Goal: Transaction & Acquisition: Book appointment/travel/reservation

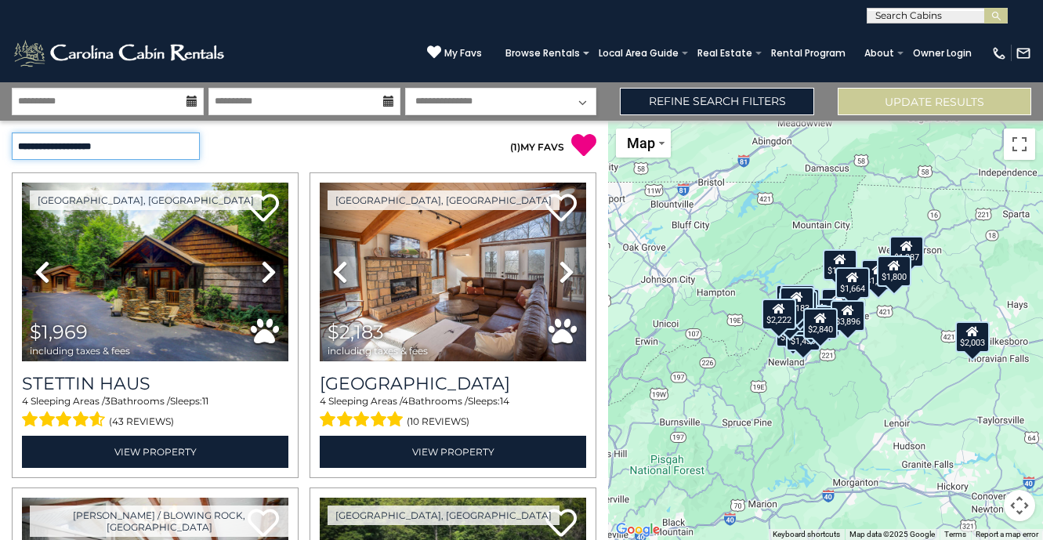
click at [81, 150] on select "**********" at bounding box center [106, 145] width 188 height 27
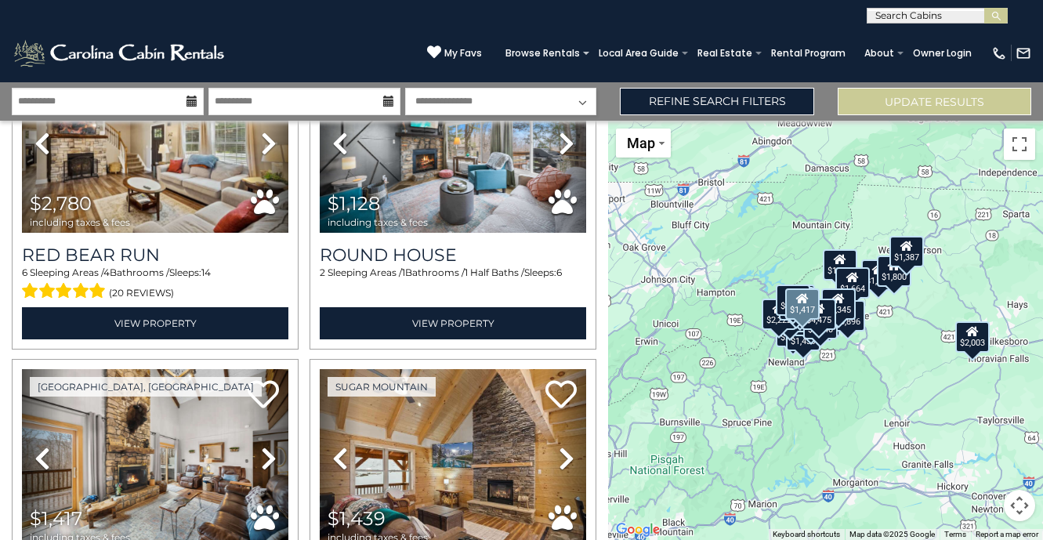
scroll to position [2939, 0]
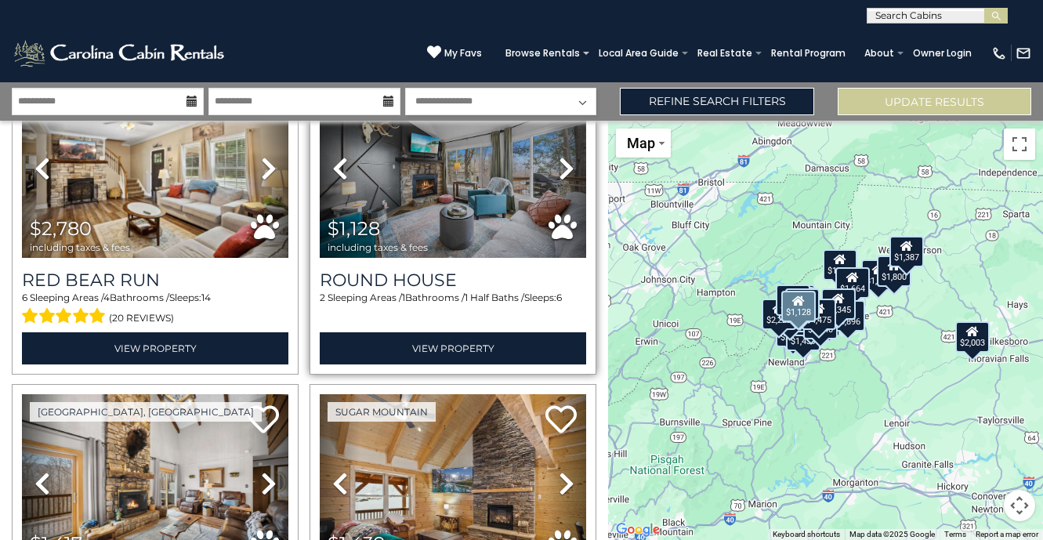
click at [564, 171] on icon at bounding box center [566, 168] width 16 height 25
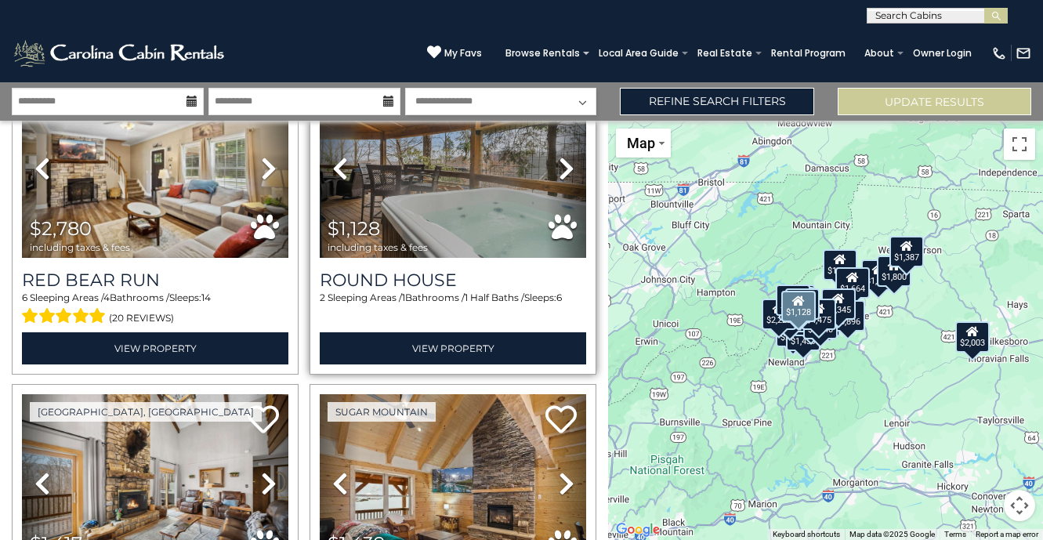
click at [564, 171] on icon at bounding box center [566, 168] width 16 height 25
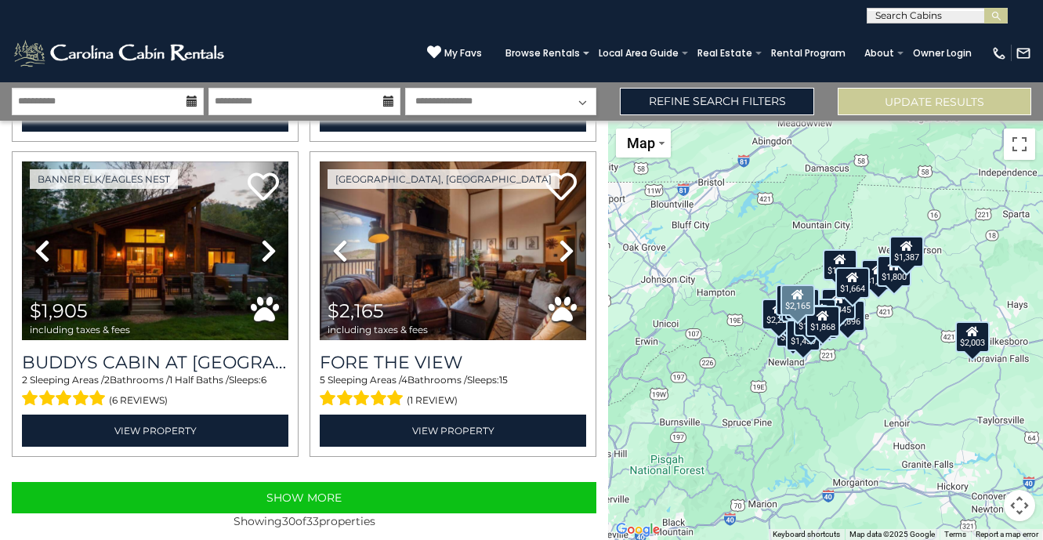
scroll to position [4444, 0]
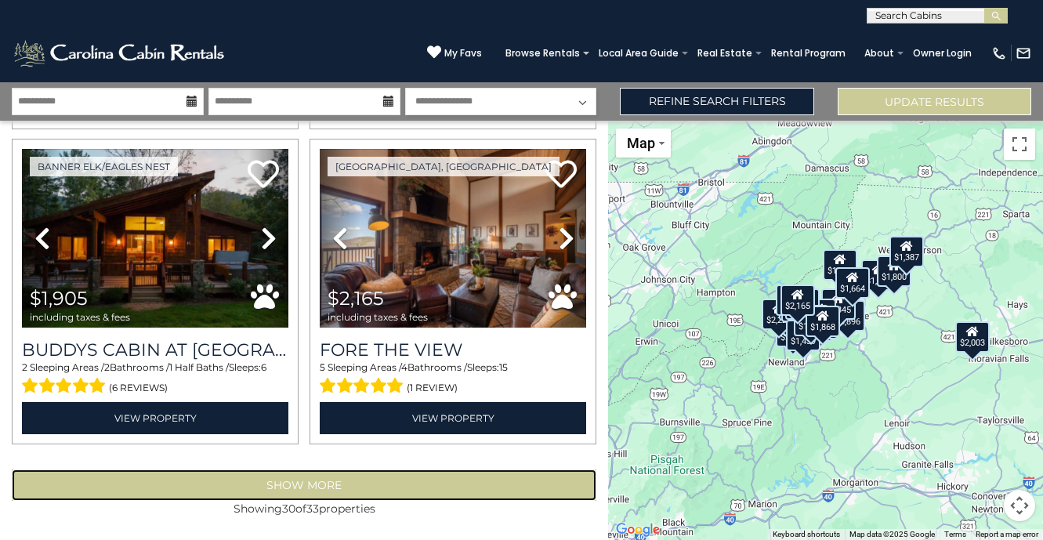
click at [308, 484] on button "Show More" at bounding box center [304, 484] width 584 height 31
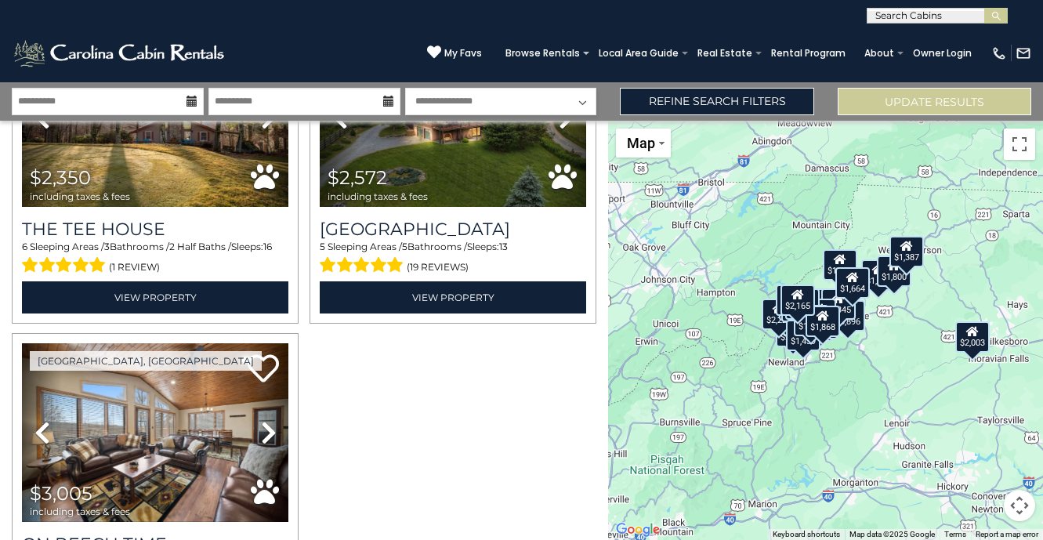
scroll to position [4877, 0]
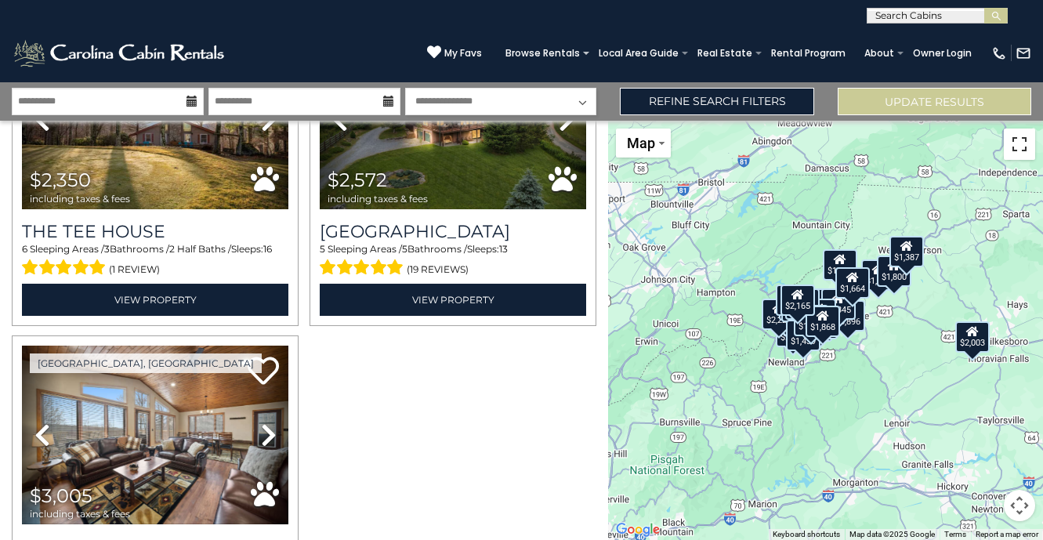
click at [1015, 149] on button "Toggle fullscreen view" at bounding box center [1018, 143] width 31 height 31
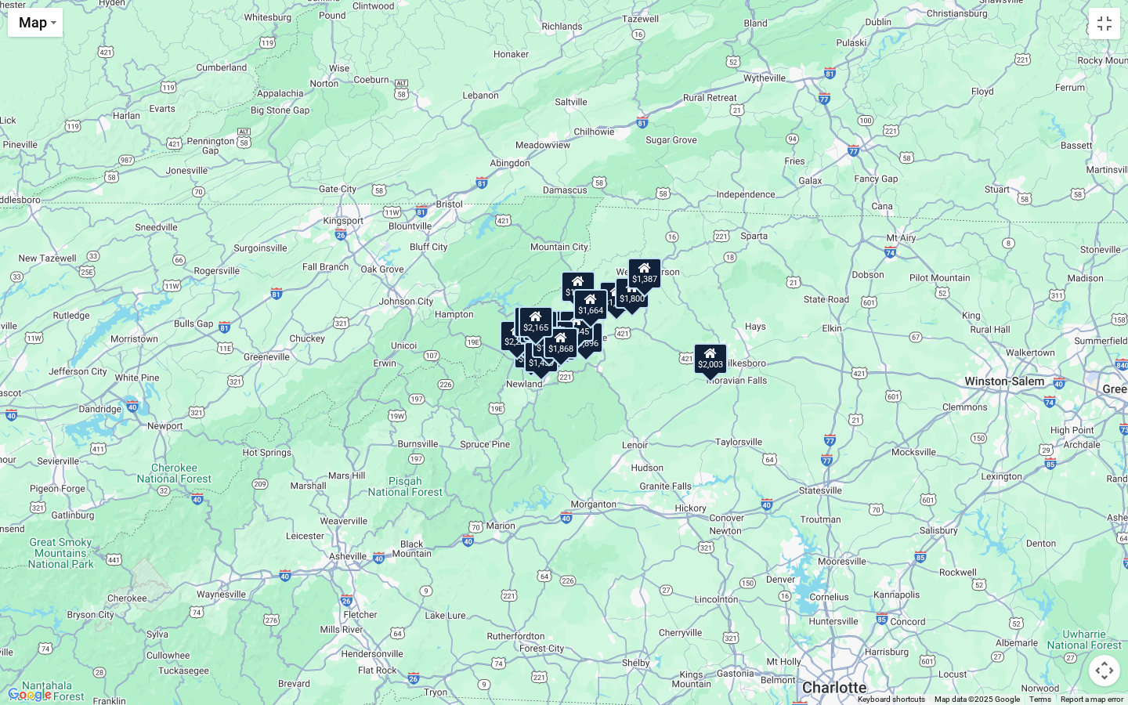
click at [617, 350] on div "$1,969 $2,183 $3,896 $2,333 $2,840 $1,795 $2,003 $2,217 $2,222 $2,335 $2,345 $1…" at bounding box center [564, 352] width 1128 height 705
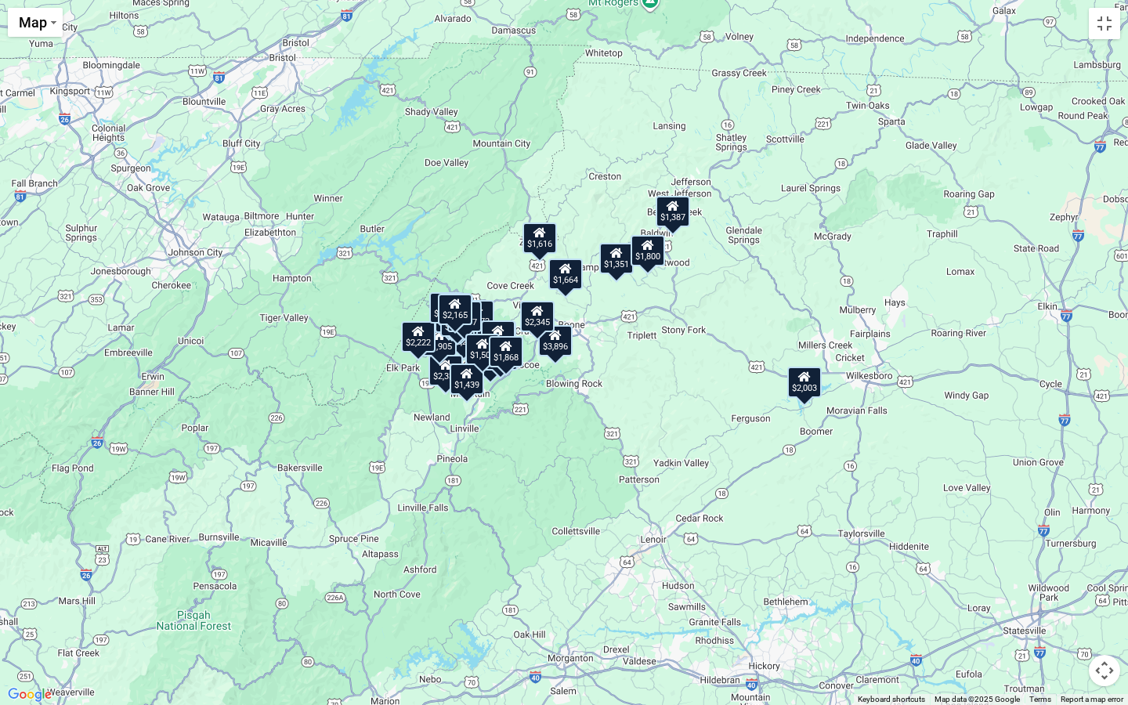
click at [617, 350] on div "$1,969 $2,183 $3,896 $2,333 $2,840 $1,795 $2,003 $2,217 $2,222 $2,335 $2,345 $1…" at bounding box center [564, 352] width 1128 height 705
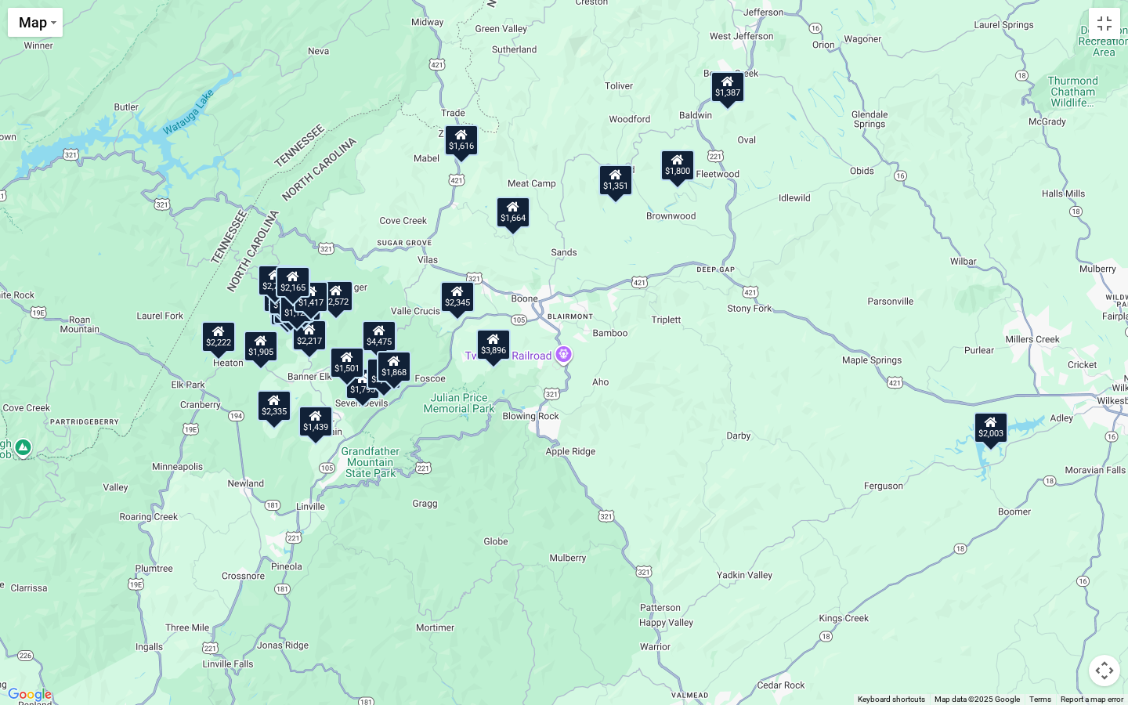
click at [556, 314] on div "$1,969 $2,183 $3,896 $2,333 $2,840 $1,795 $2,003 $2,217 $2,222 $2,335 $2,345 $1…" at bounding box center [564, 352] width 1128 height 705
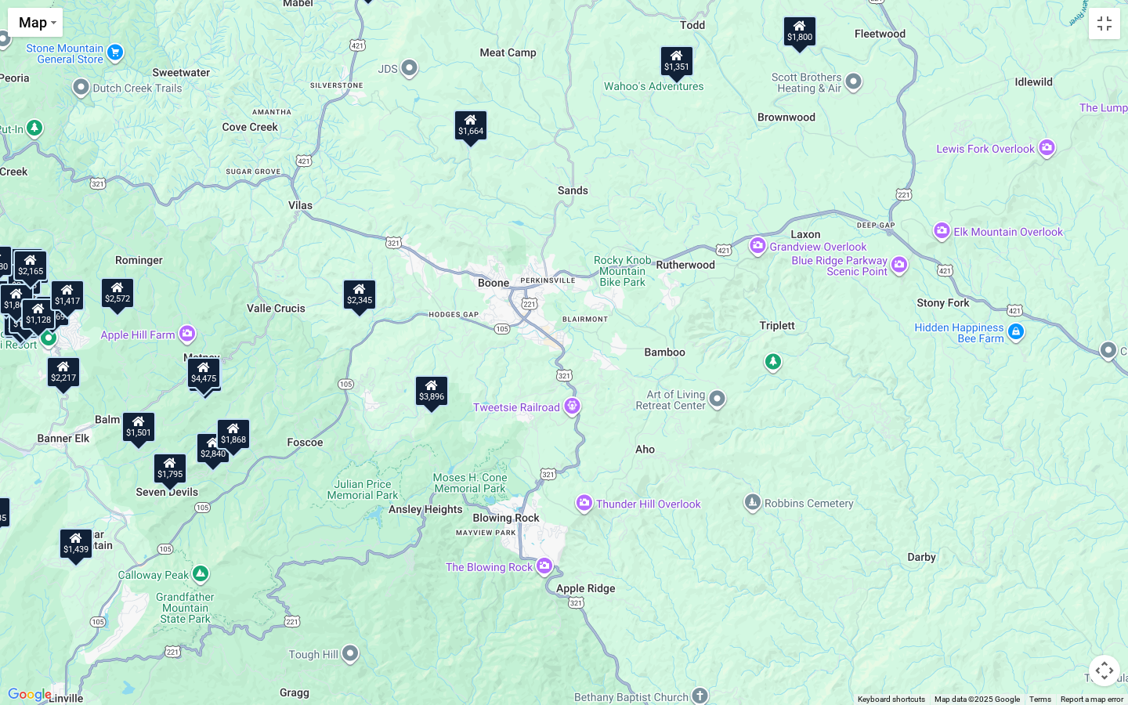
click at [476, 134] on div "$1,664" at bounding box center [471, 125] width 34 height 31
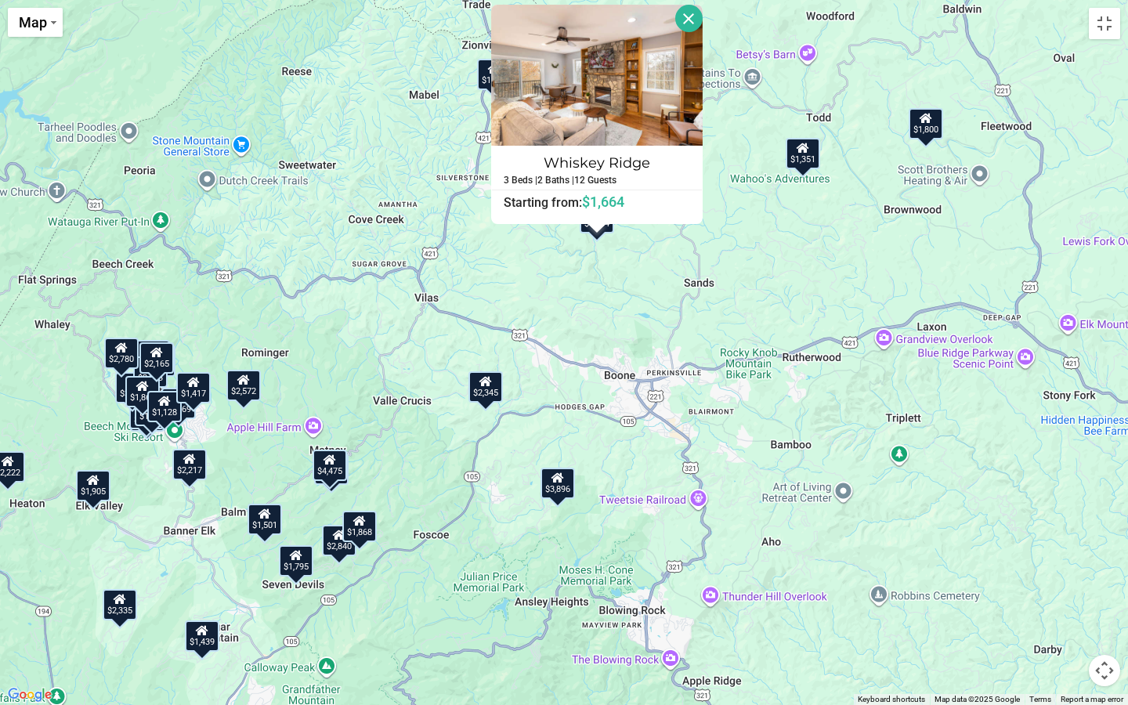
drag, startPoint x: 375, startPoint y: 327, endPoint x: 503, endPoint y: 284, distance: 134.7
click at [503, 284] on div "$1,969 $2,183 $3,896 $2,333 $2,840 $1,795 $2,003 $2,217 $2,222 $2,335 $2,345 $1…" at bounding box center [564, 352] width 1128 height 705
click at [156, 539] on div "$1,969 $2,183 $3,896 $2,333 $2,840 $1,795 $2,003 $2,217 $2,222 $2,335 $2,345 $1…" at bounding box center [564, 352] width 1128 height 705
click at [168, 413] on div "$1,128" at bounding box center [164, 406] width 34 height 31
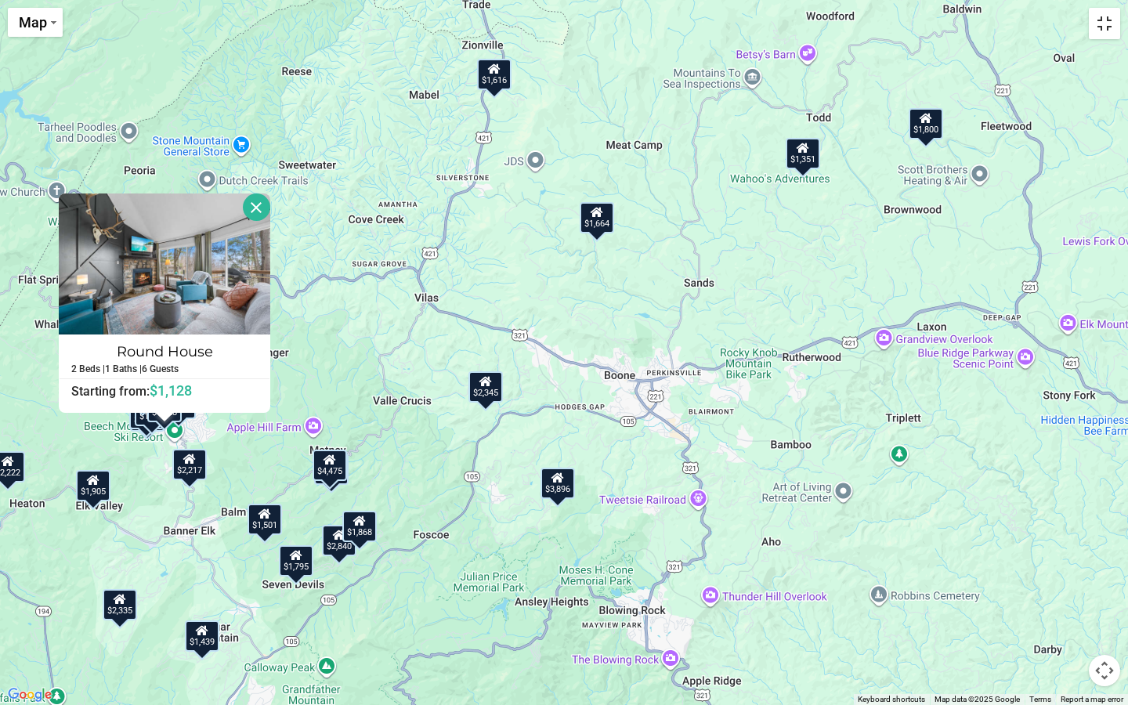
click at [1042, 35] on button "Toggle fullscreen view" at bounding box center [1104, 23] width 31 height 31
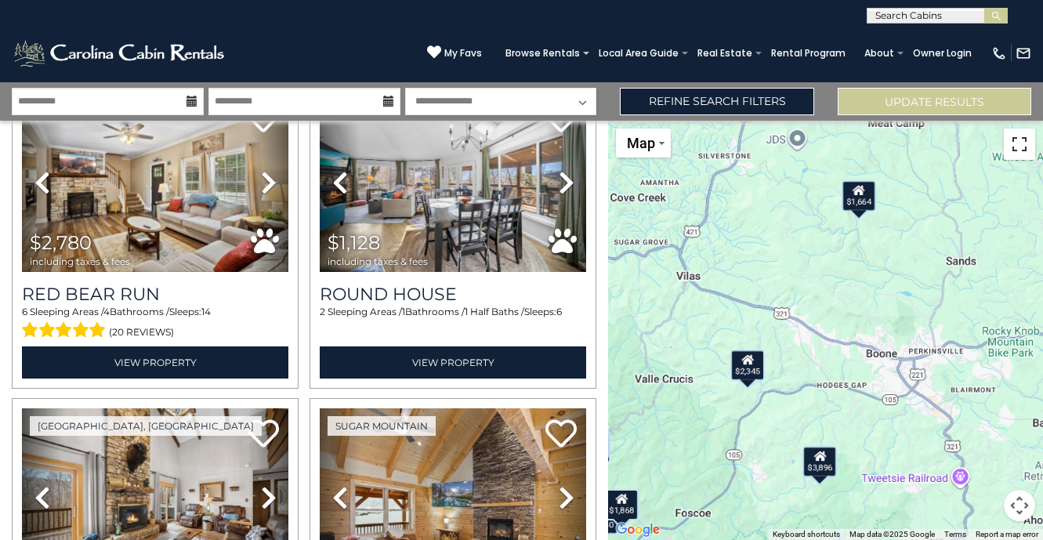
scroll to position [2922, 0]
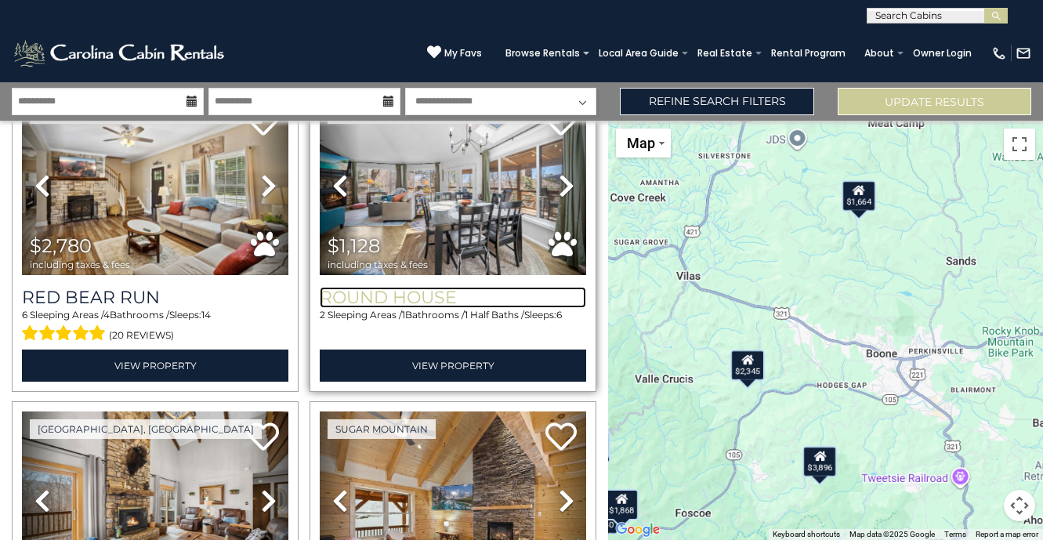
click at [441, 289] on h3 "Round House" at bounding box center [453, 297] width 266 height 21
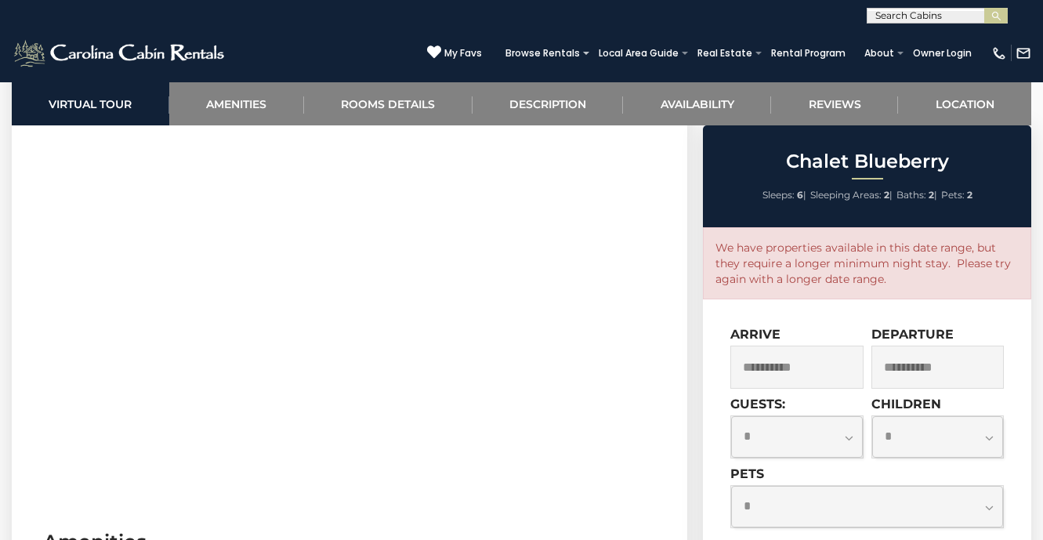
scroll to position [739, 0]
click at [843, 429] on select "**********" at bounding box center [796, 437] width 131 height 42
click at [833, 365] on input "**********" at bounding box center [796, 366] width 132 height 43
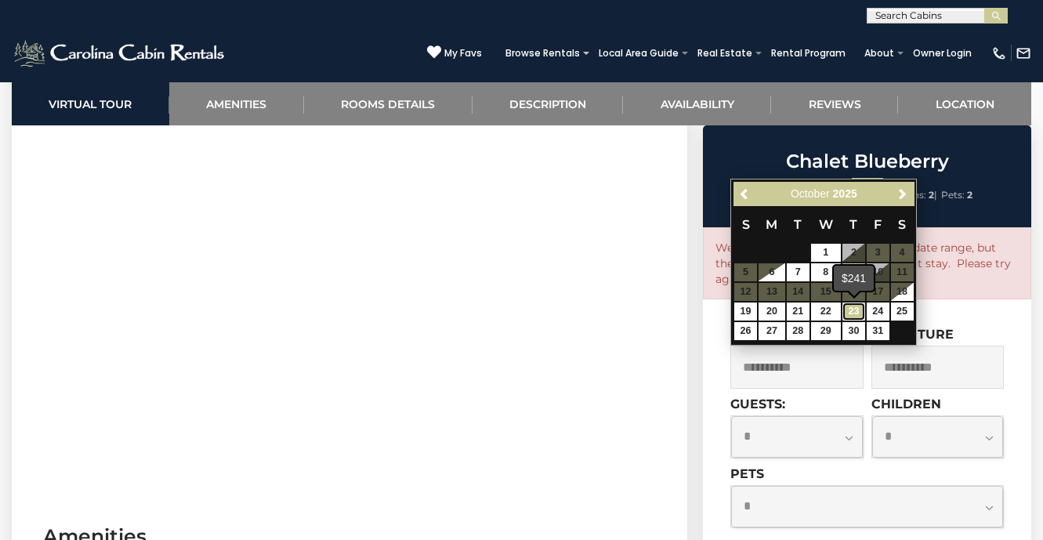
click at [855, 316] on link "23" at bounding box center [853, 311] width 23 height 18
type input "**********"
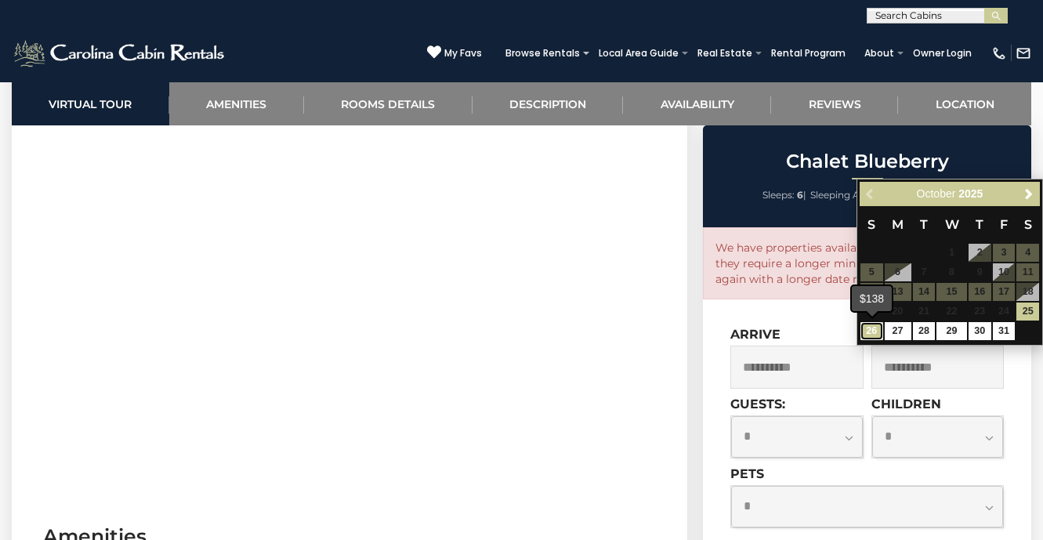
click at [872, 335] on link "26" at bounding box center [871, 331] width 23 height 18
type input "**********"
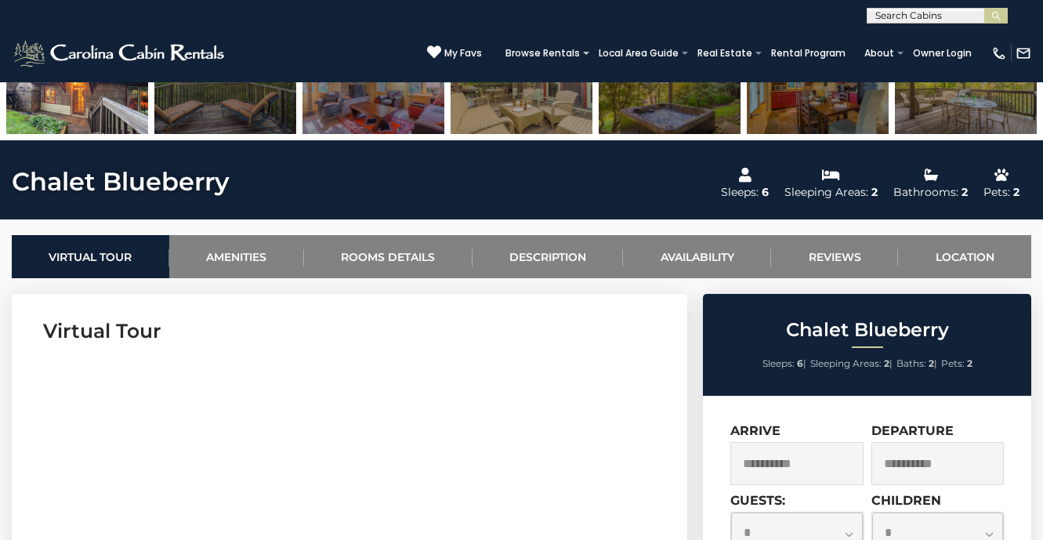
scroll to position [0, 0]
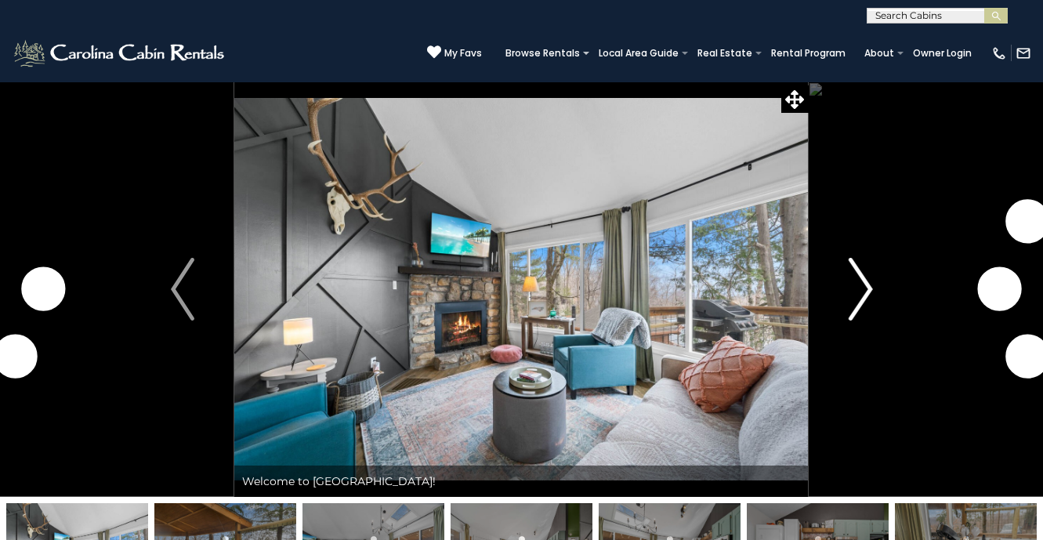
click at [847, 267] on button "Next" at bounding box center [860, 288] width 104 height 415
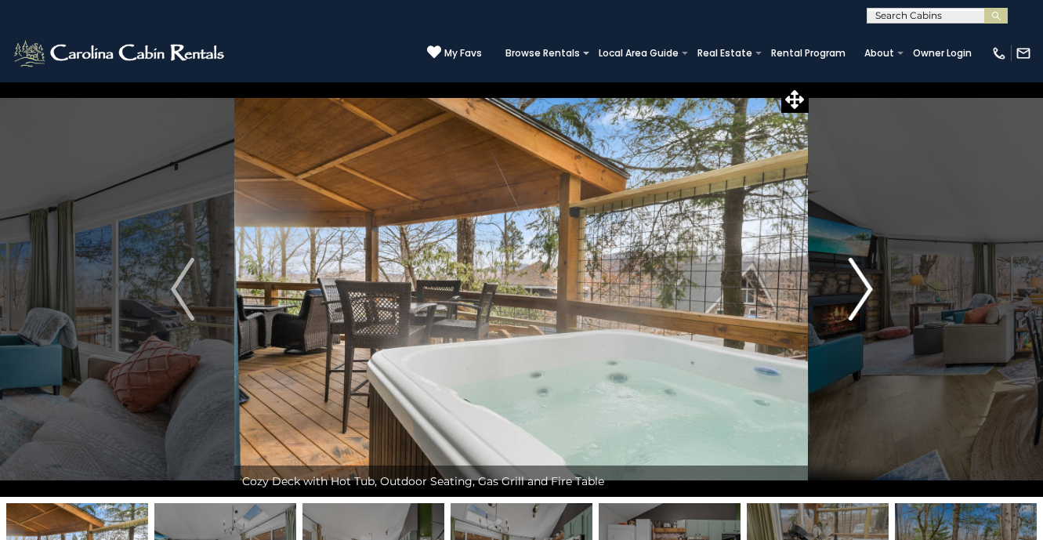
click at [854, 273] on img "Next" at bounding box center [859, 289] width 23 height 63
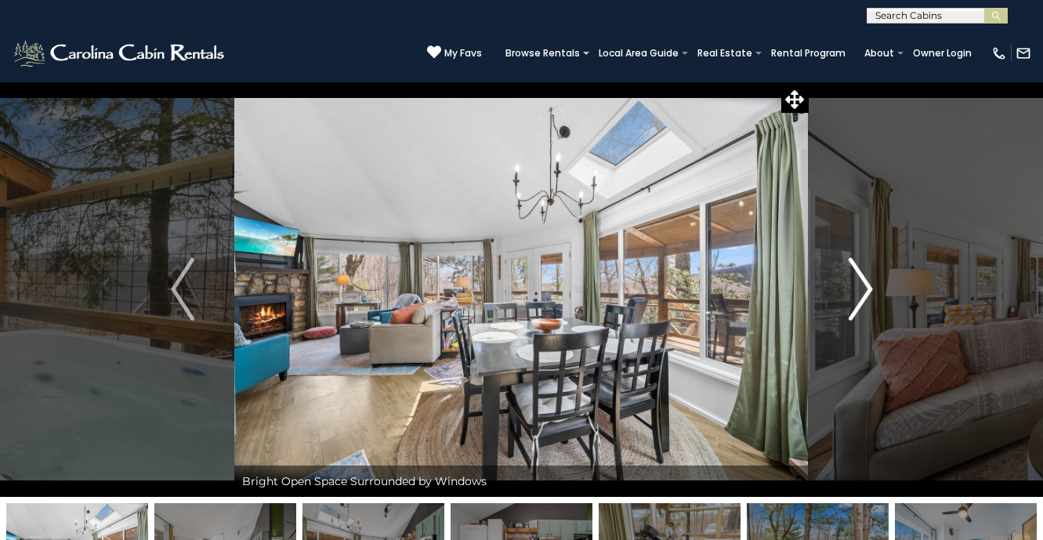
click at [854, 273] on img "Next" at bounding box center [859, 289] width 23 height 63
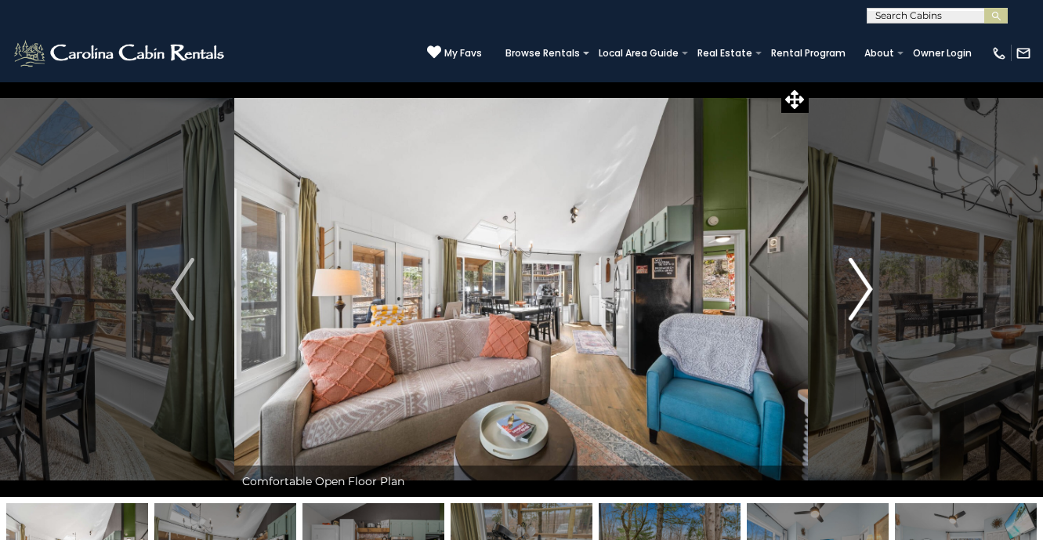
click at [854, 273] on img "Next" at bounding box center [859, 289] width 23 height 63
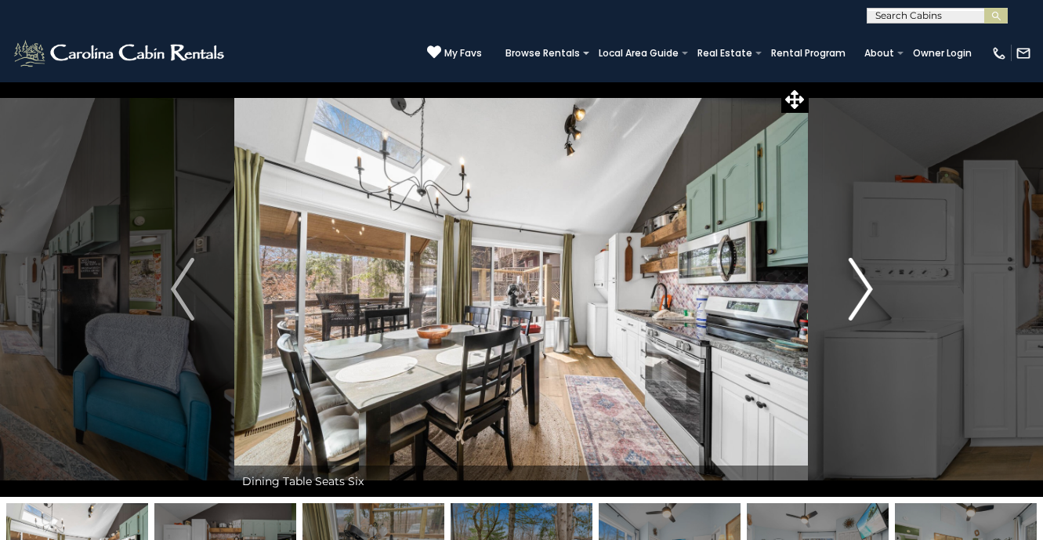
click at [854, 273] on img "Next" at bounding box center [859, 289] width 23 height 63
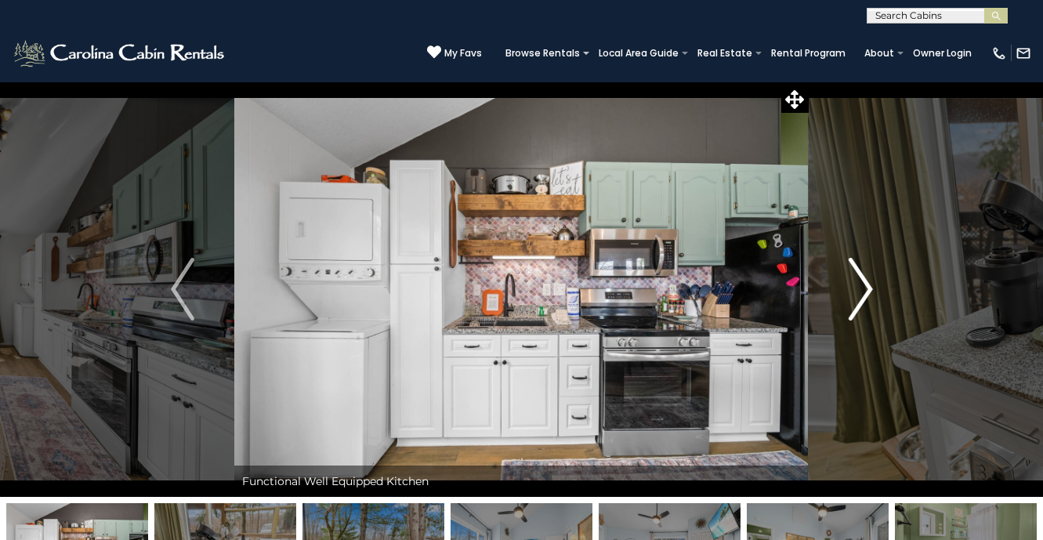
click at [854, 273] on img "Next" at bounding box center [859, 289] width 23 height 63
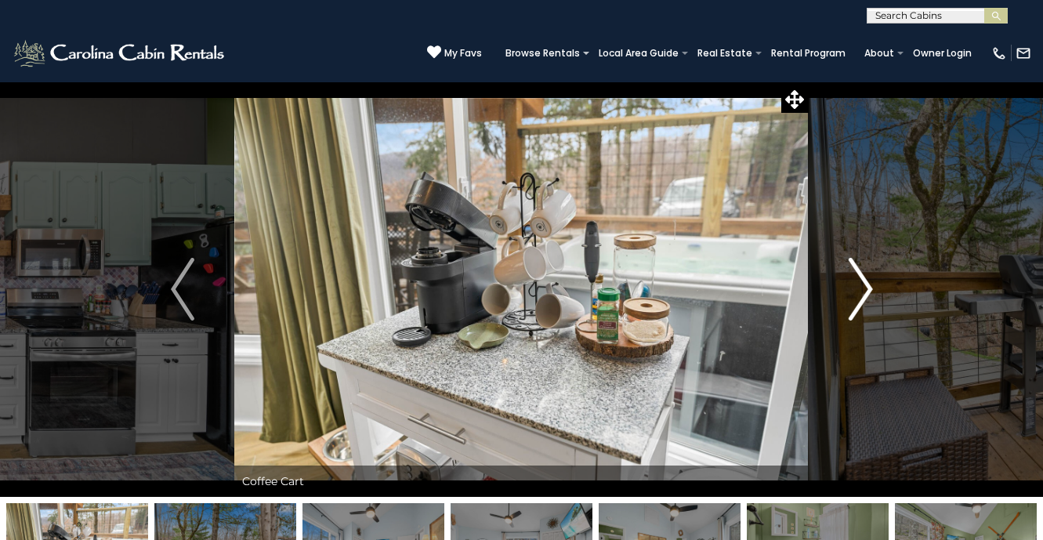
click at [854, 273] on img "Next" at bounding box center [859, 289] width 23 height 63
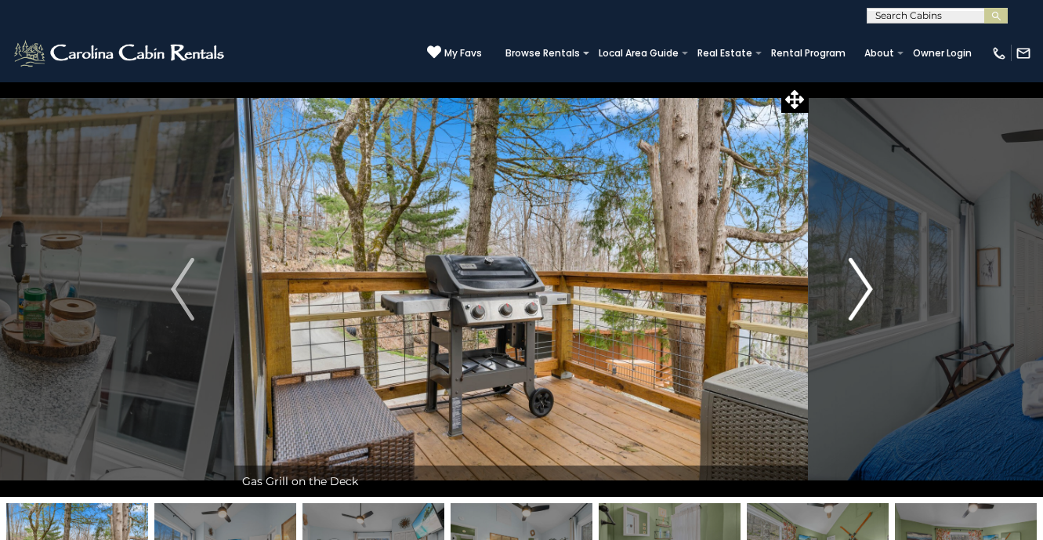
click at [854, 273] on img "Next" at bounding box center [859, 289] width 23 height 63
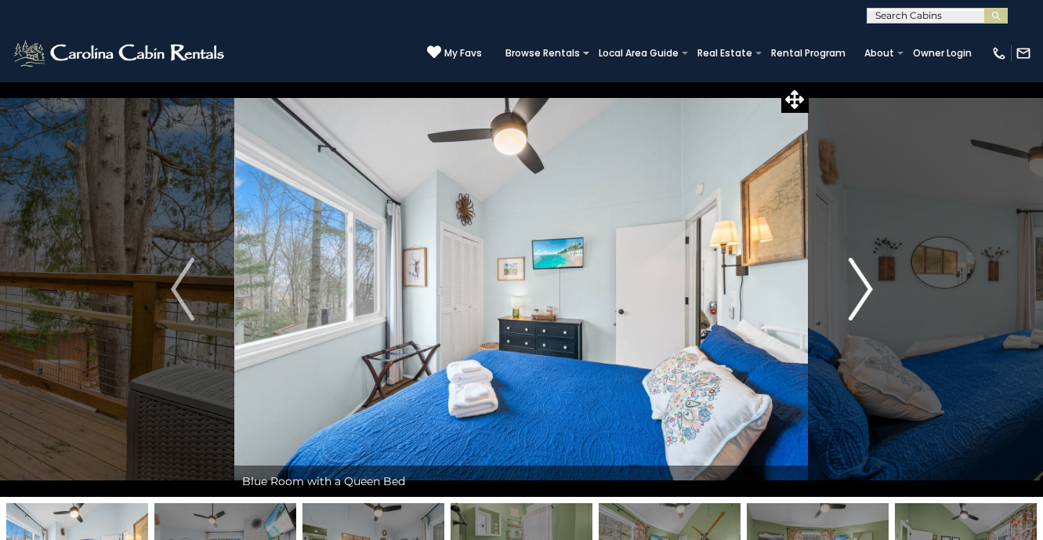
click at [854, 273] on img "Next" at bounding box center [859, 289] width 23 height 63
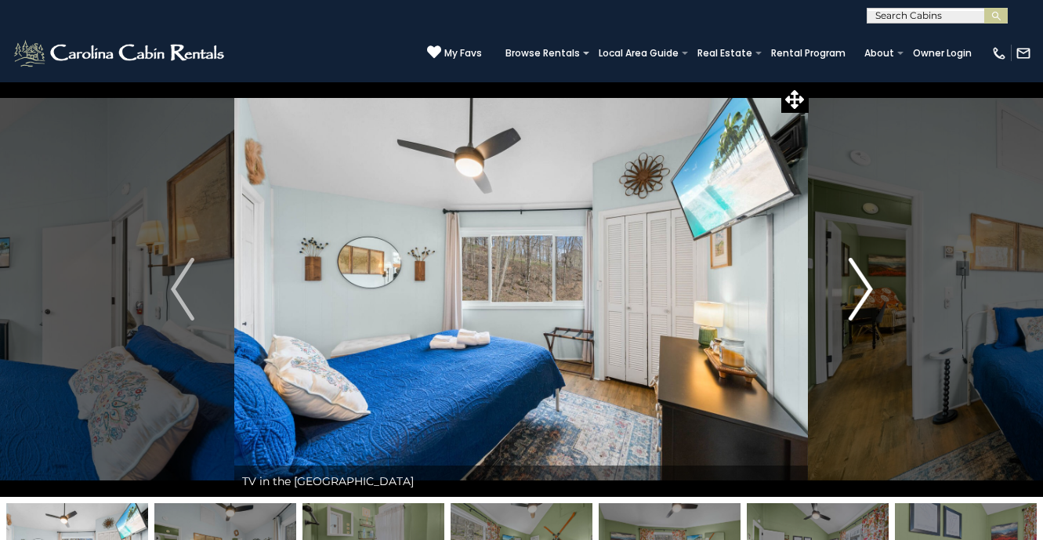
click at [854, 273] on img "Next" at bounding box center [859, 289] width 23 height 63
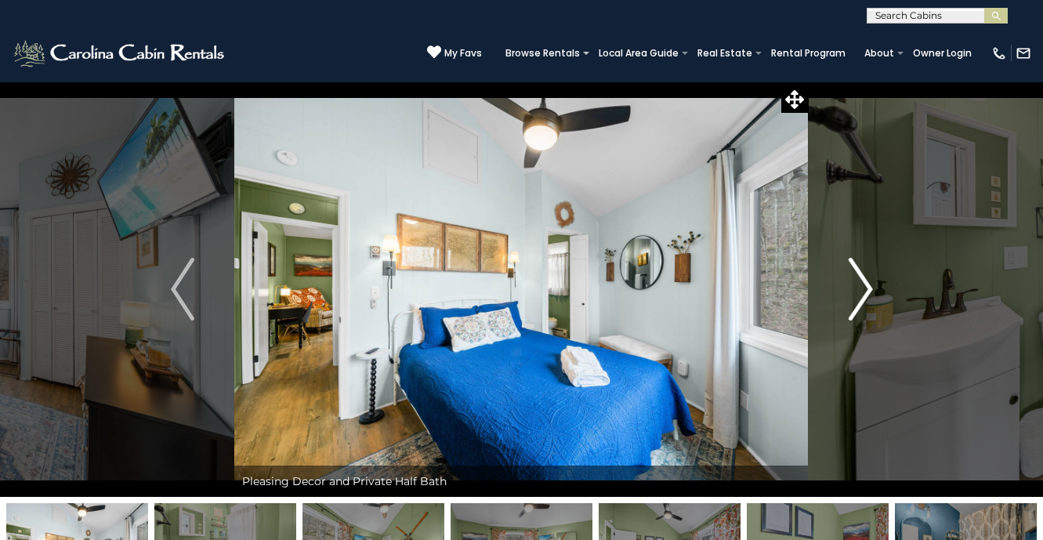
click at [854, 273] on img "Next" at bounding box center [859, 289] width 23 height 63
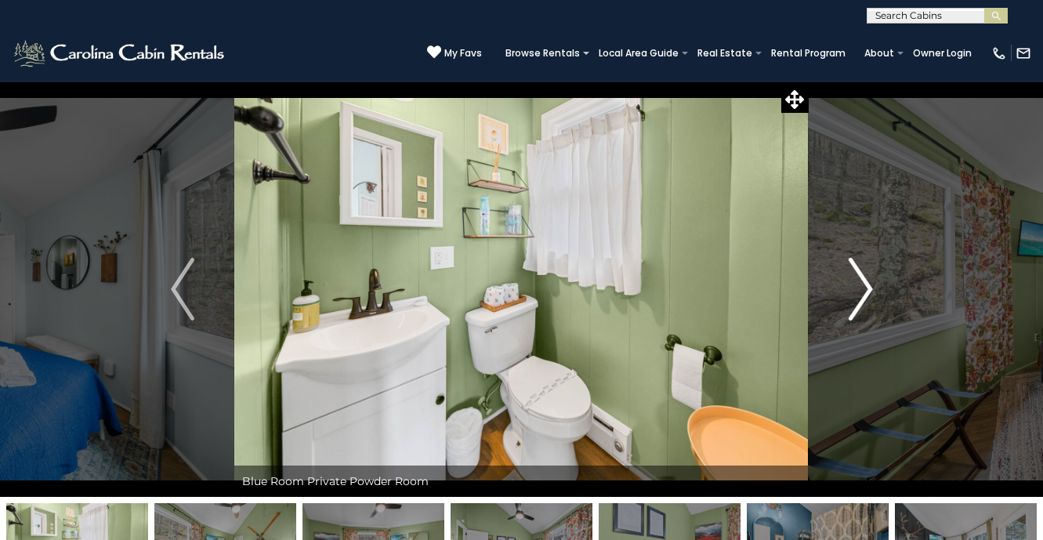
click at [854, 273] on img "Next" at bounding box center [859, 289] width 23 height 63
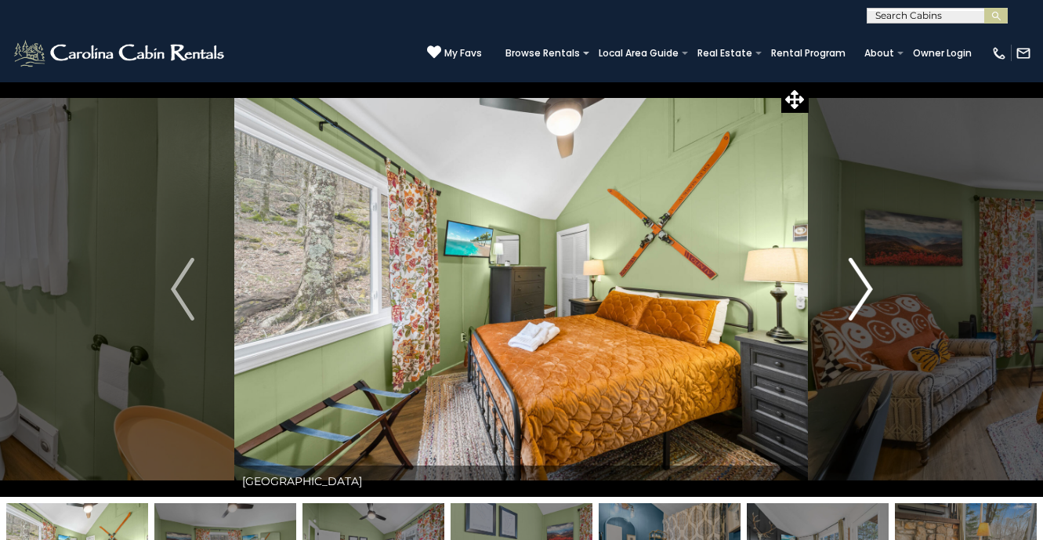
click at [854, 273] on img "Next" at bounding box center [859, 289] width 23 height 63
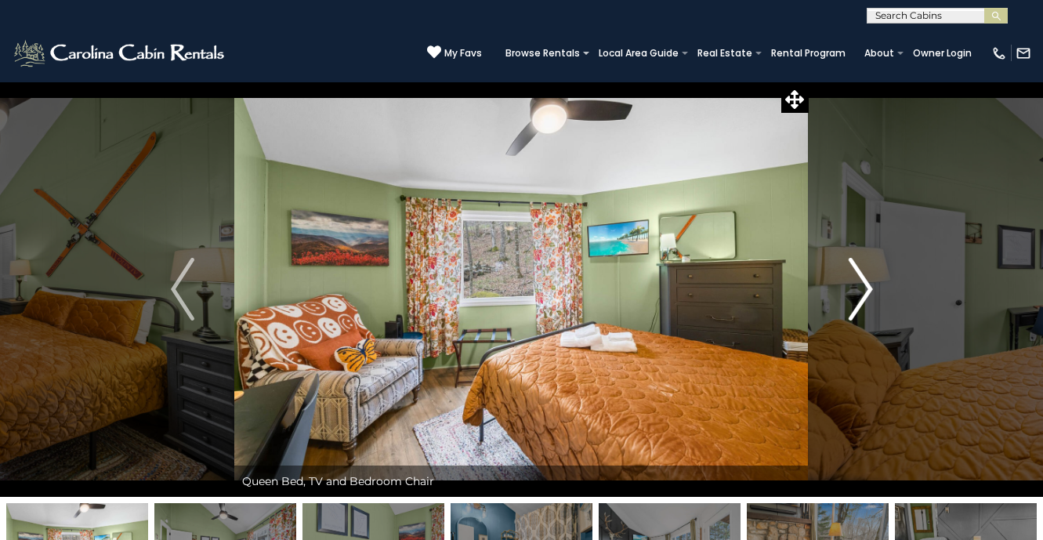
click at [853, 273] on img "Next" at bounding box center [859, 289] width 23 height 63
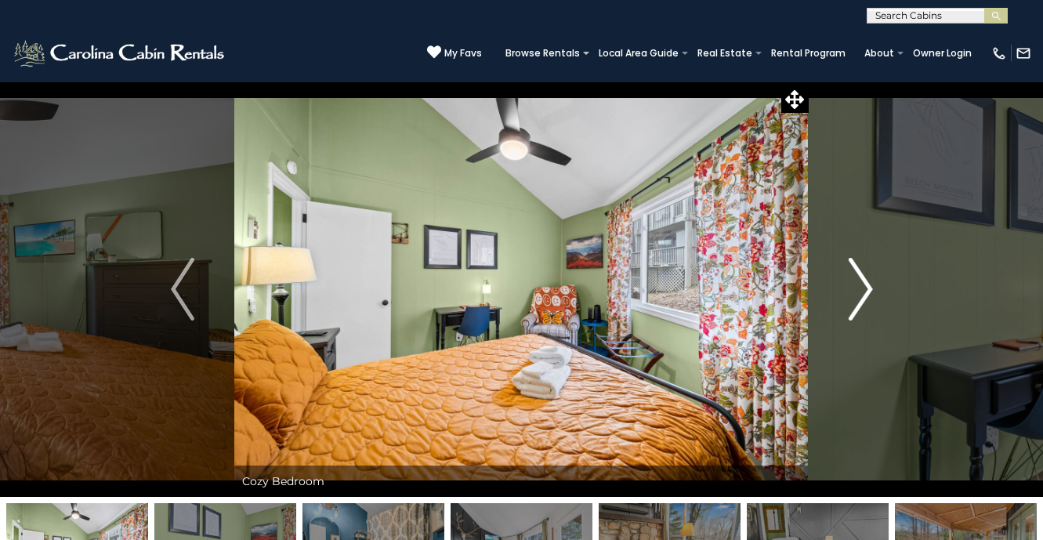
click at [853, 273] on img "Next" at bounding box center [859, 289] width 23 height 63
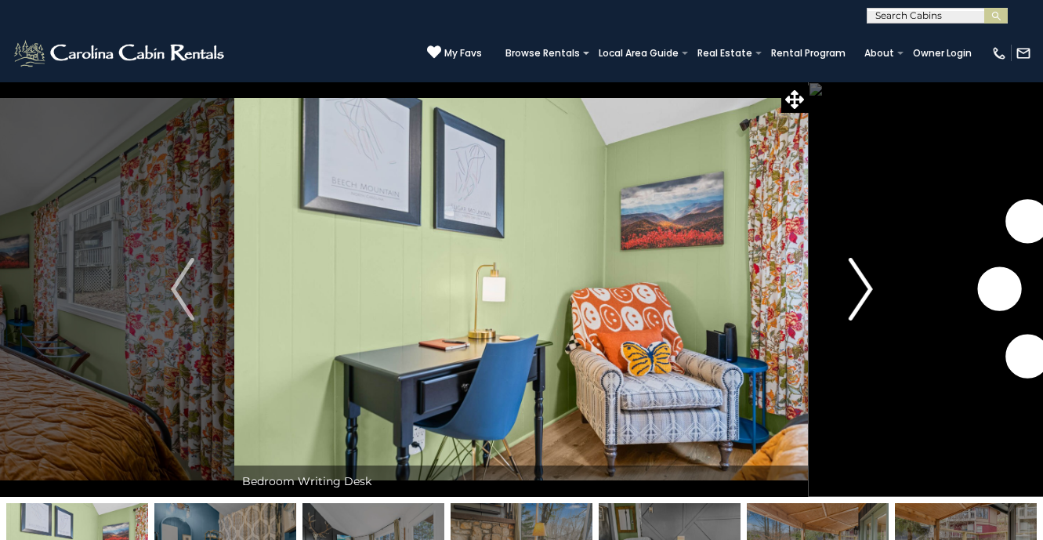
click at [853, 273] on img "Next" at bounding box center [859, 289] width 23 height 63
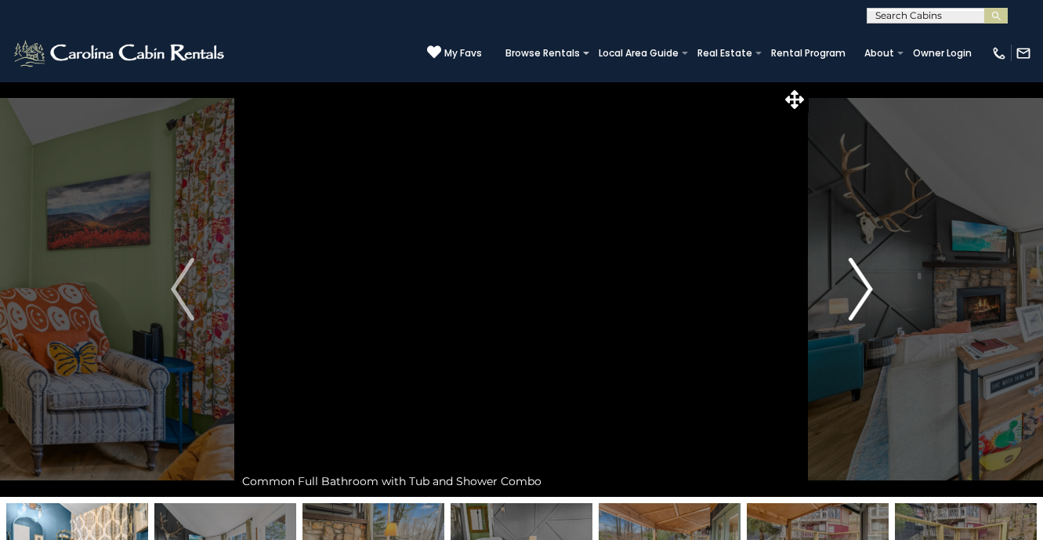
click at [853, 273] on img "Next" at bounding box center [859, 289] width 23 height 63
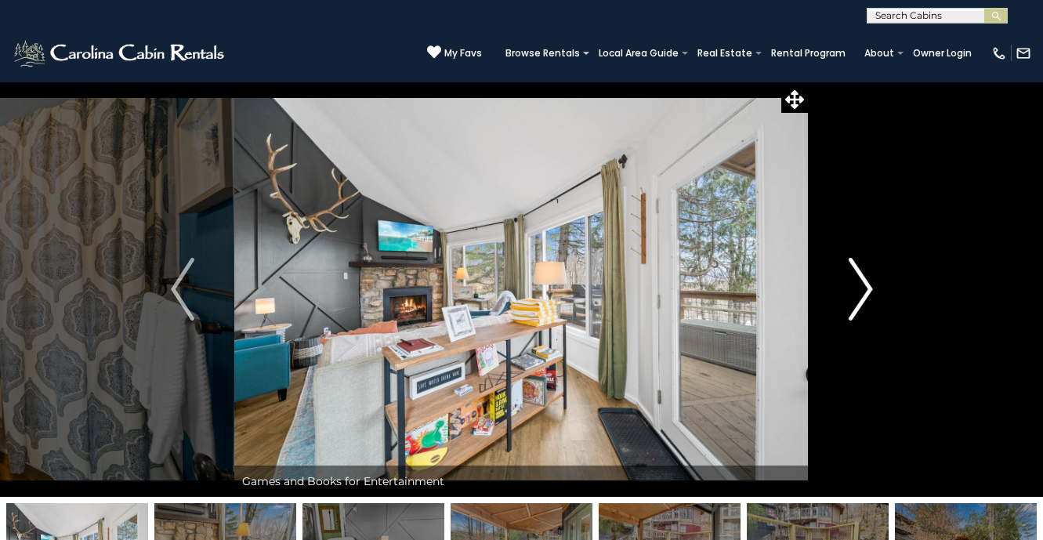
click at [853, 274] on img "Next" at bounding box center [859, 289] width 23 height 63
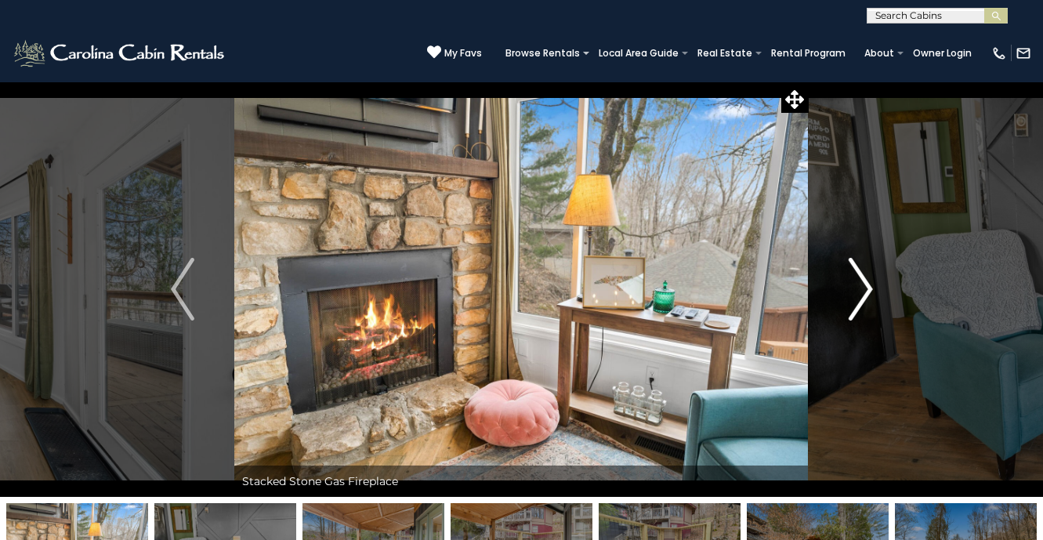
click at [853, 274] on img "Next" at bounding box center [859, 289] width 23 height 63
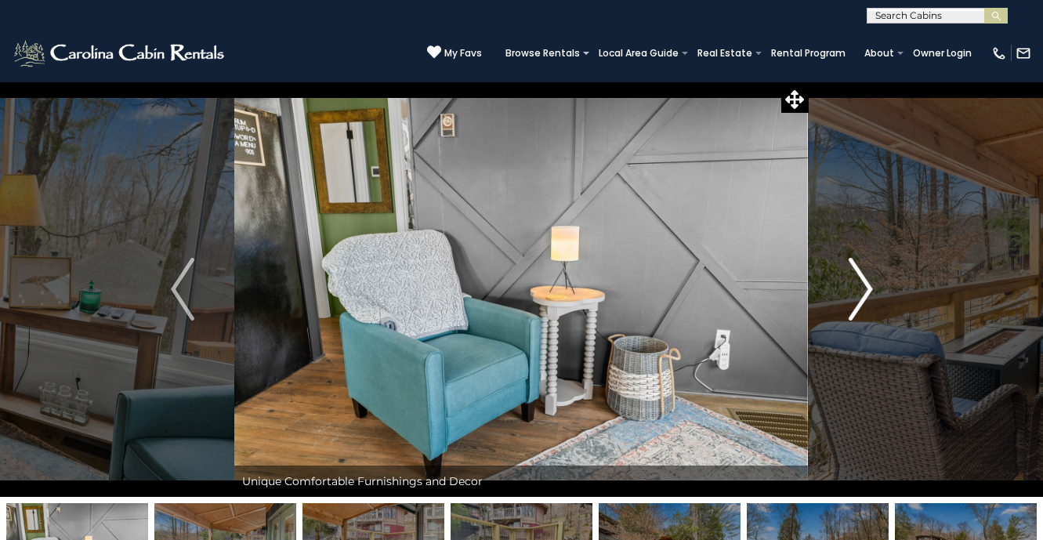
click at [853, 274] on img "Next" at bounding box center [859, 289] width 23 height 63
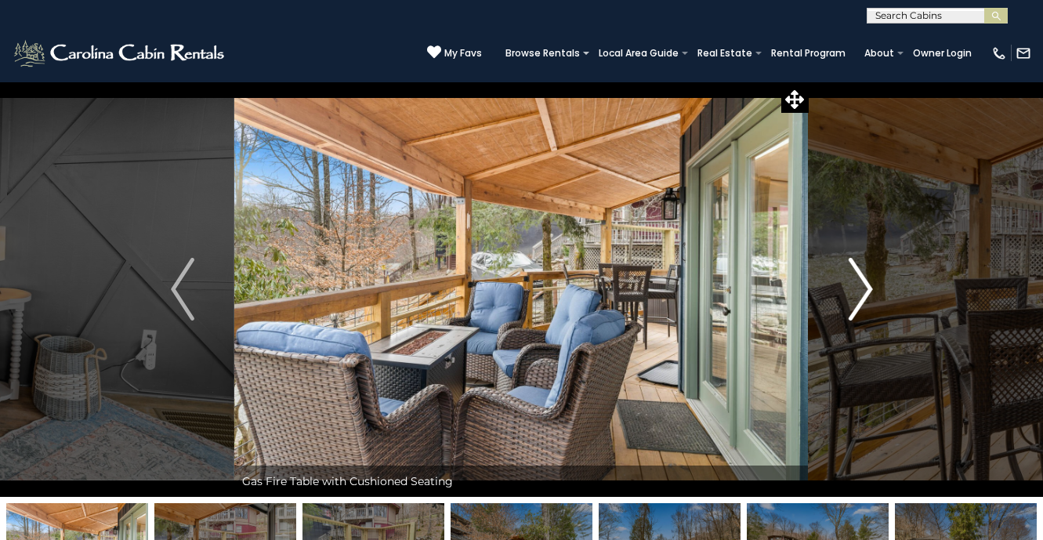
click at [853, 276] on img "Next" at bounding box center [859, 289] width 23 height 63
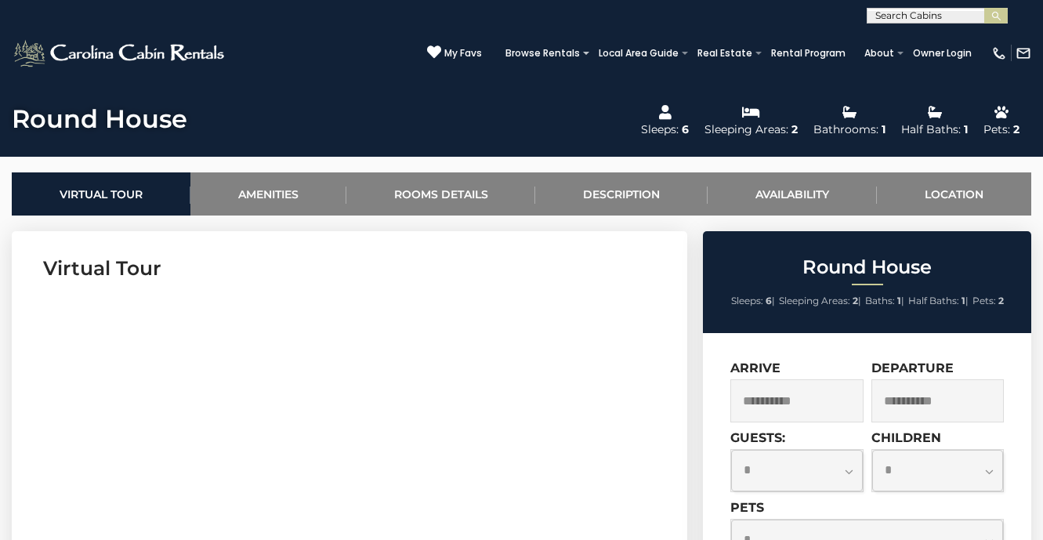
scroll to position [526, 0]
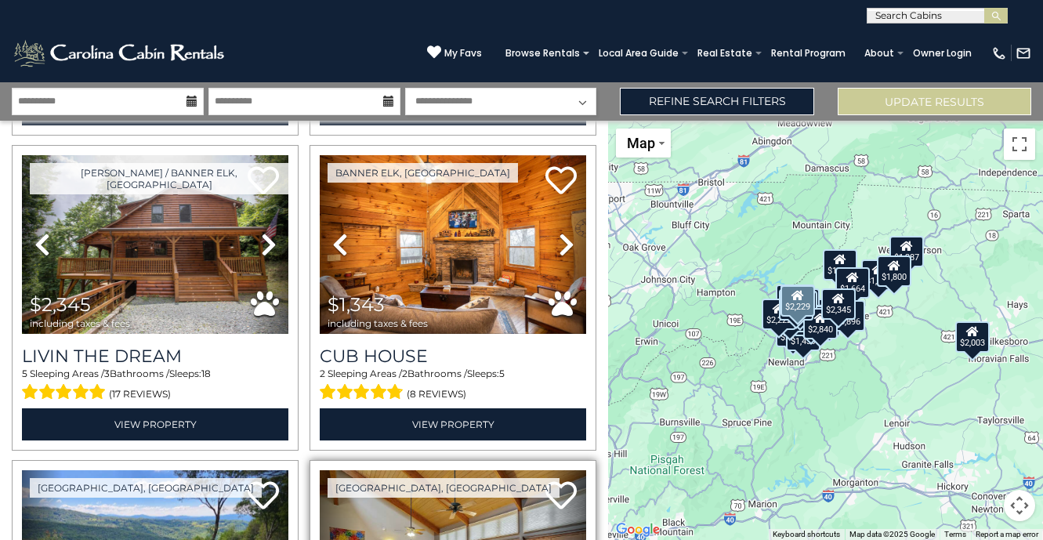
scroll to position [1592, 0]
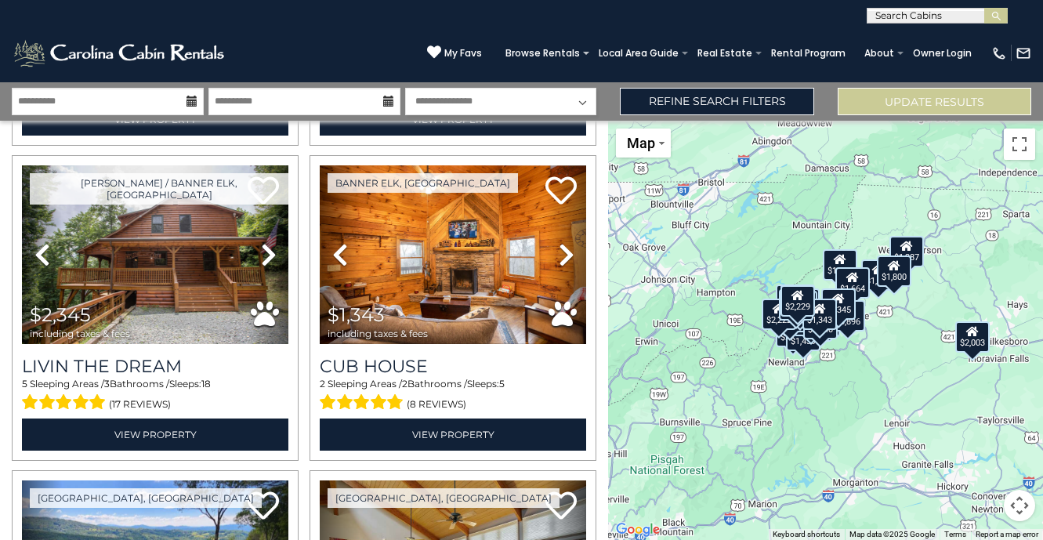
click at [812, 390] on div "$1,969 $2,183 $3,896 $2,333 $2,840 $1,795 $2,003 $2,217 $2,222 $2,335 $2,345 $1…" at bounding box center [825, 330] width 435 height 419
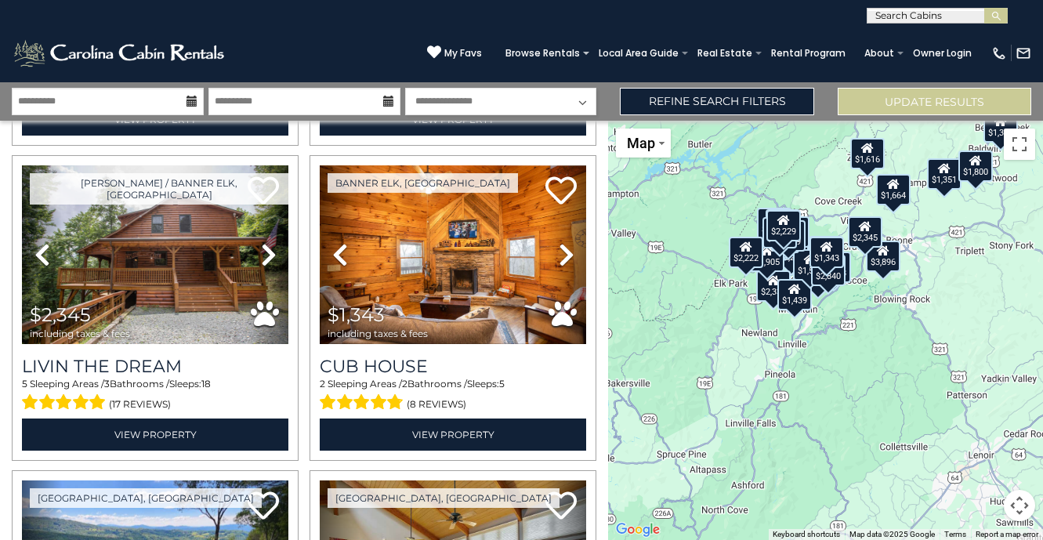
click at [809, 361] on div "$1,969 $2,183 $3,896 $2,333 $2,840 $1,795 $2,003 $2,217 $2,222 $2,335 $2,345 $1…" at bounding box center [825, 330] width 435 height 419
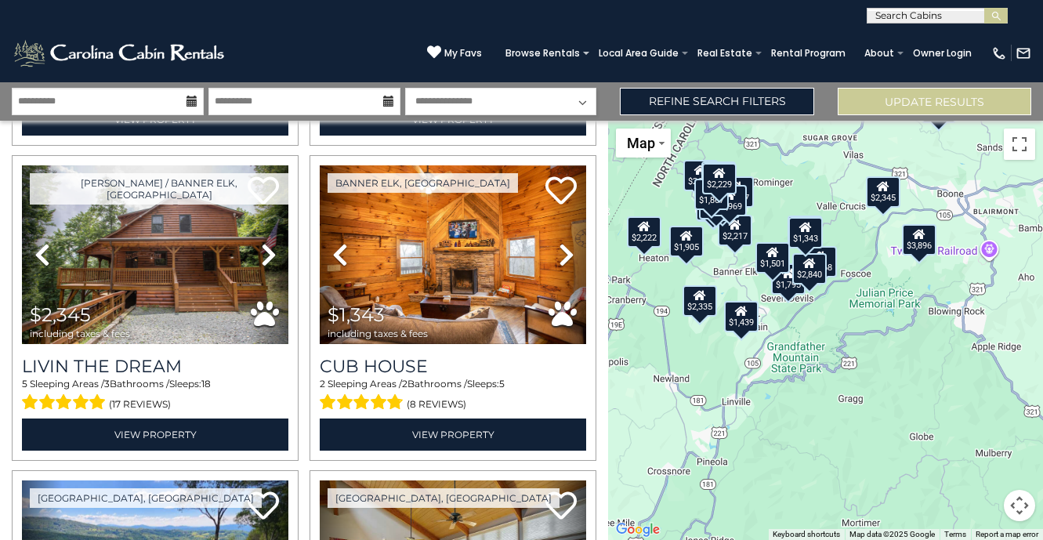
drag, startPoint x: 843, startPoint y: 289, endPoint x: 801, endPoint y: 370, distance: 90.7
click at [801, 370] on div "$1,969 $2,183 $3,896 $2,333 $2,840 $1,795 $2,003 $2,217 $2,222 $2,335 $2,345 $1…" at bounding box center [825, 330] width 435 height 419
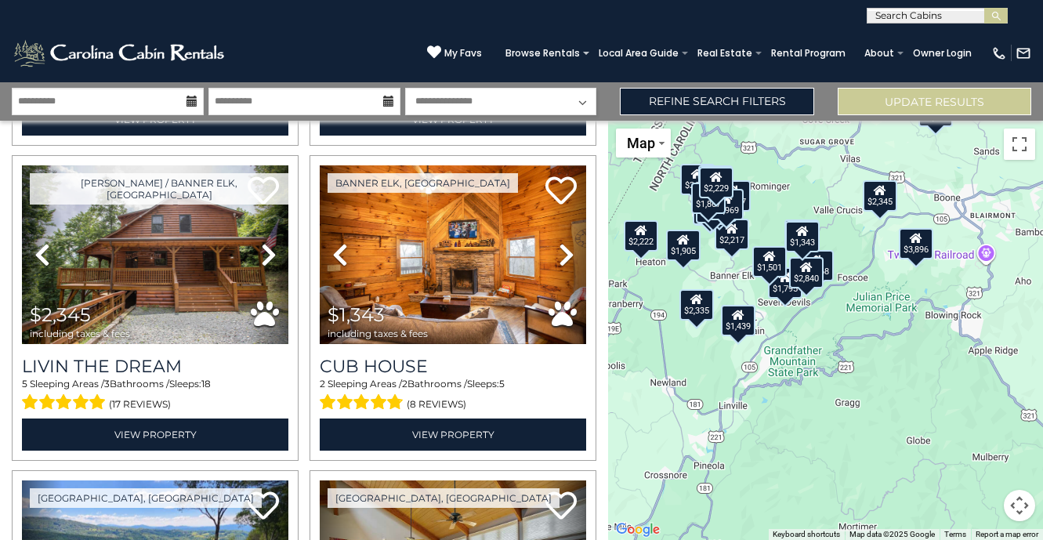
click at [807, 323] on div "$1,969 $2,183 $3,896 $2,333 $2,840 $1,795 $2,003 $2,217 $2,222 $2,335 $2,345 $1…" at bounding box center [825, 330] width 435 height 419
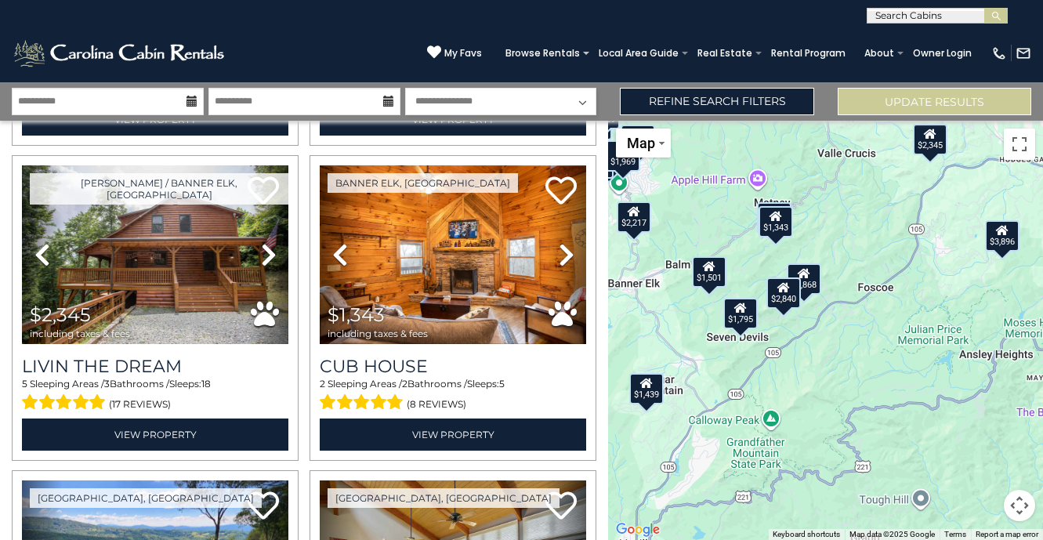
drag, startPoint x: 815, startPoint y: 310, endPoint x: 793, endPoint y: 368, distance: 62.3
click at [793, 368] on div "$1,969 $2,183 $3,896 $2,333 $2,840 $1,795 $2,003 $2,217 $2,222 $2,335 $2,345 $1…" at bounding box center [825, 330] width 435 height 419
click at [811, 243] on div "$1,969 $2,183 $3,896 $2,333 $2,840 $1,795 $2,003 $2,217 $2,222 $2,335 $2,345 $1…" at bounding box center [825, 330] width 435 height 419
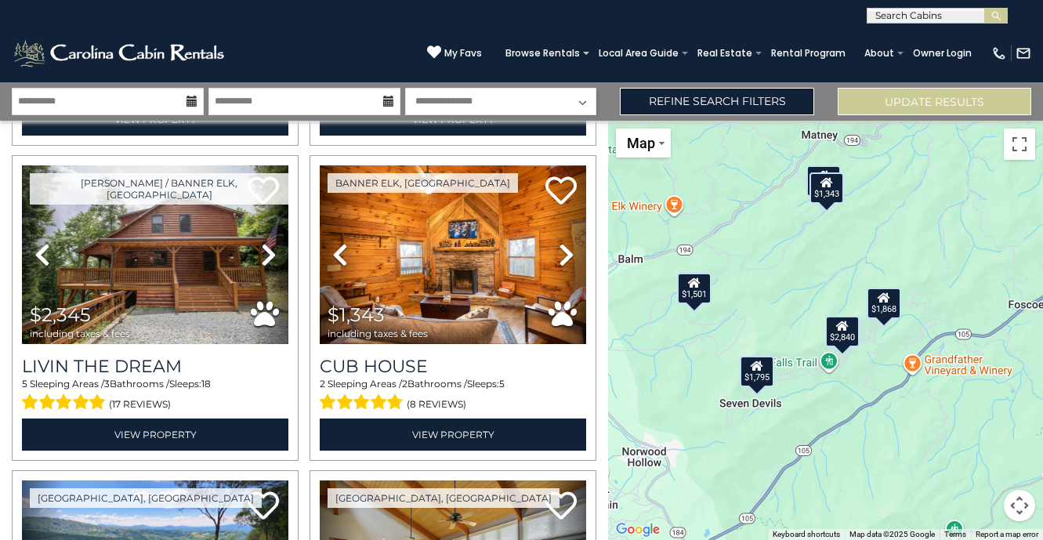
drag, startPoint x: 796, startPoint y: 231, endPoint x: 885, endPoint y: 206, distance: 92.7
click at [885, 206] on div "$1,969 $2,183 $3,896 $2,333 $2,840 $1,795 $2,003 $2,217 $2,222 $2,335 $2,345 $1…" at bounding box center [825, 330] width 435 height 419
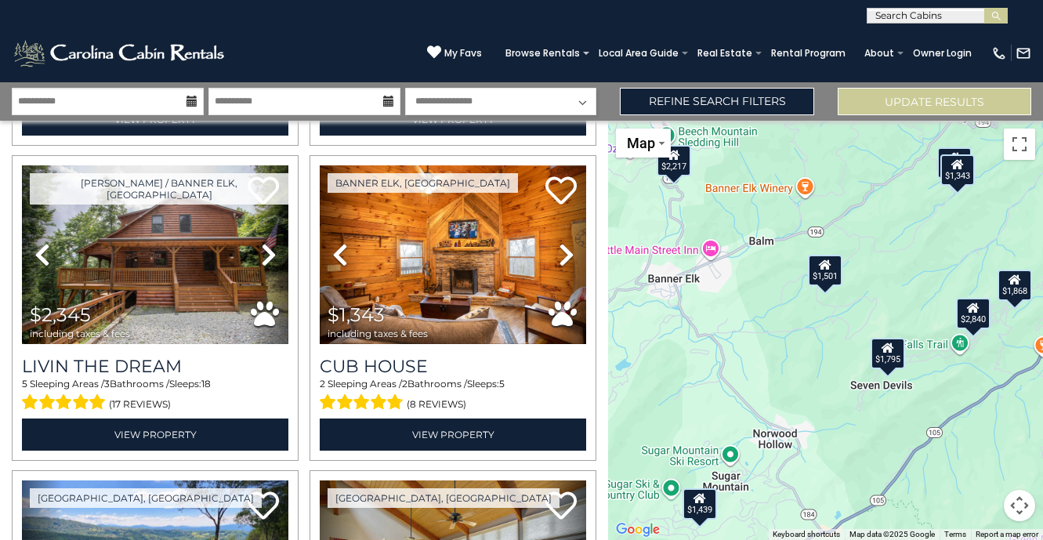
drag, startPoint x: 779, startPoint y: 271, endPoint x: 900, endPoint y: 247, distance: 123.0
click at [904, 247] on div "$1,969 $2,183 $3,896 $2,333 $2,840 $1,795 $2,003 $2,217 $2,222 $2,335 $2,345 $1…" at bounding box center [825, 330] width 435 height 419
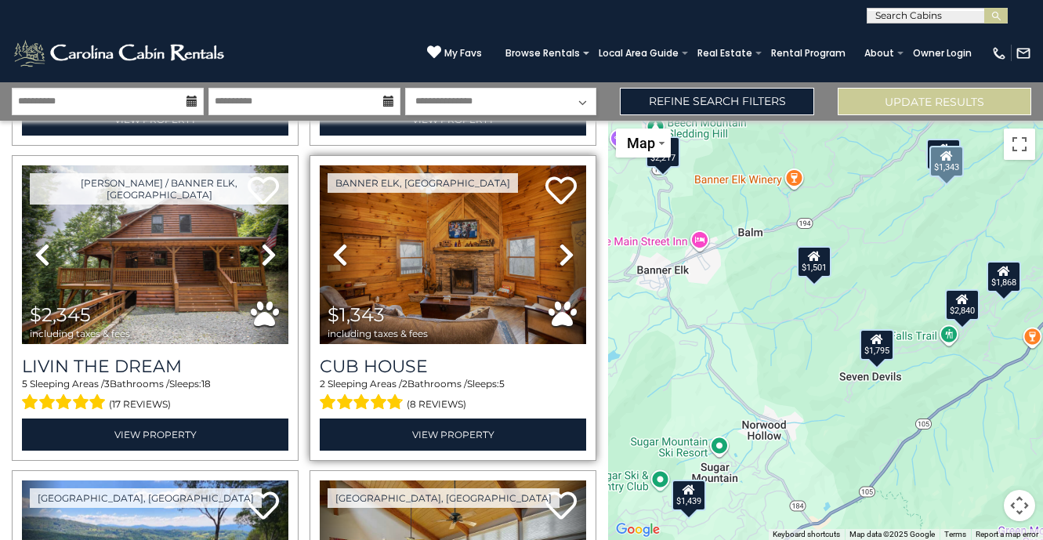
click at [564, 257] on icon at bounding box center [566, 254] width 16 height 25
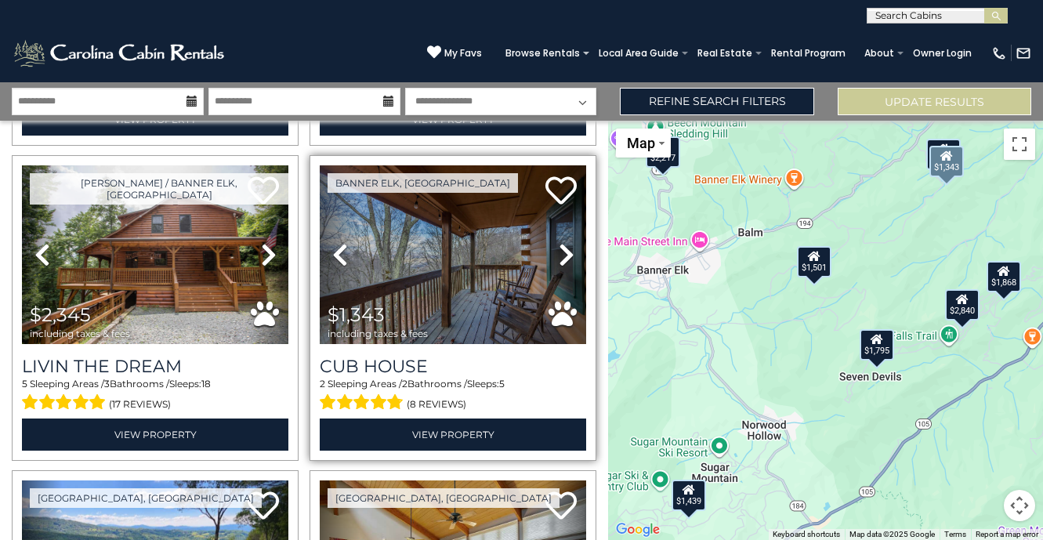
click at [564, 256] on icon at bounding box center [566, 254] width 16 height 25
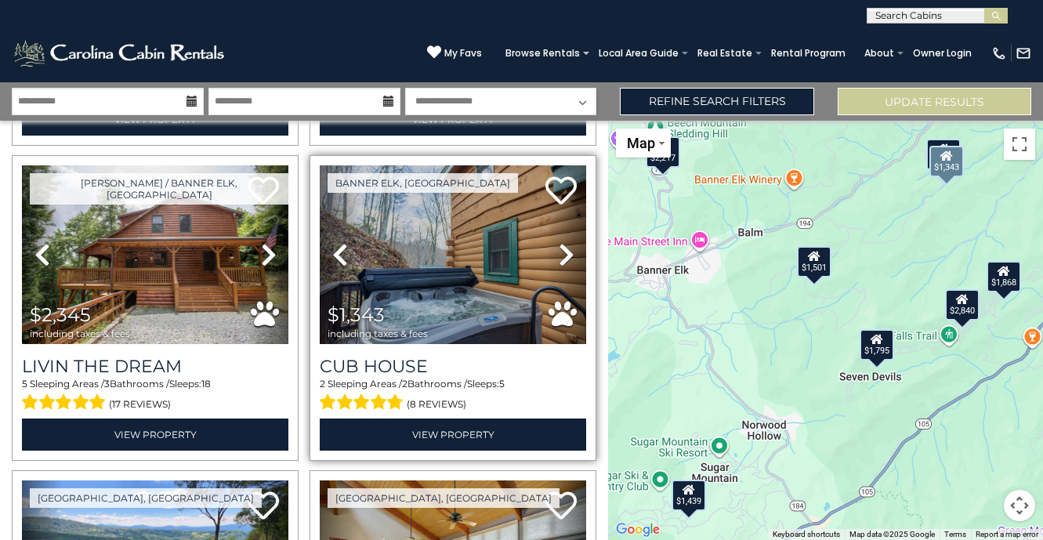
click at [564, 256] on icon at bounding box center [566, 254] width 16 height 25
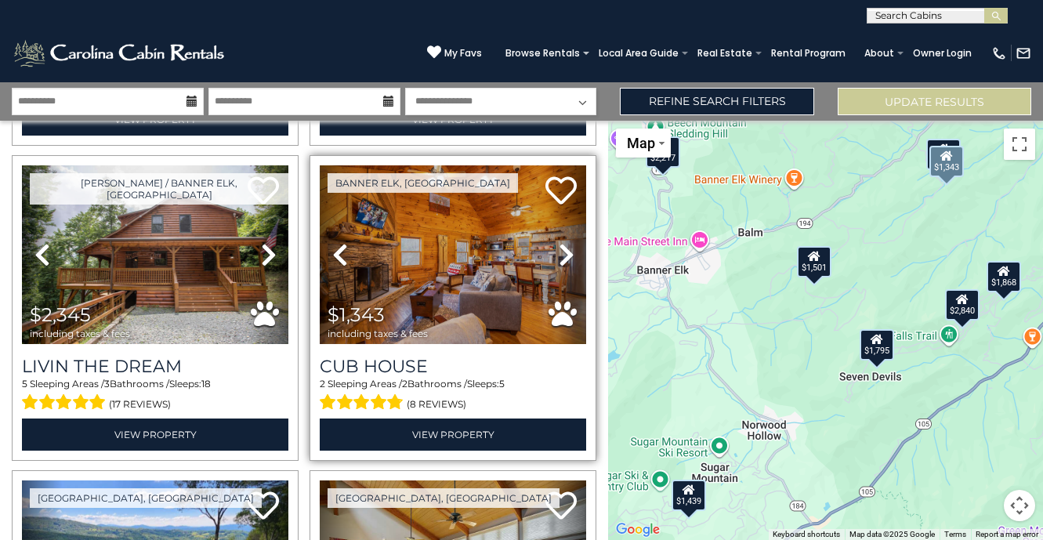
click at [564, 256] on icon at bounding box center [566, 254] width 16 height 25
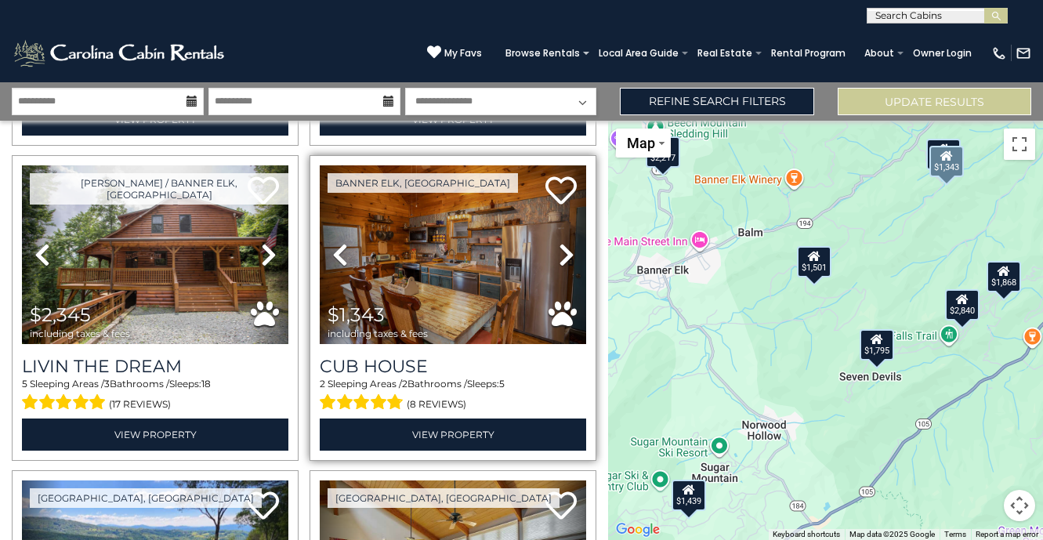
click at [565, 255] on icon at bounding box center [566, 254] width 16 height 25
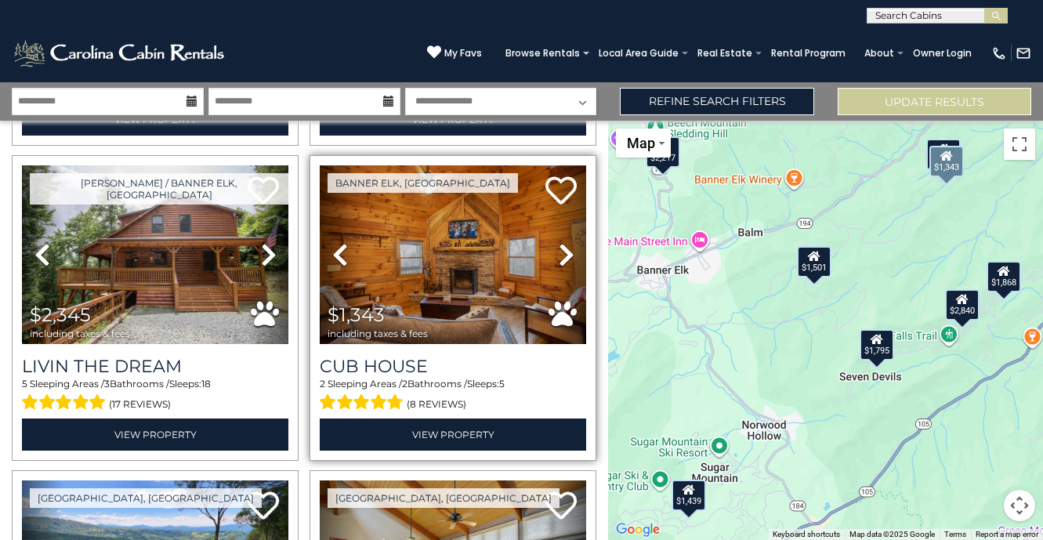
click at [565, 255] on icon at bounding box center [566, 254] width 16 height 25
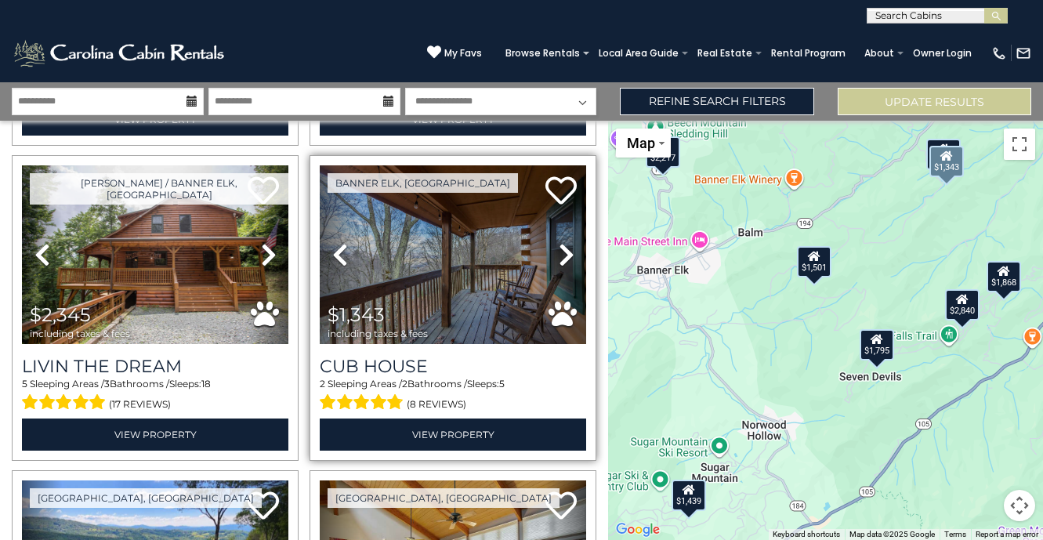
click at [565, 255] on icon at bounding box center [566, 254] width 16 height 25
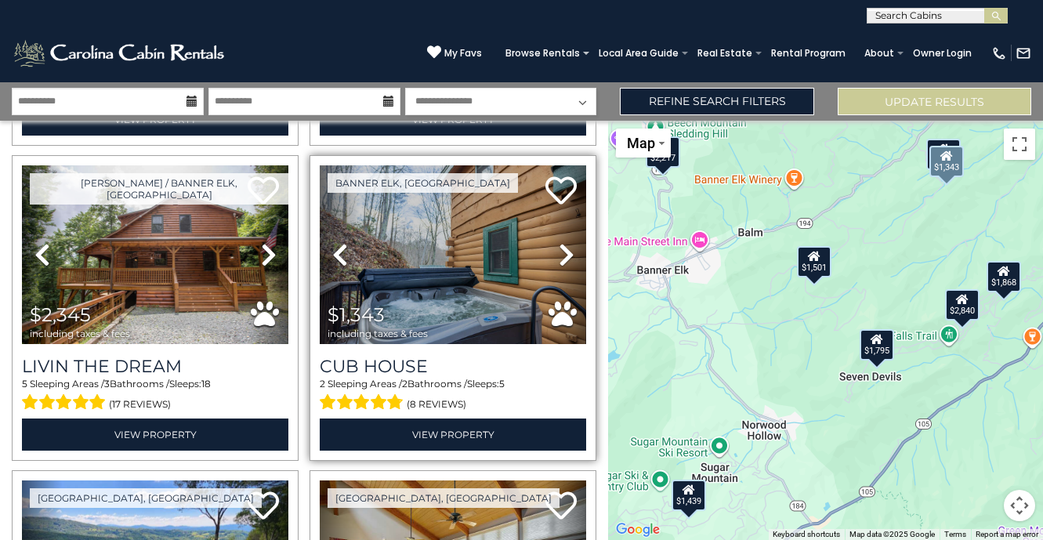
click at [565, 255] on icon at bounding box center [566, 254] width 16 height 25
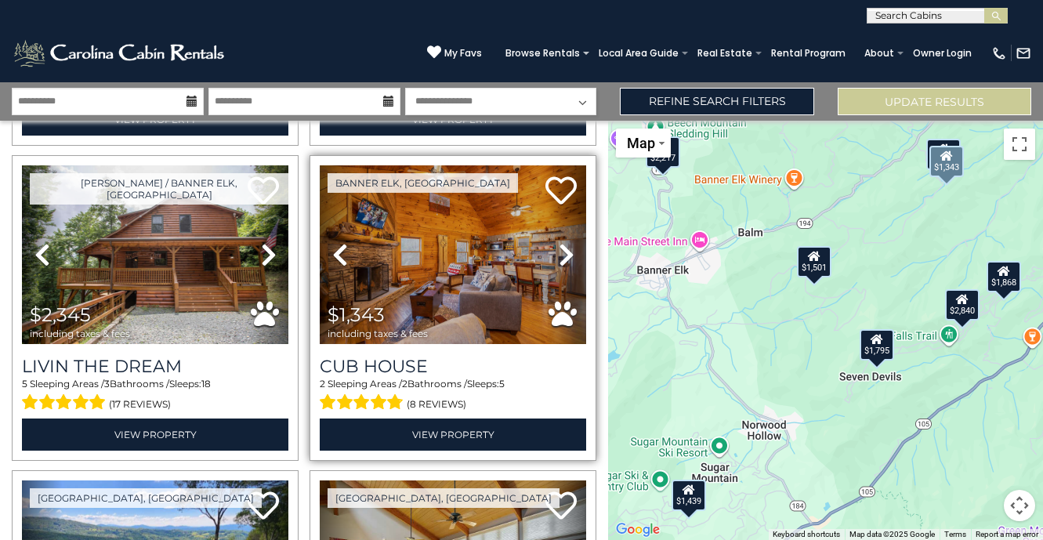
click at [566, 254] on icon at bounding box center [566, 254] width 16 height 25
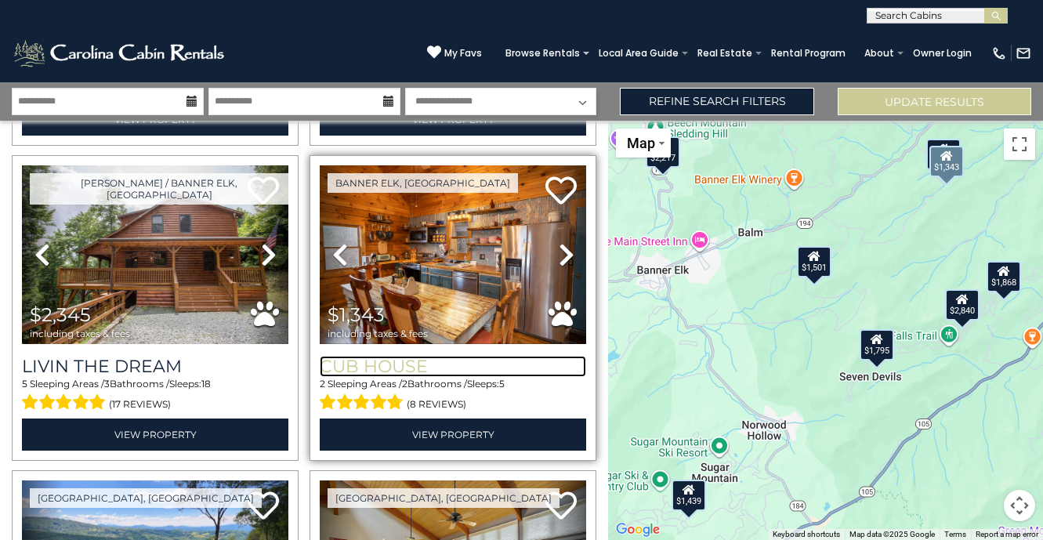
click at [421, 356] on h3 "Cub House" at bounding box center [453, 366] width 266 height 21
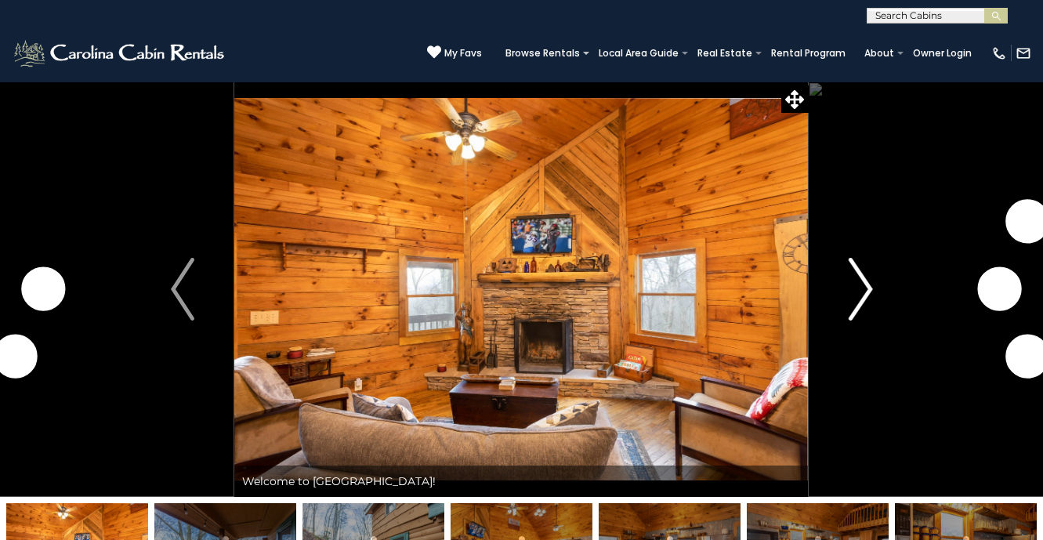
click at [869, 299] on img "Next" at bounding box center [859, 289] width 23 height 63
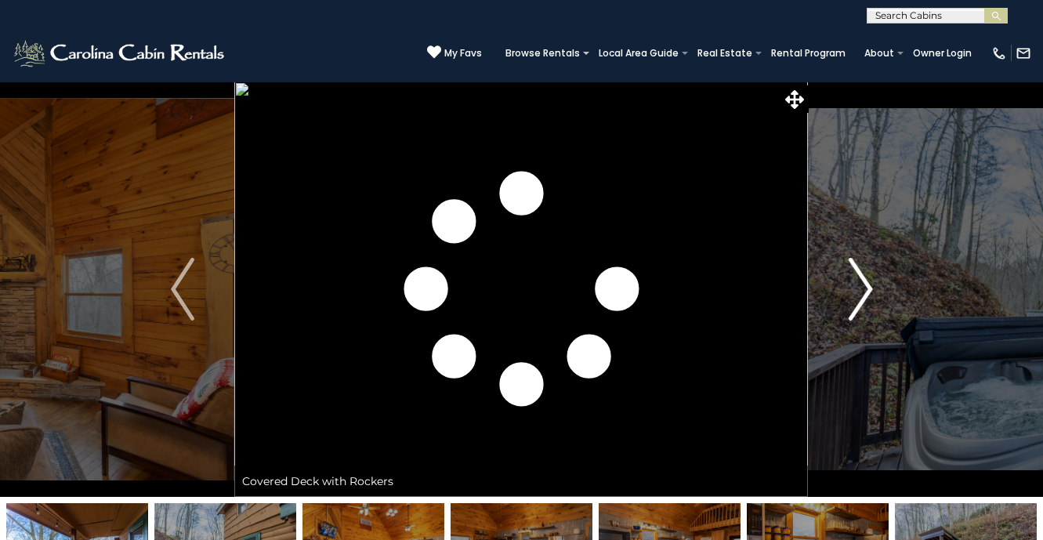
click at [869, 298] on img "Next" at bounding box center [859, 289] width 23 height 63
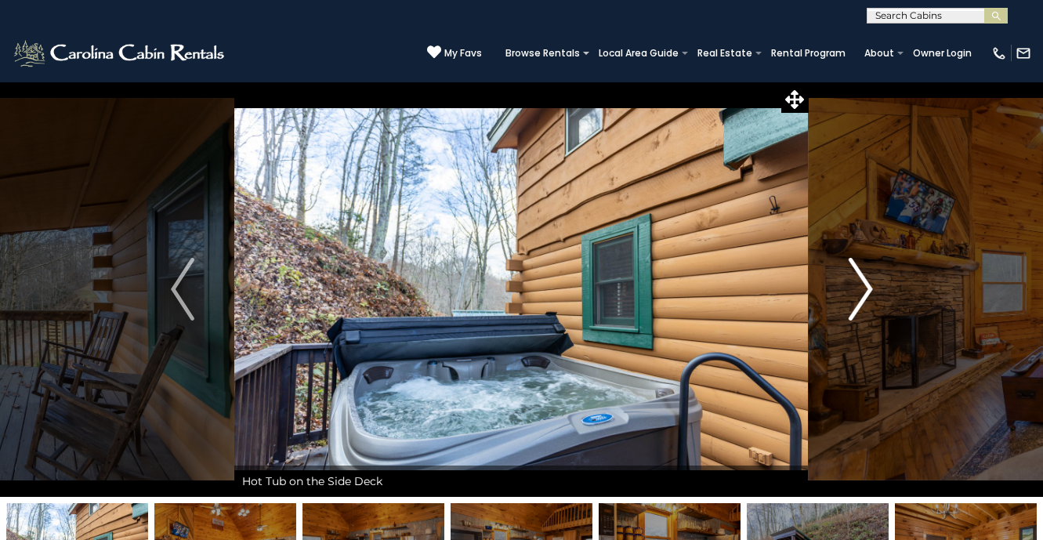
click at [869, 298] on img "Next" at bounding box center [859, 289] width 23 height 63
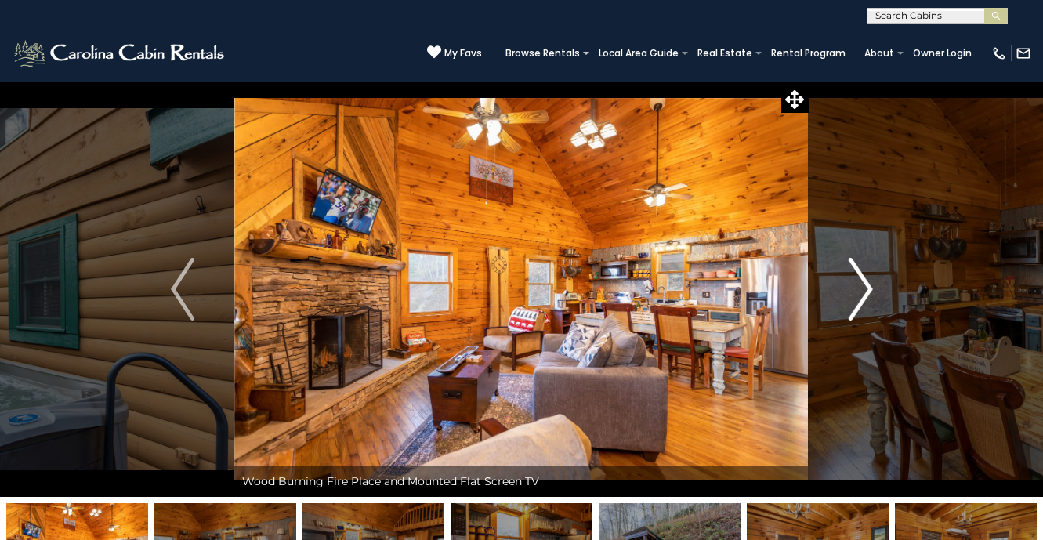
click at [867, 298] on img "Next" at bounding box center [859, 289] width 23 height 63
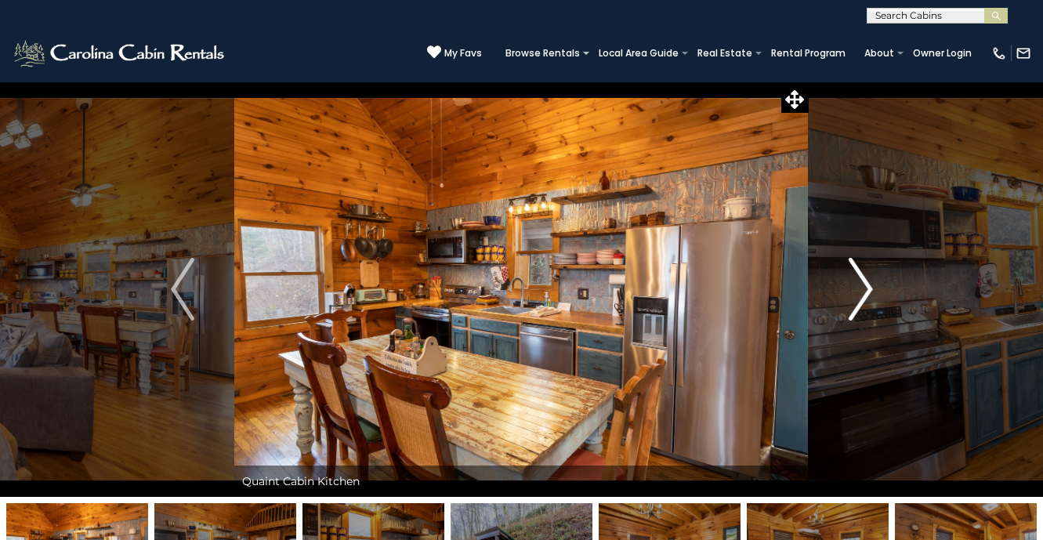
click at [867, 298] on img "Next" at bounding box center [859, 289] width 23 height 63
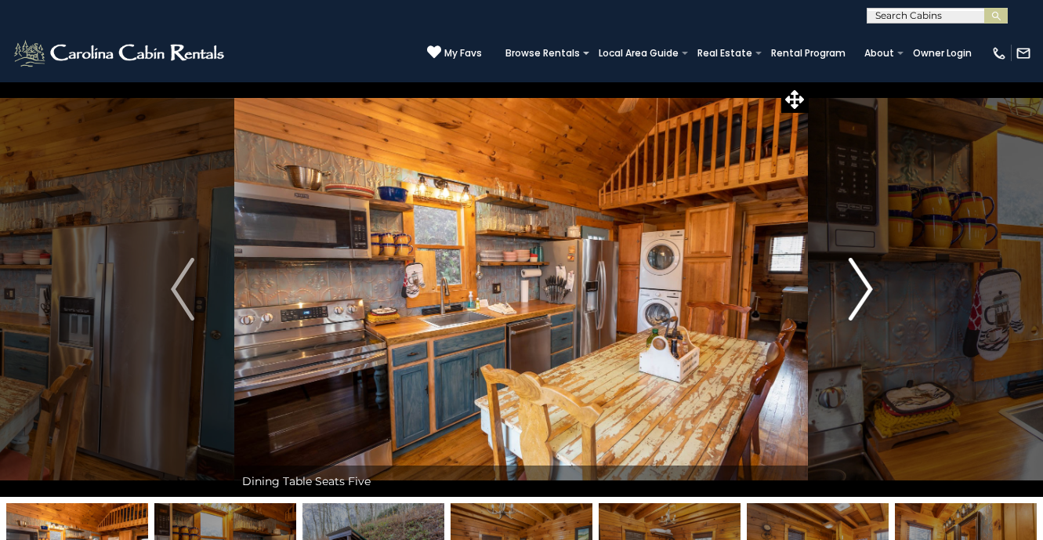
click at [867, 298] on img "Next" at bounding box center [859, 289] width 23 height 63
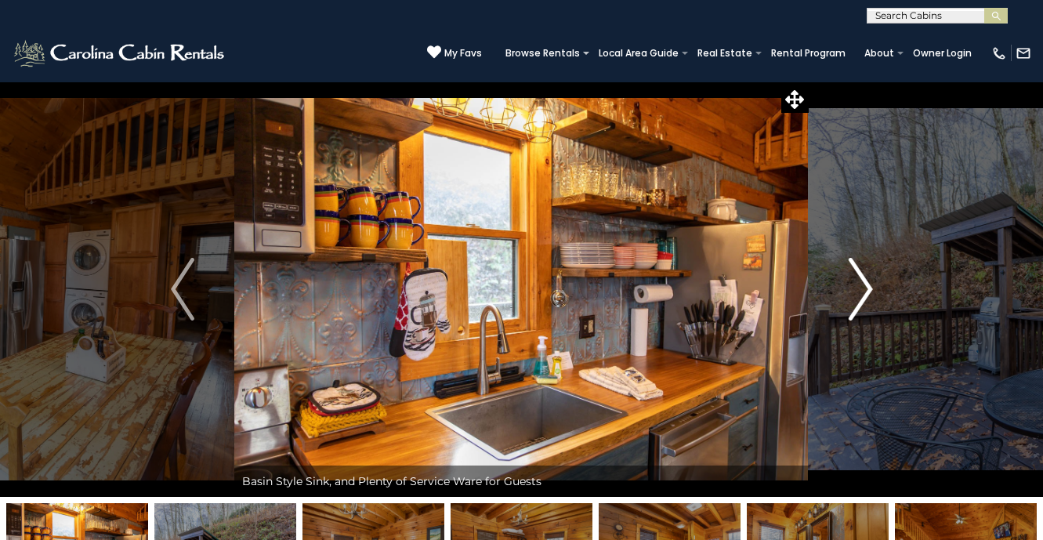
click at [867, 298] on img "Next" at bounding box center [859, 289] width 23 height 63
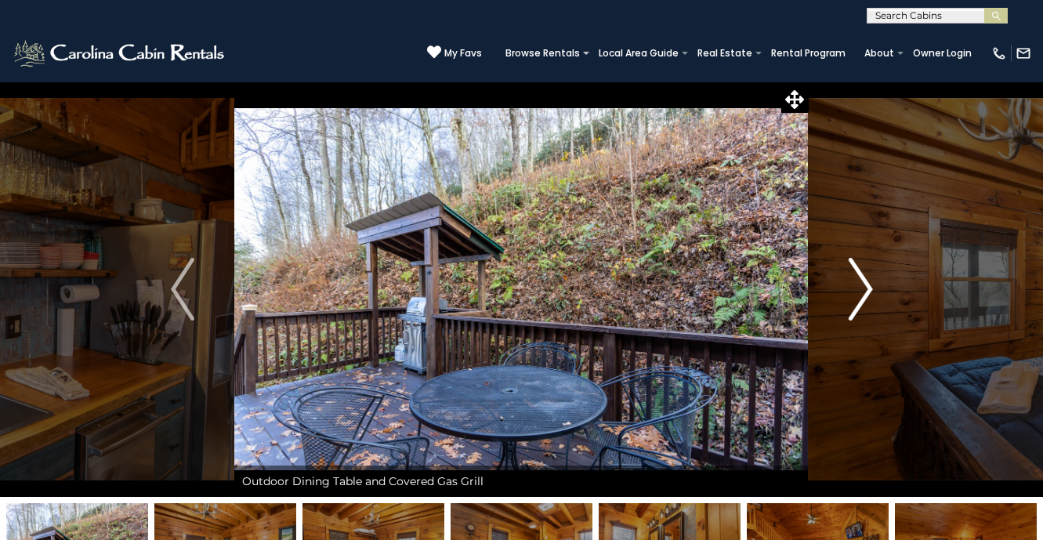
click at [867, 298] on img "Next" at bounding box center [859, 289] width 23 height 63
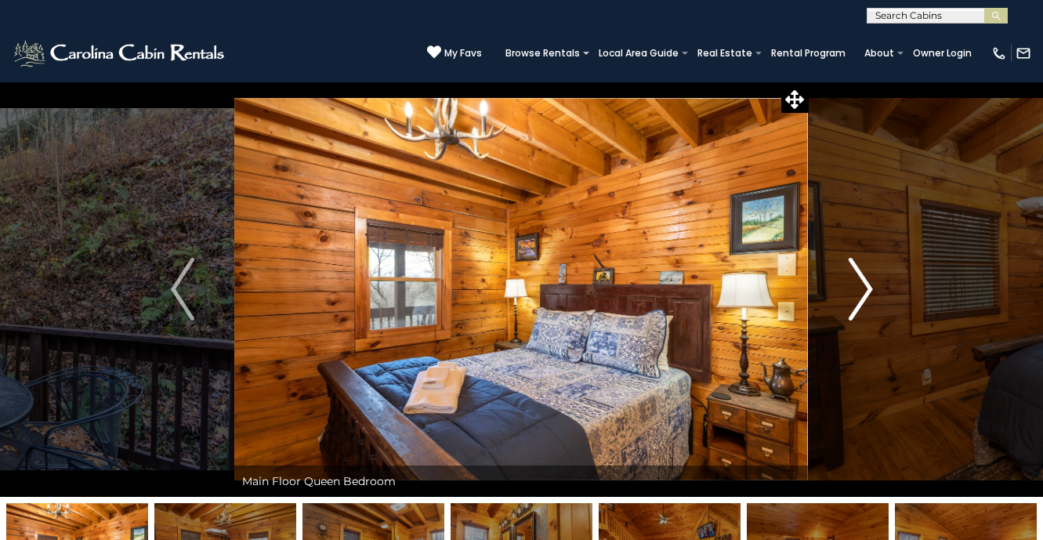
click at [867, 298] on img "Next" at bounding box center [859, 289] width 23 height 63
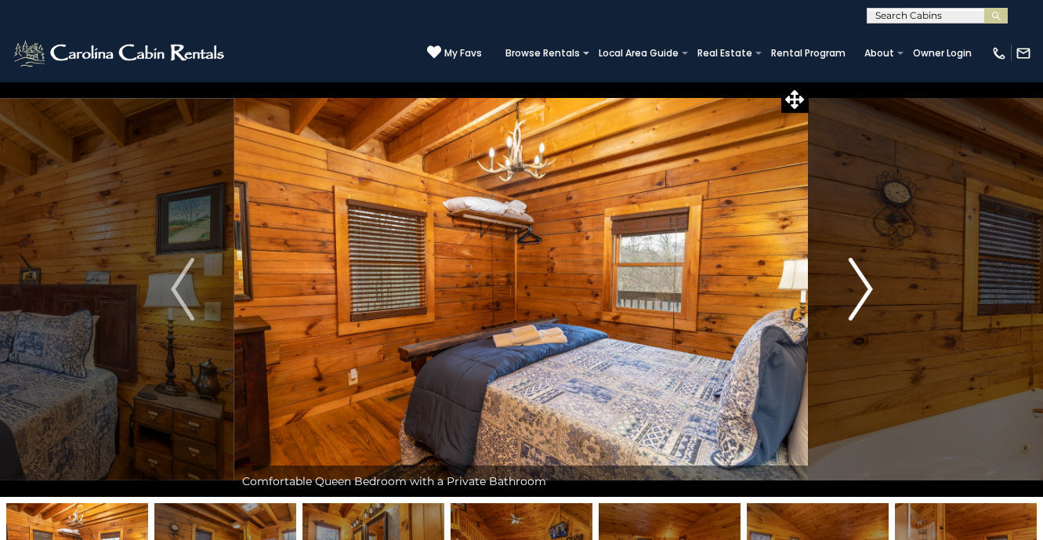
click at [867, 298] on img "Next" at bounding box center [859, 289] width 23 height 63
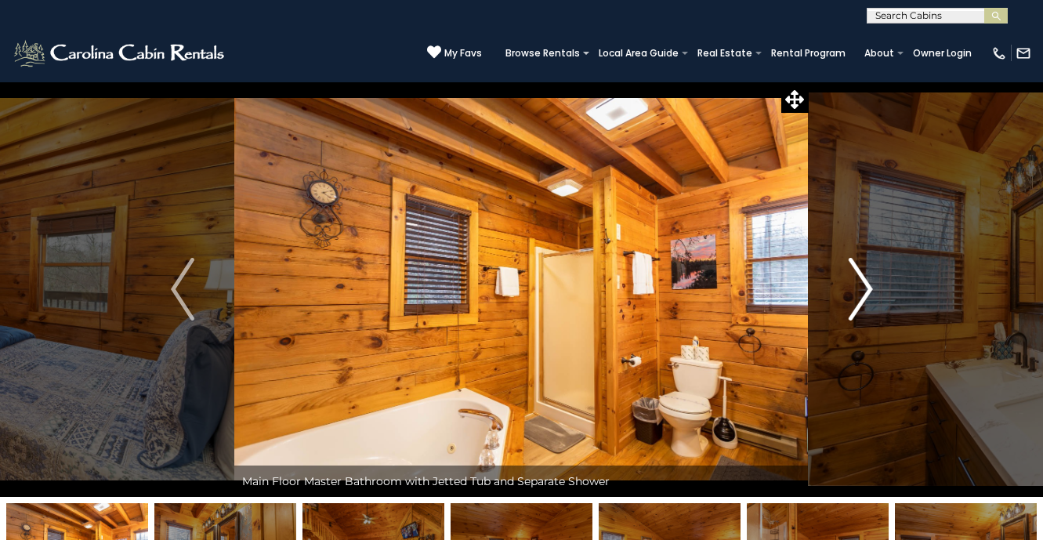
click at [867, 298] on img "Next" at bounding box center [859, 289] width 23 height 63
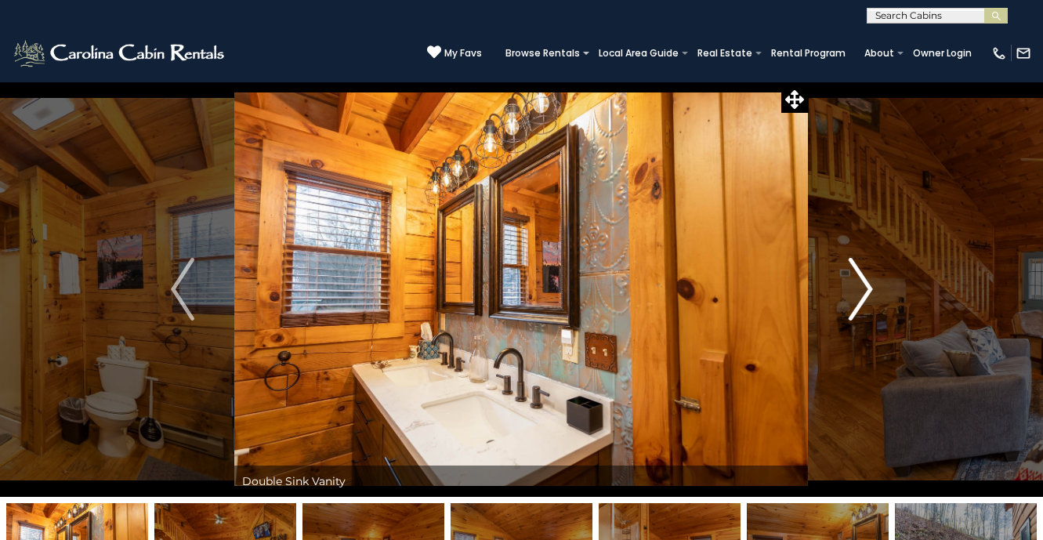
click at [867, 298] on img "Next" at bounding box center [859, 289] width 23 height 63
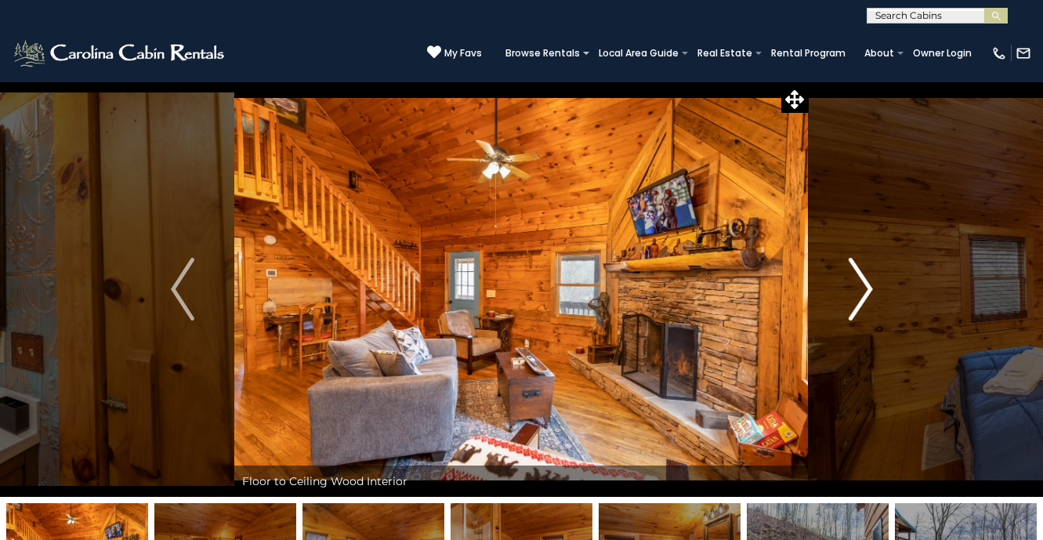
click at [867, 298] on img "Next" at bounding box center [859, 289] width 23 height 63
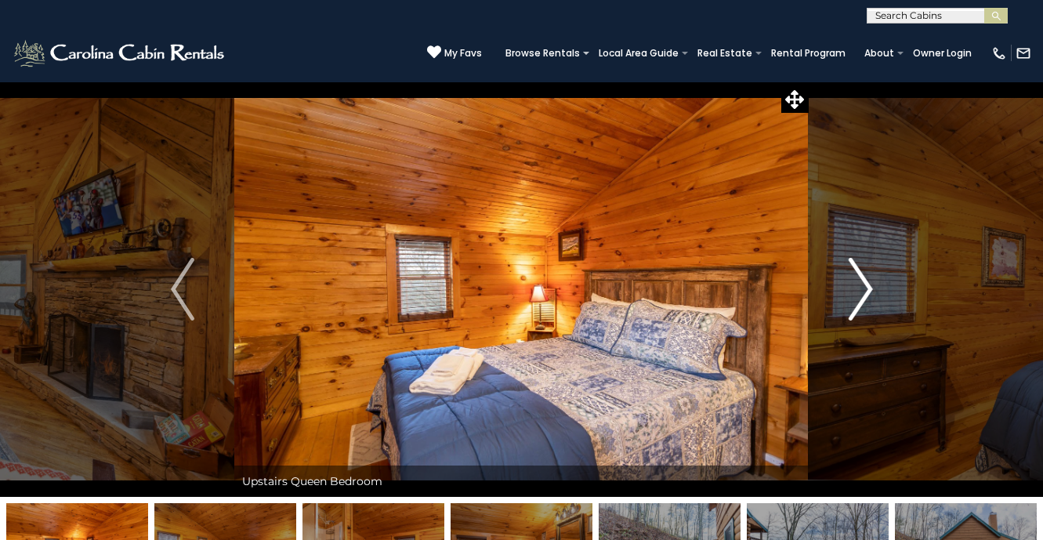
click at [867, 298] on img "Next" at bounding box center [859, 289] width 23 height 63
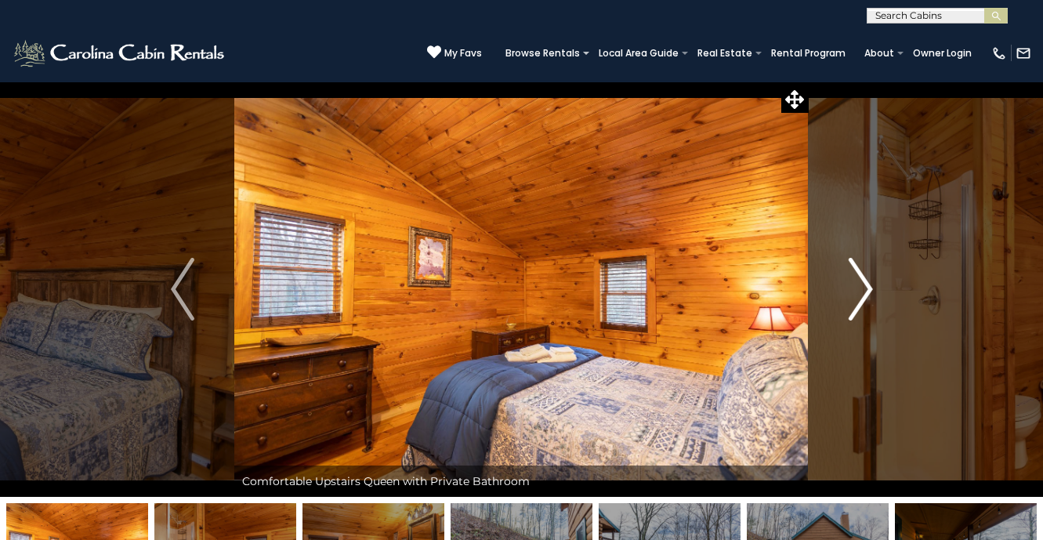
click at [867, 298] on img "Next" at bounding box center [859, 289] width 23 height 63
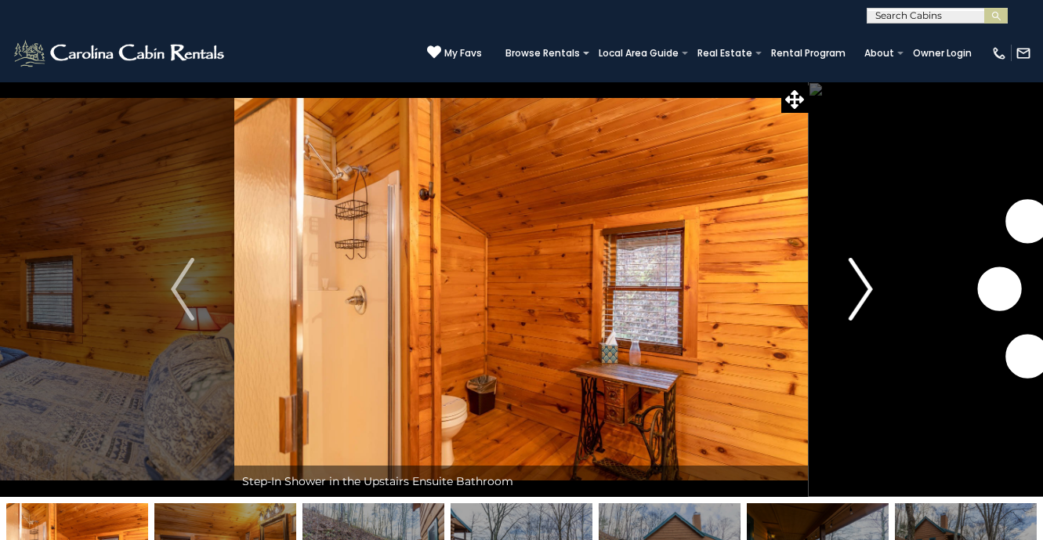
click at [867, 298] on img "Next" at bounding box center [859, 289] width 23 height 63
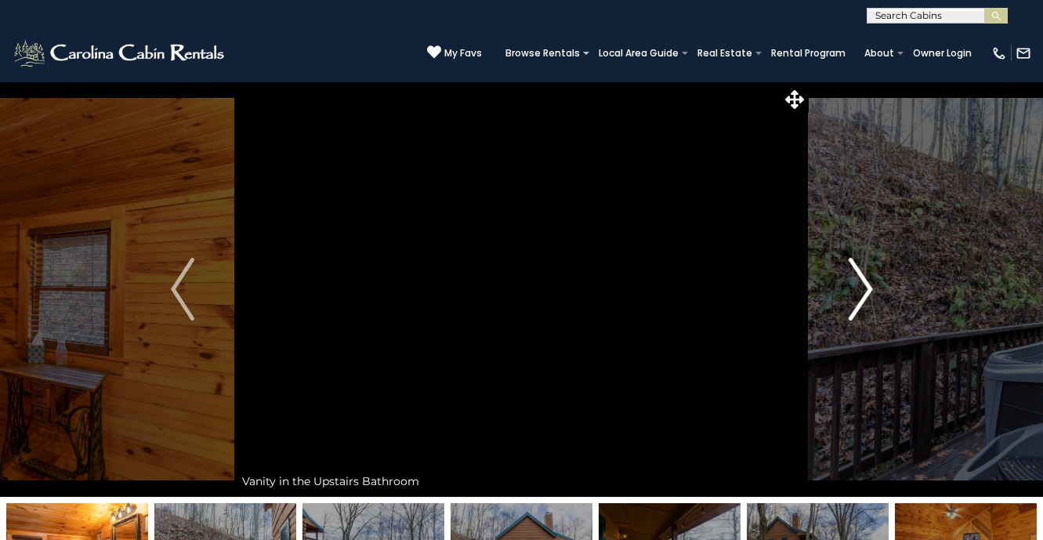
click at [867, 298] on img "Next" at bounding box center [859, 289] width 23 height 63
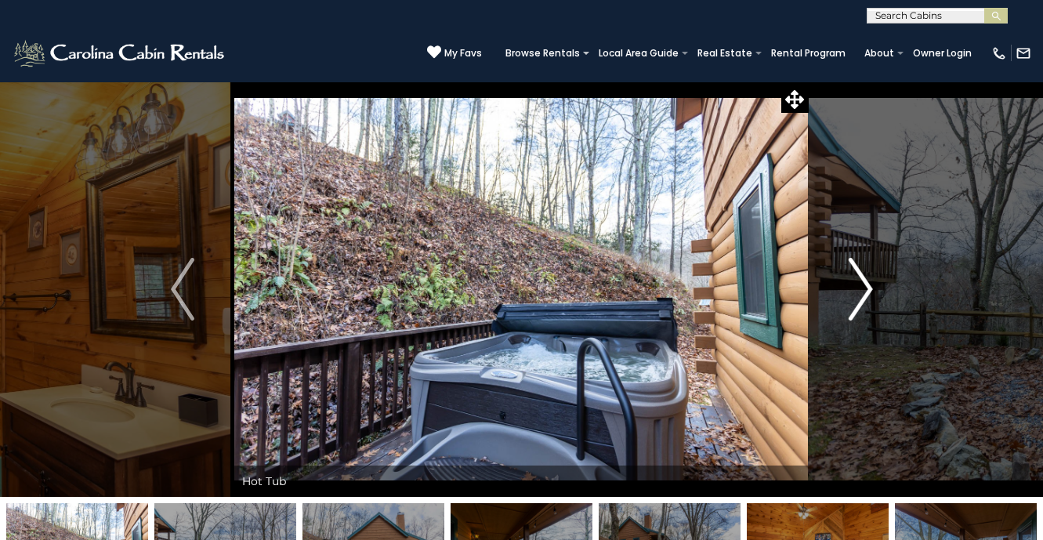
click at [867, 297] on img "Next" at bounding box center [859, 289] width 23 height 63
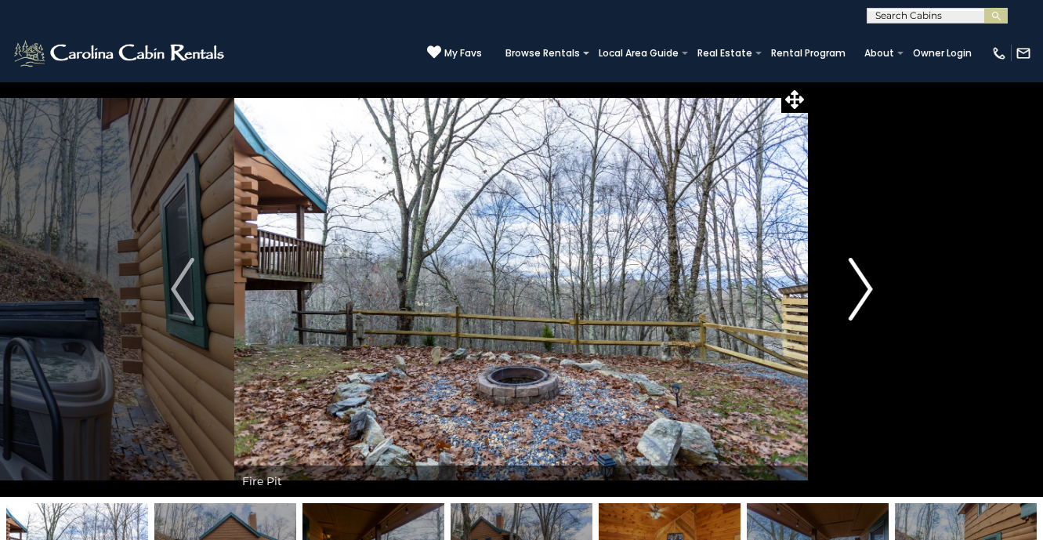
click at [866, 297] on img "Next" at bounding box center [859, 289] width 23 height 63
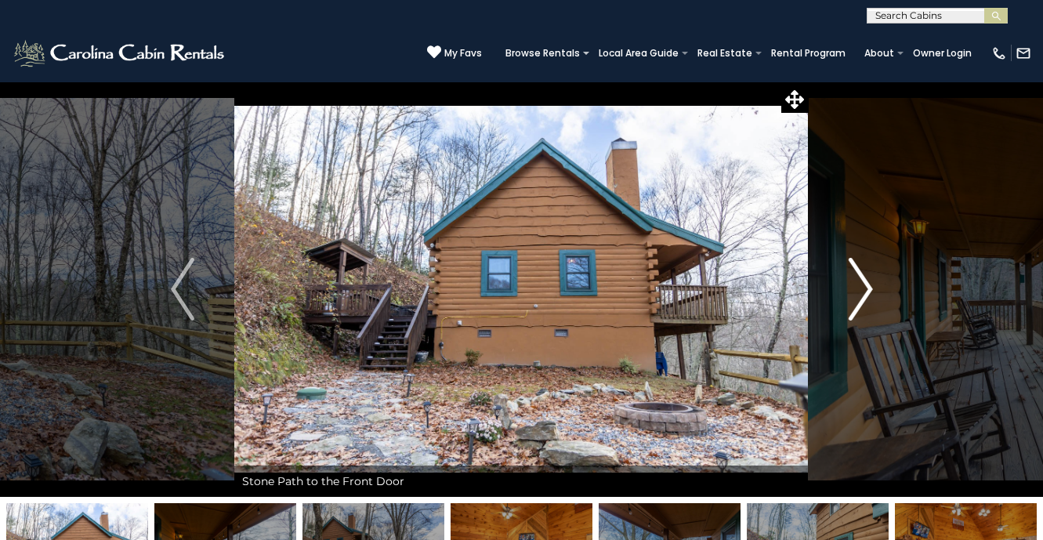
click at [866, 297] on img "Next" at bounding box center [859, 289] width 23 height 63
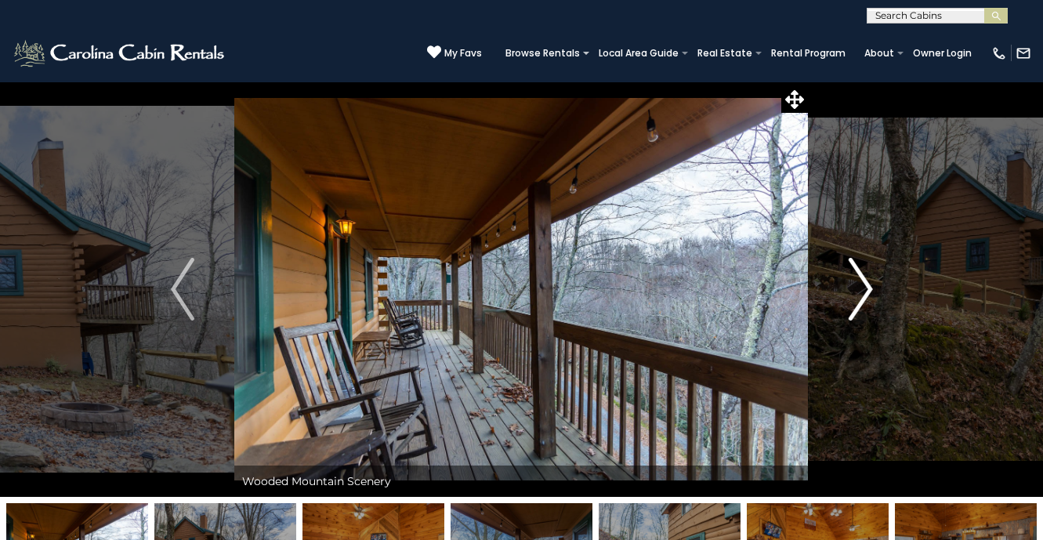
click at [866, 297] on img "Next" at bounding box center [859, 289] width 23 height 63
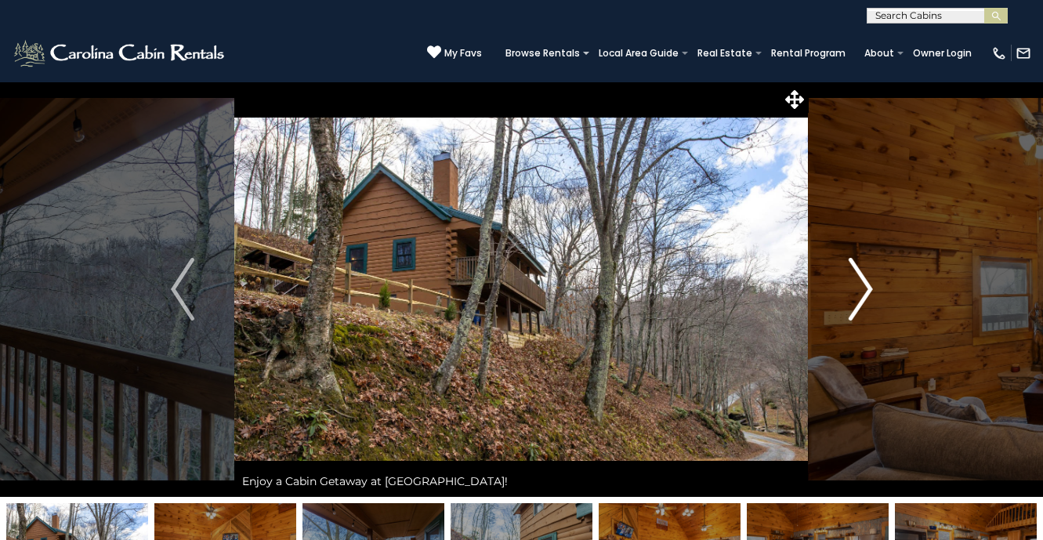
click at [866, 298] on img "Next" at bounding box center [859, 289] width 23 height 63
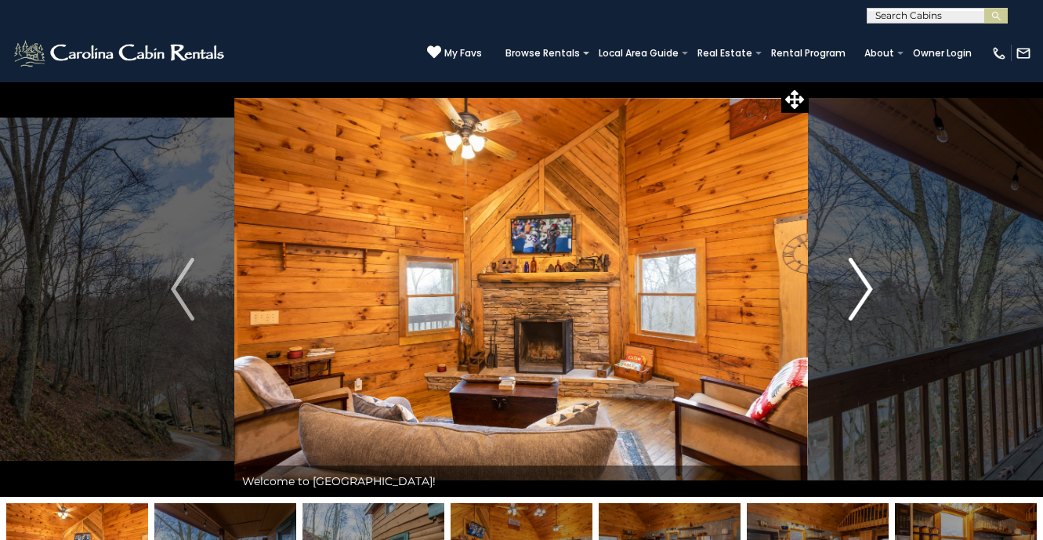
click at [866, 298] on img "Next" at bounding box center [859, 289] width 23 height 63
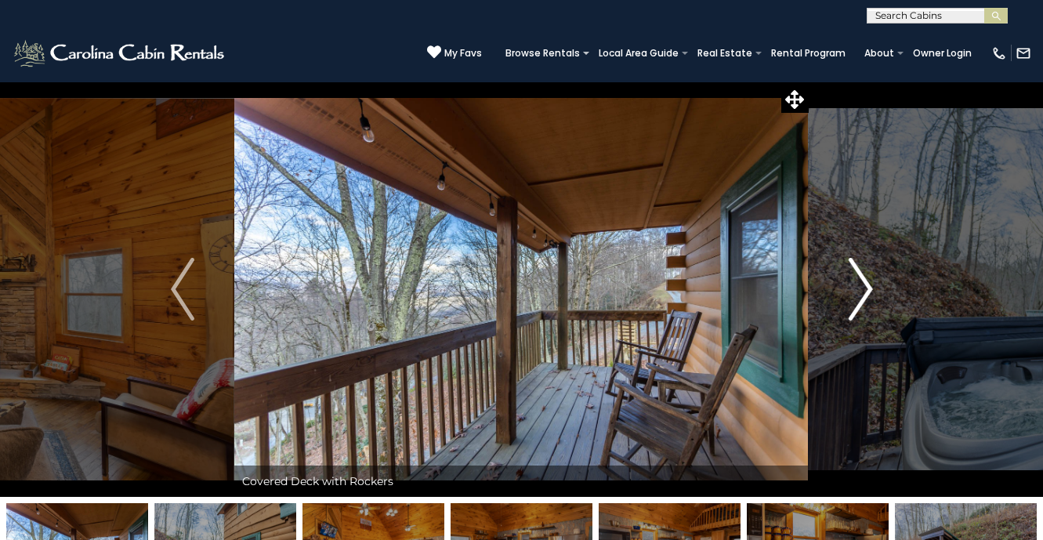
click at [867, 298] on img "Next" at bounding box center [859, 289] width 23 height 63
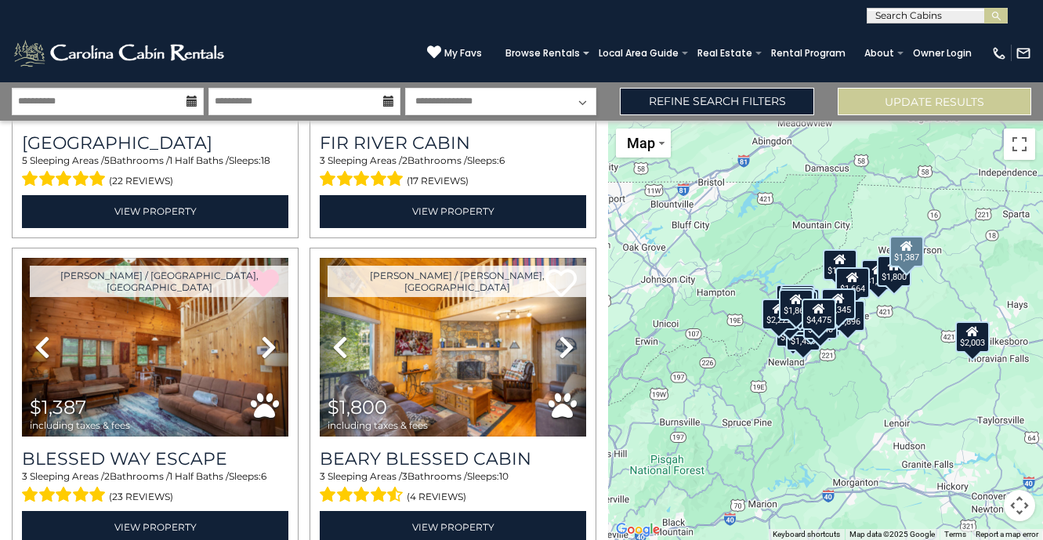
scroll to position [2457, 0]
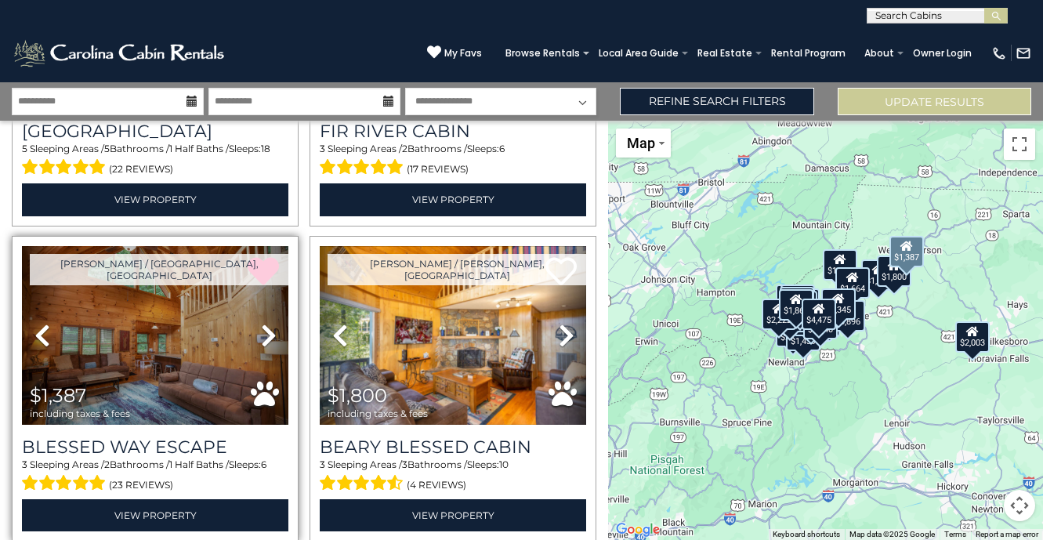
click at [268, 330] on icon at bounding box center [269, 335] width 16 height 25
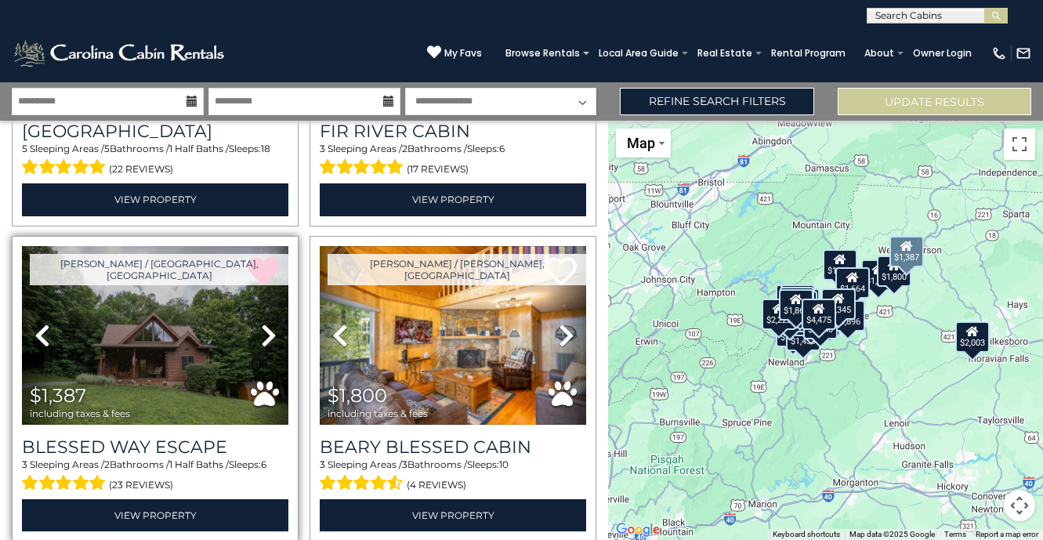
click at [268, 330] on icon at bounding box center [269, 335] width 16 height 25
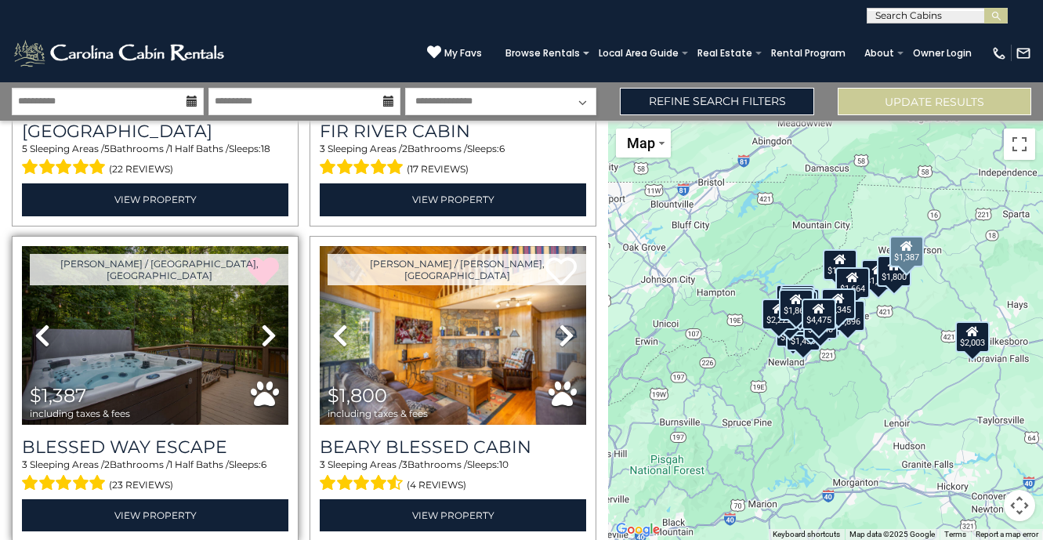
click at [268, 330] on icon at bounding box center [269, 335] width 16 height 25
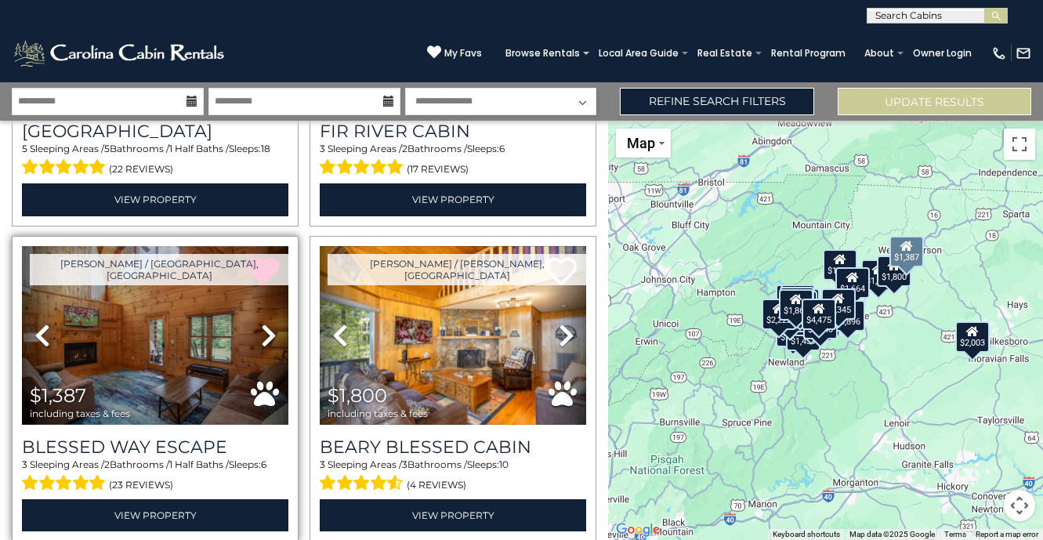
click at [268, 330] on icon at bounding box center [269, 335] width 16 height 25
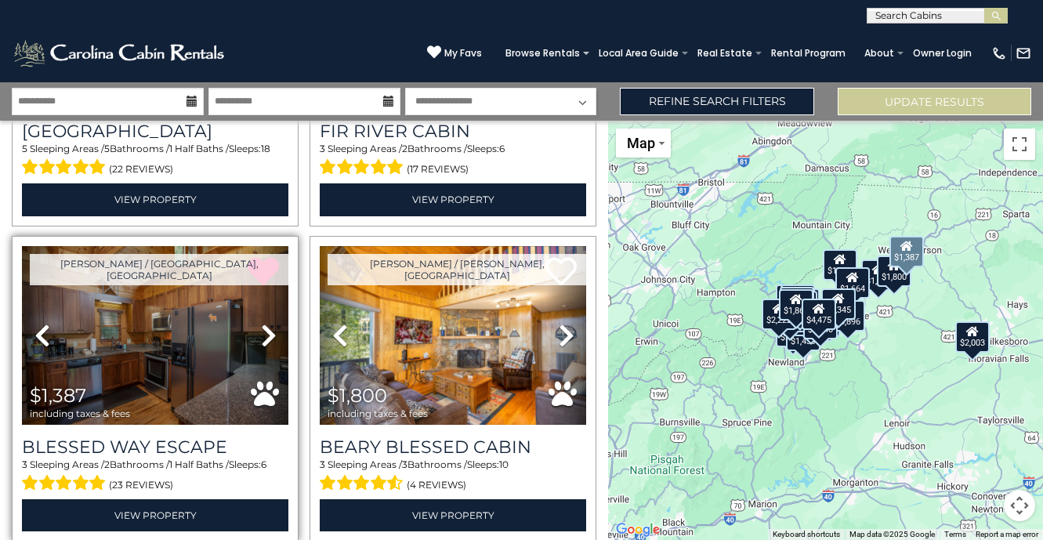
click at [268, 330] on icon at bounding box center [269, 335] width 16 height 25
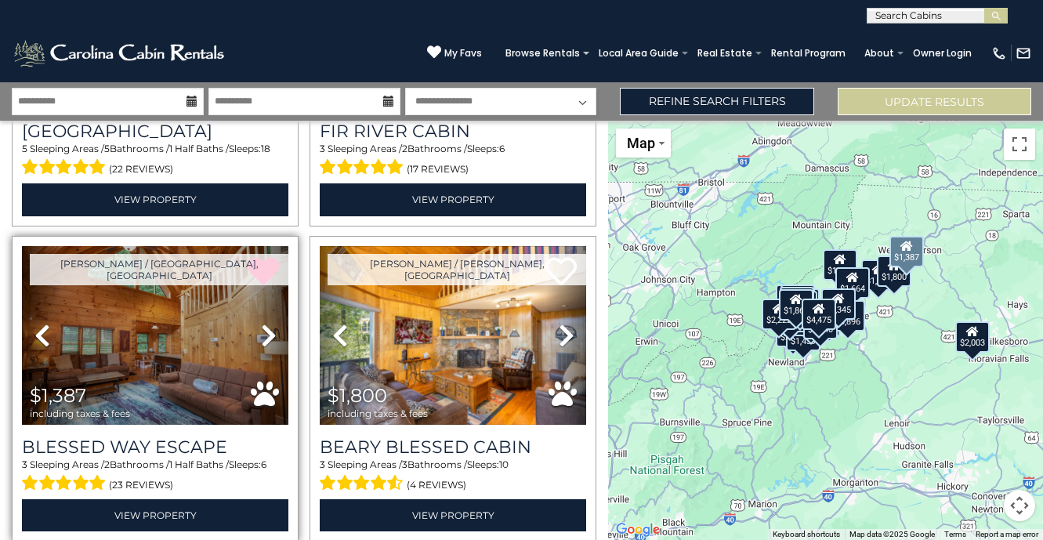
click at [268, 330] on icon at bounding box center [269, 335] width 16 height 25
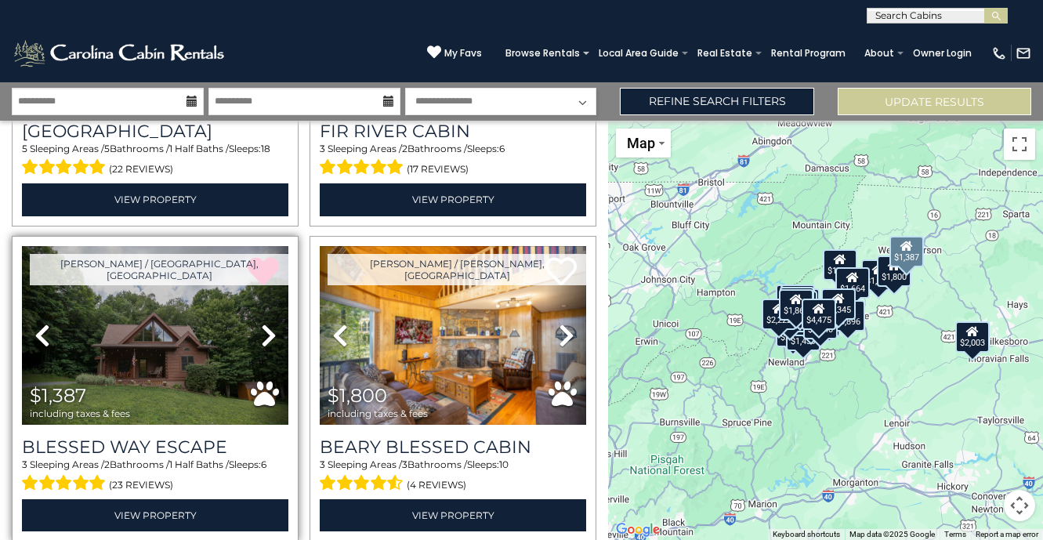
click at [268, 330] on icon at bounding box center [269, 335] width 16 height 25
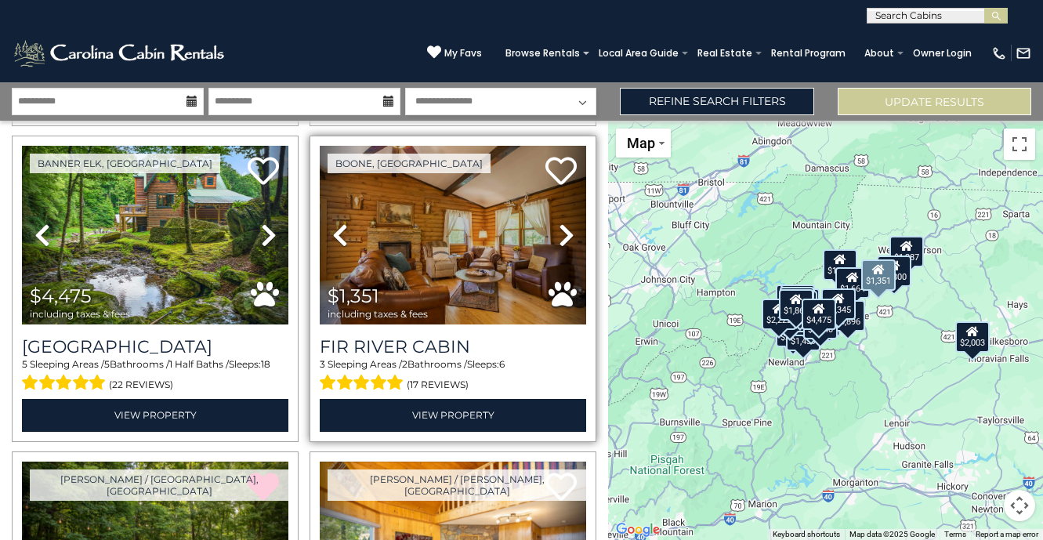
scroll to position [2235, 0]
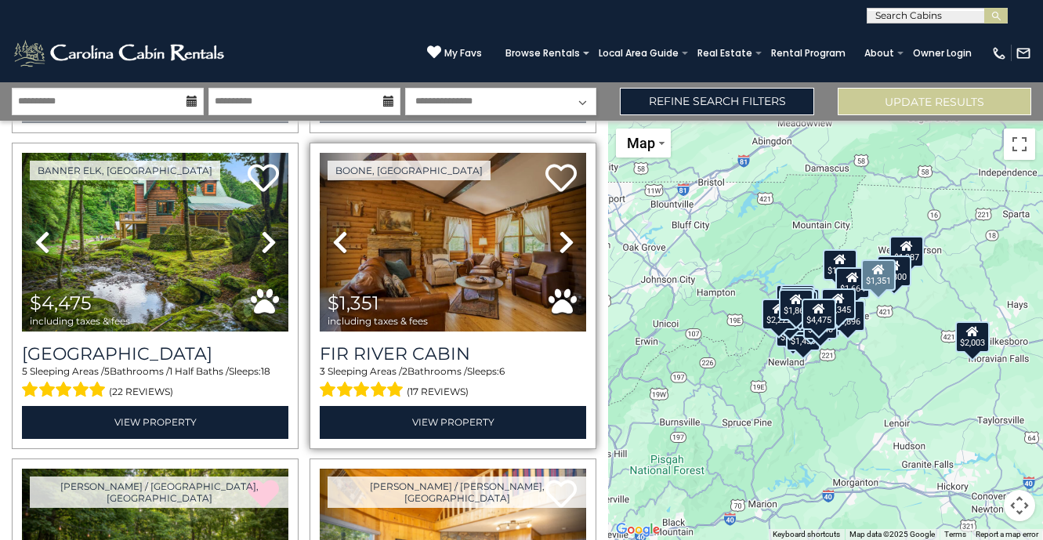
click at [562, 248] on icon at bounding box center [566, 241] width 16 height 25
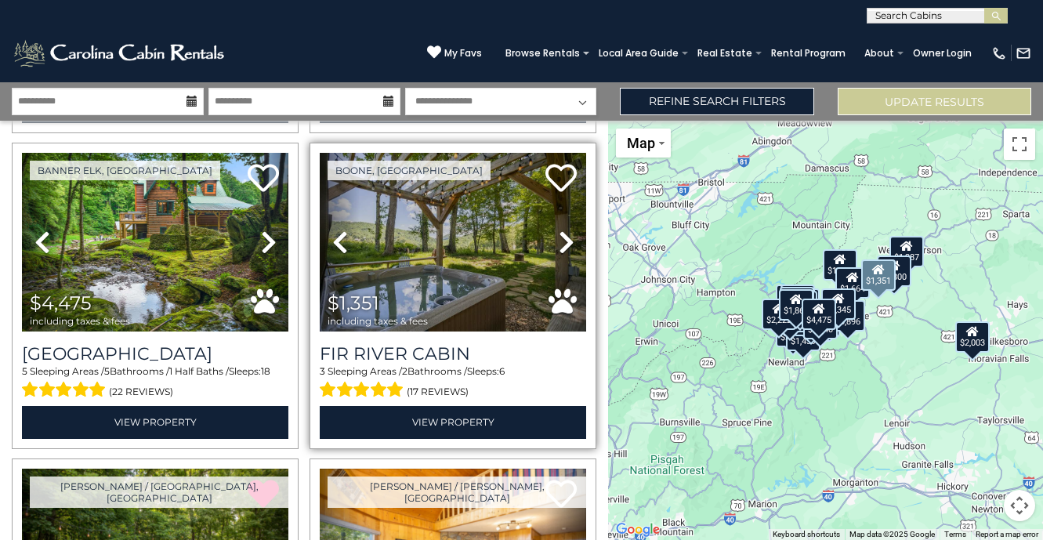
click at [562, 248] on icon at bounding box center [566, 241] width 16 height 25
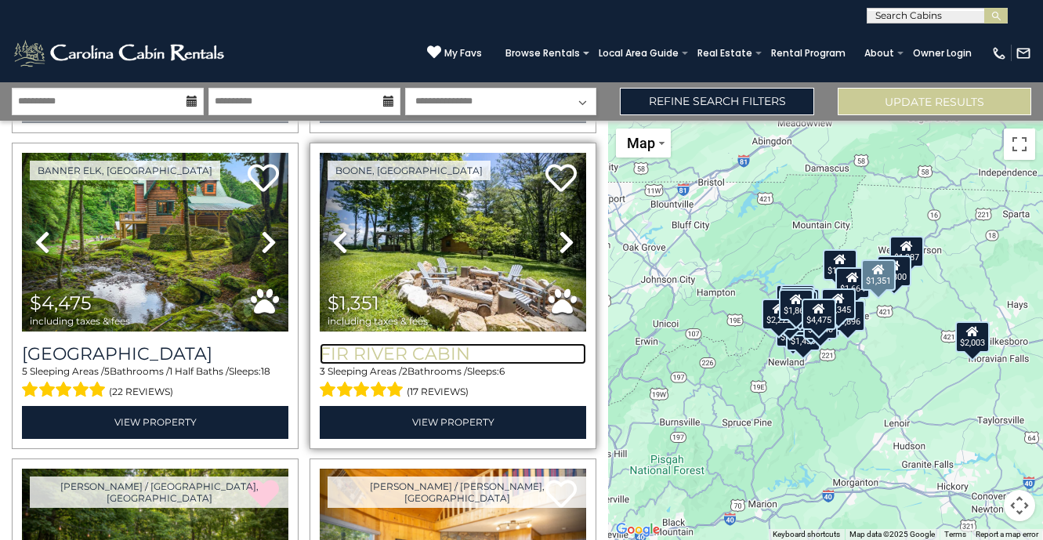
click at [412, 345] on h3 "Fir River Cabin" at bounding box center [453, 353] width 266 height 21
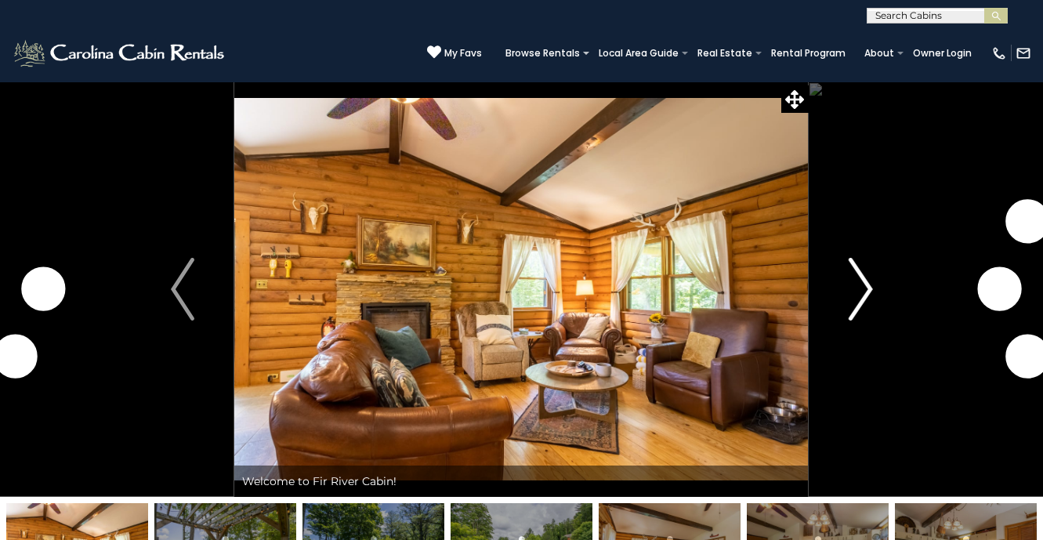
click at [856, 295] on img "Next" at bounding box center [859, 289] width 23 height 63
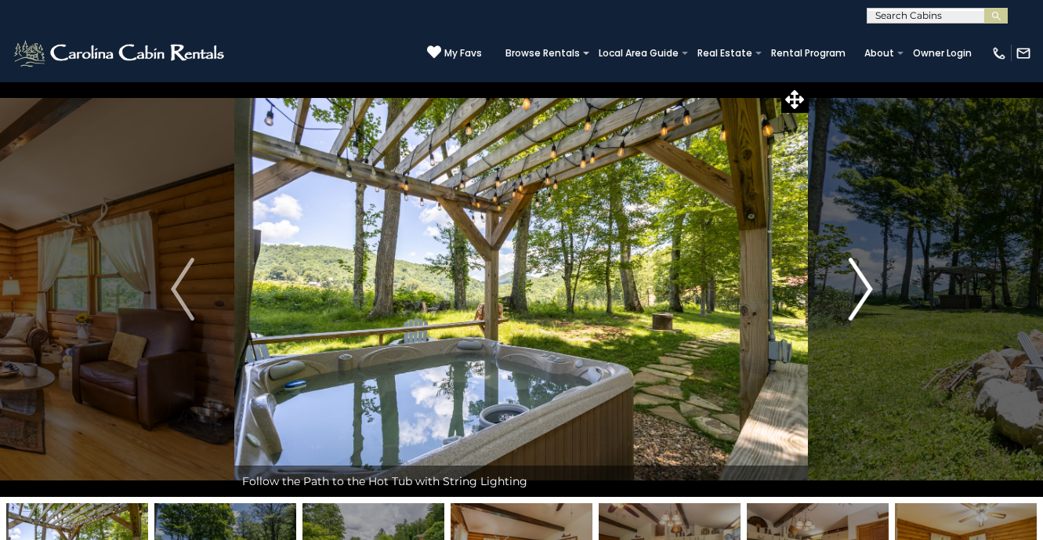
click at [860, 295] on img "Next" at bounding box center [859, 289] width 23 height 63
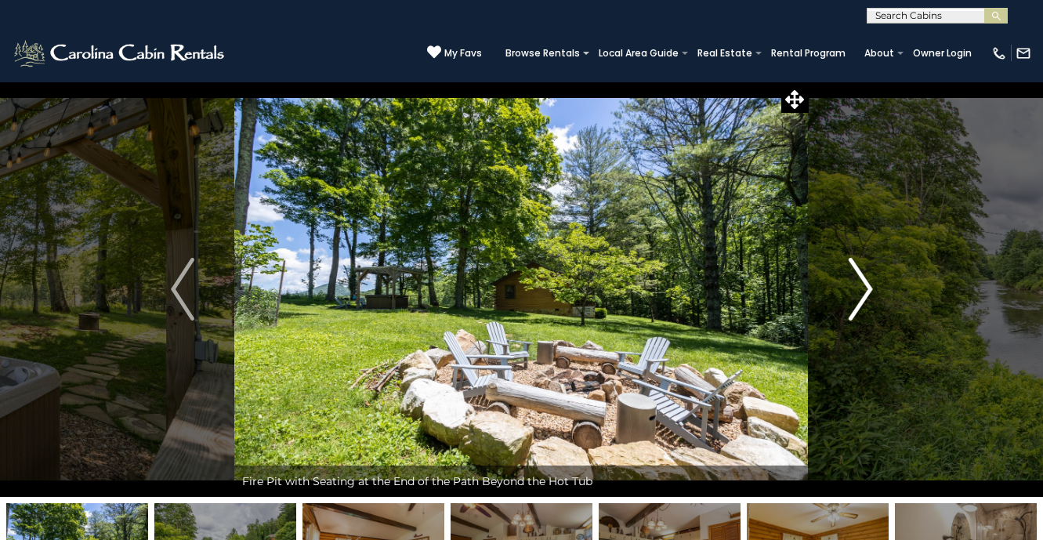
click at [860, 295] on img "Next" at bounding box center [859, 289] width 23 height 63
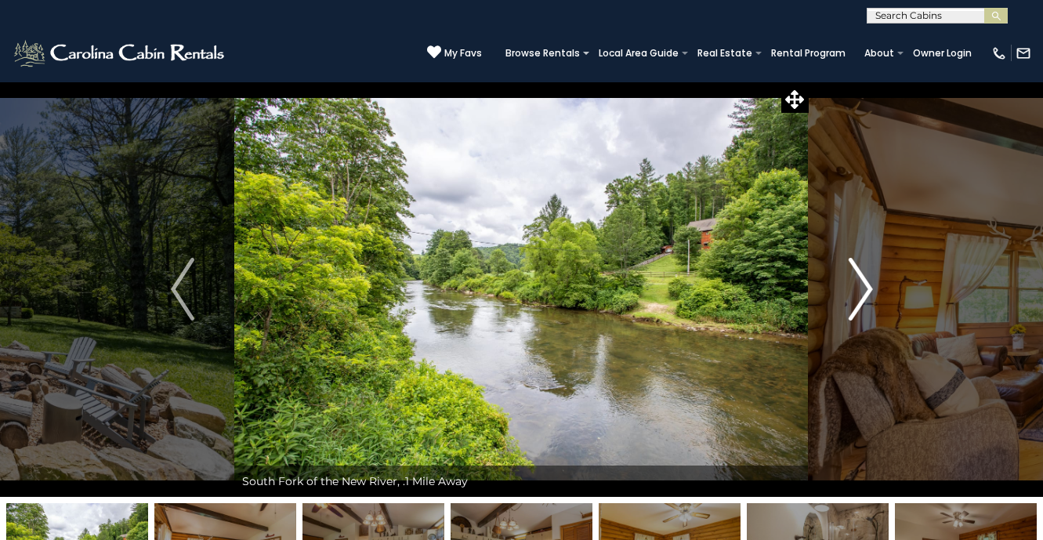
click at [860, 295] on img "Next" at bounding box center [859, 289] width 23 height 63
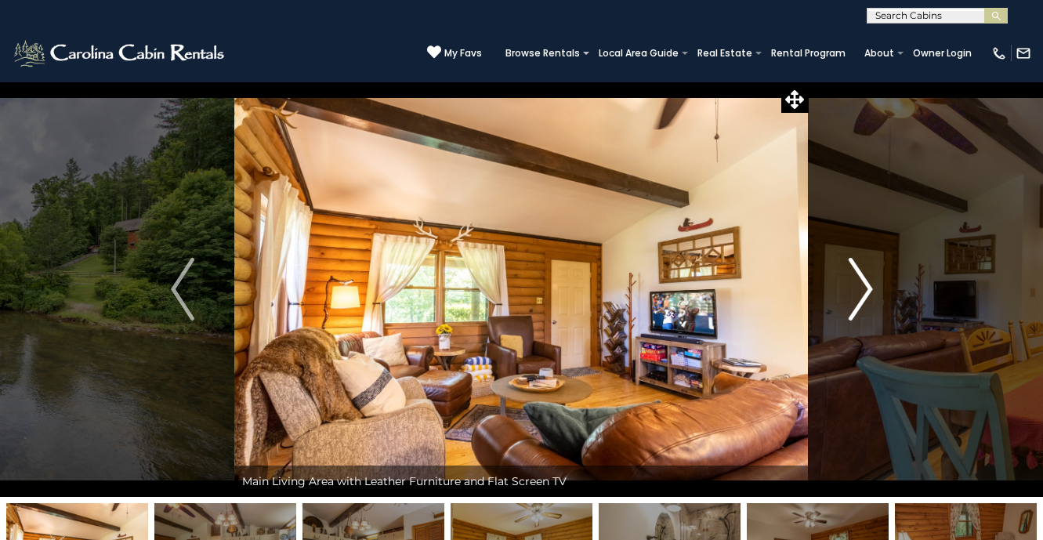
click at [860, 295] on img "Next" at bounding box center [859, 289] width 23 height 63
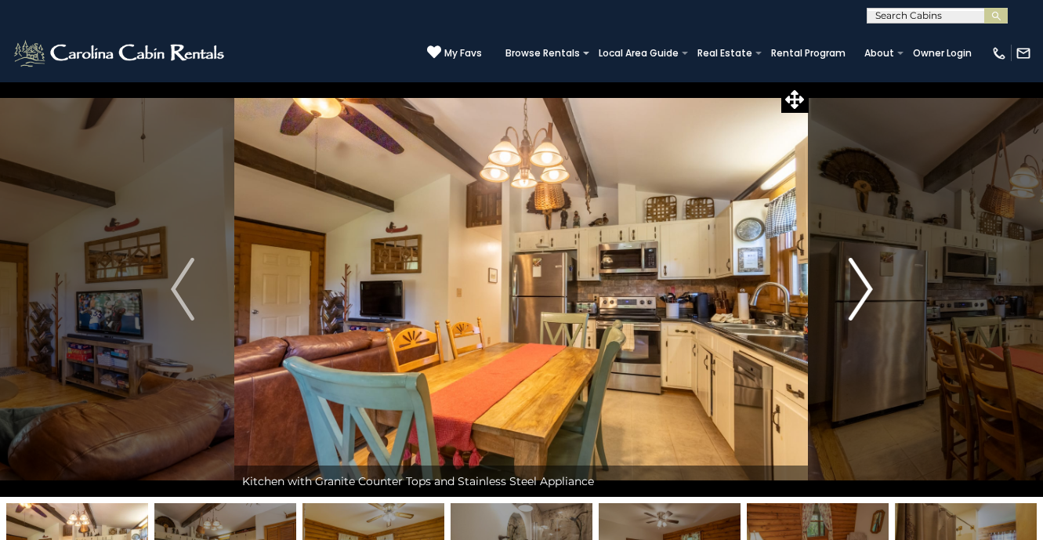
click at [860, 295] on img "Next" at bounding box center [859, 289] width 23 height 63
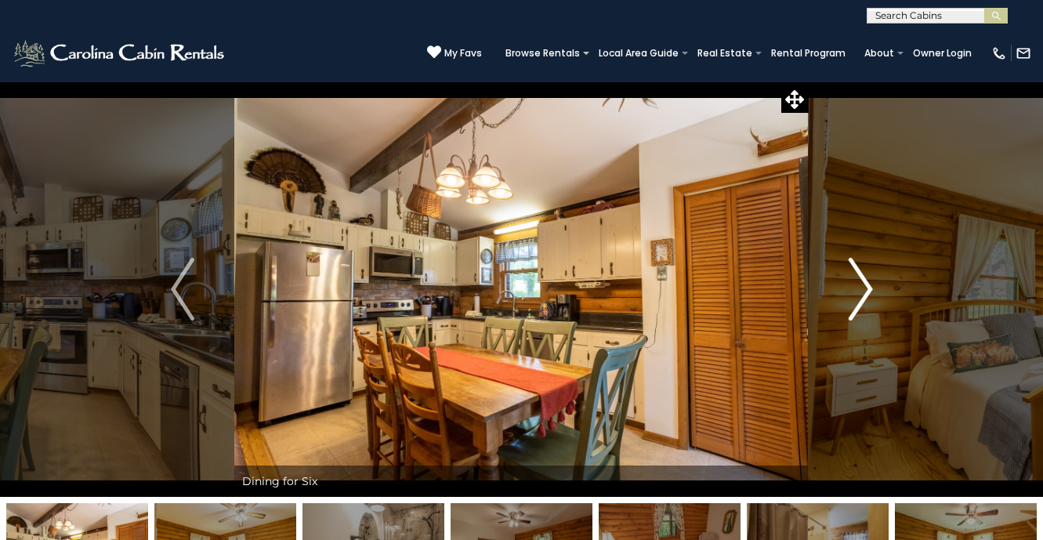
click at [860, 295] on img "Next" at bounding box center [859, 289] width 23 height 63
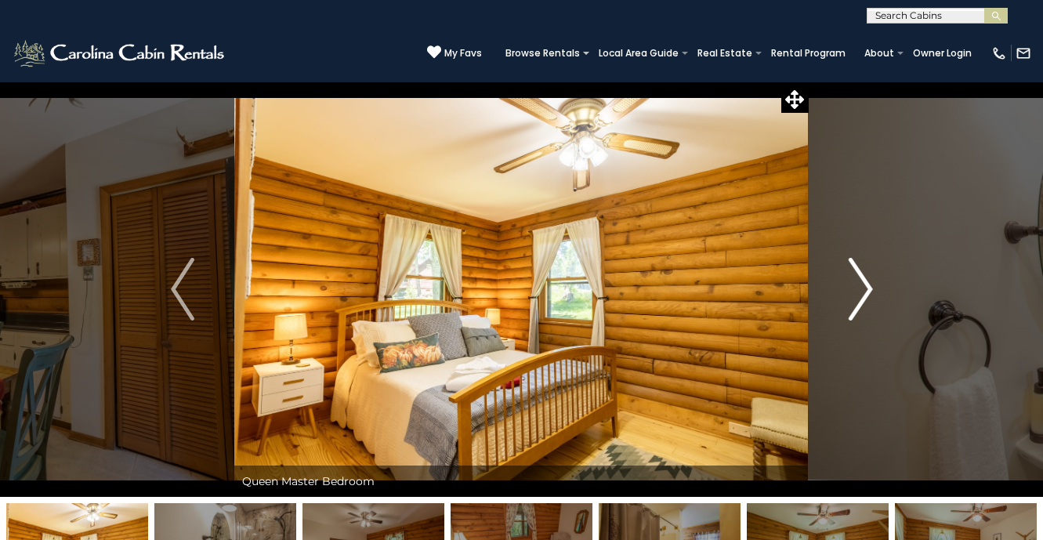
click at [860, 295] on img "Next" at bounding box center [859, 289] width 23 height 63
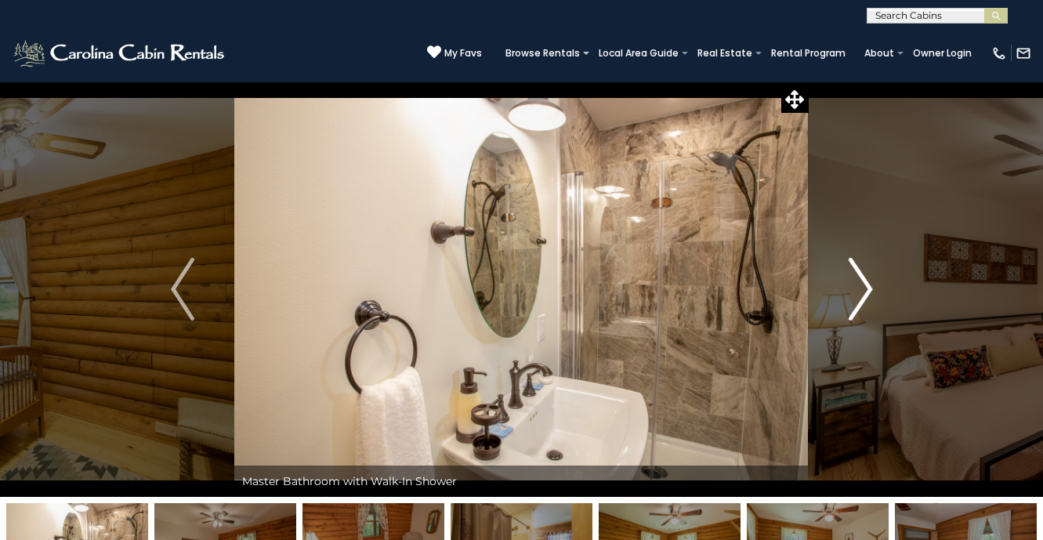
click at [860, 295] on img "Next" at bounding box center [859, 289] width 23 height 63
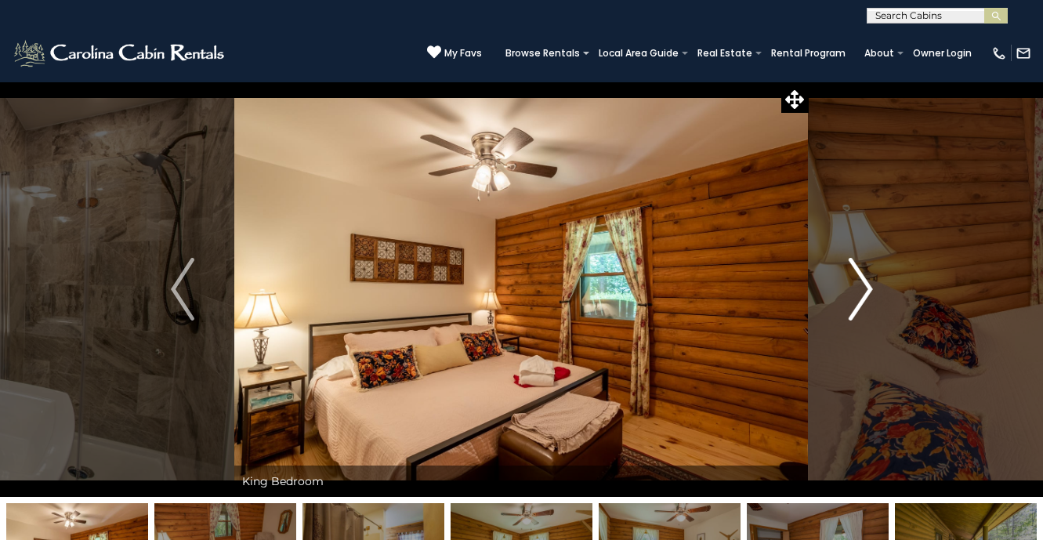
click at [860, 295] on img "Next" at bounding box center [859, 289] width 23 height 63
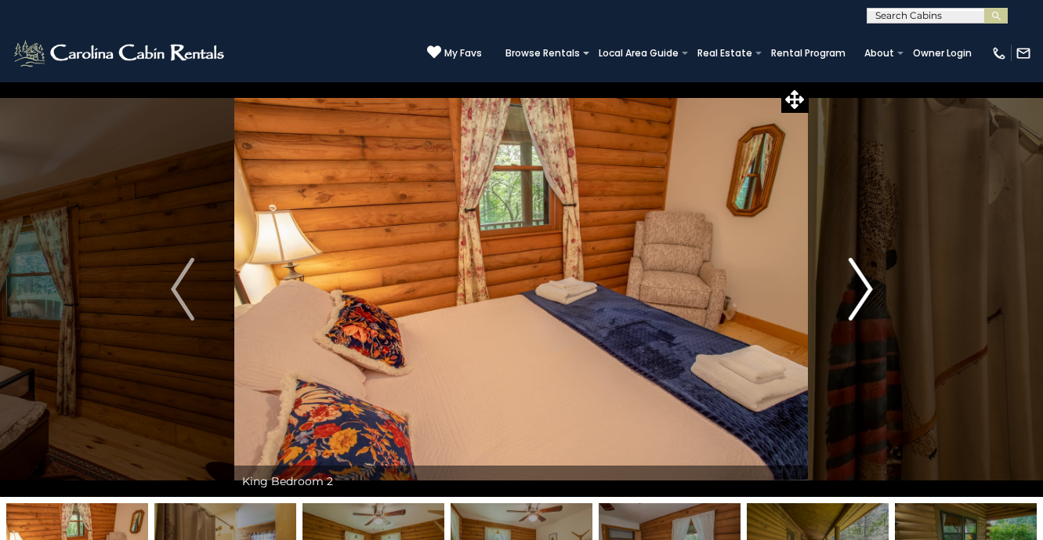
click at [860, 295] on img "Next" at bounding box center [859, 289] width 23 height 63
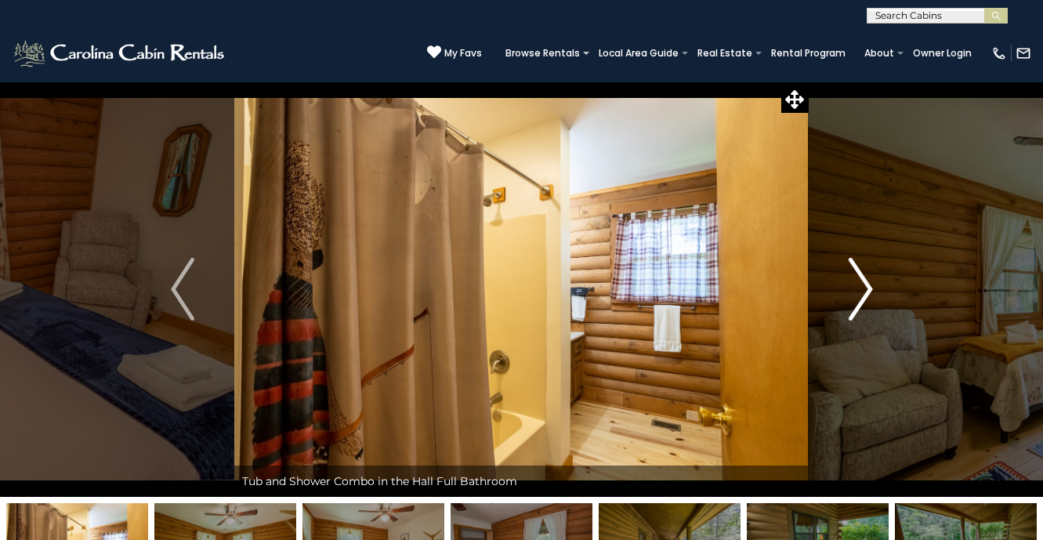
click at [860, 295] on img "Next" at bounding box center [859, 289] width 23 height 63
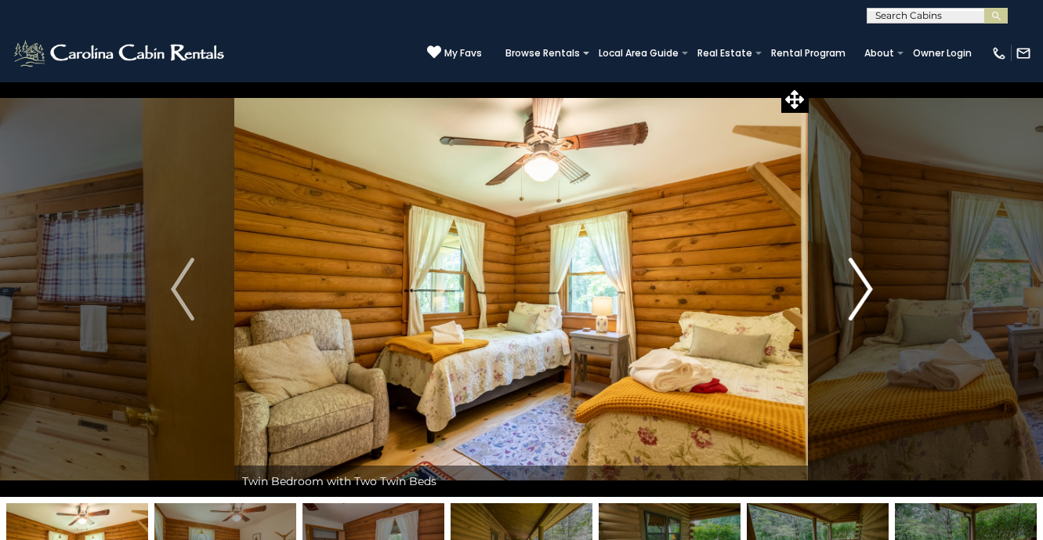
click at [860, 295] on img "Next" at bounding box center [859, 289] width 23 height 63
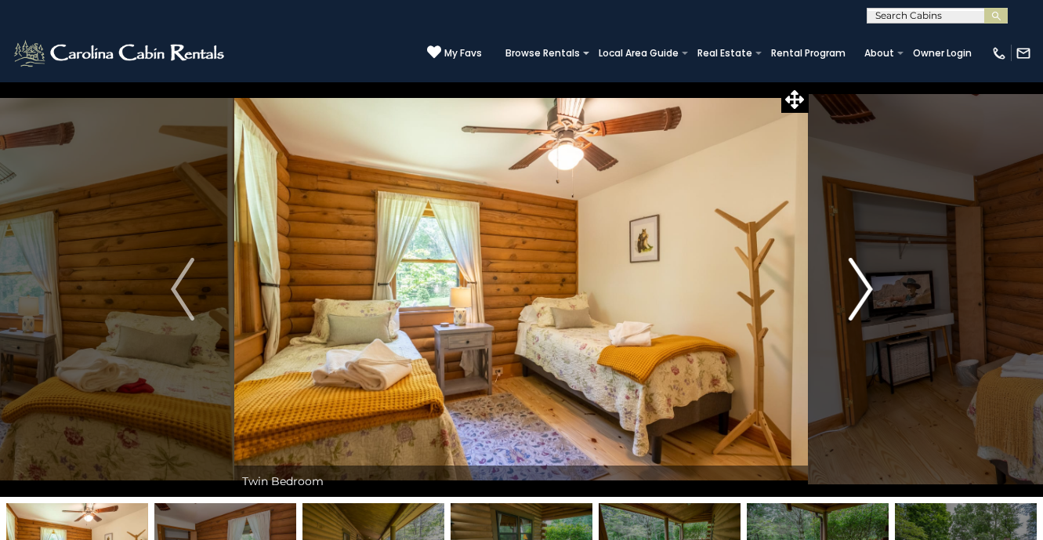
click at [860, 295] on img "Next" at bounding box center [859, 289] width 23 height 63
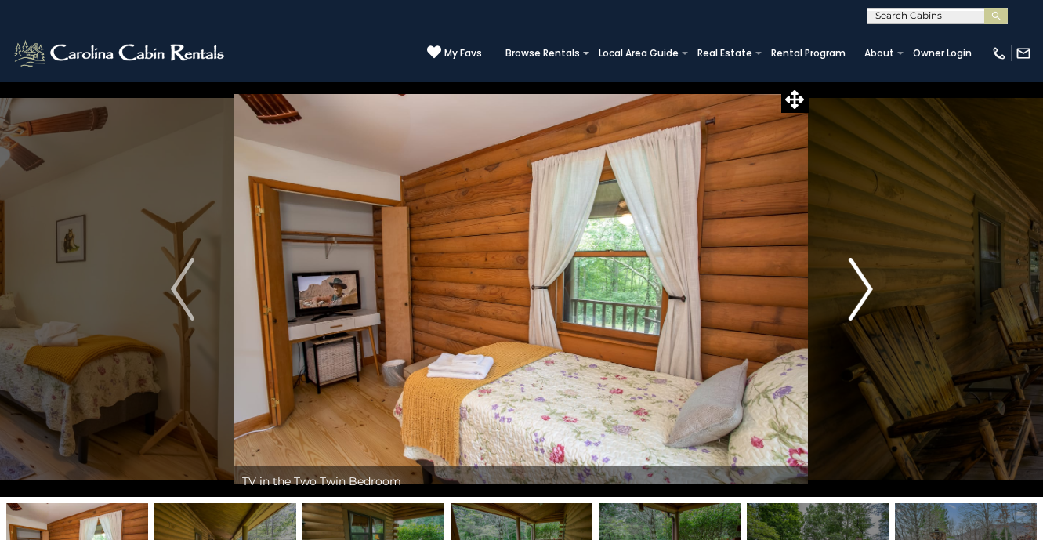
click at [860, 295] on img "Next" at bounding box center [859, 289] width 23 height 63
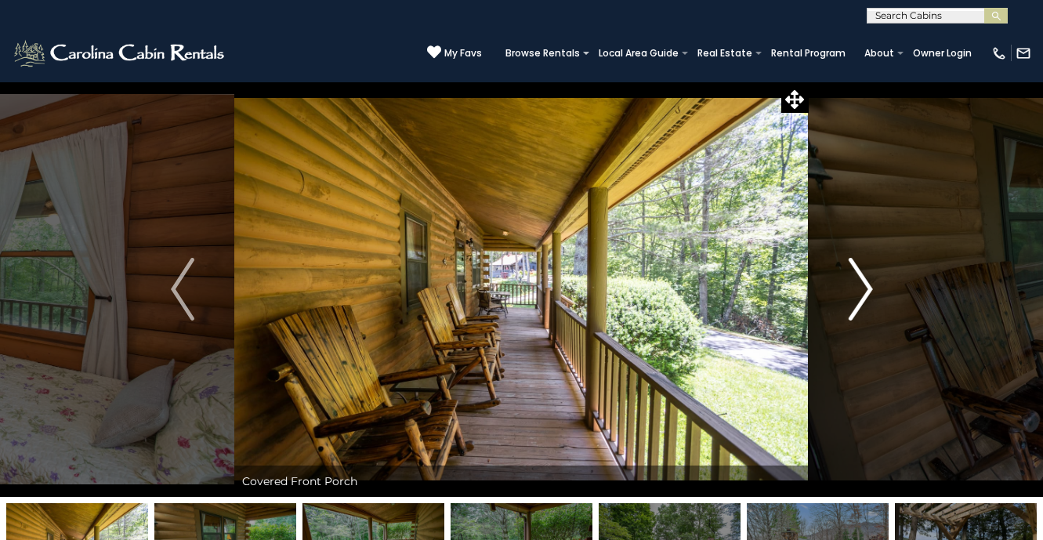
click at [860, 295] on img "Next" at bounding box center [859, 289] width 23 height 63
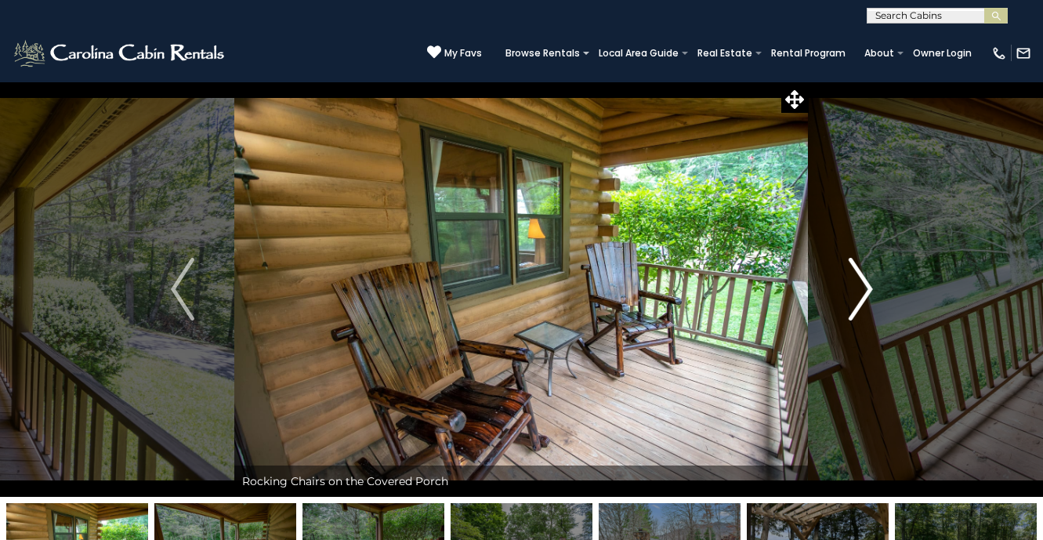
click at [860, 295] on img "Next" at bounding box center [859, 289] width 23 height 63
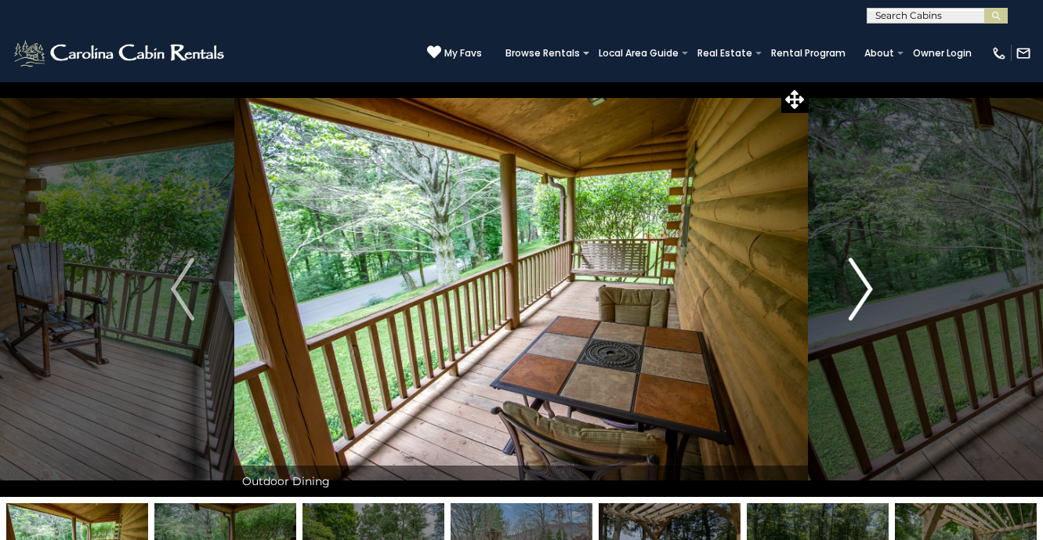
click at [860, 295] on img "Next" at bounding box center [859, 289] width 23 height 63
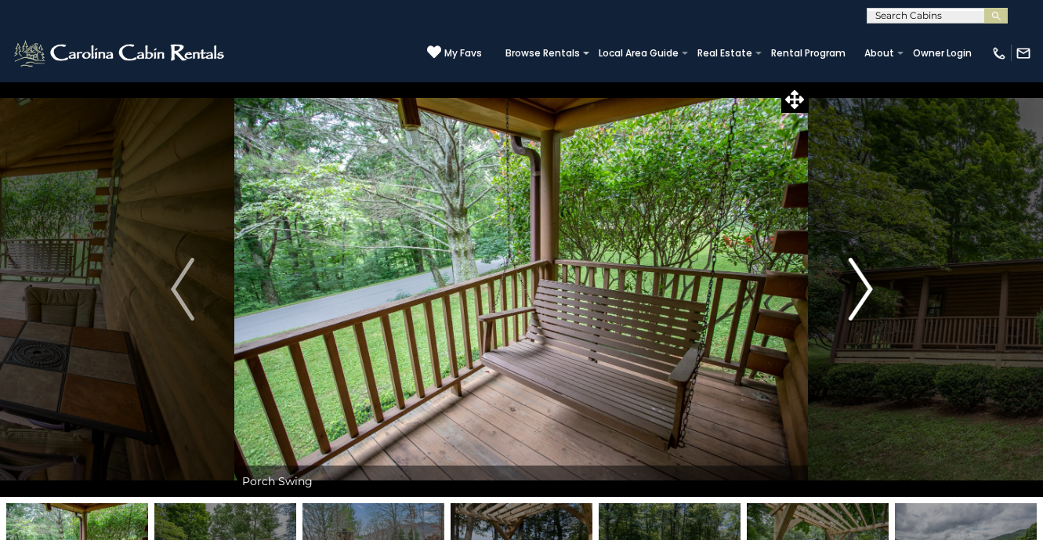
click at [860, 295] on img "Next" at bounding box center [859, 289] width 23 height 63
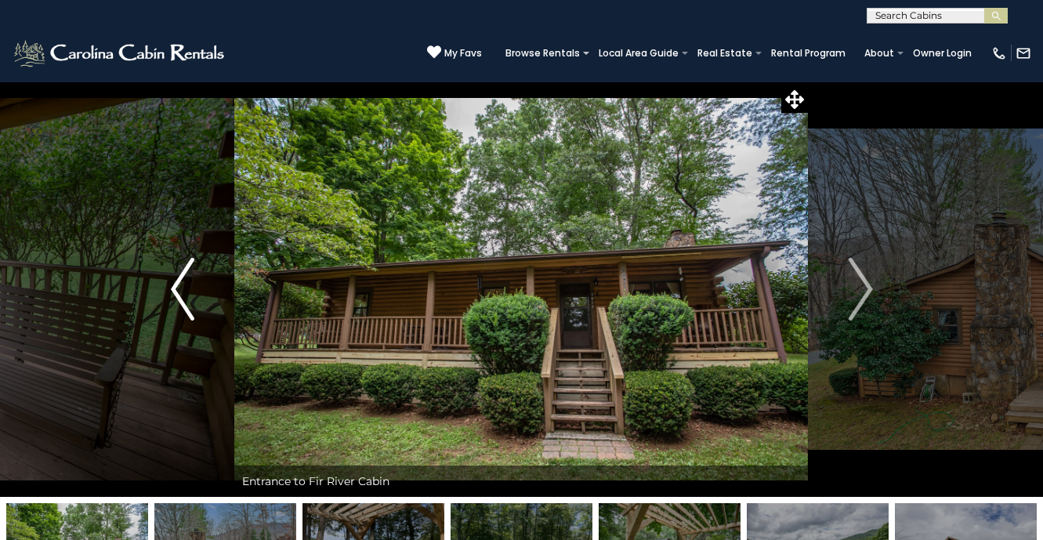
click at [191, 301] on img "Previous" at bounding box center [182, 289] width 23 height 63
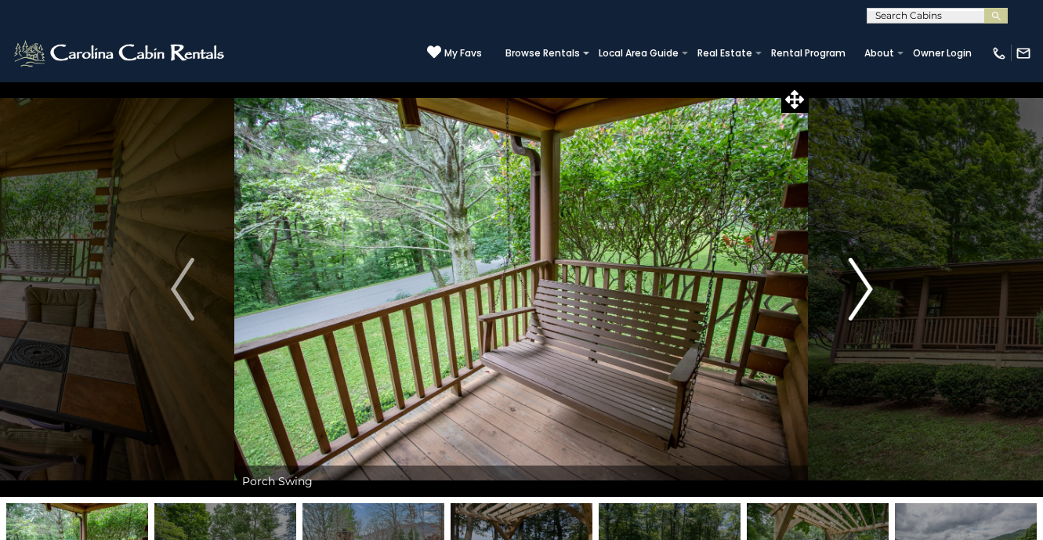
click at [851, 316] on img "Next" at bounding box center [859, 289] width 23 height 63
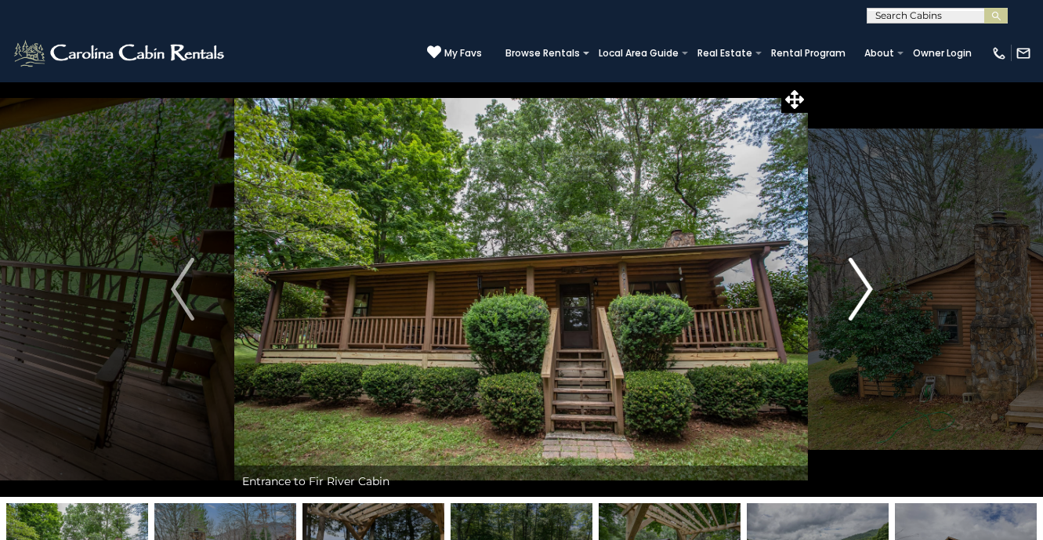
click at [851, 316] on img "Next" at bounding box center [859, 289] width 23 height 63
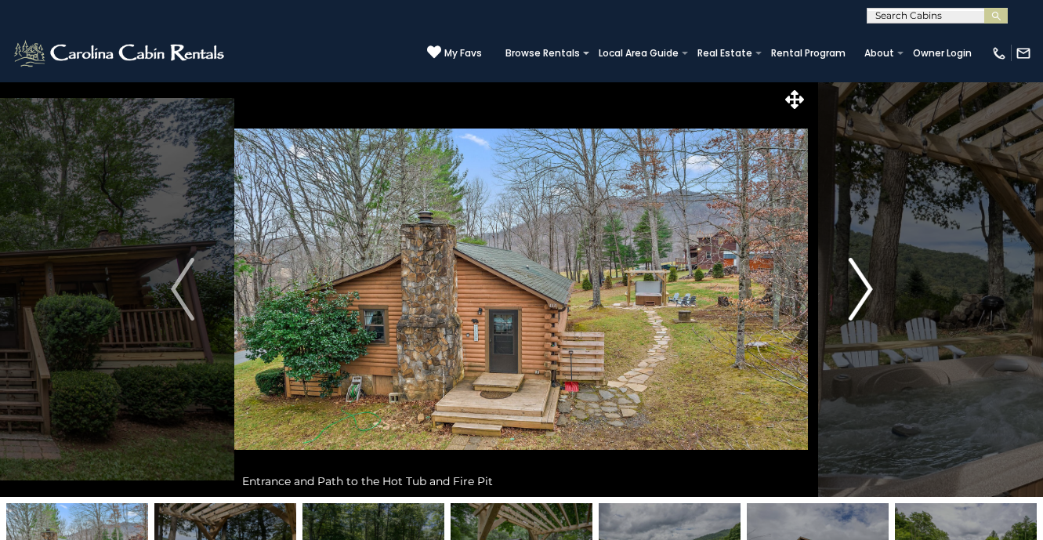
click at [851, 316] on img "Next" at bounding box center [859, 289] width 23 height 63
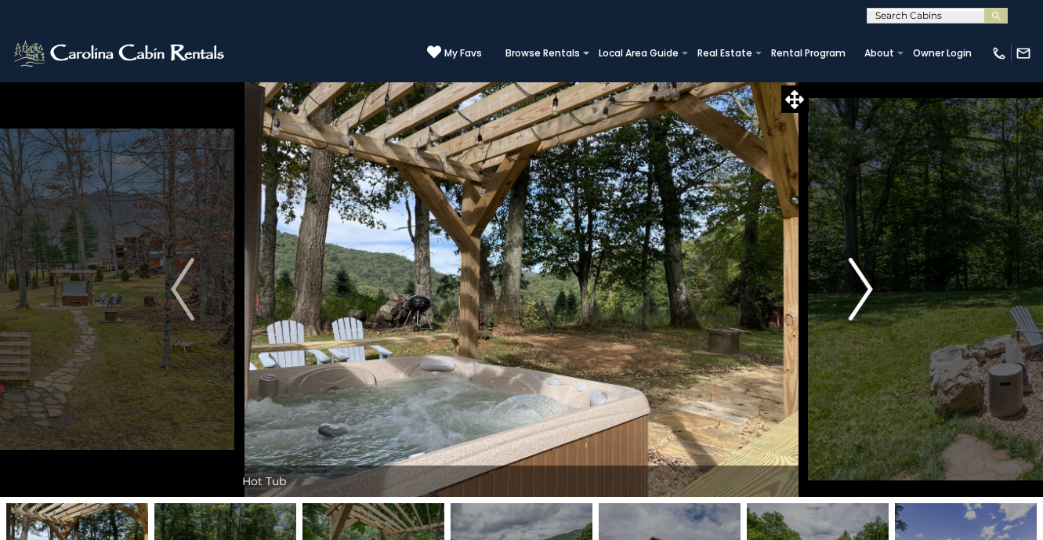
click at [850, 316] on img "Next" at bounding box center [859, 289] width 23 height 63
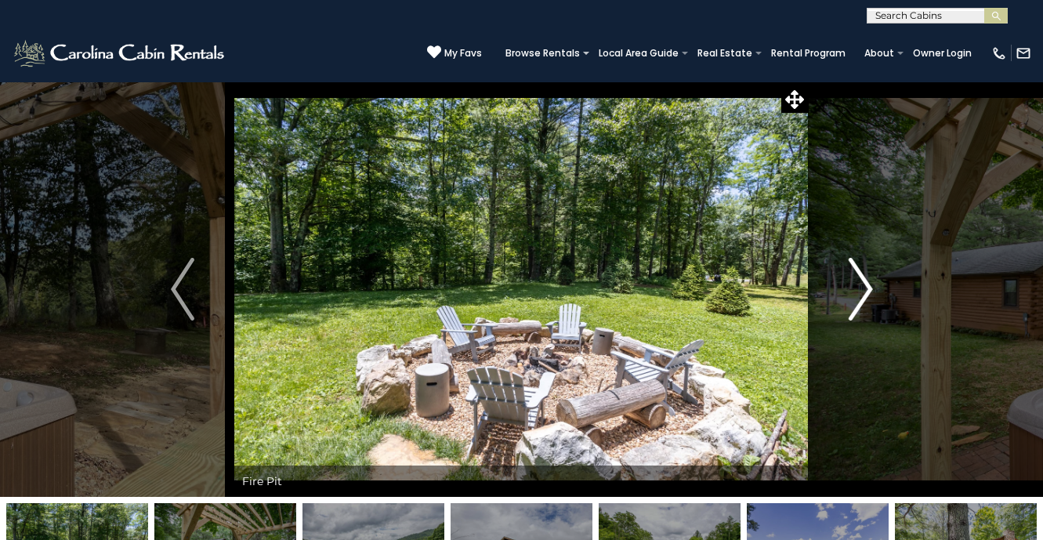
click at [850, 316] on img "Next" at bounding box center [859, 289] width 23 height 63
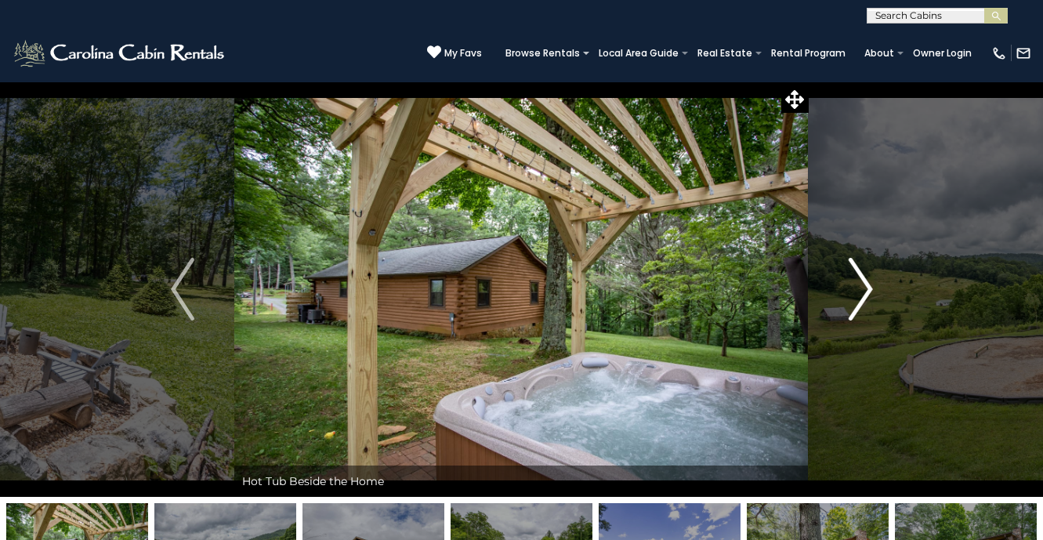
click at [850, 316] on img "Next" at bounding box center [859, 289] width 23 height 63
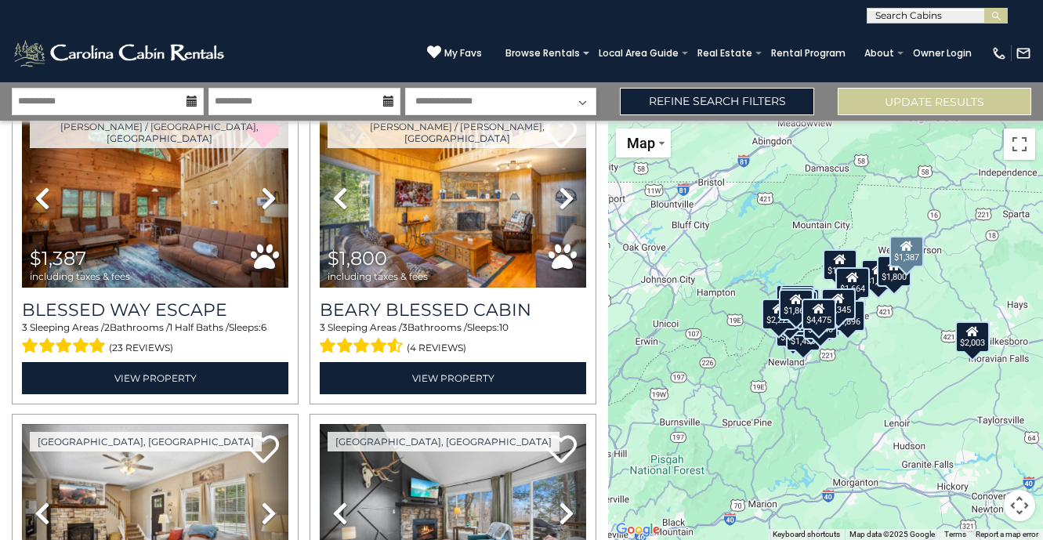
scroll to position [2599, 0]
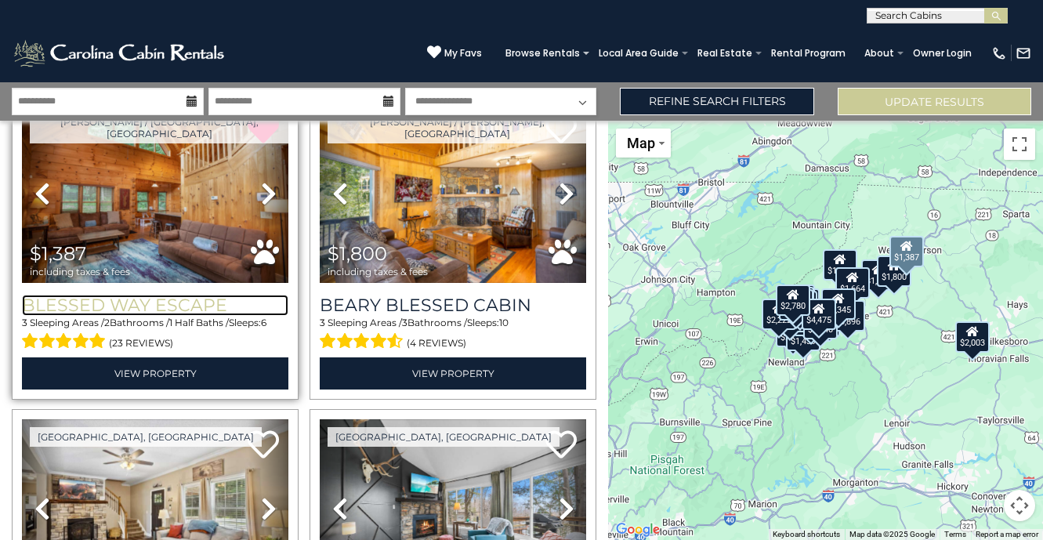
click at [173, 298] on h3 "Blessed Way Escape" at bounding box center [155, 305] width 266 height 21
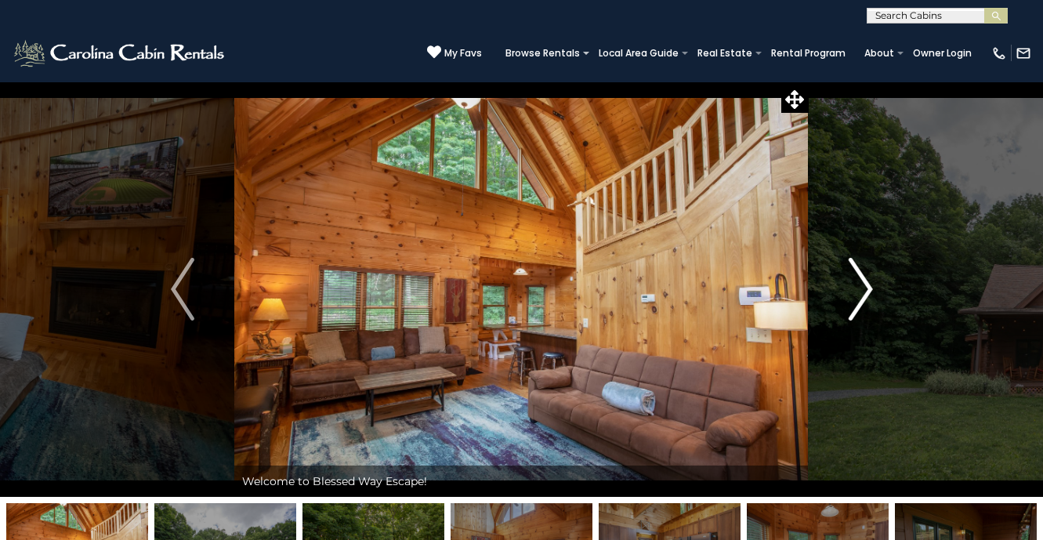
click at [869, 294] on img "Next" at bounding box center [859, 289] width 23 height 63
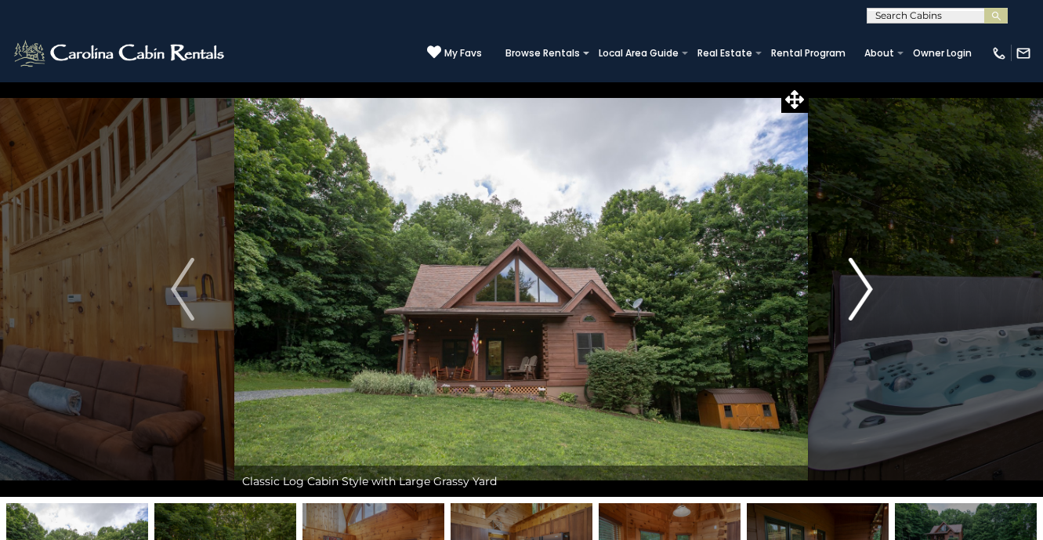
click at [869, 294] on img "Next" at bounding box center [859, 289] width 23 height 63
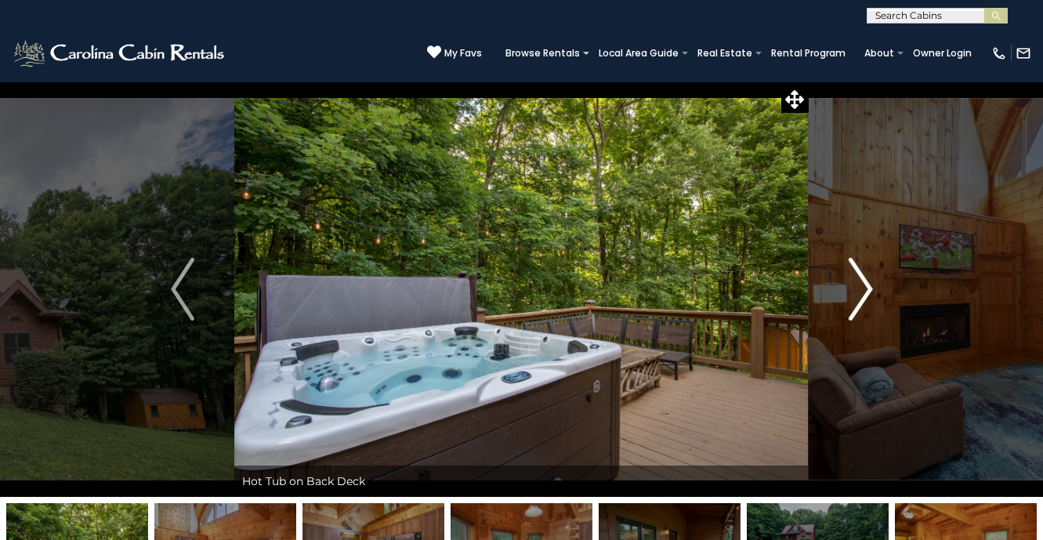
click at [869, 294] on img "Next" at bounding box center [859, 289] width 23 height 63
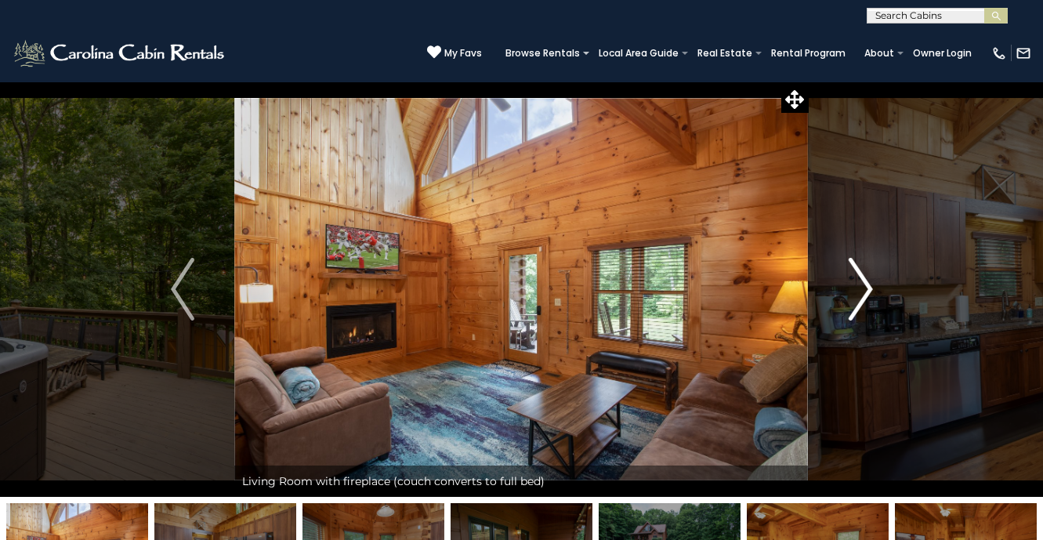
click at [869, 294] on img "Next" at bounding box center [859, 289] width 23 height 63
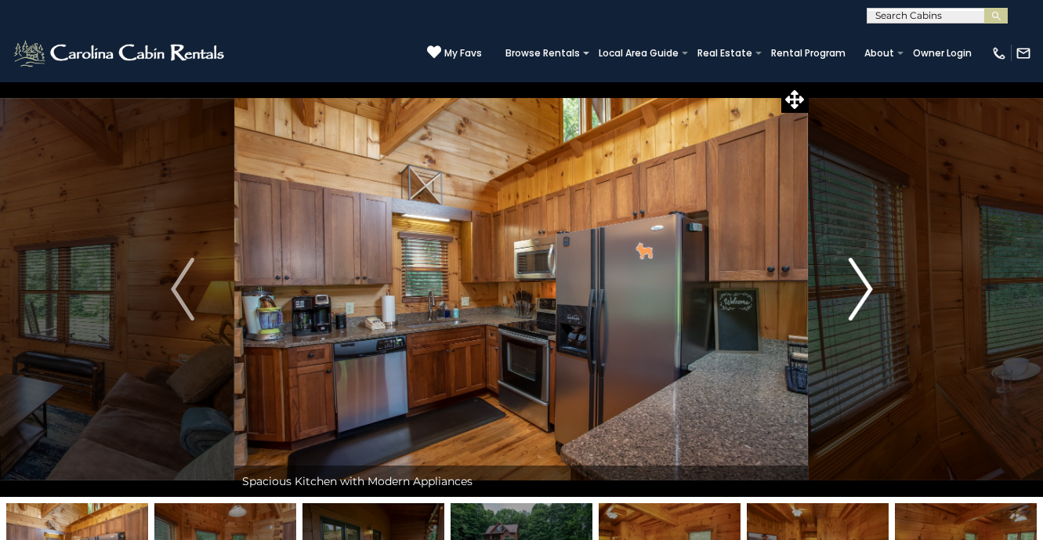
click at [869, 294] on img "Next" at bounding box center [859, 289] width 23 height 63
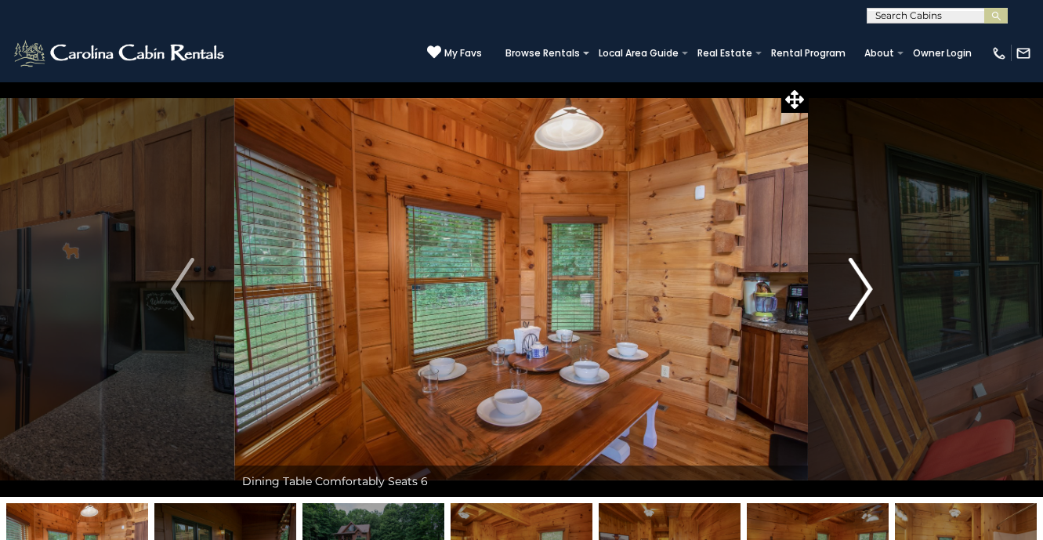
click at [869, 294] on img "Next" at bounding box center [859, 289] width 23 height 63
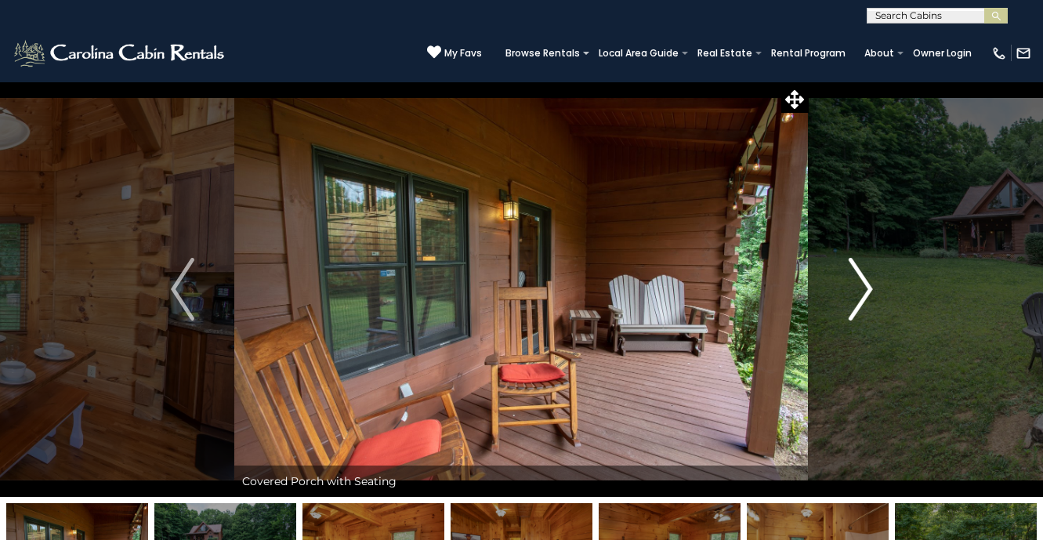
click at [869, 295] on img "Next" at bounding box center [859, 289] width 23 height 63
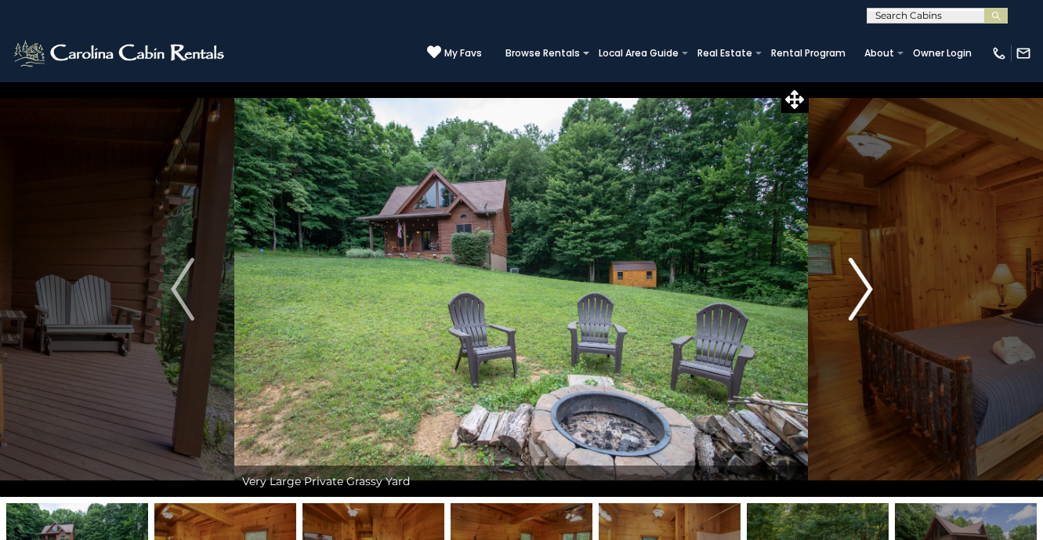
click at [869, 295] on img "Next" at bounding box center [859, 289] width 23 height 63
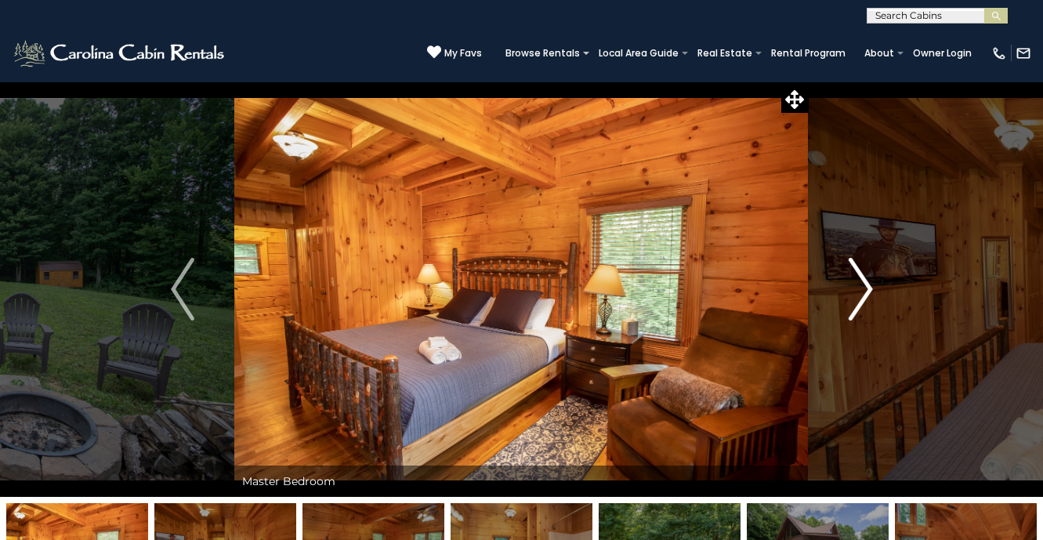
click at [868, 295] on img "Next" at bounding box center [859, 289] width 23 height 63
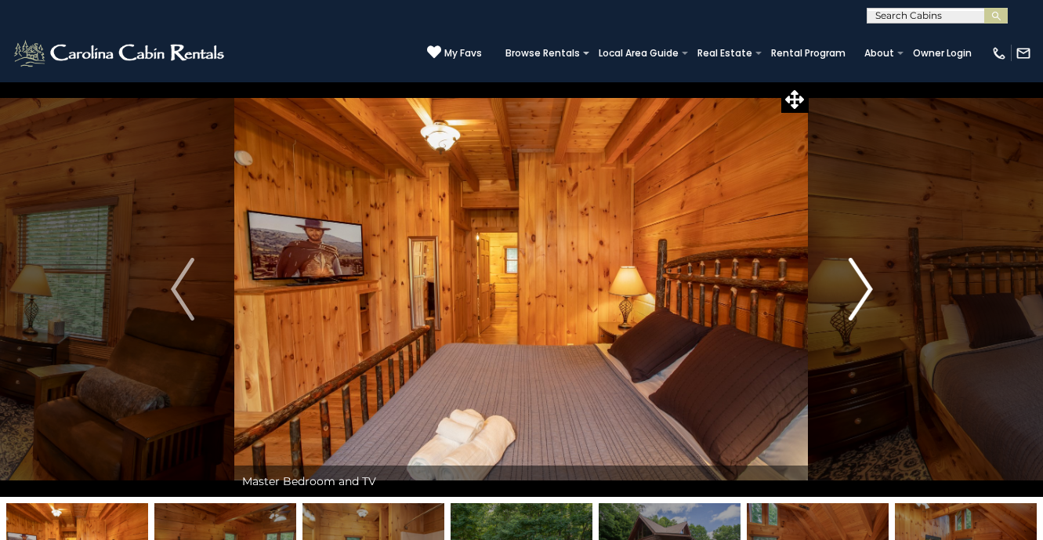
click at [868, 295] on img "Next" at bounding box center [859, 289] width 23 height 63
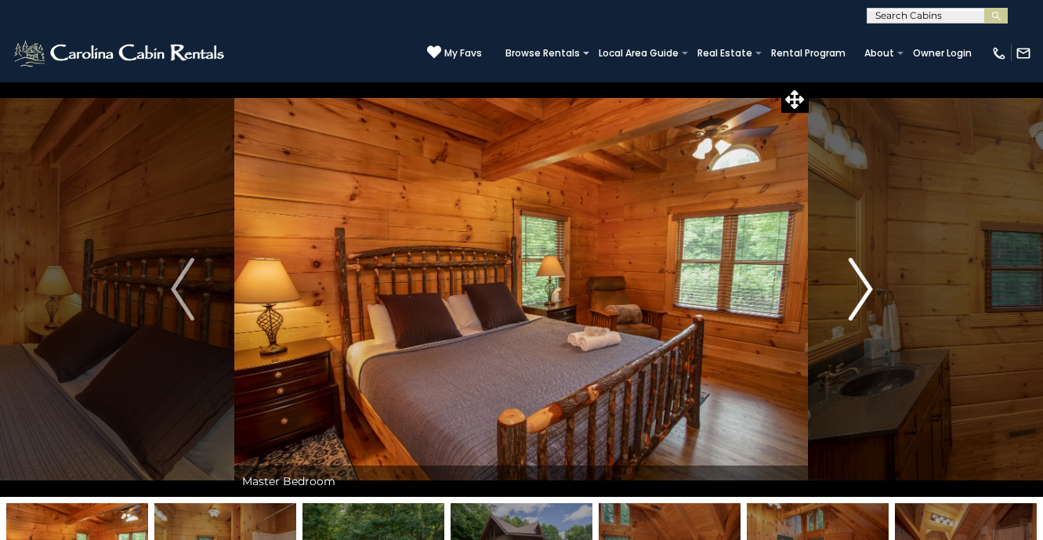
click at [867, 295] on img "Next" at bounding box center [859, 289] width 23 height 63
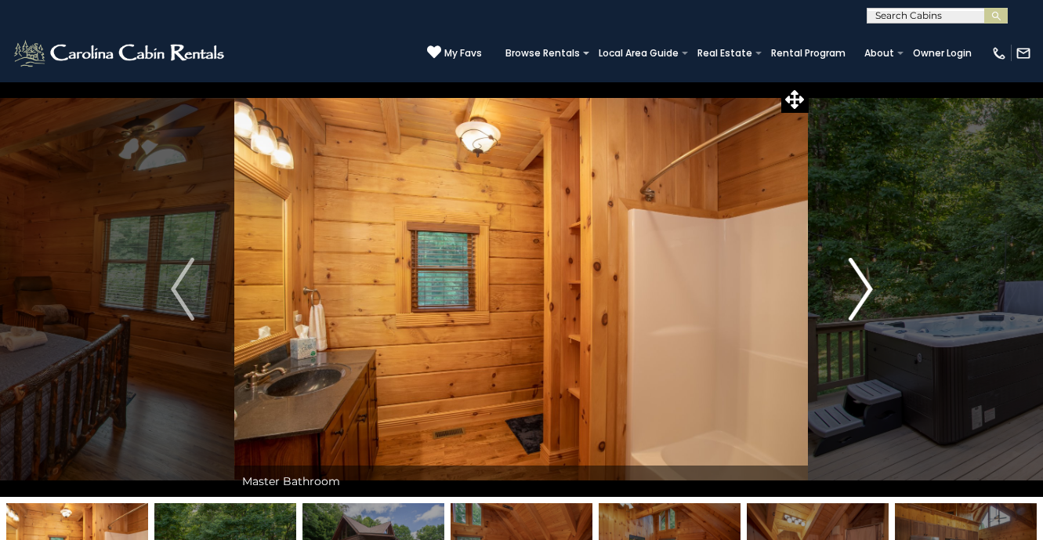
click at [867, 295] on img "Next" at bounding box center [859, 289] width 23 height 63
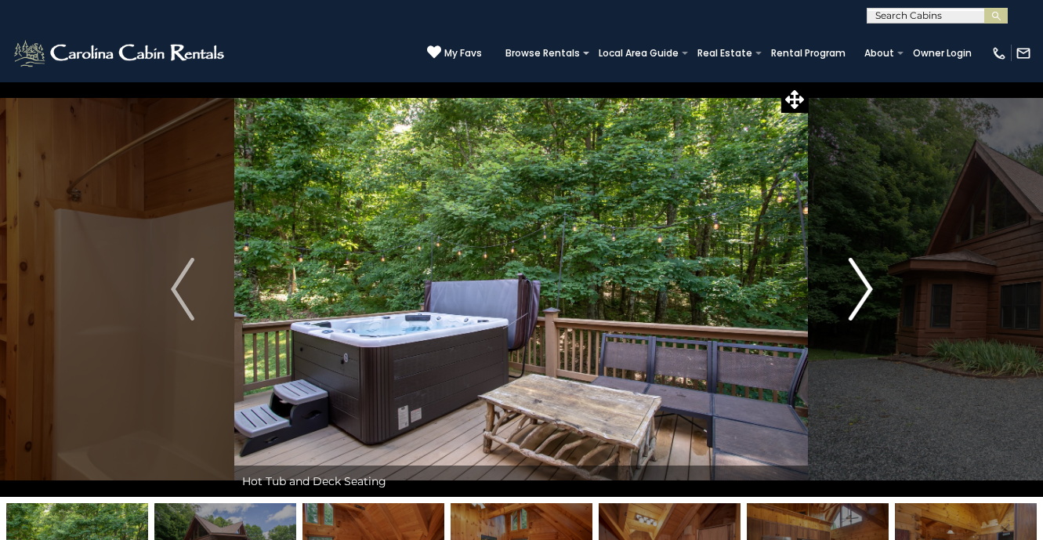
click at [867, 295] on img "Next" at bounding box center [859, 289] width 23 height 63
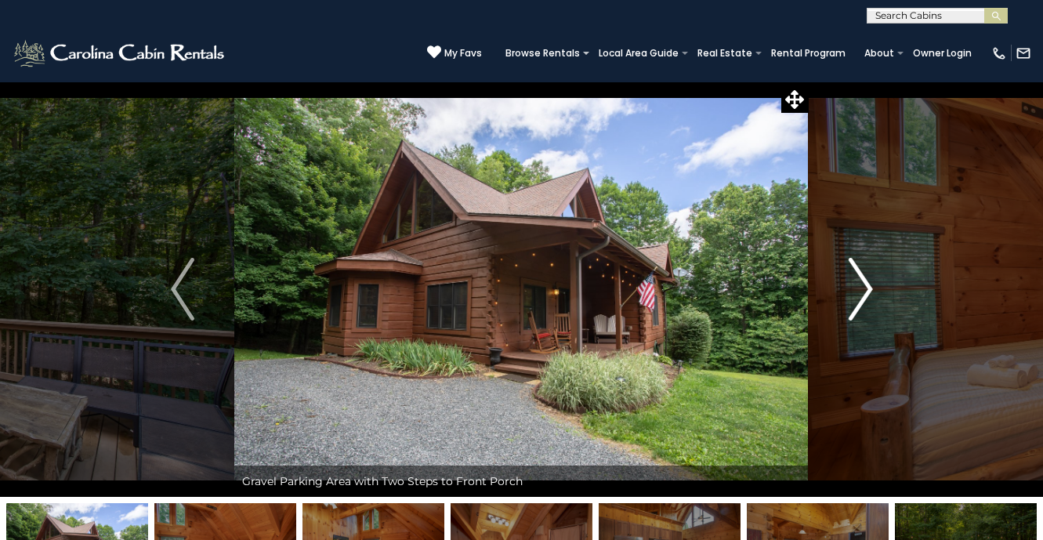
click at [867, 295] on img "Next" at bounding box center [859, 289] width 23 height 63
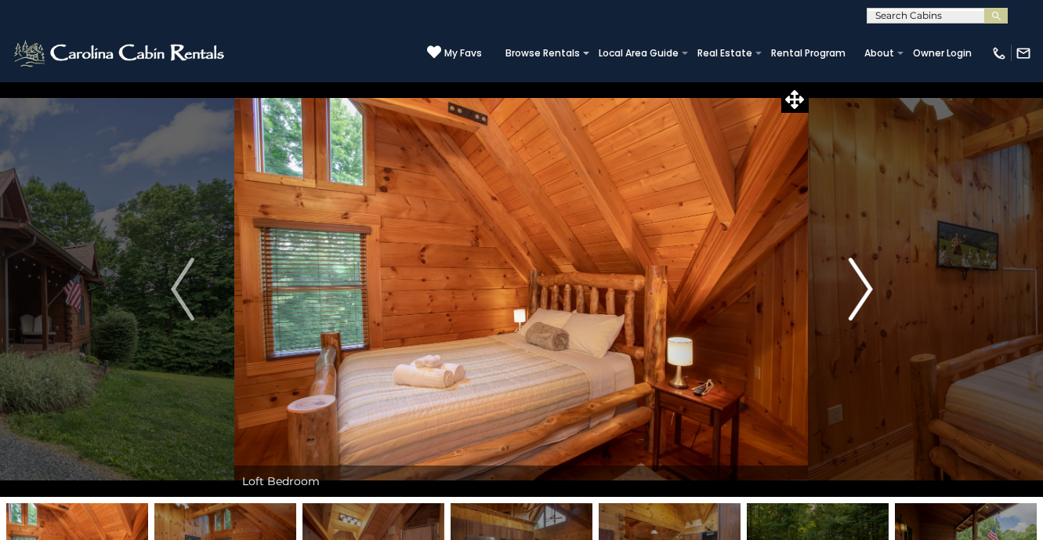
click at [867, 295] on img "Next" at bounding box center [859, 289] width 23 height 63
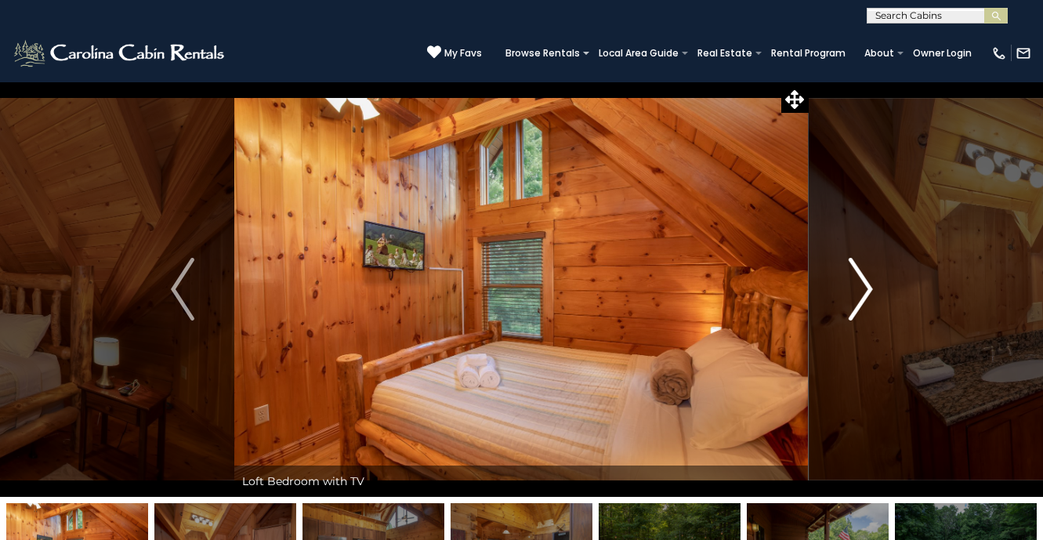
click at [867, 296] on img "Next" at bounding box center [859, 289] width 23 height 63
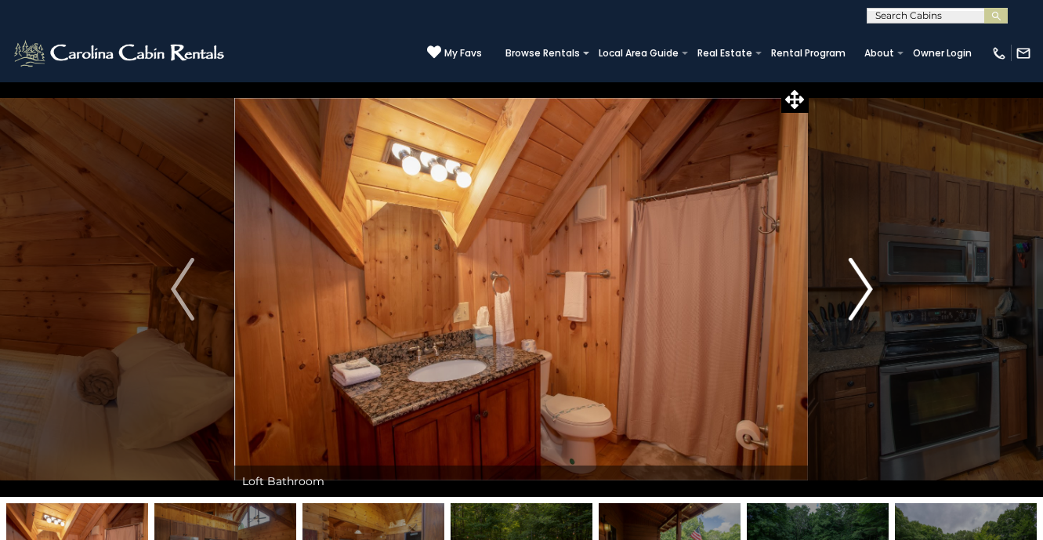
click at [867, 296] on img "Next" at bounding box center [859, 289] width 23 height 63
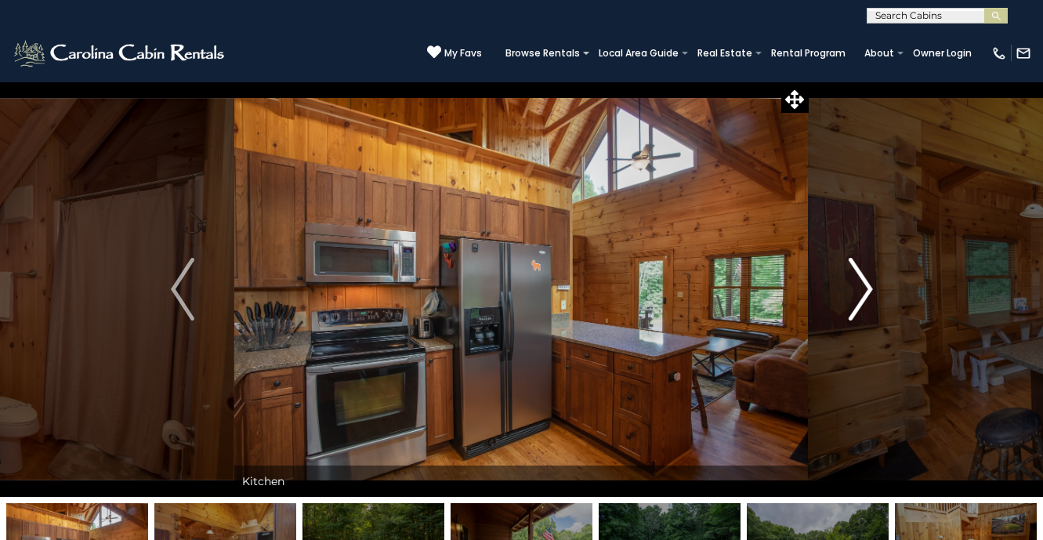
click at [867, 297] on img "Next" at bounding box center [859, 289] width 23 height 63
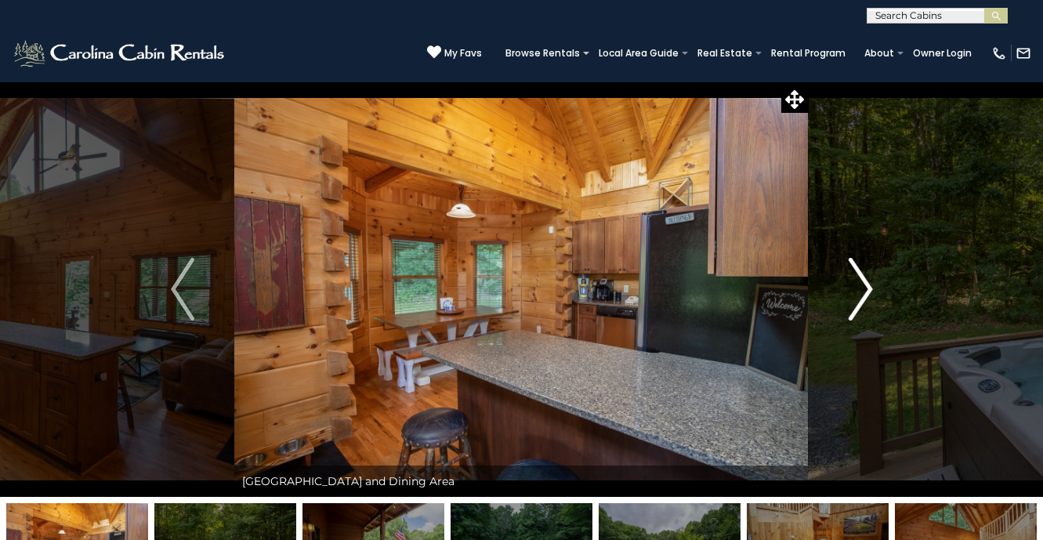
click at [866, 298] on img "Next" at bounding box center [859, 289] width 23 height 63
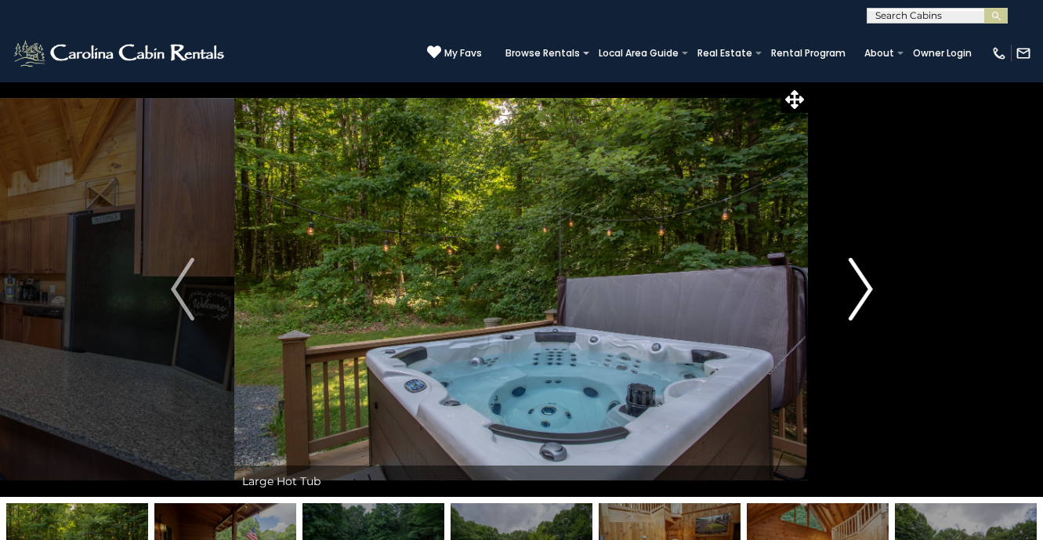
click at [866, 298] on img "Next" at bounding box center [859, 289] width 23 height 63
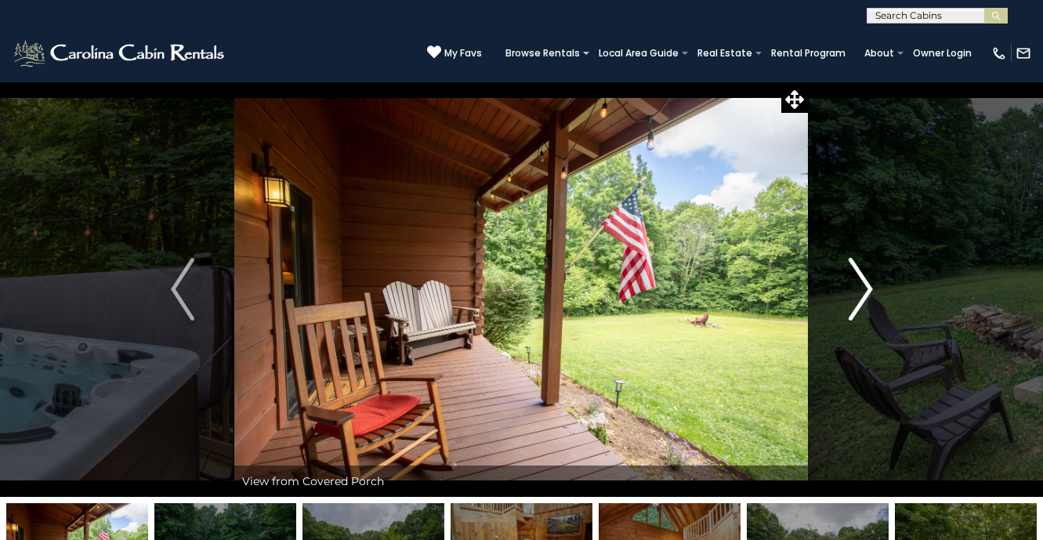
click at [866, 298] on img "Next" at bounding box center [859, 289] width 23 height 63
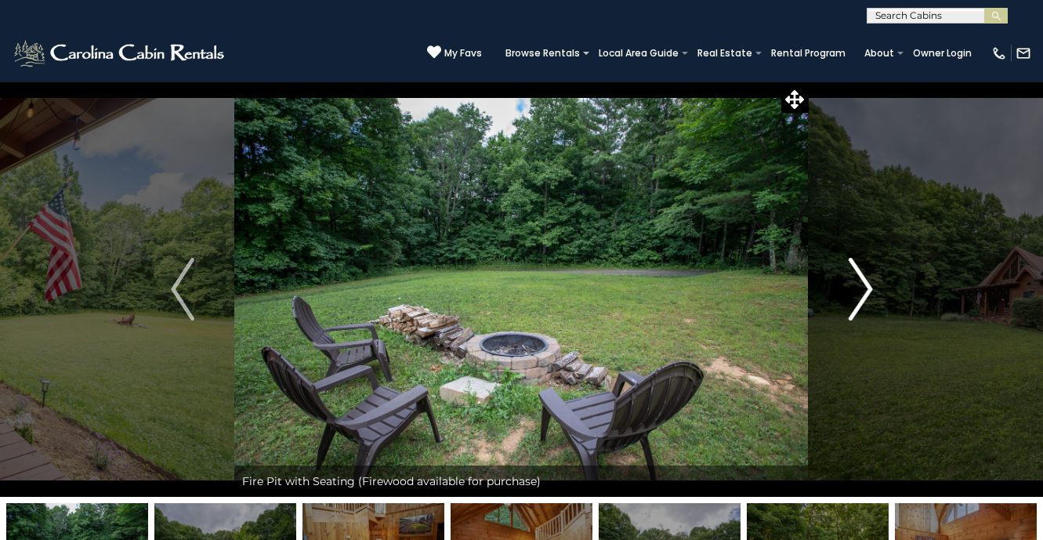
click at [866, 298] on img "Next" at bounding box center [859, 289] width 23 height 63
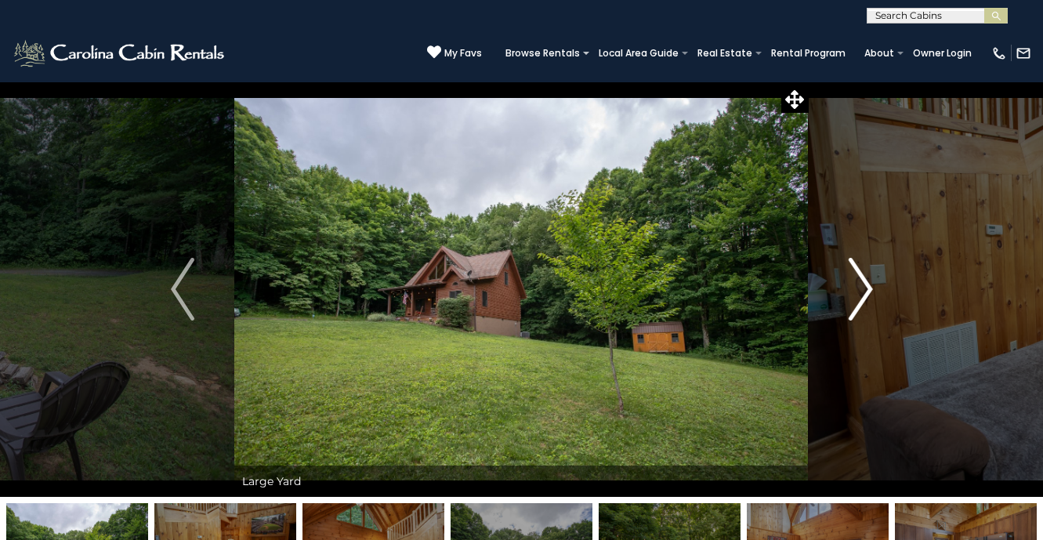
click at [866, 298] on img "Next" at bounding box center [859, 289] width 23 height 63
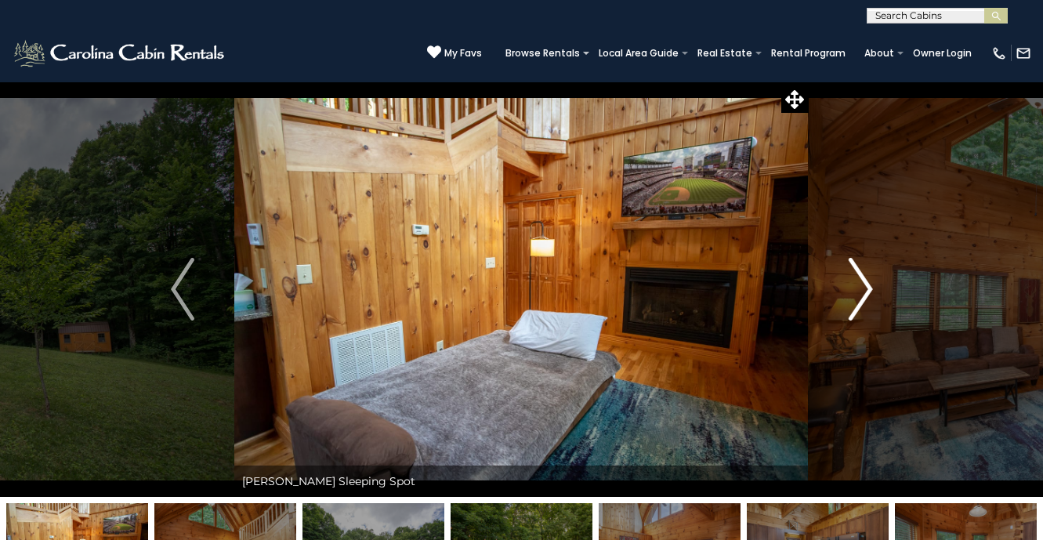
click at [866, 299] on img "Next" at bounding box center [859, 289] width 23 height 63
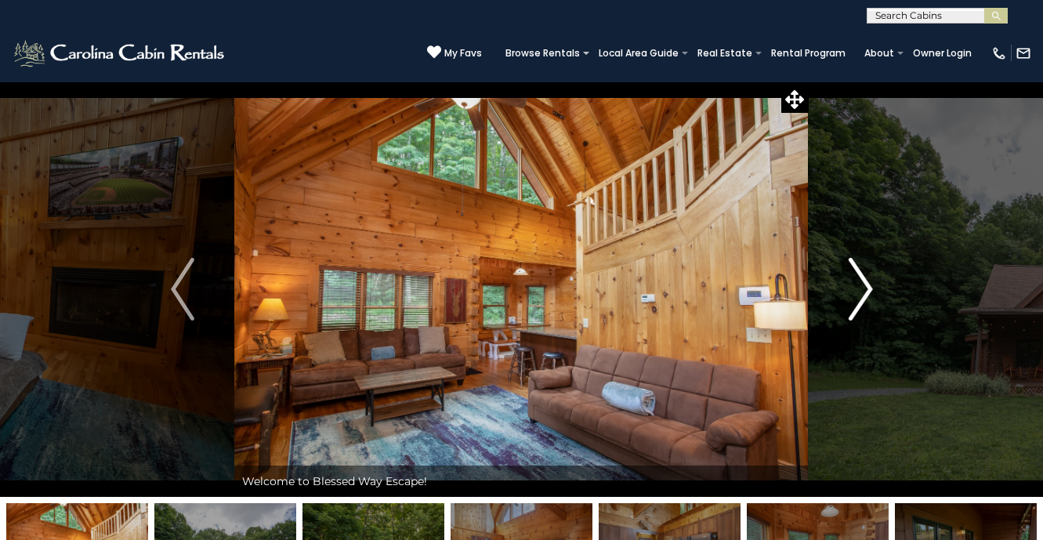
click at [866, 299] on img "Next" at bounding box center [859, 289] width 23 height 63
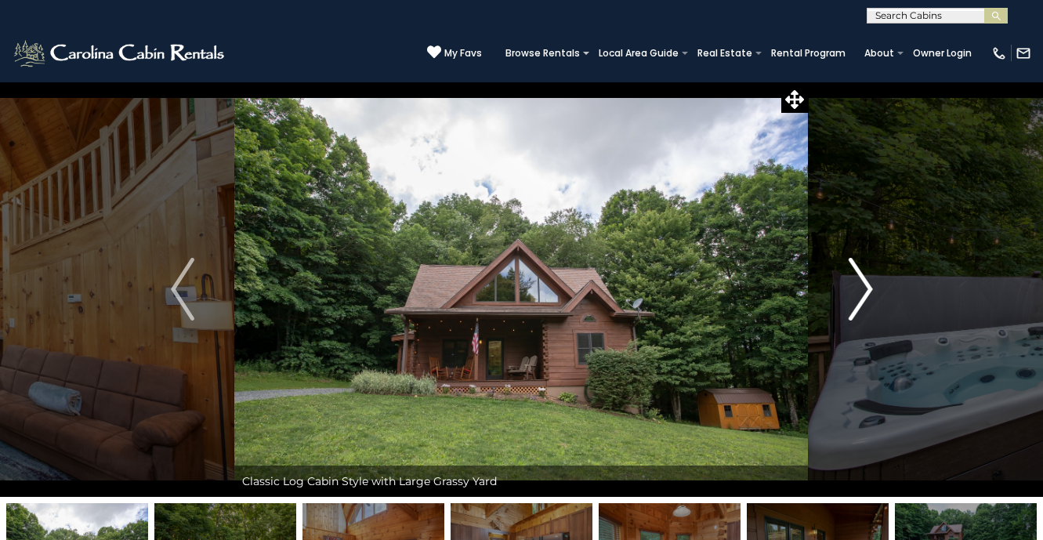
click at [866, 299] on img "Next" at bounding box center [859, 289] width 23 height 63
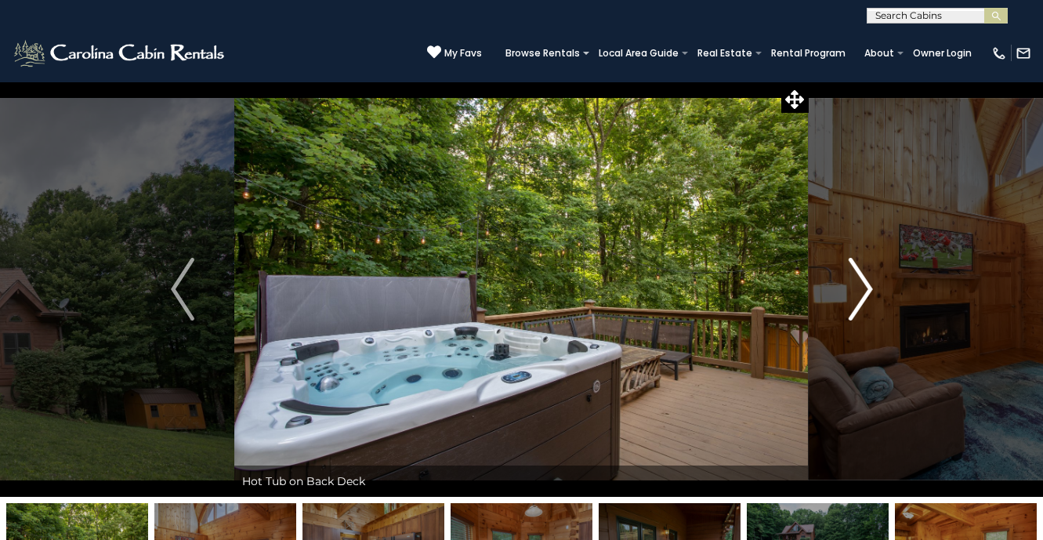
click at [866, 299] on img "Next" at bounding box center [859, 289] width 23 height 63
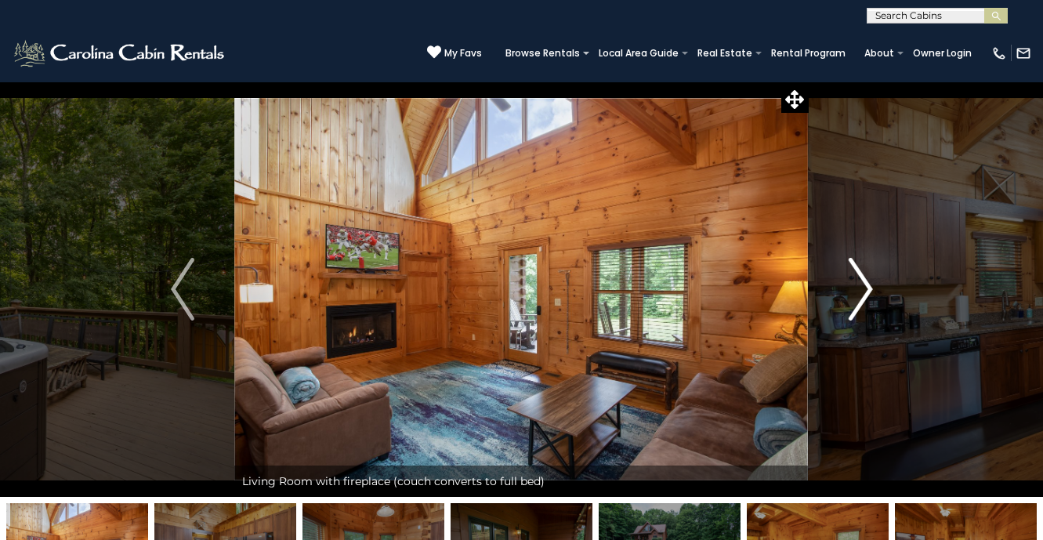
click at [866, 299] on img "Next" at bounding box center [859, 289] width 23 height 63
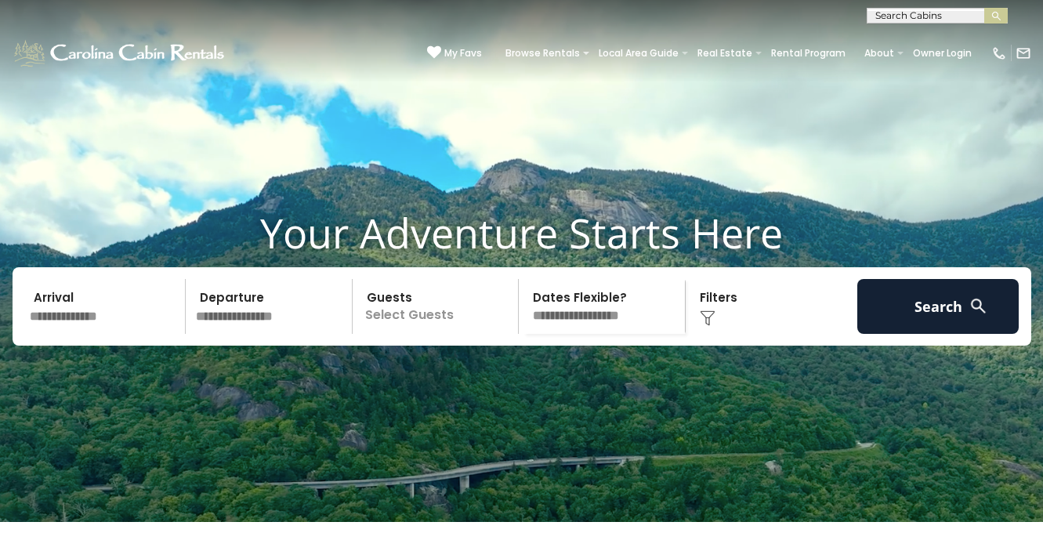
click at [74, 316] on input "text" at bounding box center [105, 306] width 162 height 55
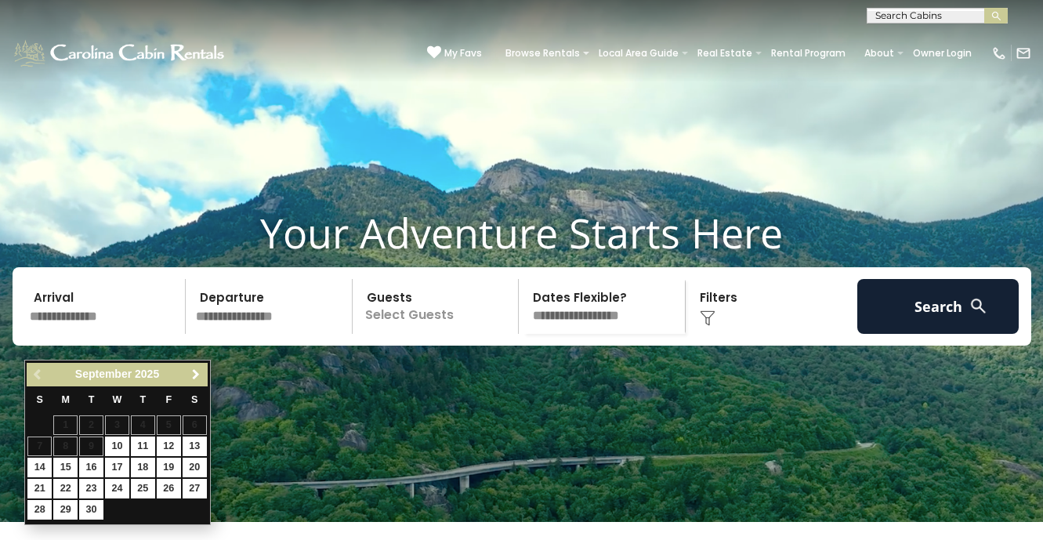
click at [197, 378] on span "Next" at bounding box center [196, 374] width 13 height 13
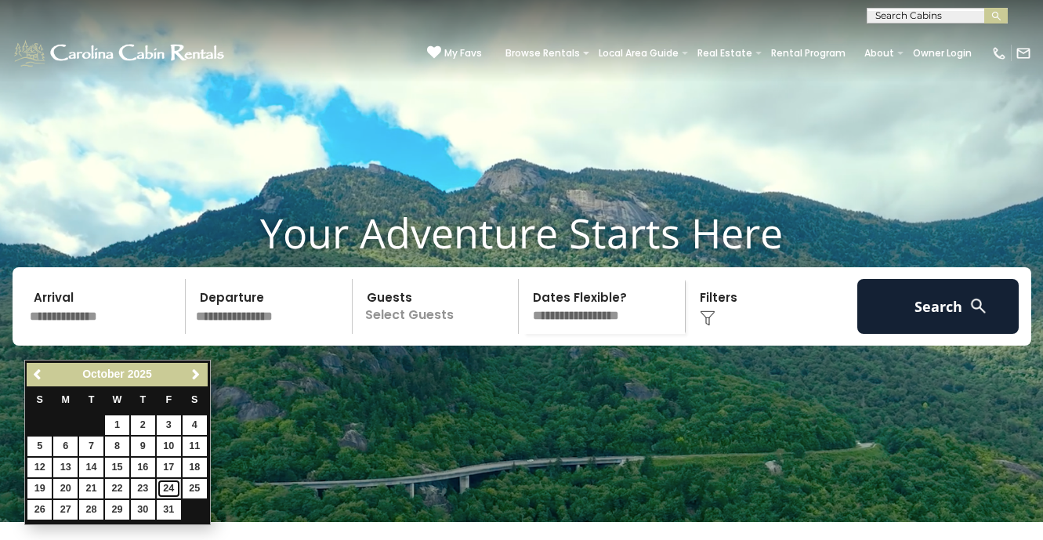
click at [169, 492] on link "24" at bounding box center [169, 489] width 24 height 20
type input "********"
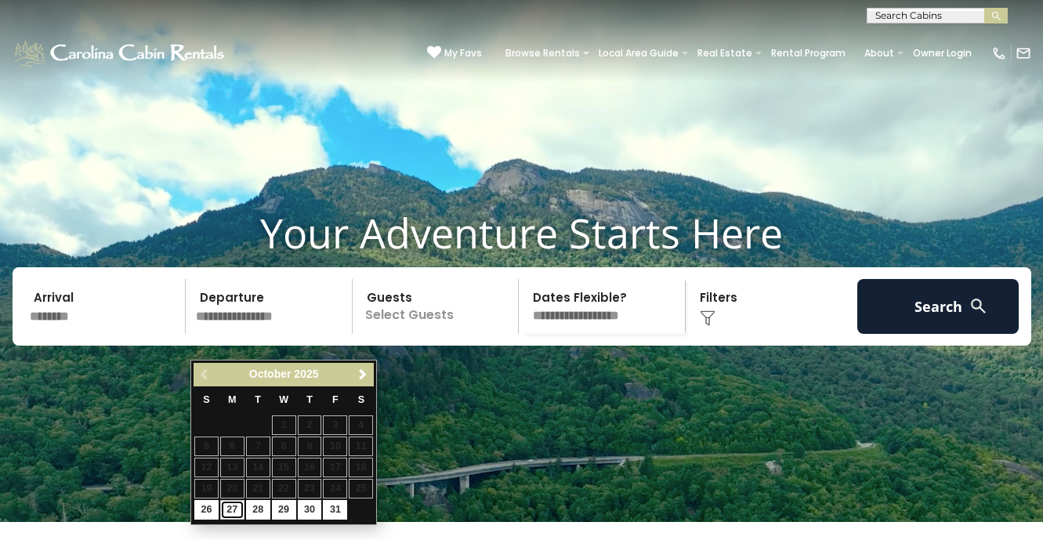
click at [235, 512] on link "27" at bounding box center [232, 510] width 24 height 20
type input "********"
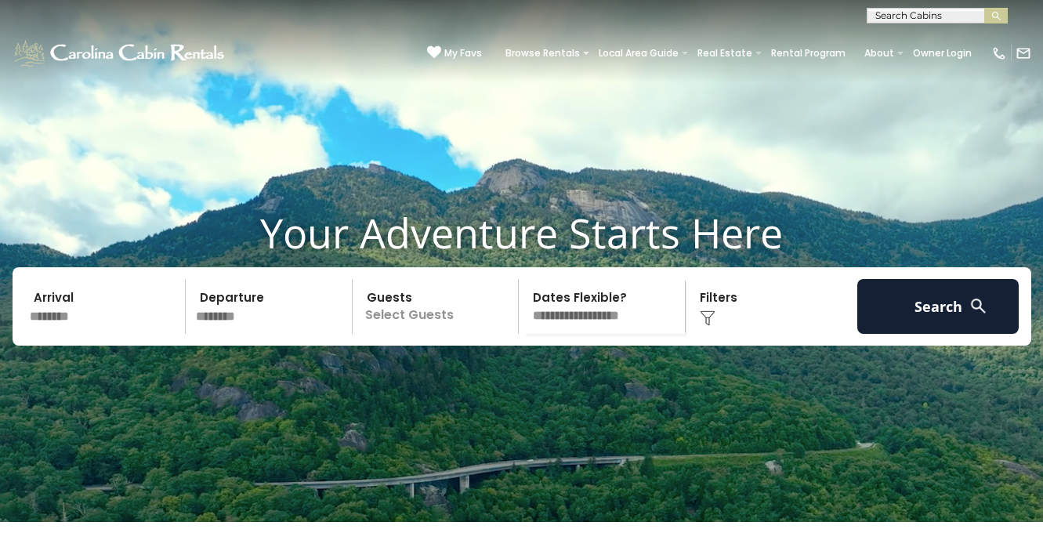
click at [398, 334] on p "Select Guests" at bounding box center [437, 306] width 161 height 55
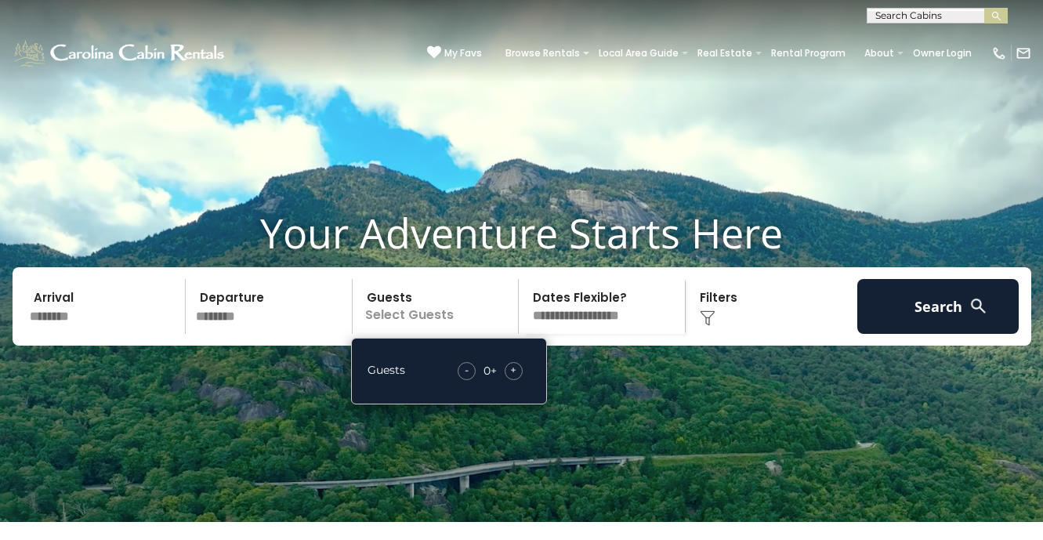
click at [515, 378] on span "+" at bounding box center [513, 370] width 6 height 16
click at [580, 334] on select "**********" at bounding box center [603, 306] width 161 height 55
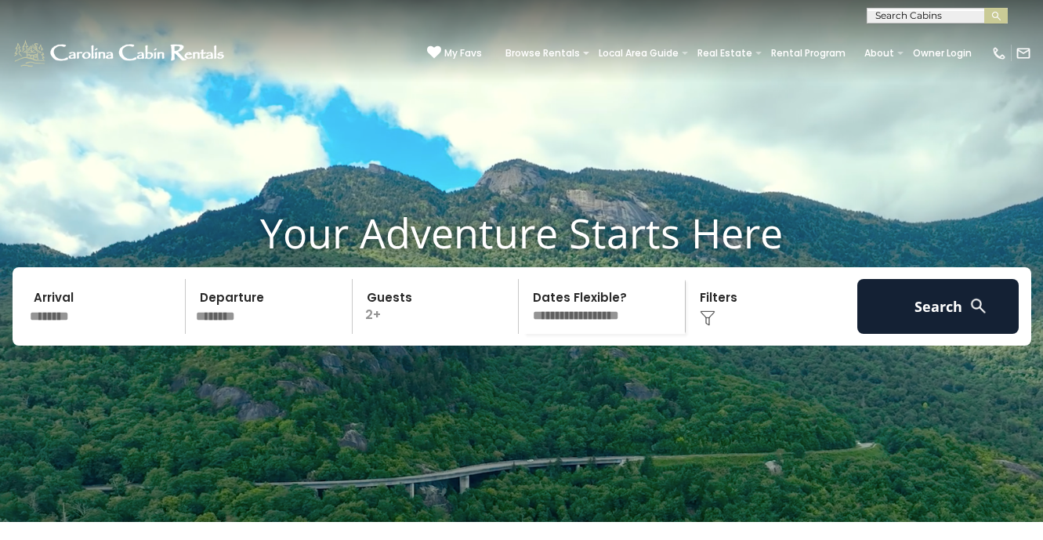
click at [707, 334] on div "Click to Choose" at bounding box center [771, 306] width 162 height 55
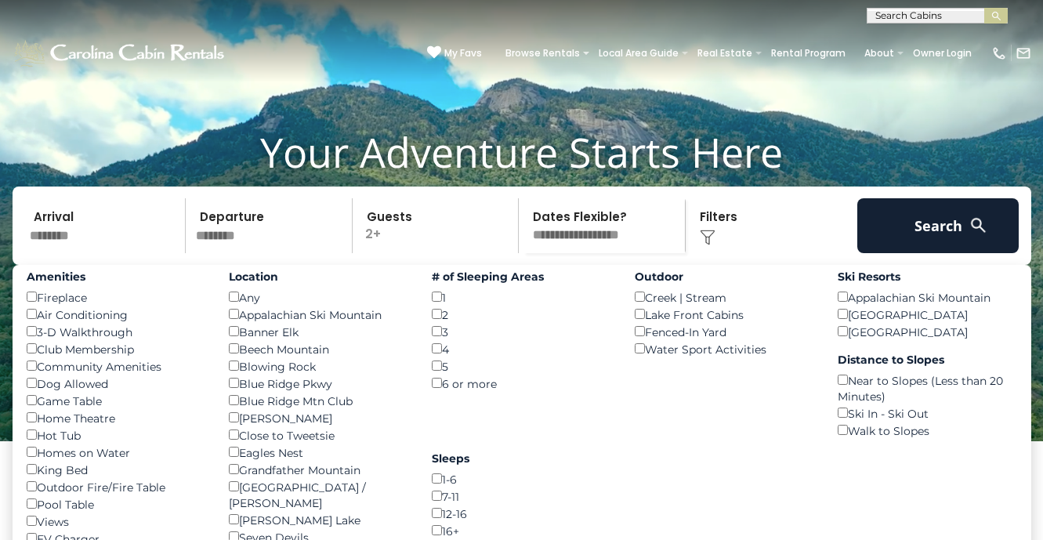
scroll to position [83, 0]
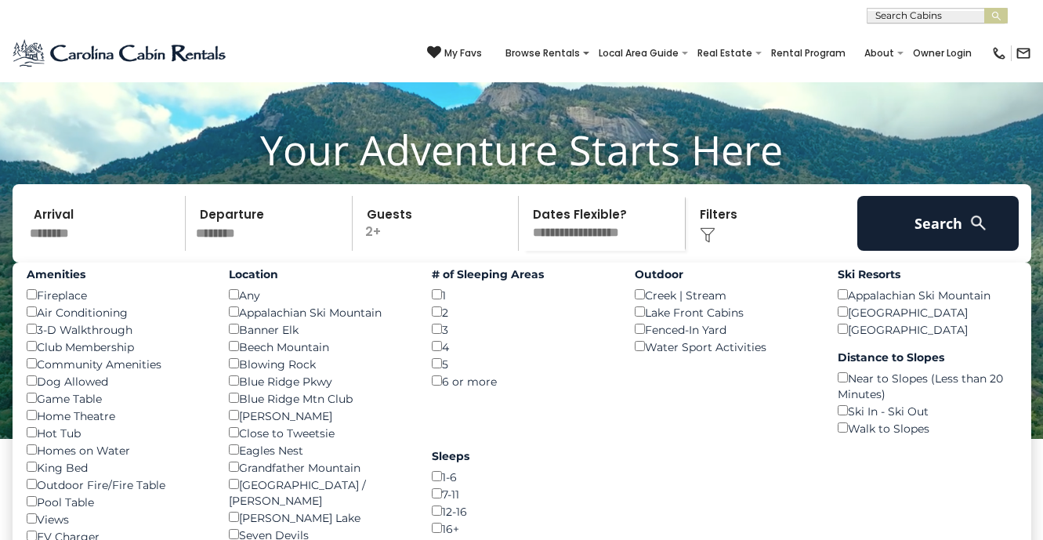
click at [33, 389] on div "Dog Allowed ()" at bounding box center [116, 380] width 179 height 17
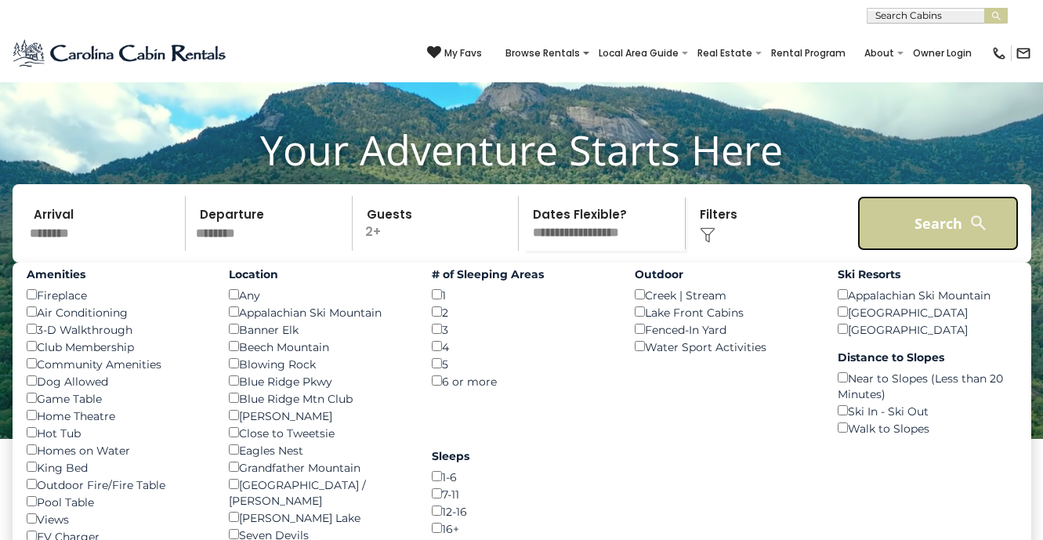
click at [933, 251] on button "Search" at bounding box center [938, 223] width 162 height 55
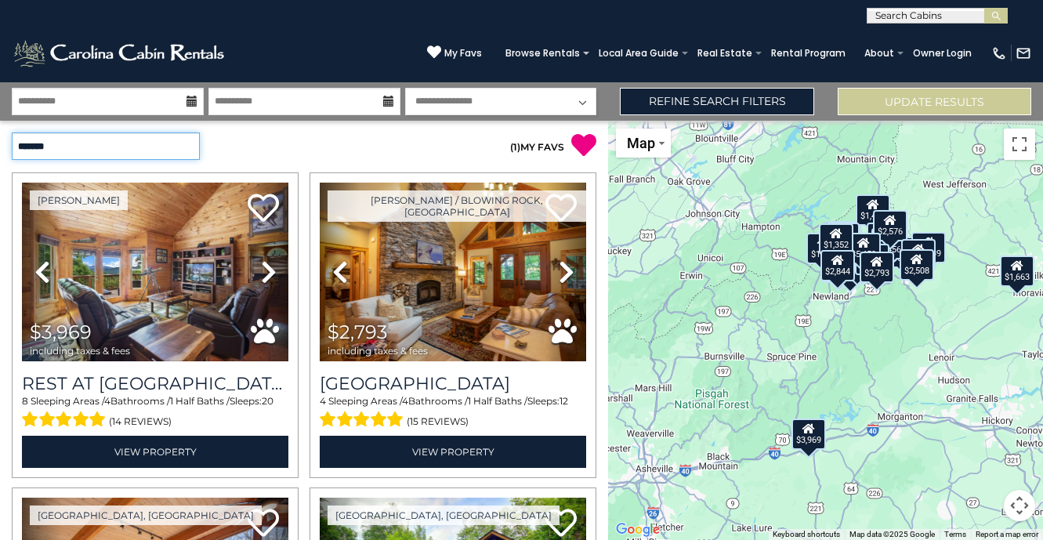
click at [108, 154] on select "**********" at bounding box center [106, 145] width 188 height 27
select select "*********"
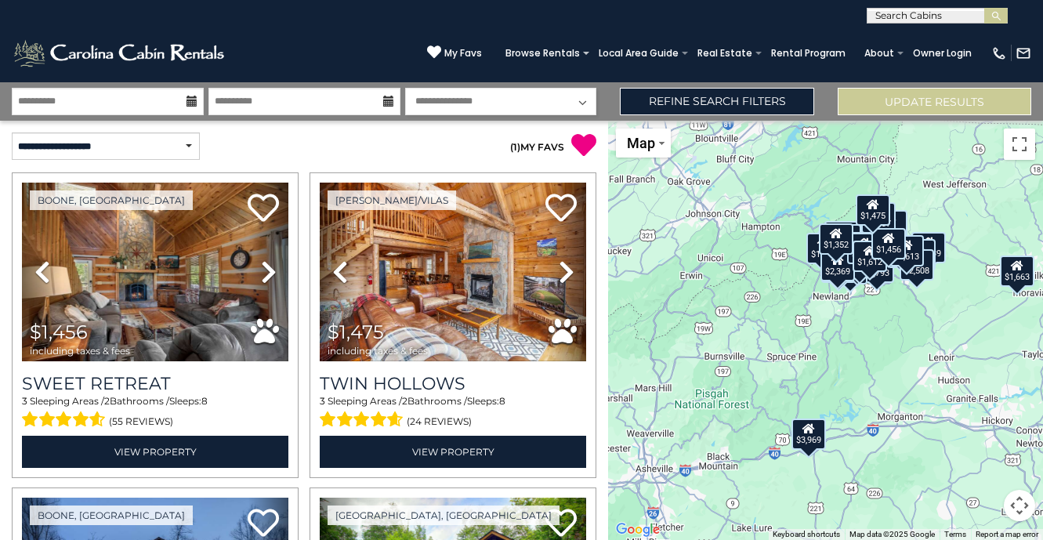
click at [838, 323] on div "$1,456 $1,475 $1,929 $2,165 $2,399 $2,793 $3,969 $4,342 $5,051 $5,239 $2,185 $2…" at bounding box center [825, 330] width 435 height 419
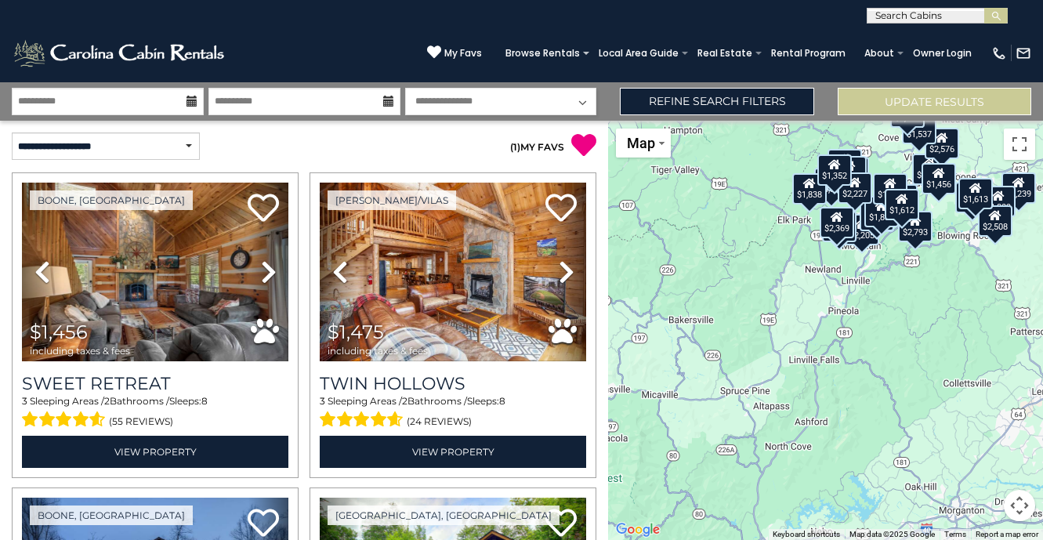
click at [839, 289] on div "$1,456 $1,475 $1,929 $2,165 $2,399 $2,793 $3,969 $4,342 $5,051 $5,239 $2,185 $2…" at bounding box center [825, 330] width 435 height 419
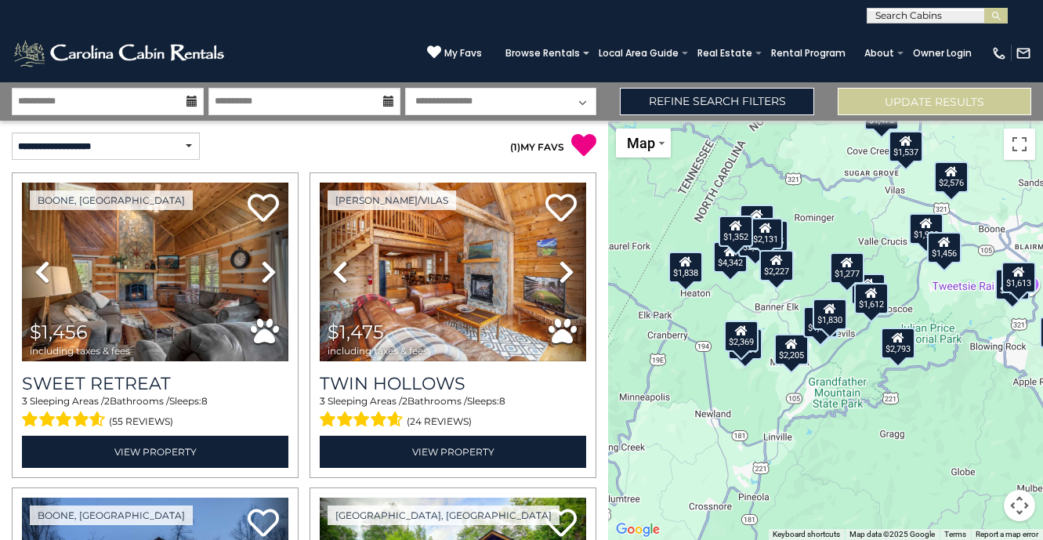
drag, startPoint x: 880, startPoint y: 276, endPoint x: 786, endPoint y: 442, distance: 190.8
click at [786, 443] on div "$1,456 $1,475 $1,929 $2,165 $2,399 $2,793 $3,969 $4,342 $5,051 $5,239 $2,185 $2…" at bounding box center [825, 330] width 435 height 419
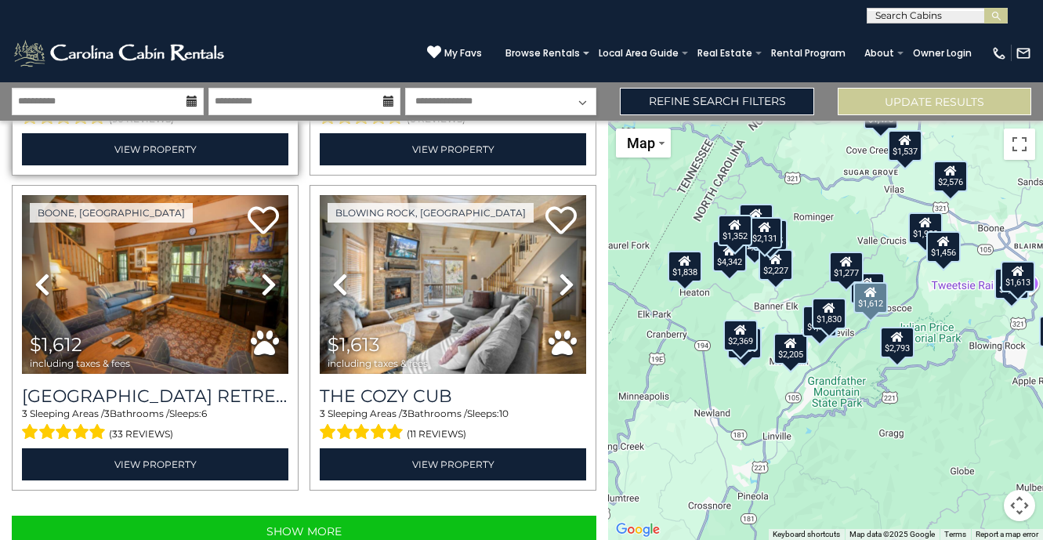
scroll to position [4444, 0]
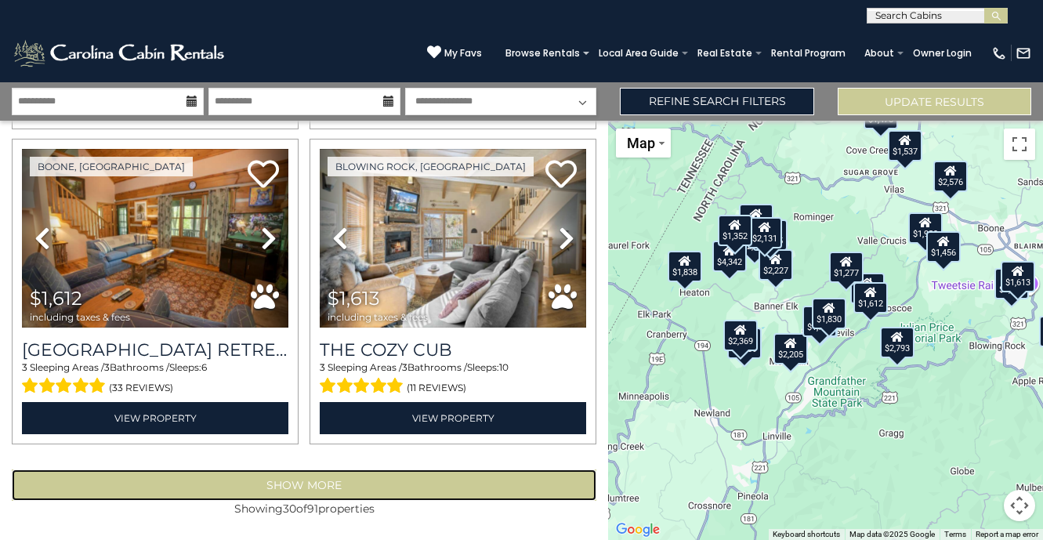
click at [219, 484] on button "Show More" at bounding box center [304, 484] width 584 height 31
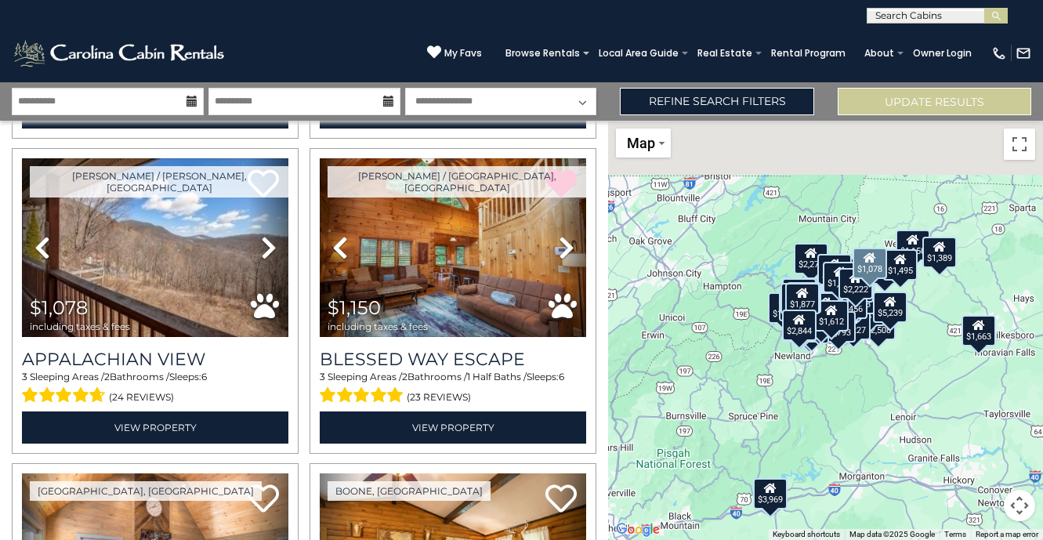
scroll to position [6009, 0]
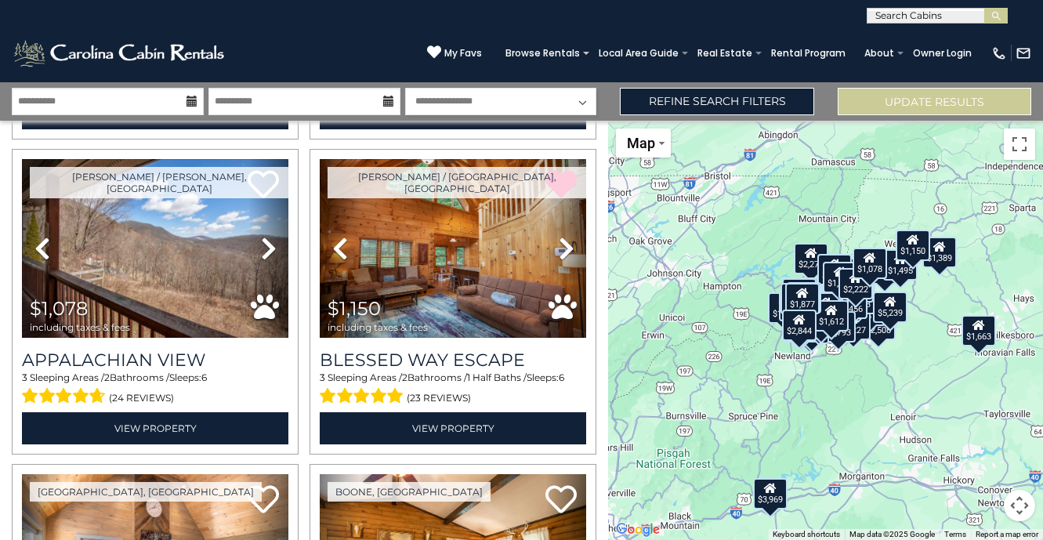
click at [867, 229] on div "$1,456 $1,475 $1,929 $2,165 $2,399 $2,793 $3,969 $4,342 $5,051 $5,239 $2,185 $2…" at bounding box center [825, 330] width 435 height 419
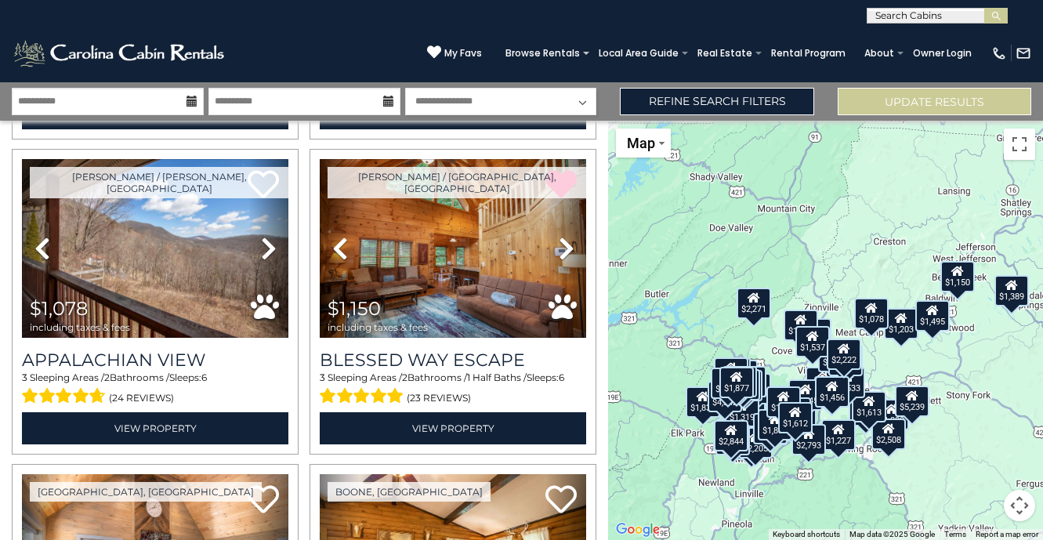
click at [868, 284] on div "$1,456 $1,475 $1,929 $2,165 $2,399 $2,793 $3,969 $4,342 $5,051 $5,239 $2,185 $2…" at bounding box center [825, 330] width 435 height 419
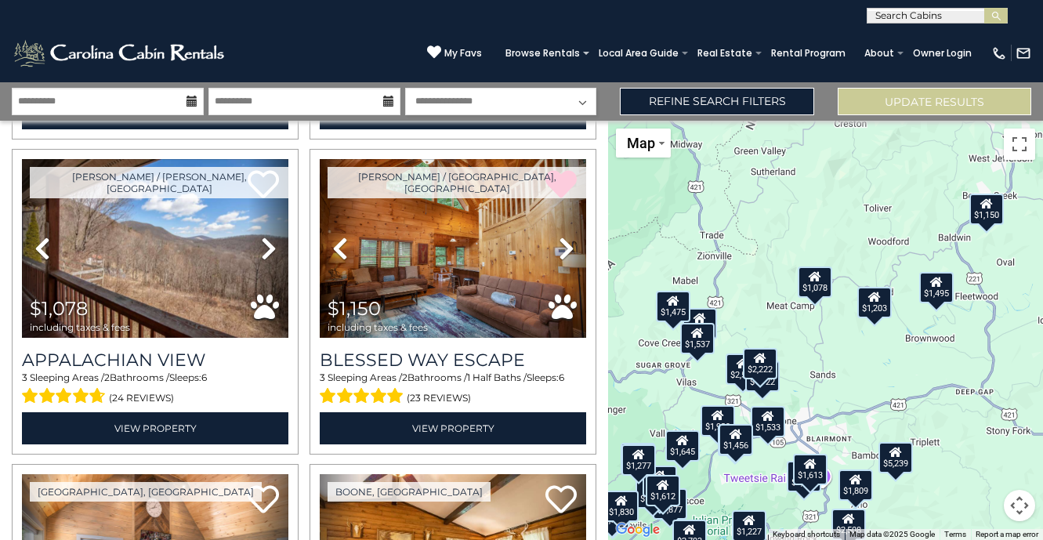
drag, startPoint x: 863, startPoint y: 292, endPoint x: 803, endPoint y: 223, distance: 91.6
click at [803, 222] on div "$1,456 $1,475 $1,929 $2,165 $2,399 $2,793 $3,969 $4,342 $5,051 $5,239 $2,185 $2…" at bounding box center [825, 330] width 435 height 419
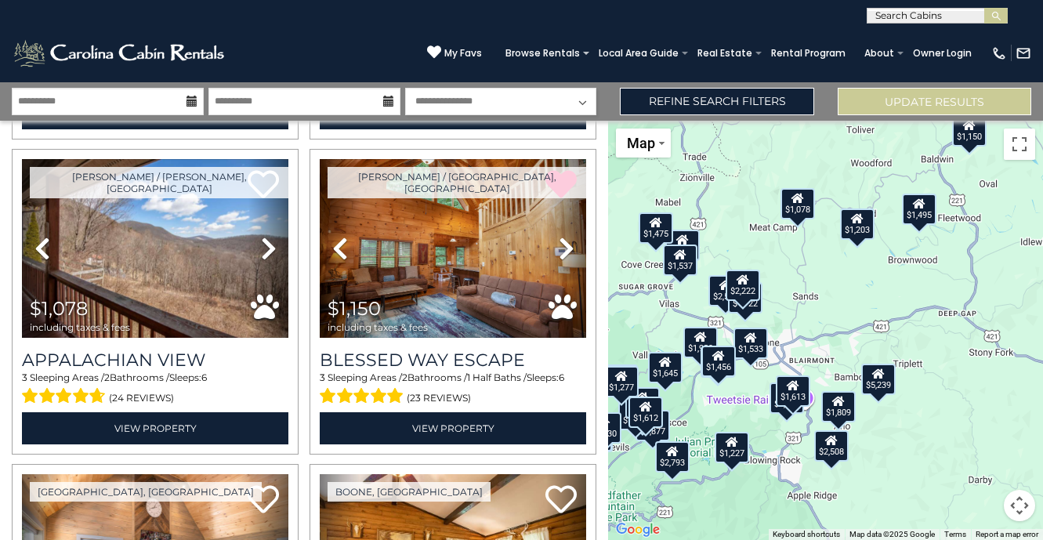
drag, startPoint x: 882, startPoint y: 251, endPoint x: 862, endPoint y: 164, distance: 89.3
click at [862, 164] on div "$1,456 $1,475 $1,929 $2,165 $2,399 $2,793 $3,969 $4,342 $5,051 $5,239 $2,185 $2…" at bounding box center [825, 330] width 435 height 419
click at [817, 313] on div "$1,456 $1,475 $1,929 $2,165 $2,399 $2,793 $3,969 $4,342 $5,051 $5,239 $2,185 $2…" at bounding box center [825, 330] width 435 height 419
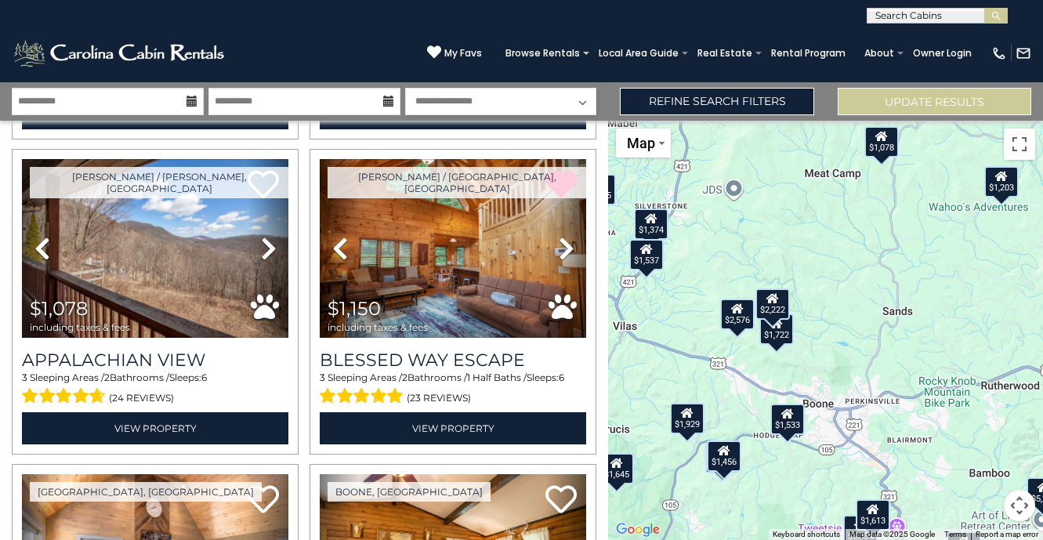
drag, startPoint x: 793, startPoint y: 305, endPoint x: 898, endPoint y: 338, distance: 109.2
click at [898, 338] on div "$1,456 $1,475 $1,929 $2,165 $2,399 $2,793 $3,969 $4,342 $5,051 $5,239 $2,185 $2…" at bounding box center [825, 330] width 435 height 419
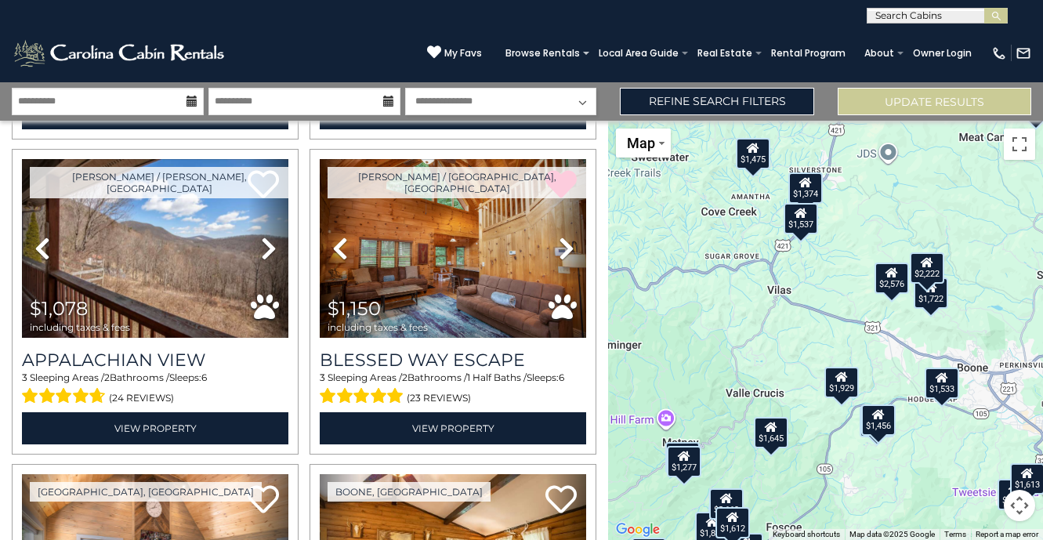
drag, startPoint x: 656, startPoint y: 345, endPoint x: 820, endPoint y: 313, distance: 167.6
click at [820, 313] on div "$1,456 $1,475 $1,929 $2,165 $2,399 $2,793 $3,969 $4,342 $5,051 $5,239 $2,185 $2…" at bounding box center [825, 330] width 435 height 419
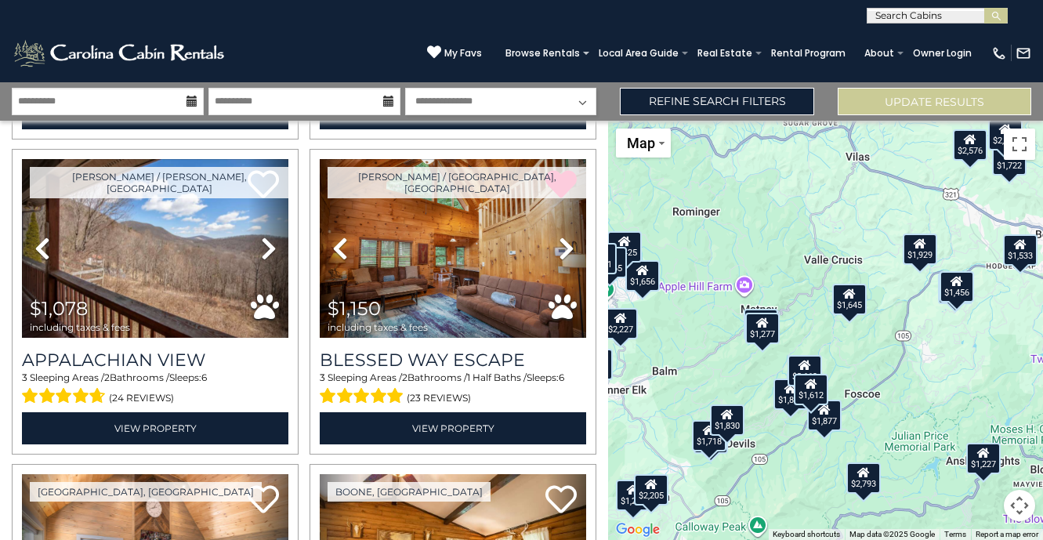
drag, startPoint x: 777, startPoint y: 324, endPoint x: 847, endPoint y: 184, distance: 156.6
click at [847, 184] on div "$1,456 $1,475 $1,929 $2,165 $2,399 $2,793 $3,969 $4,342 $5,051 $5,239 $2,185 $2…" at bounding box center [825, 330] width 435 height 419
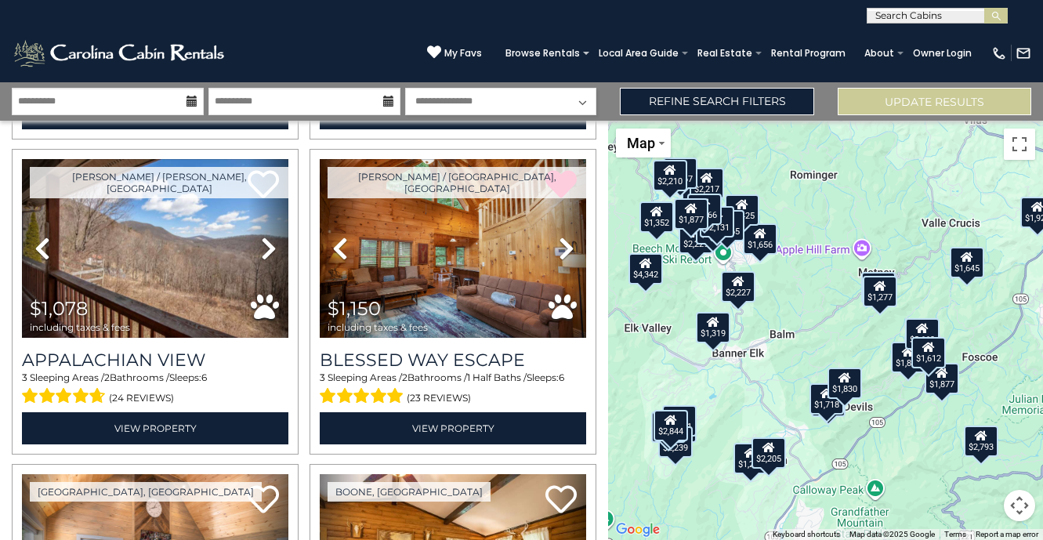
drag, startPoint x: 725, startPoint y: 254, endPoint x: 847, endPoint y: 218, distance: 127.4
click at [847, 218] on div "$1,456 $1,475 $1,929 $2,165 $2,399 $2,793 $3,969 $4,342 $5,051 $5,239 $2,185 $2…" at bounding box center [825, 330] width 435 height 419
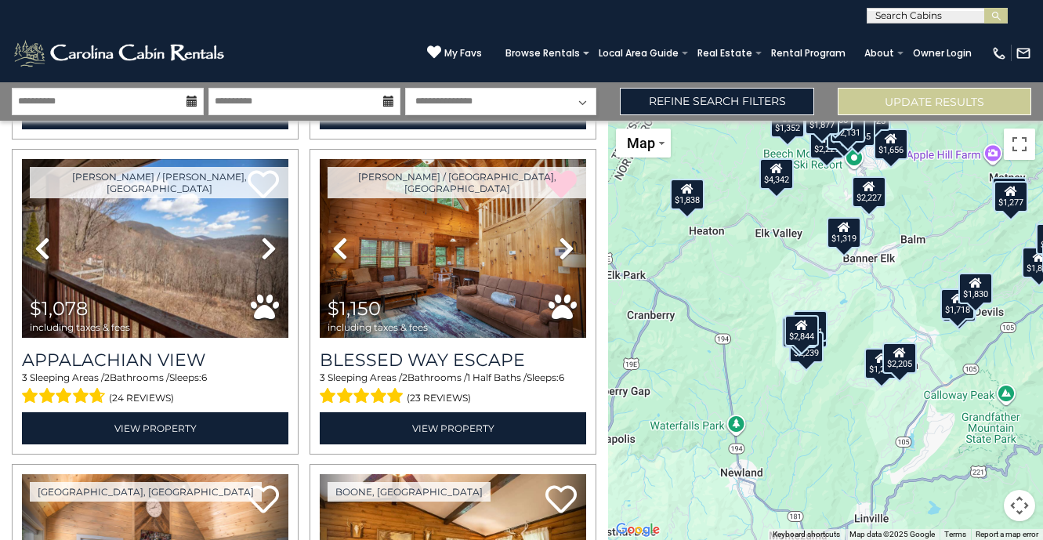
drag, startPoint x: 638, startPoint y: 357, endPoint x: 769, endPoint y: 262, distance: 161.5
click at [769, 262] on div "$1,456 $1,475 $1,929 $2,165 $2,399 $2,793 $3,969 $4,342 $5,051 $5,239 $2,185 $2…" at bounding box center [825, 330] width 435 height 419
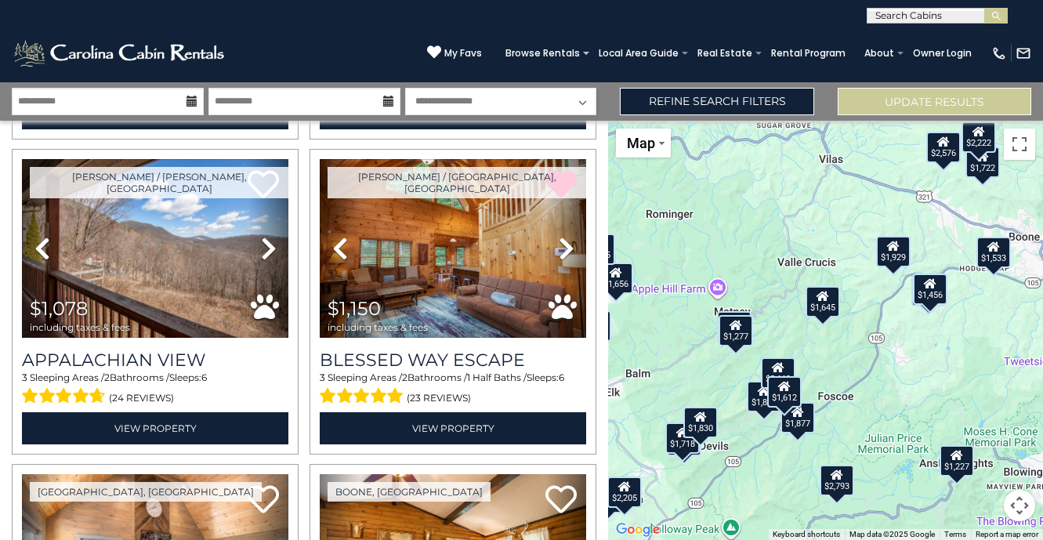
drag, startPoint x: 727, startPoint y: 323, endPoint x: 448, endPoint y: 455, distance: 308.3
click at [448, 455] on div "**********" at bounding box center [521, 310] width 1043 height 457
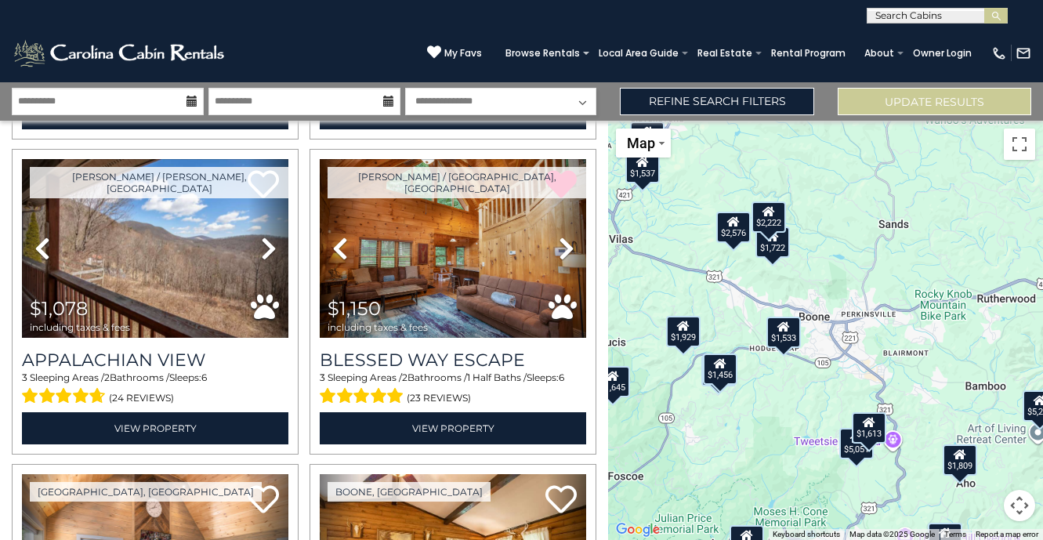
drag, startPoint x: 892, startPoint y: 335, endPoint x: 665, endPoint y: 413, distance: 240.0
click at [665, 413] on div "$1,456 $1,475 $1,929 $2,165 $2,399 $2,793 $3,969 $4,342 $5,051 $5,239 $2,185 $2…" at bounding box center [825, 330] width 435 height 419
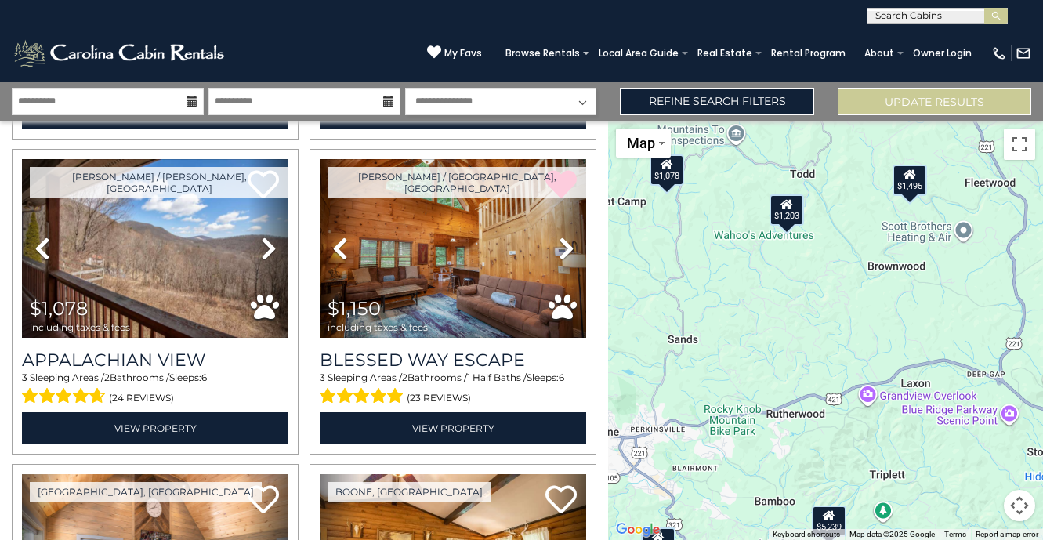
drag, startPoint x: 882, startPoint y: 258, endPoint x: 685, endPoint y: 378, distance: 230.2
click at [685, 378] on div "$1,456 $1,475 $1,929 $2,165 $2,399 $2,793 $3,969 $4,342 $5,051 $5,239 $2,185 $2…" at bounding box center [825, 330] width 435 height 419
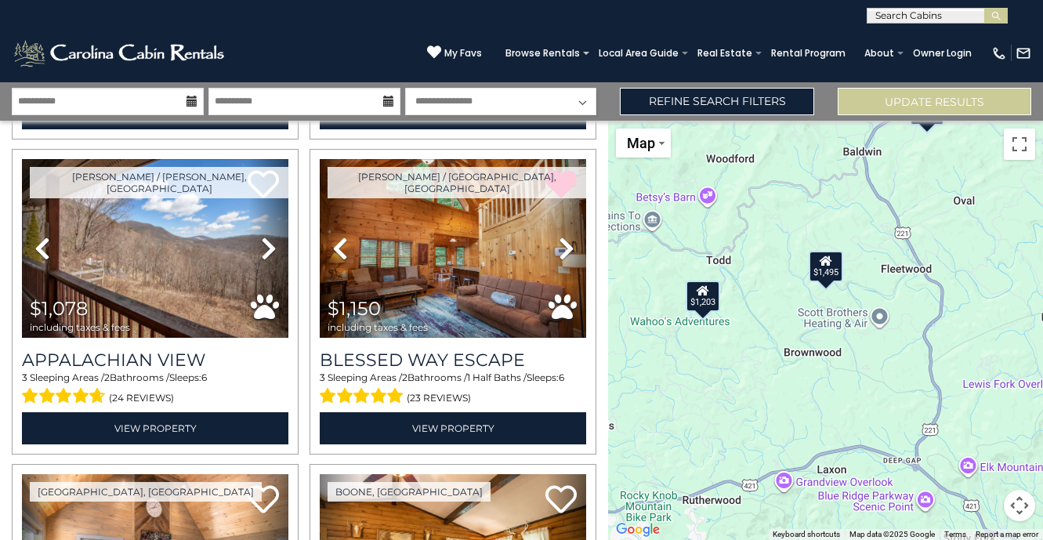
drag, startPoint x: 700, startPoint y: 300, endPoint x: 615, endPoint y: 398, distance: 129.9
click at [615, 398] on div "$1,456 $1,475 $1,929 $2,165 $2,399 $2,793 $3,969 $4,342 $5,051 $5,239 $2,185 $2…" at bounding box center [825, 330] width 435 height 419
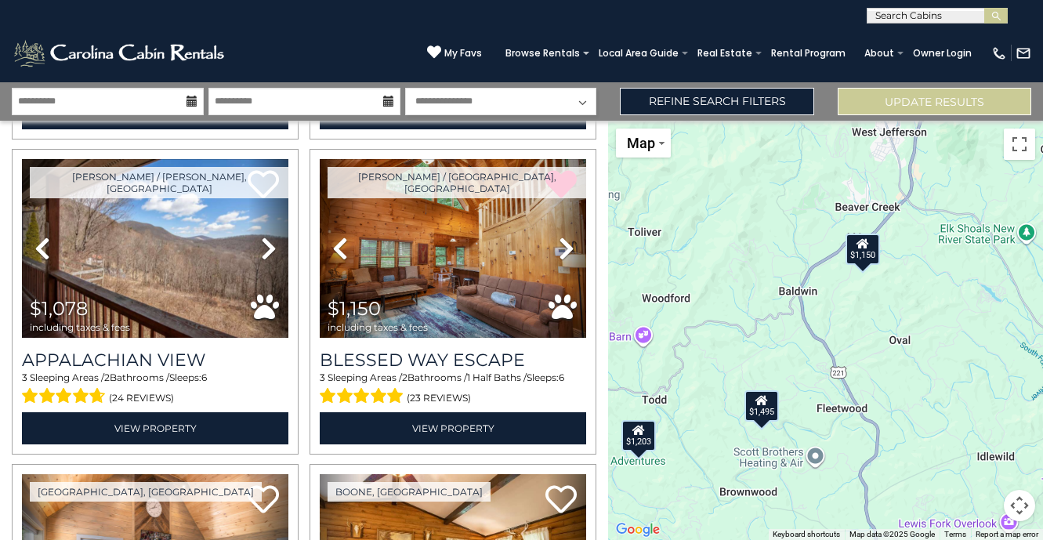
drag, startPoint x: 821, startPoint y: 237, endPoint x: 757, endPoint y: 374, distance: 151.8
click at [757, 375] on div "$1,456 $1,475 $1,929 $2,165 $2,399 $2,793 $3,969 $4,342 $5,051 $5,239 $2,185 $2…" at bounding box center [825, 330] width 435 height 419
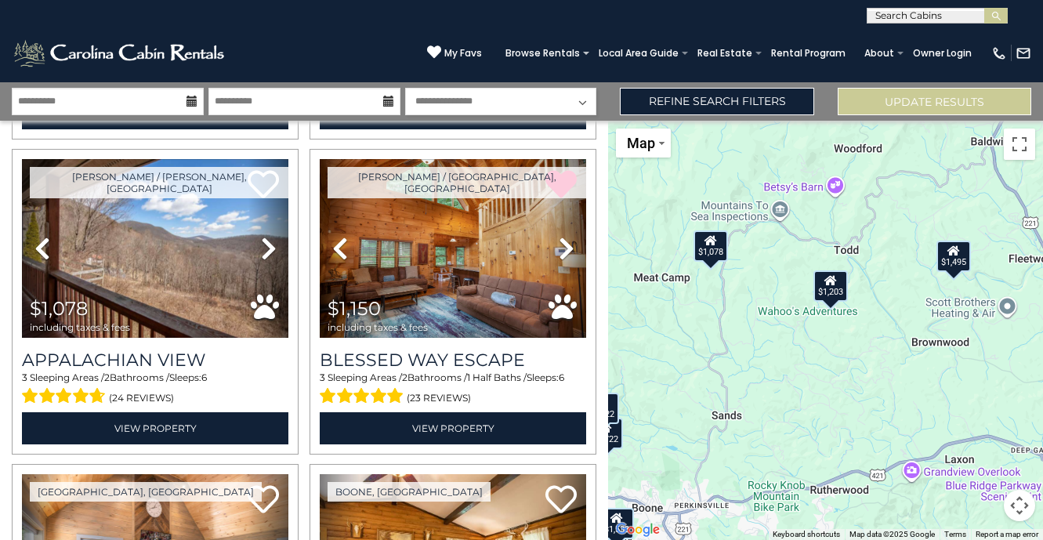
drag, startPoint x: 683, startPoint y: 364, endPoint x: 875, endPoint y: 216, distance: 242.4
click at [875, 216] on div "$1,456 $1,475 $1,929 $2,165 $2,399 $2,793 $3,969 $4,342 $5,051 $5,239 $2,185 $2…" at bounding box center [825, 330] width 435 height 419
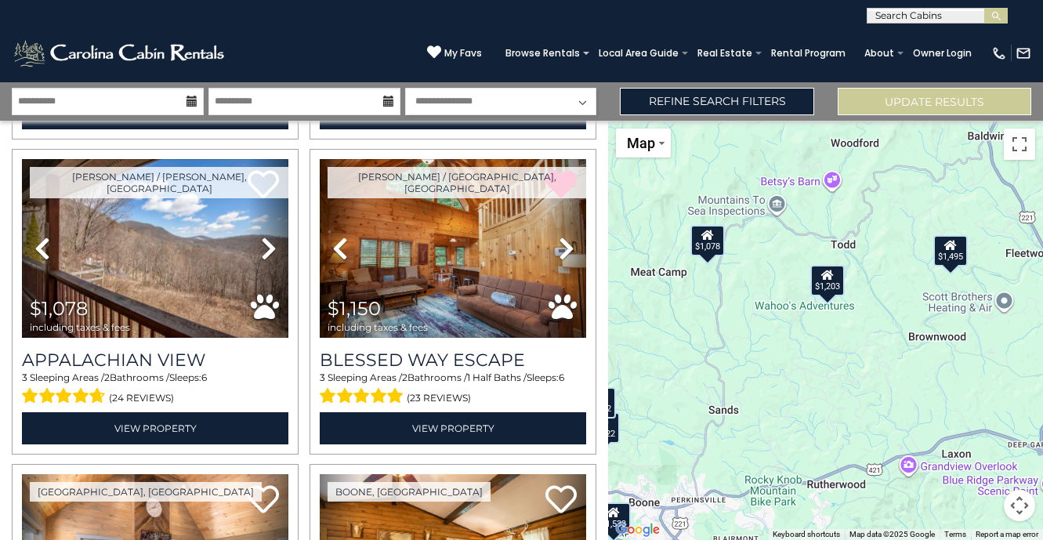
click at [710, 255] on div "$1,456 $1,475 $1,929 $2,165 $2,399 $2,793 $3,969 $4,342 $5,051 $5,239 $2,185 $2…" at bounding box center [825, 330] width 435 height 419
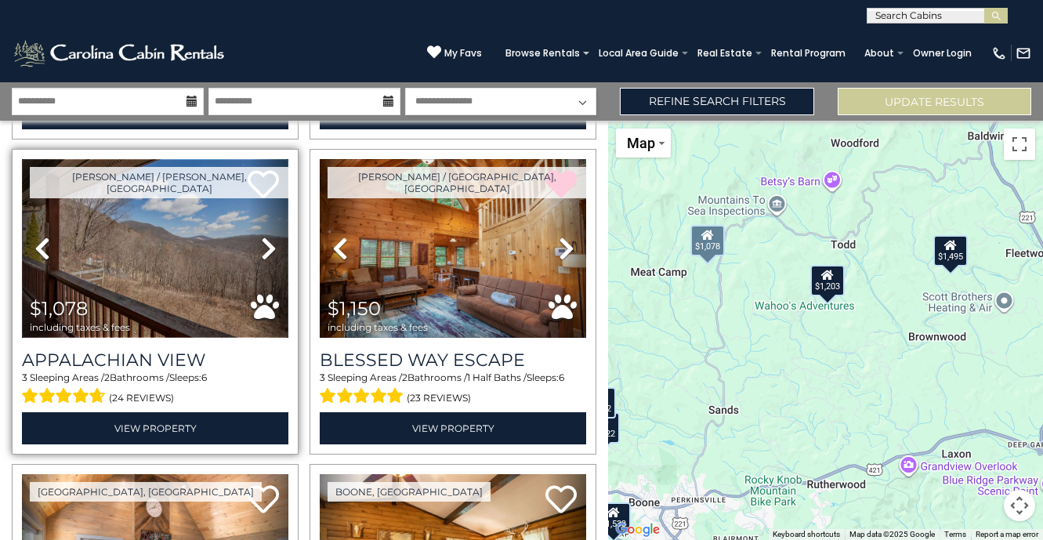
click at [177, 273] on img at bounding box center [155, 248] width 266 height 179
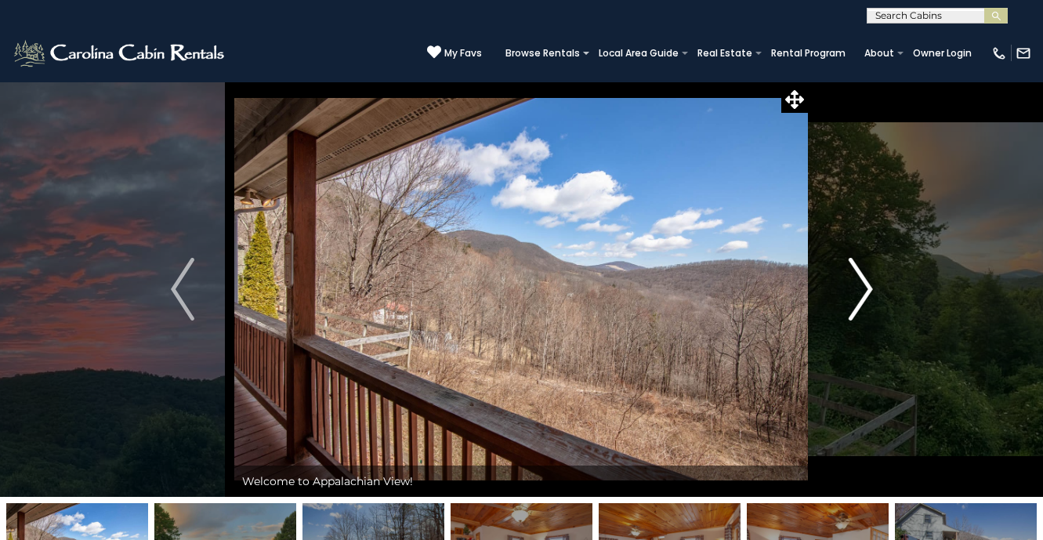
click at [877, 288] on button "Next" at bounding box center [860, 288] width 104 height 415
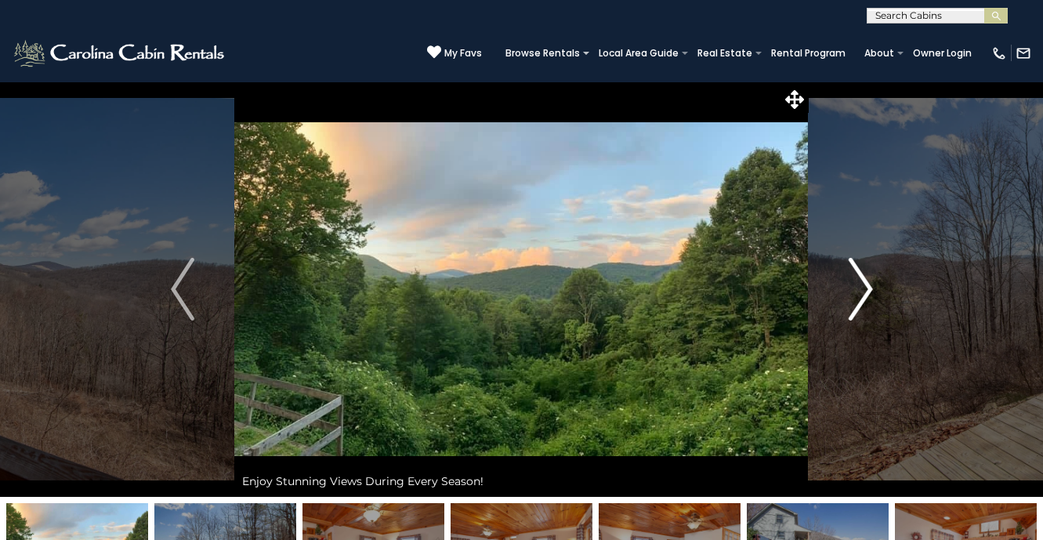
click at [873, 287] on button "Next" at bounding box center [860, 288] width 104 height 415
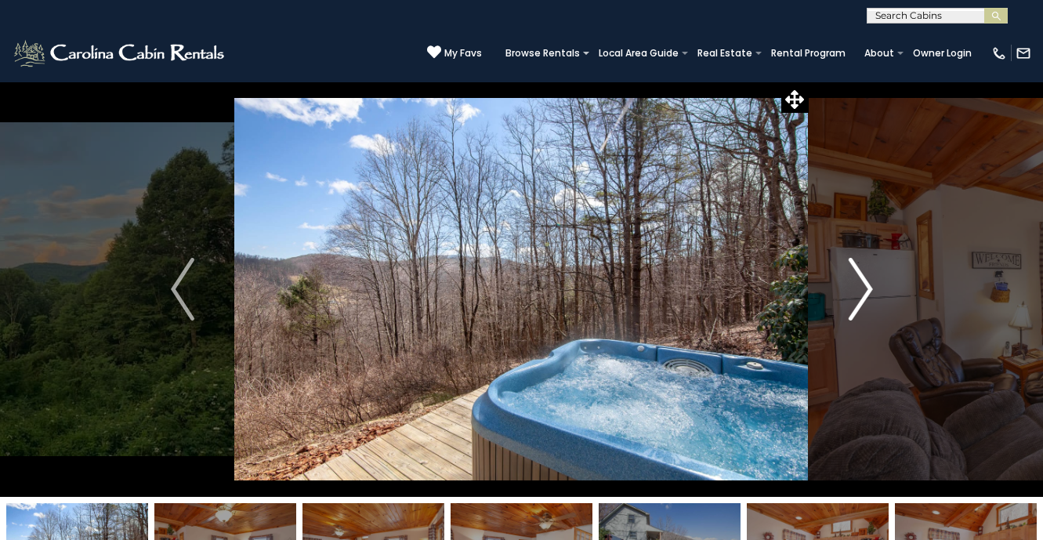
click at [873, 288] on button "Next" at bounding box center [860, 288] width 104 height 415
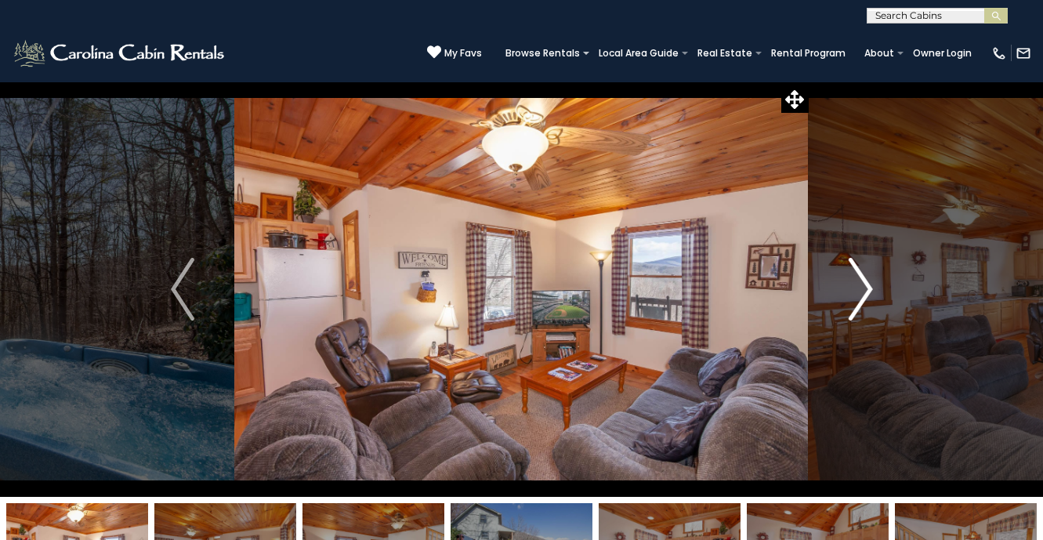
click at [873, 288] on button "Next" at bounding box center [860, 288] width 104 height 415
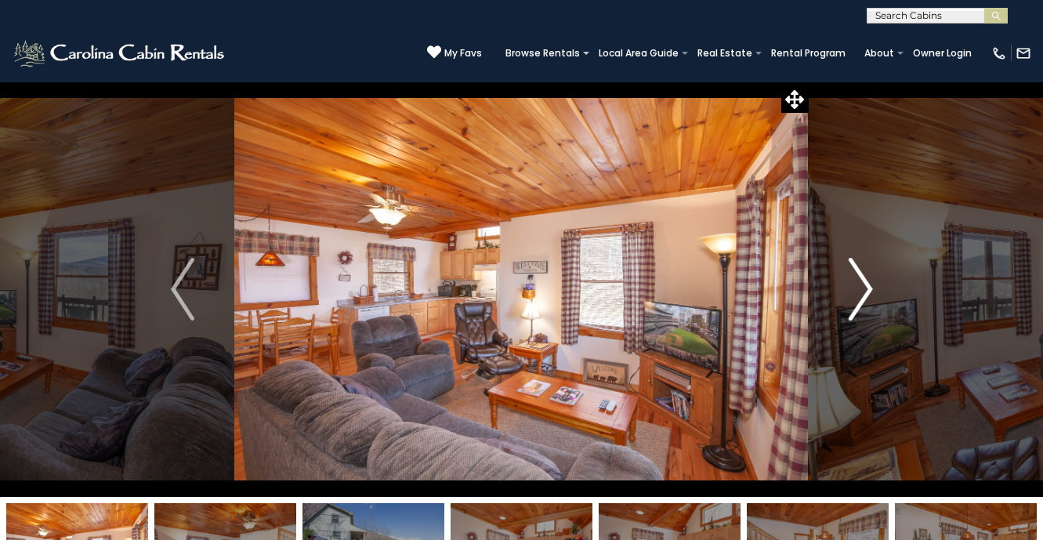
click at [873, 288] on button "Next" at bounding box center [860, 288] width 104 height 415
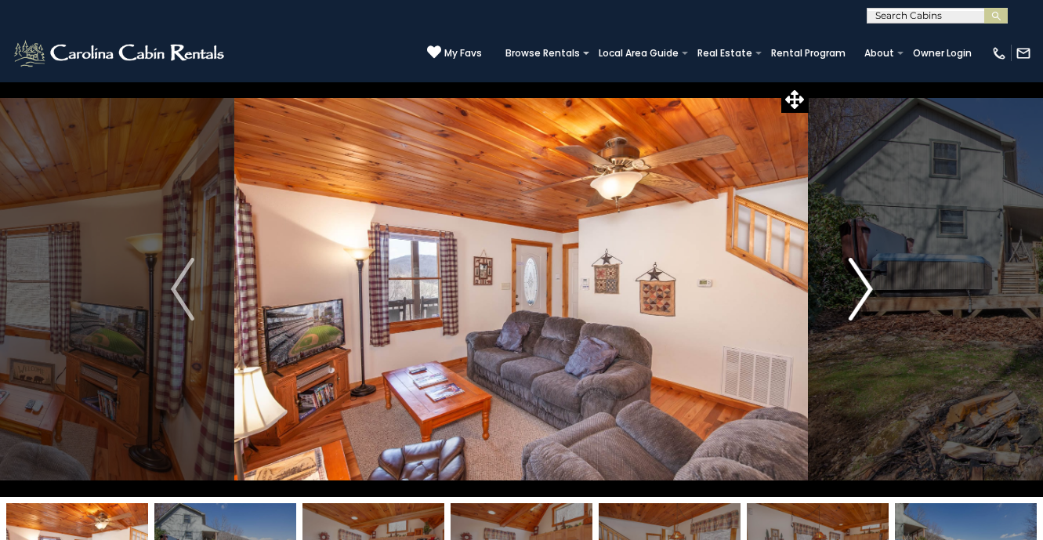
click at [873, 288] on button "Next" at bounding box center [860, 288] width 104 height 415
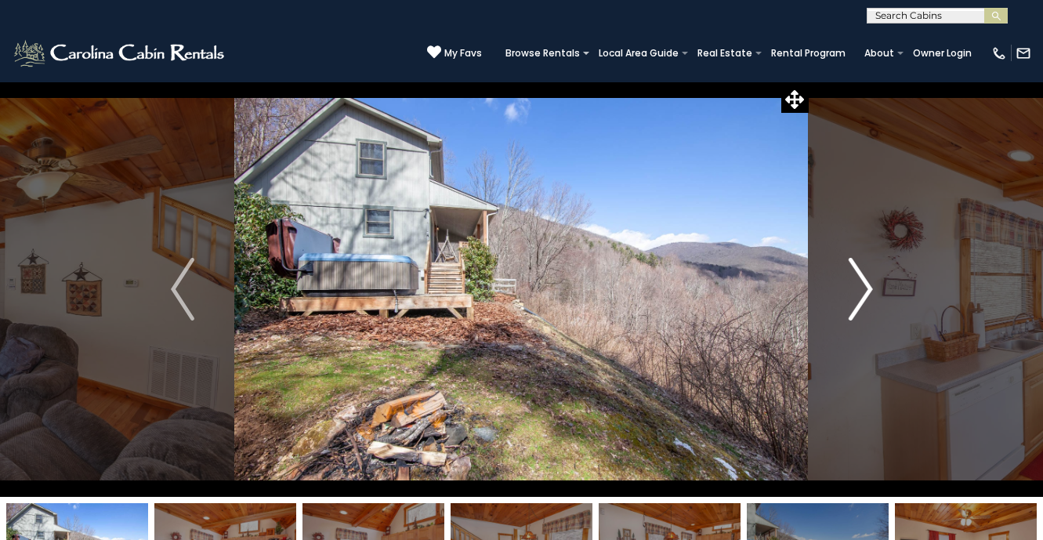
click at [873, 289] on button "Next" at bounding box center [860, 288] width 104 height 415
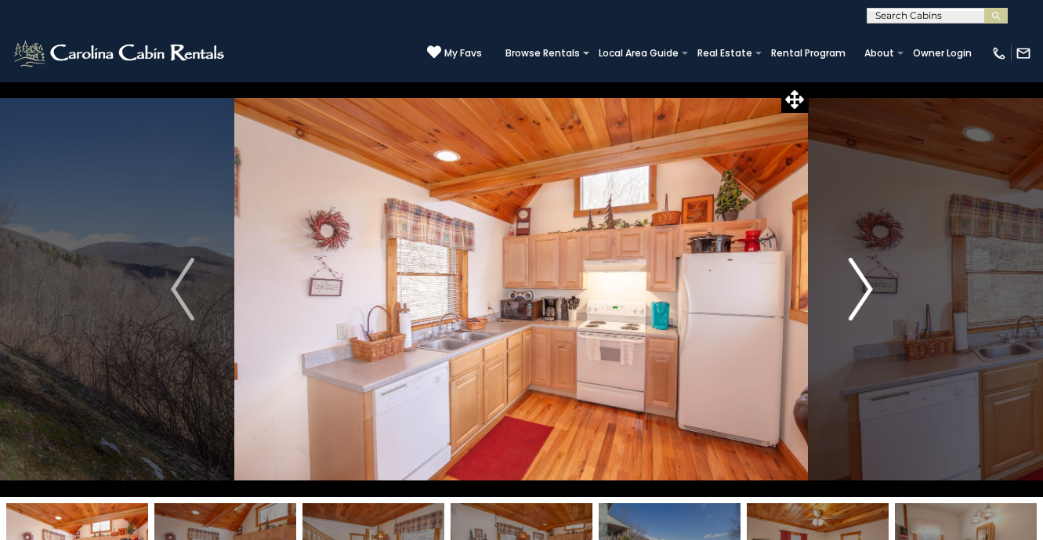
click at [873, 289] on button "Next" at bounding box center [860, 288] width 104 height 415
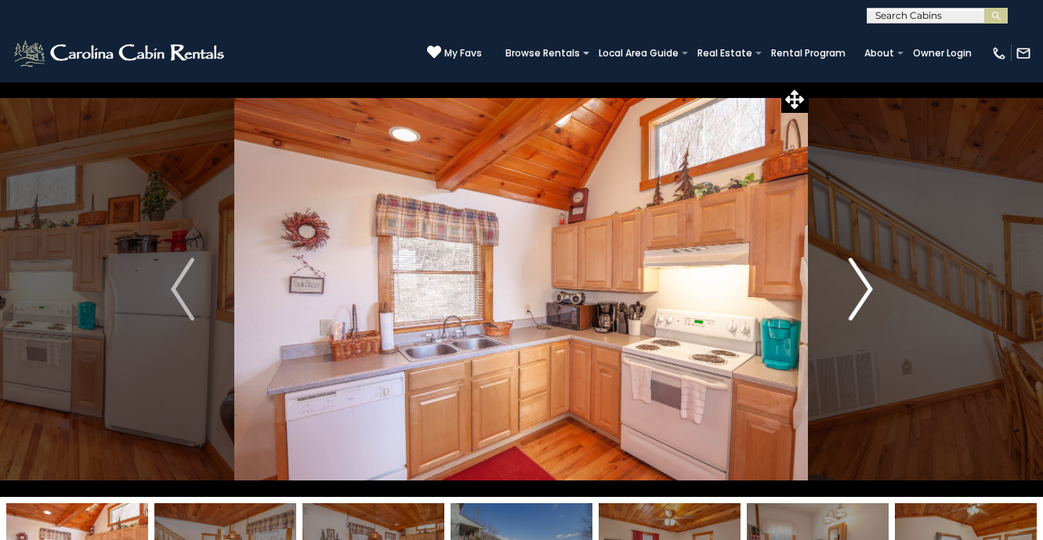
click at [873, 289] on button "Next" at bounding box center [860, 288] width 104 height 415
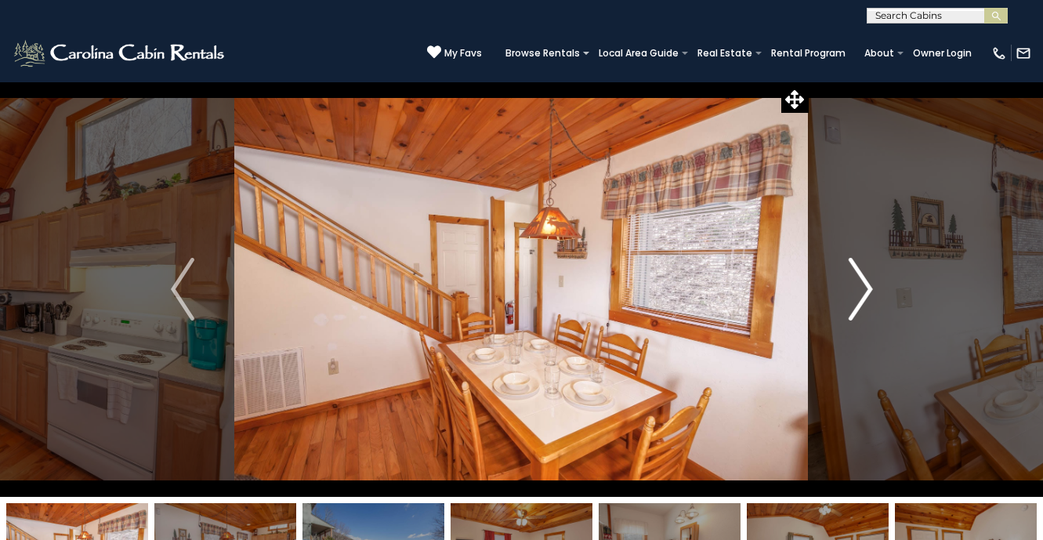
click at [872, 289] on button "Next" at bounding box center [860, 288] width 104 height 415
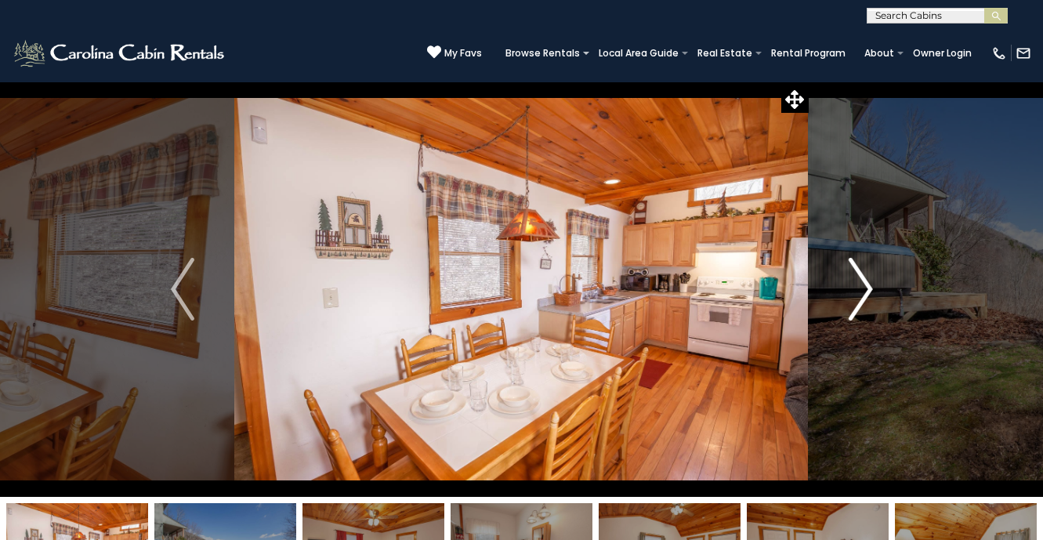
click at [872, 289] on button "Next" at bounding box center [860, 288] width 104 height 415
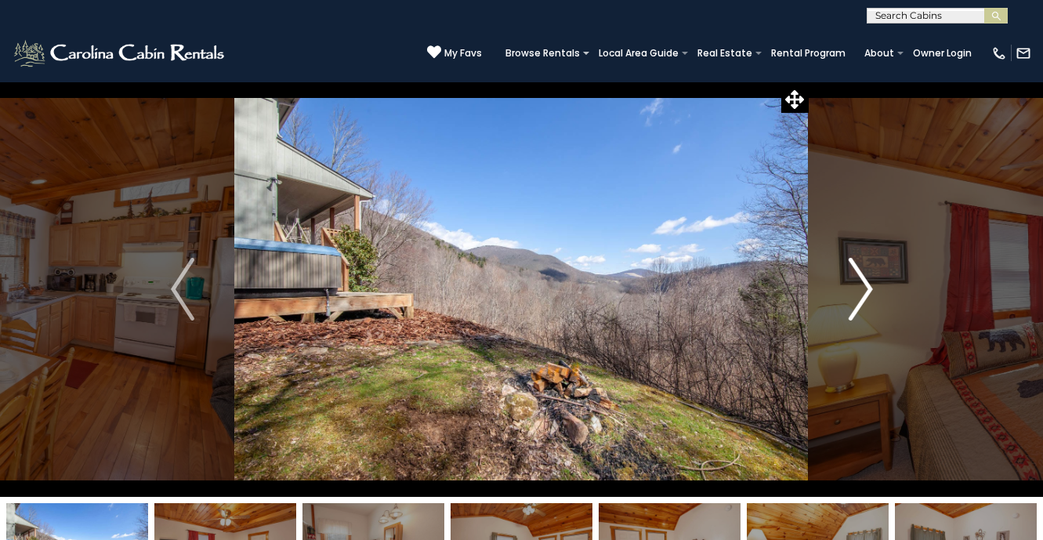
click at [872, 289] on button "Next" at bounding box center [860, 288] width 104 height 415
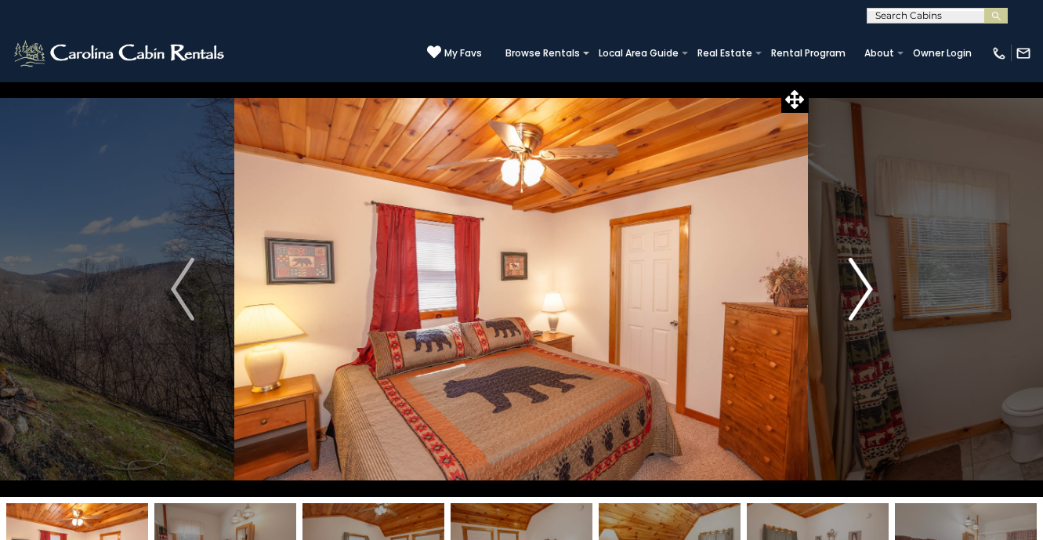
click at [872, 289] on button "Next" at bounding box center [860, 288] width 104 height 415
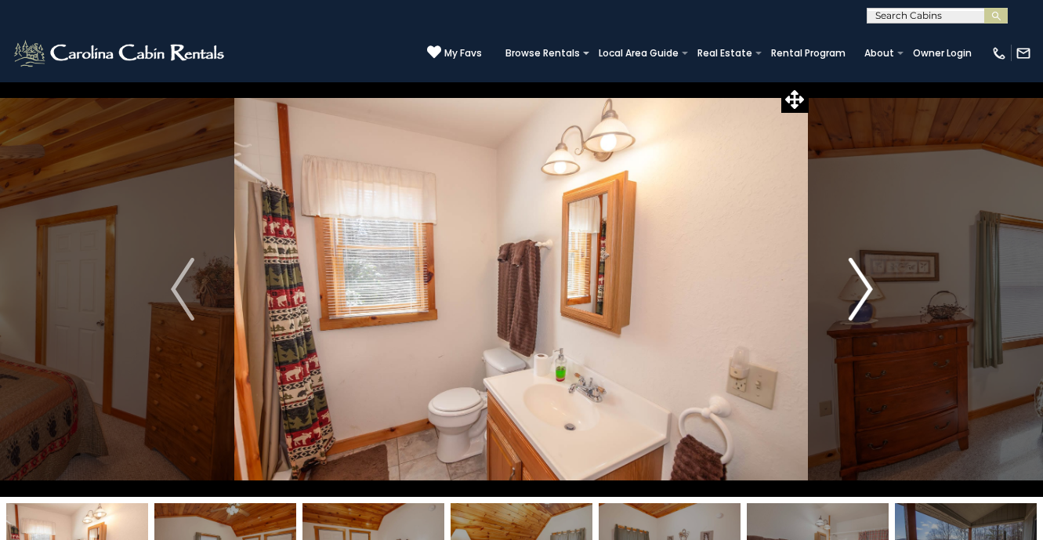
click at [872, 289] on button "Next" at bounding box center [860, 288] width 104 height 415
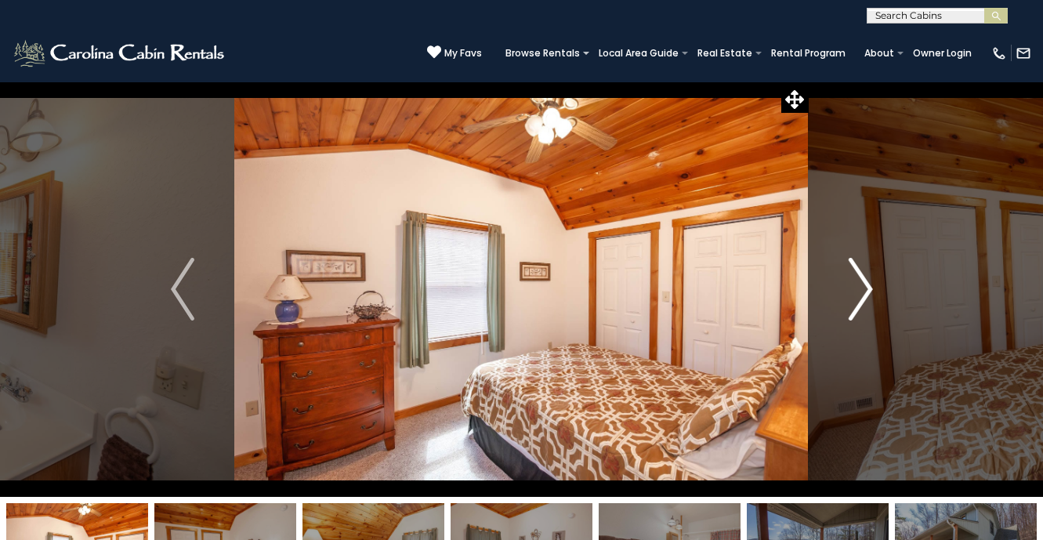
click at [872, 289] on button "Next" at bounding box center [860, 288] width 104 height 415
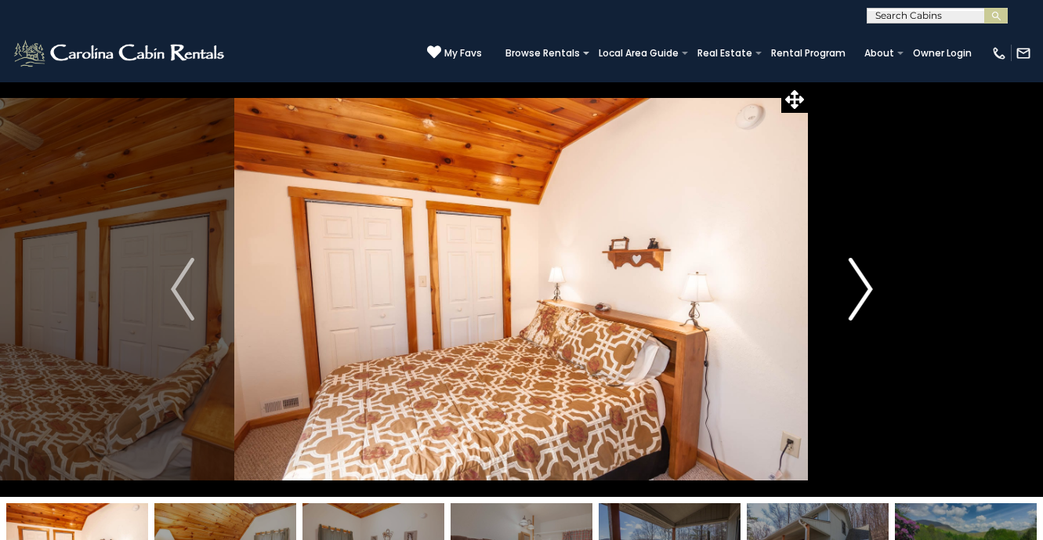
click at [872, 290] on button "Next" at bounding box center [860, 288] width 104 height 415
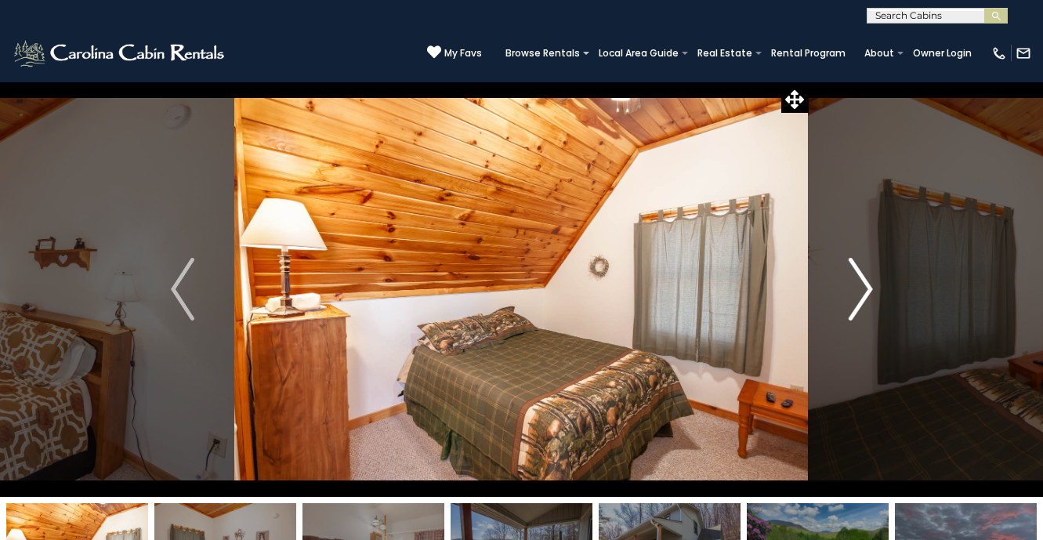
click at [872, 290] on img "Next" at bounding box center [859, 289] width 23 height 63
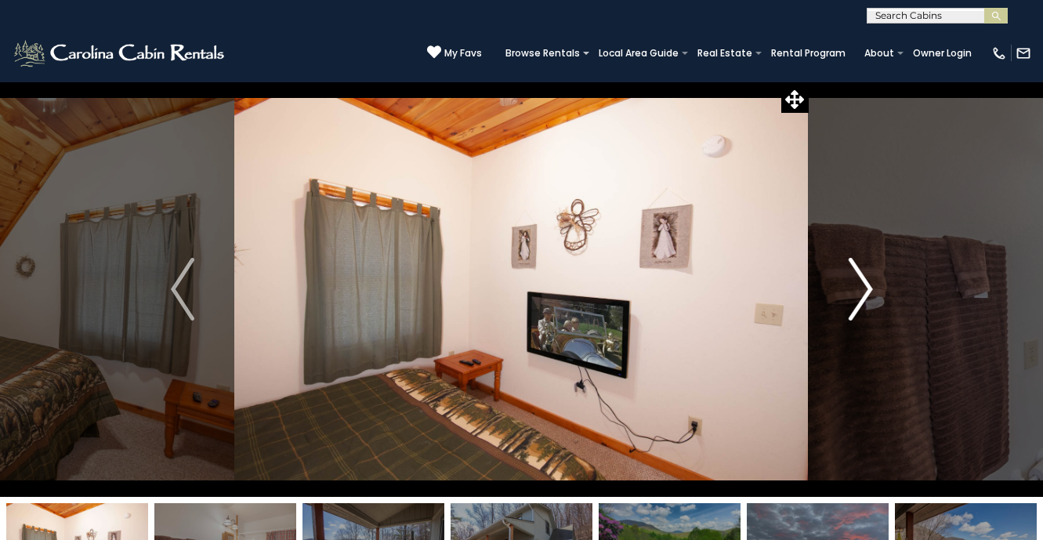
click at [871, 290] on img "Next" at bounding box center [859, 289] width 23 height 63
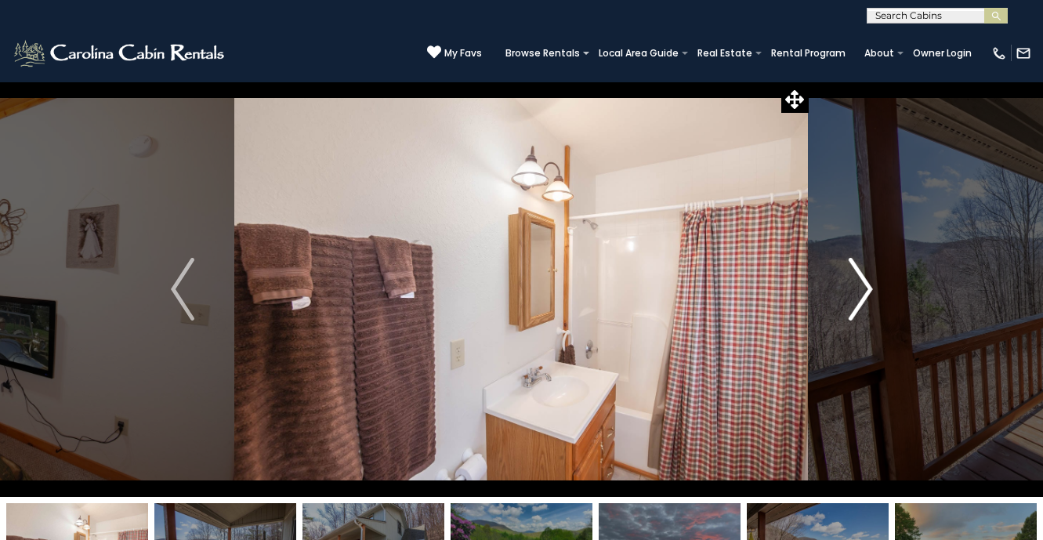
click at [871, 290] on img "Next" at bounding box center [859, 289] width 23 height 63
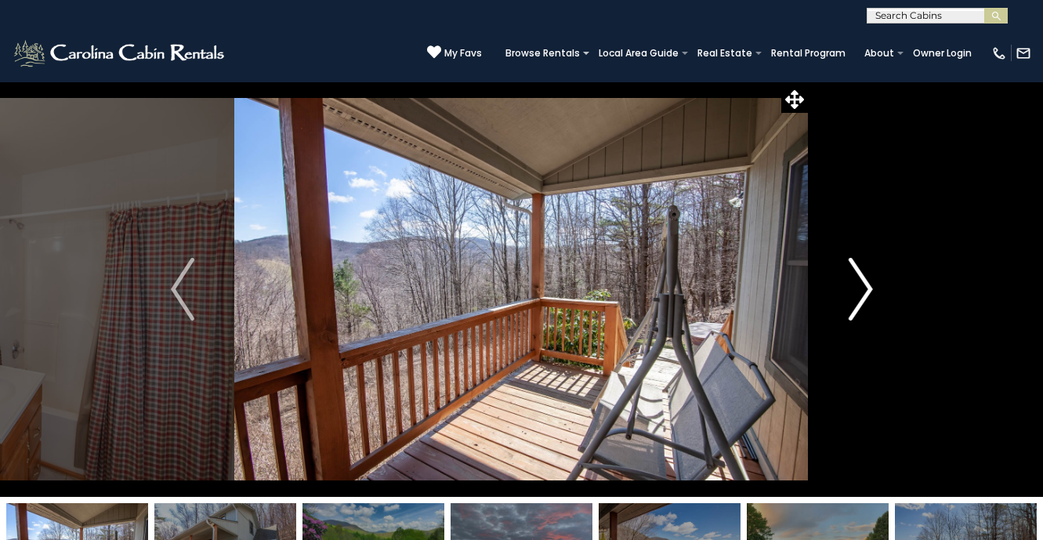
click at [871, 291] on img "Next" at bounding box center [859, 289] width 23 height 63
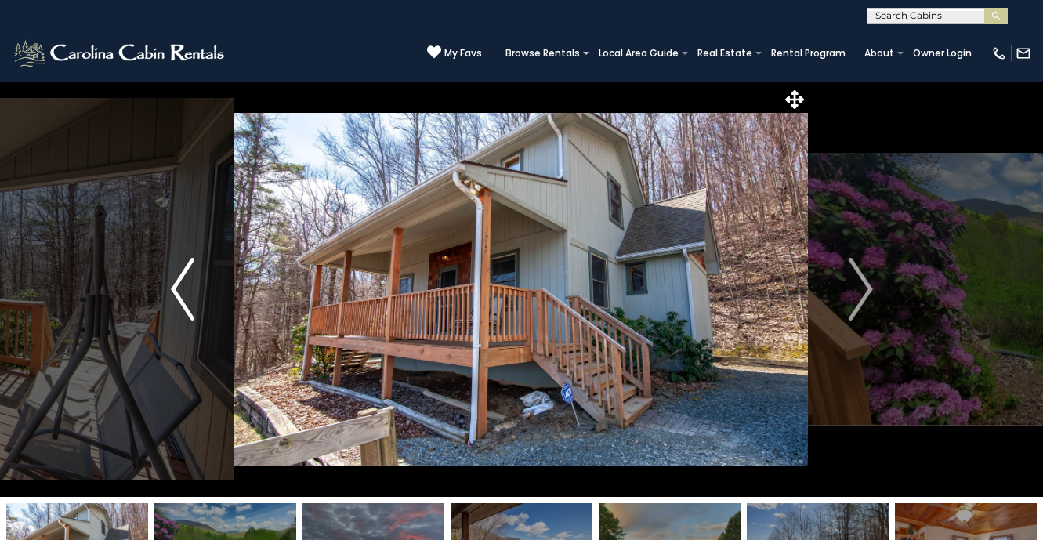
click at [195, 287] on button "Previous" at bounding box center [183, 288] width 104 height 415
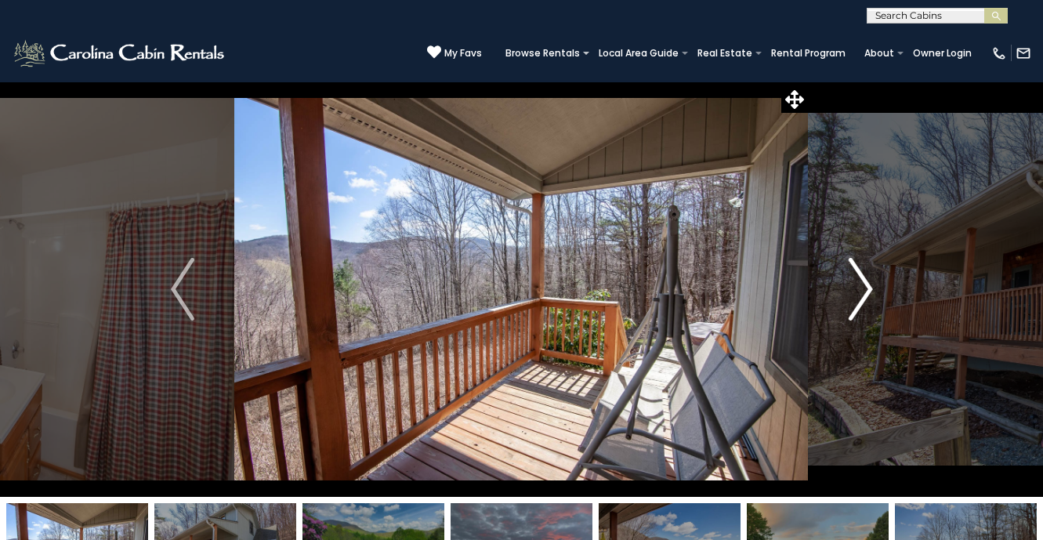
click at [876, 301] on button "Next" at bounding box center [860, 288] width 104 height 415
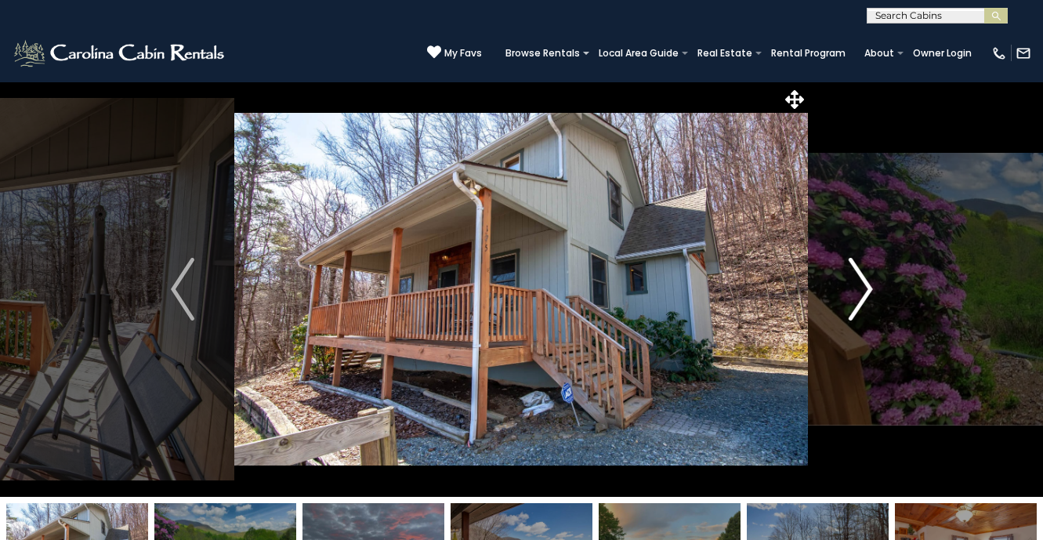
click at [875, 299] on button "Next" at bounding box center [860, 288] width 104 height 415
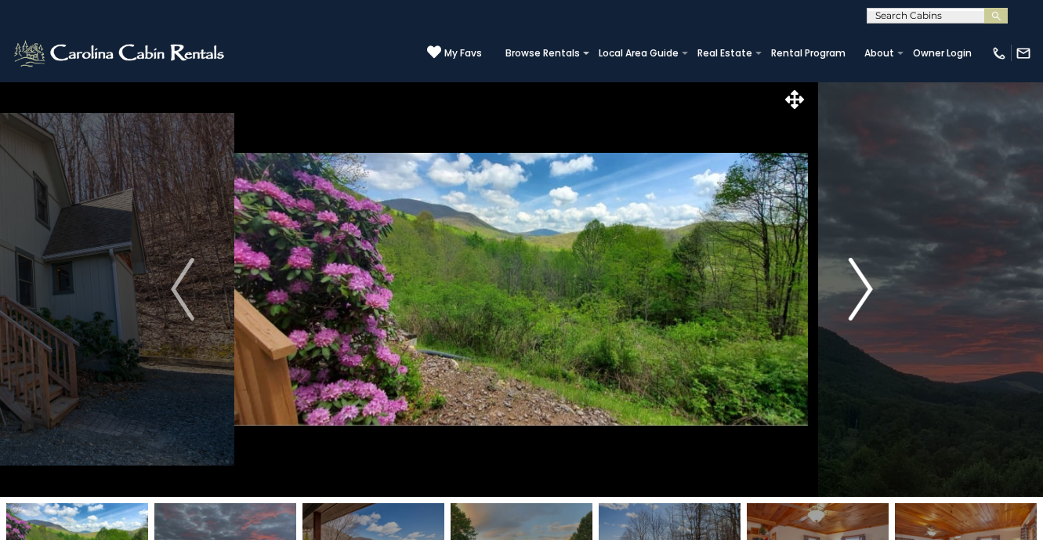
click at [874, 296] on button "Next" at bounding box center [860, 288] width 104 height 415
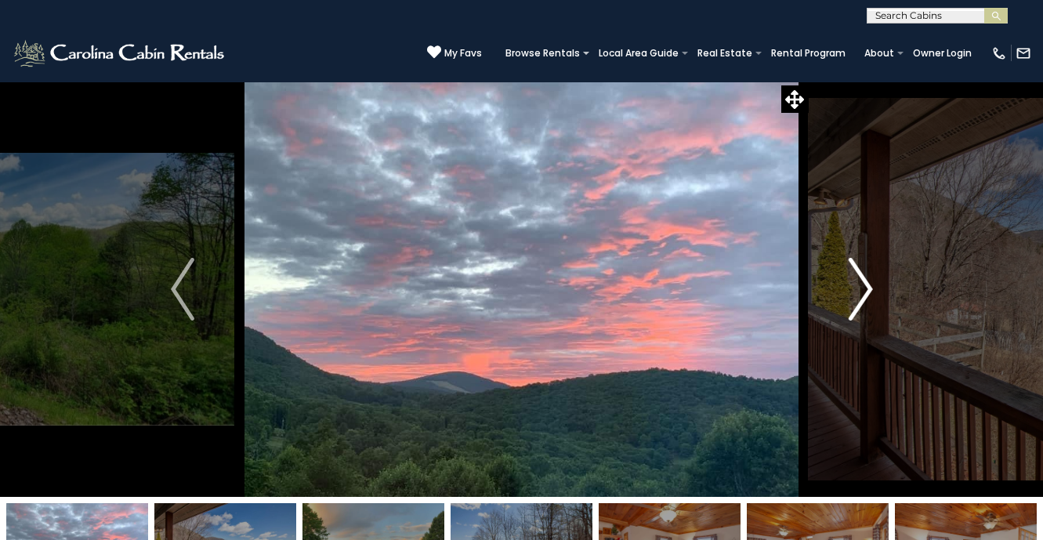
click at [874, 296] on button "Next" at bounding box center [860, 288] width 104 height 415
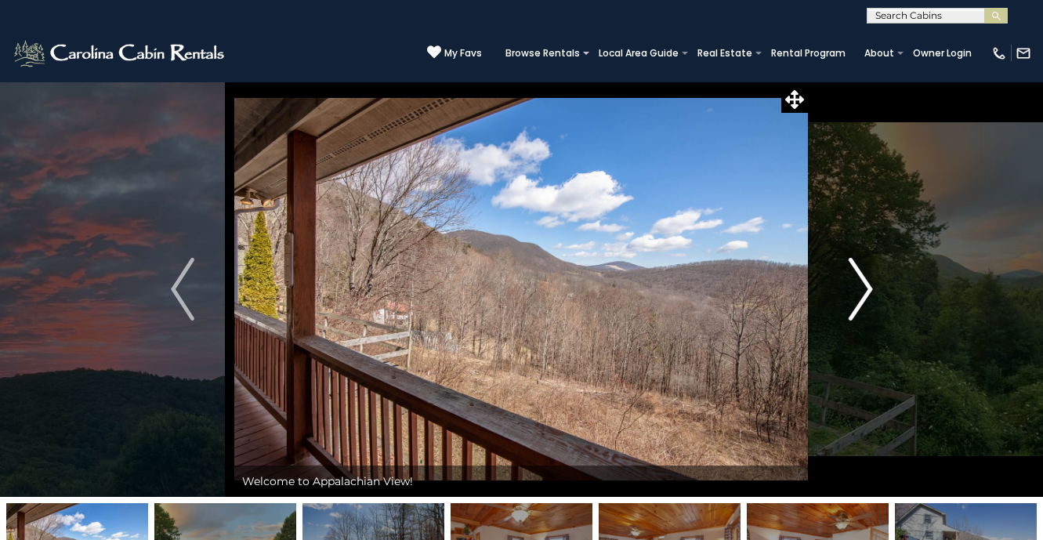
click at [874, 295] on button "Next" at bounding box center [860, 288] width 104 height 415
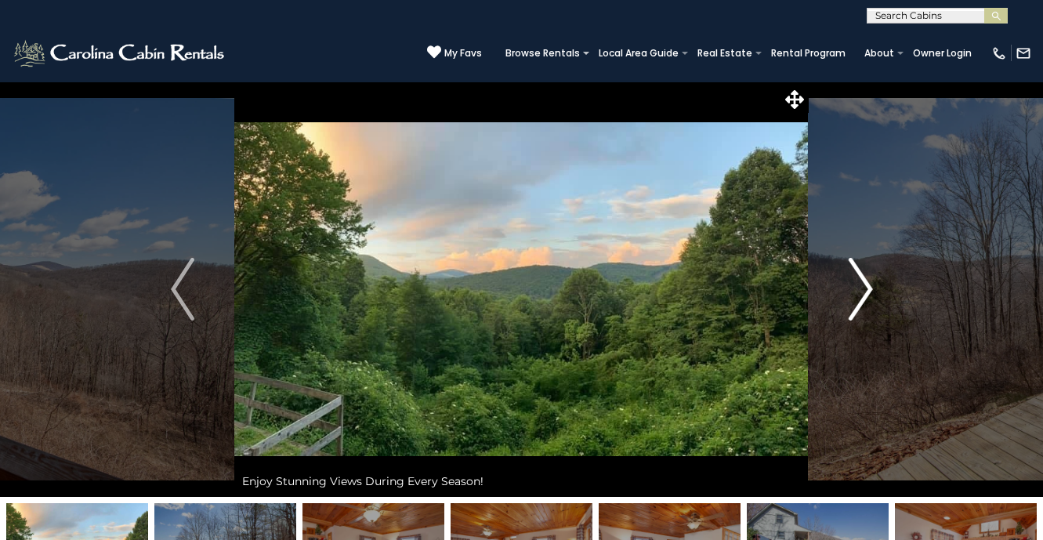
click at [874, 295] on button "Next" at bounding box center [860, 288] width 104 height 415
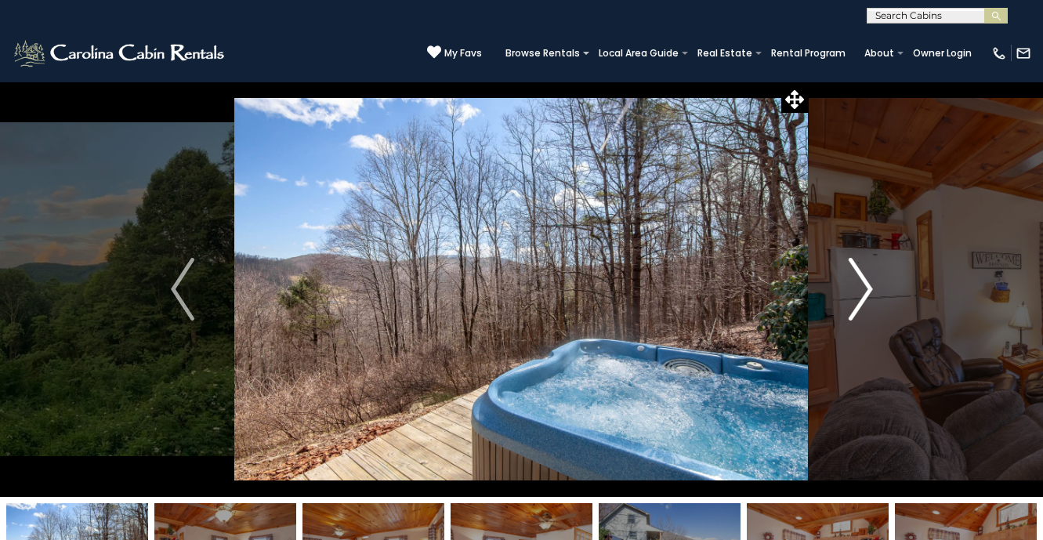
click at [874, 295] on button "Next" at bounding box center [860, 288] width 104 height 415
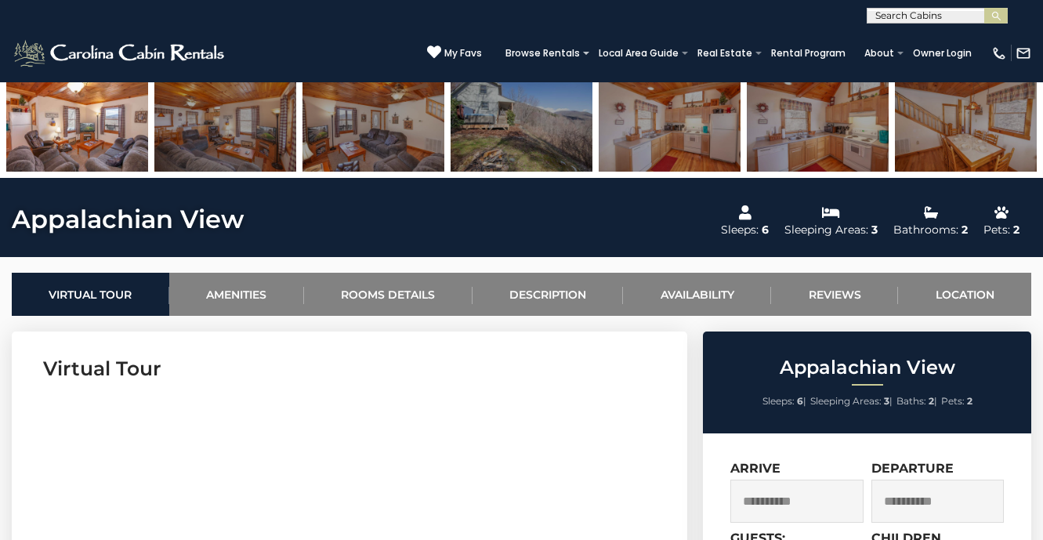
scroll to position [428, 0]
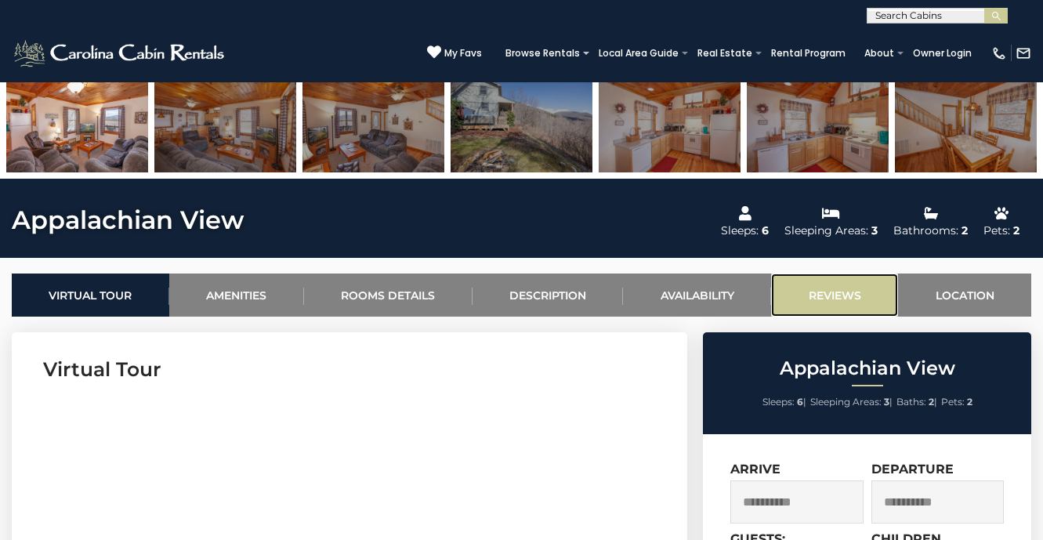
click at [837, 287] on link "Reviews" at bounding box center [834, 294] width 127 height 43
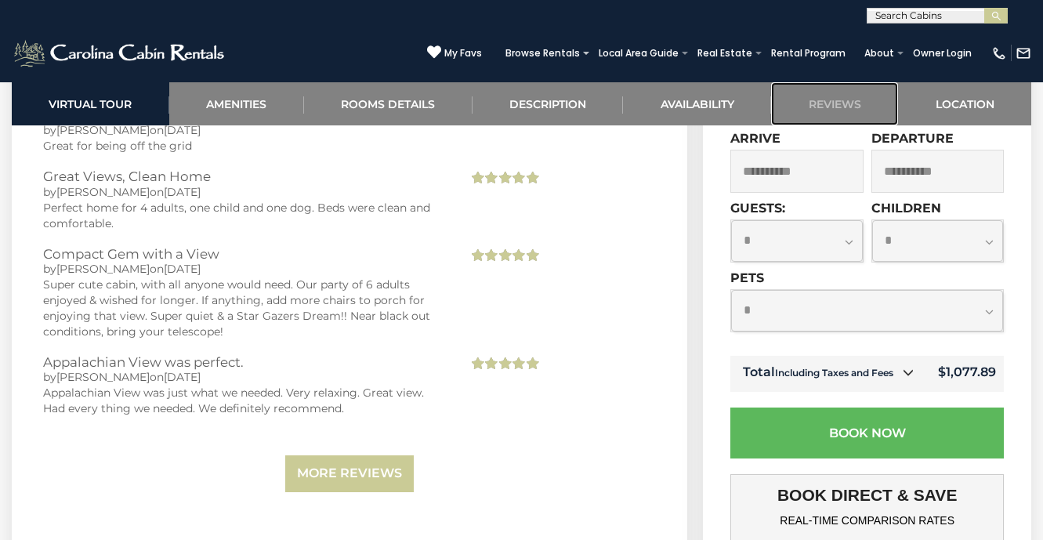
scroll to position [3355, 0]
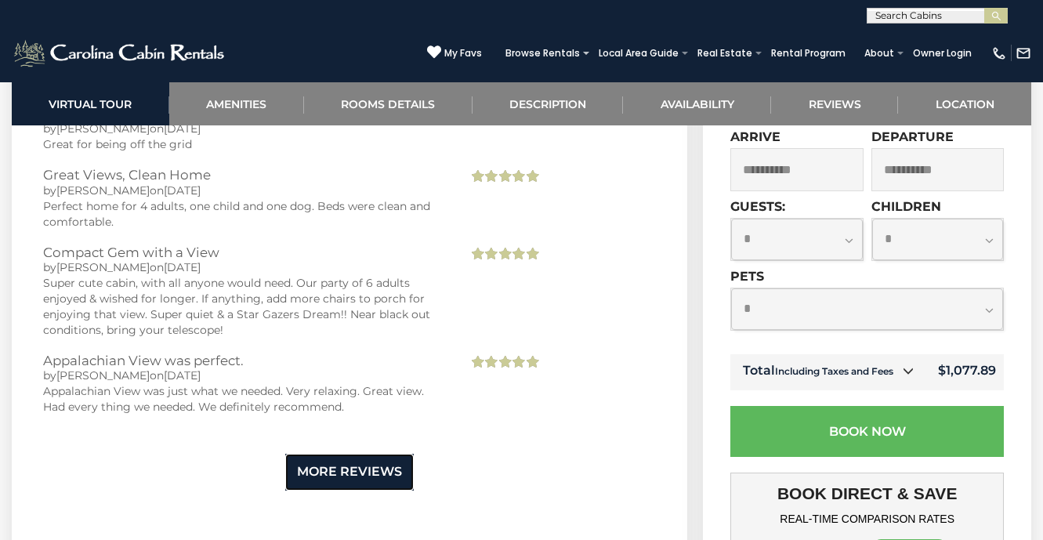
click at [308, 459] on link "More Reviews" at bounding box center [349, 472] width 128 height 37
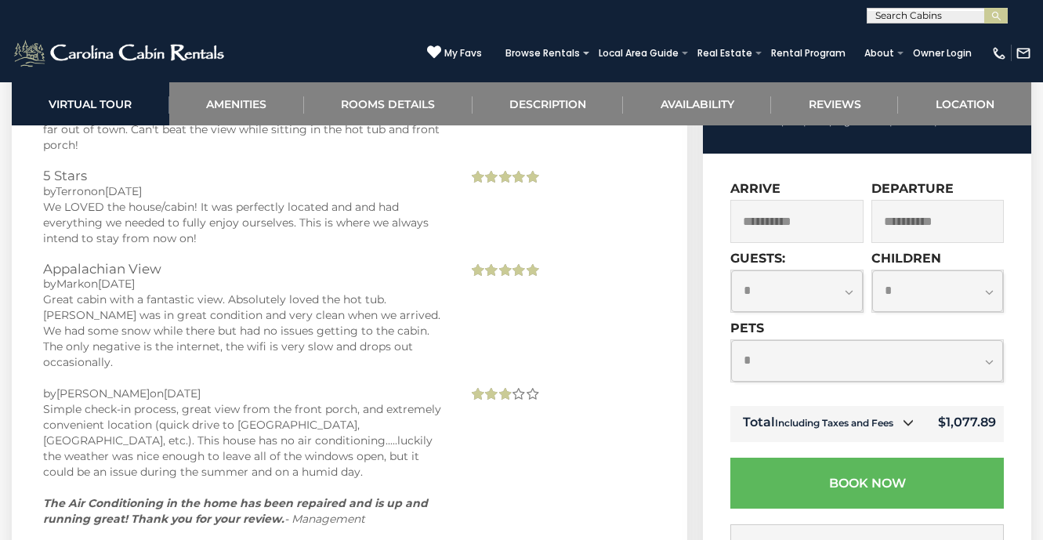
scroll to position [5430, 0]
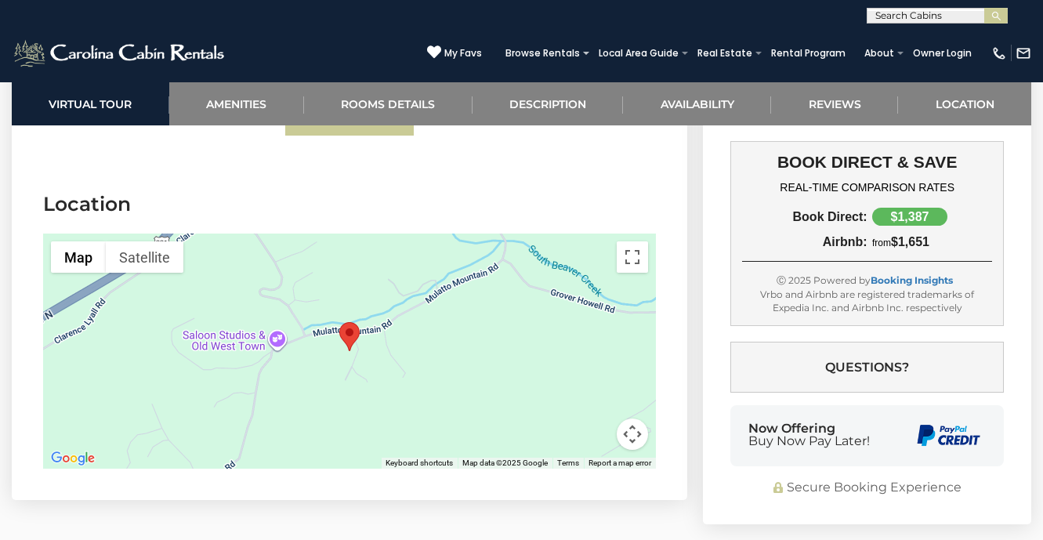
scroll to position [3636, 0]
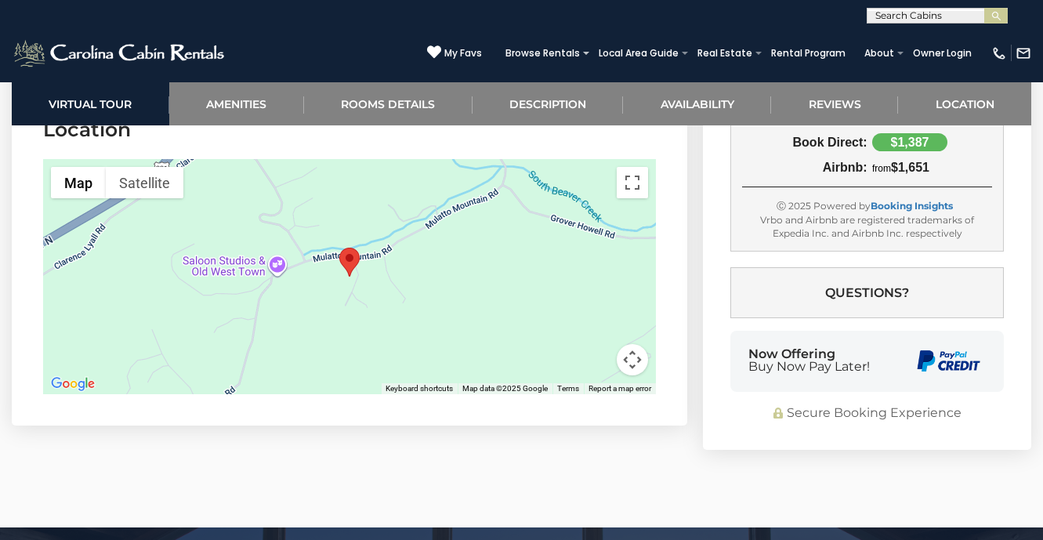
click at [276, 265] on div at bounding box center [349, 276] width 613 height 235
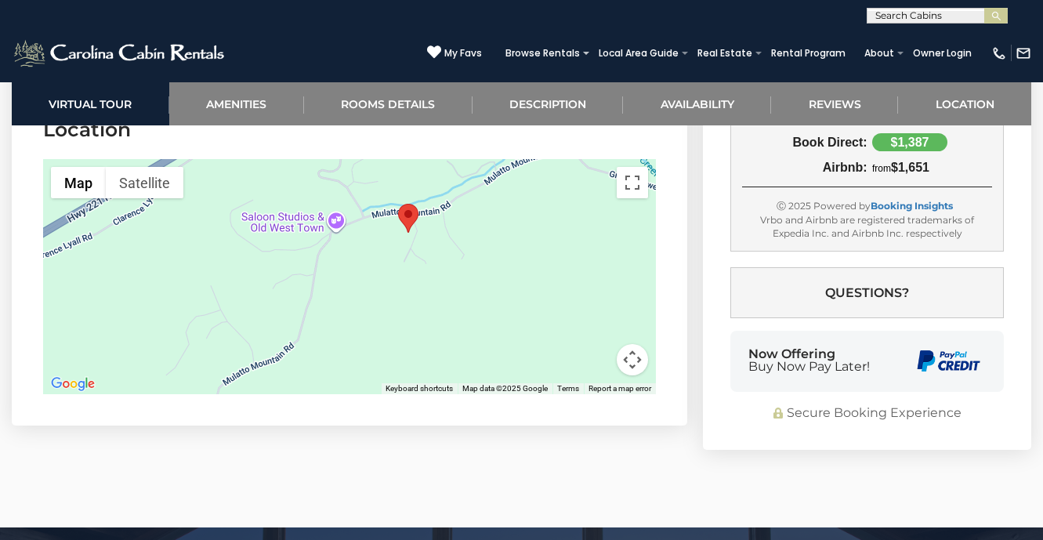
drag, startPoint x: 323, startPoint y: 307, endPoint x: 380, endPoint y: 261, distance: 73.5
click at [381, 261] on div at bounding box center [349, 276] width 613 height 235
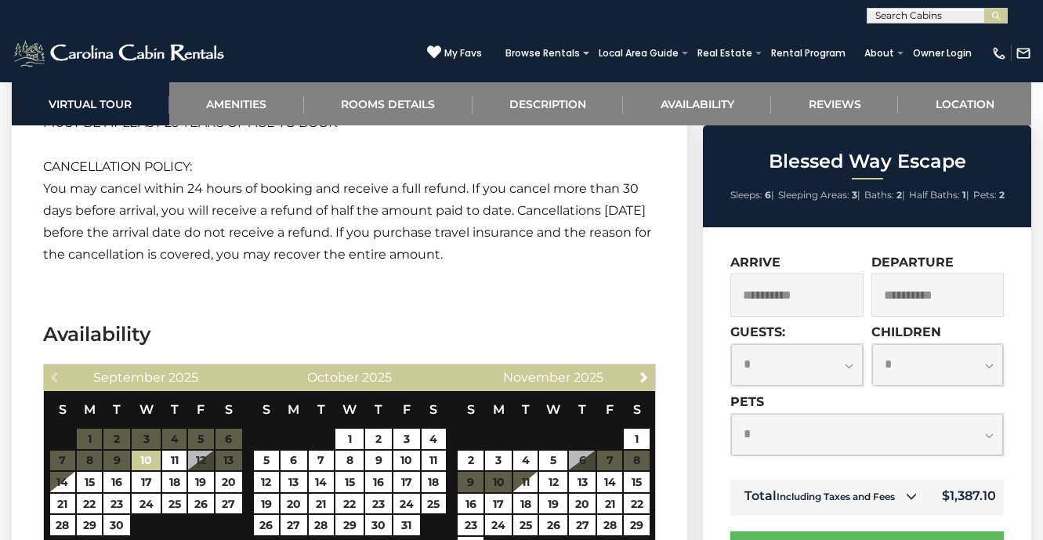
scroll to position [2675, 0]
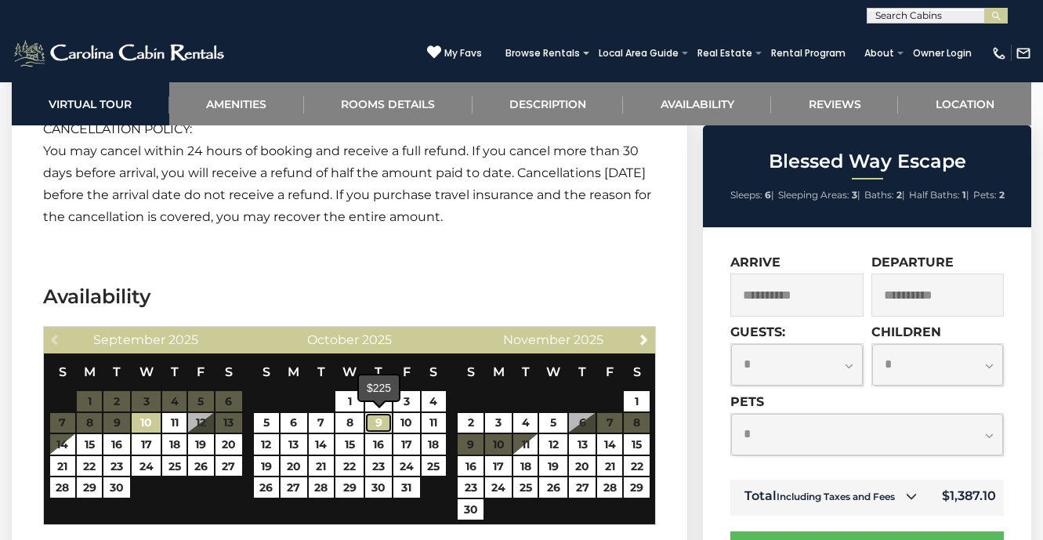
click at [386, 422] on link "9" at bounding box center [378, 423] width 27 height 20
type input "**********"
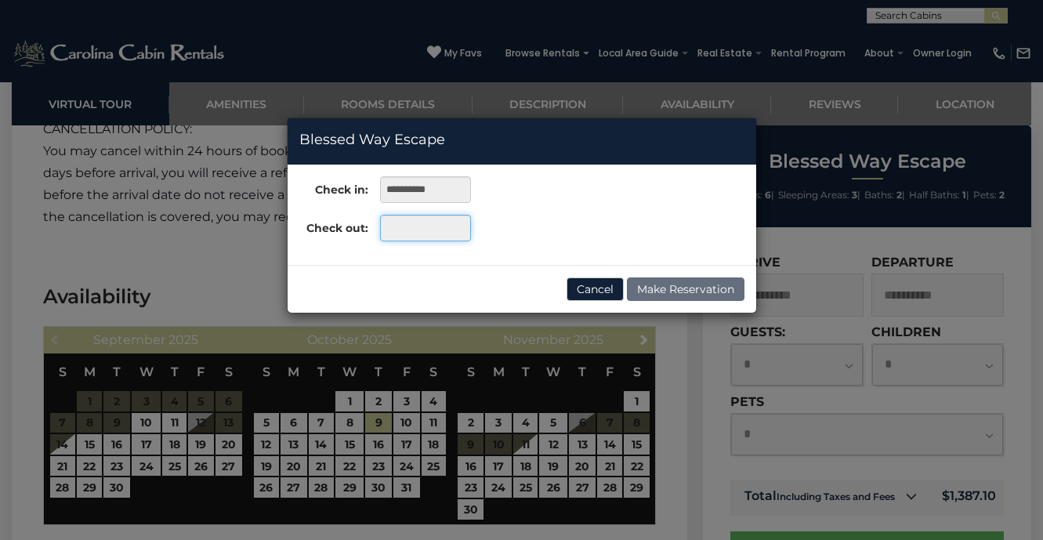
click at [423, 223] on input "text" at bounding box center [425, 228] width 90 height 27
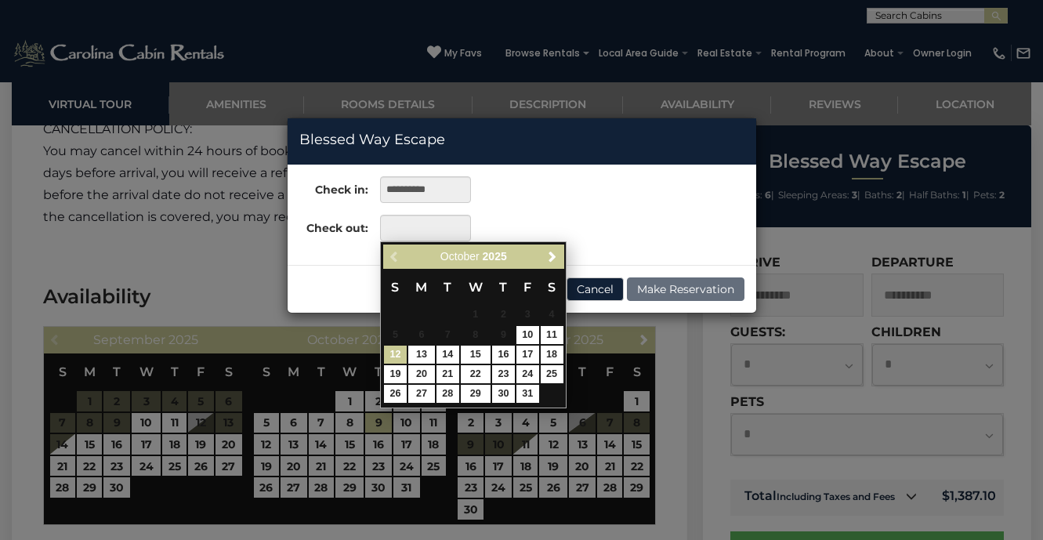
click at [400, 354] on link "12" at bounding box center [395, 354] width 23 height 18
type input "**********"
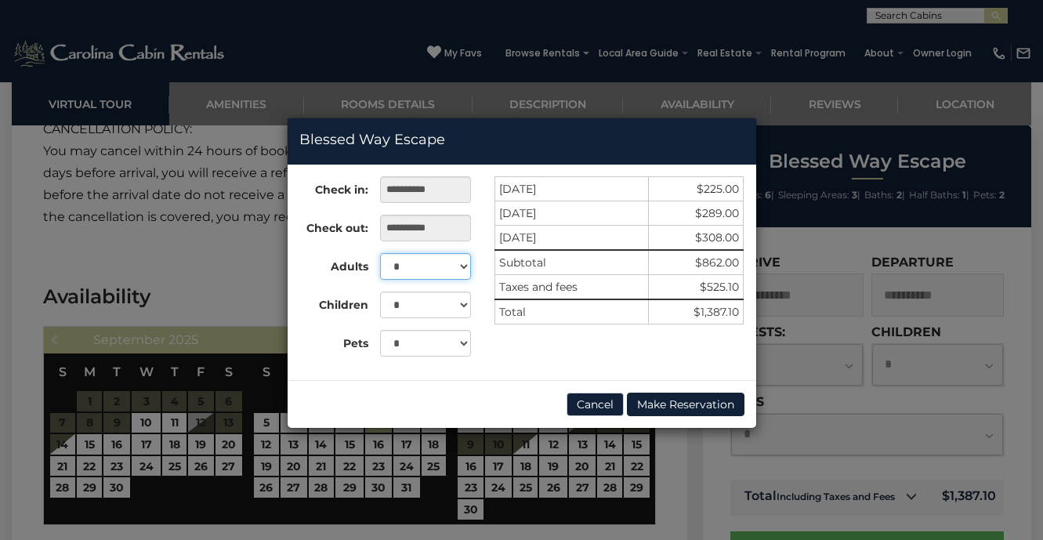
click at [437, 269] on select "* * * * * *" at bounding box center [425, 266] width 90 height 27
select select "*"
click at [407, 338] on select "* * *" at bounding box center [425, 343] width 90 height 27
select select "*"
click at [586, 403] on button "Cancel" at bounding box center [594, 403] width 57 height 23
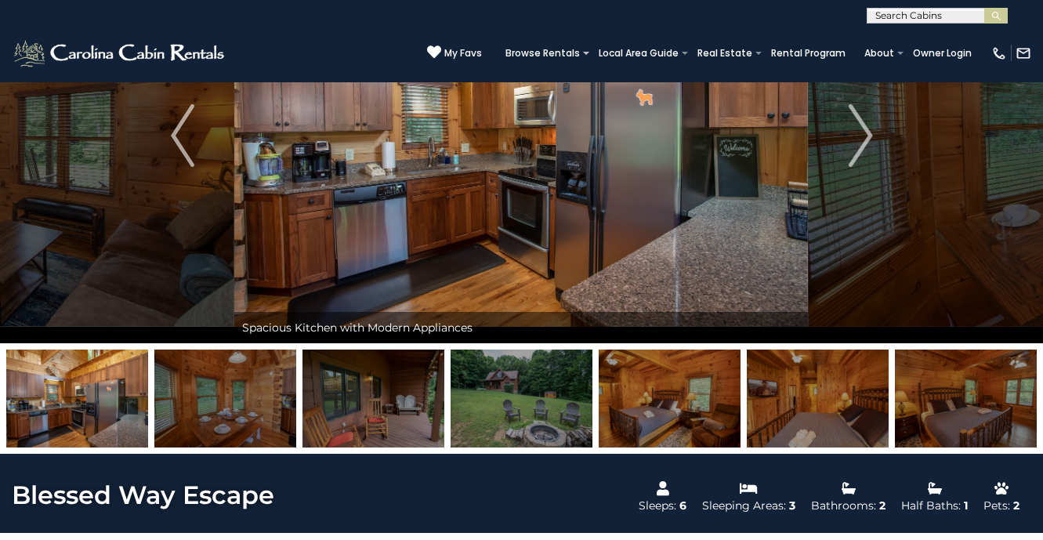
scroll to position [0, 0]
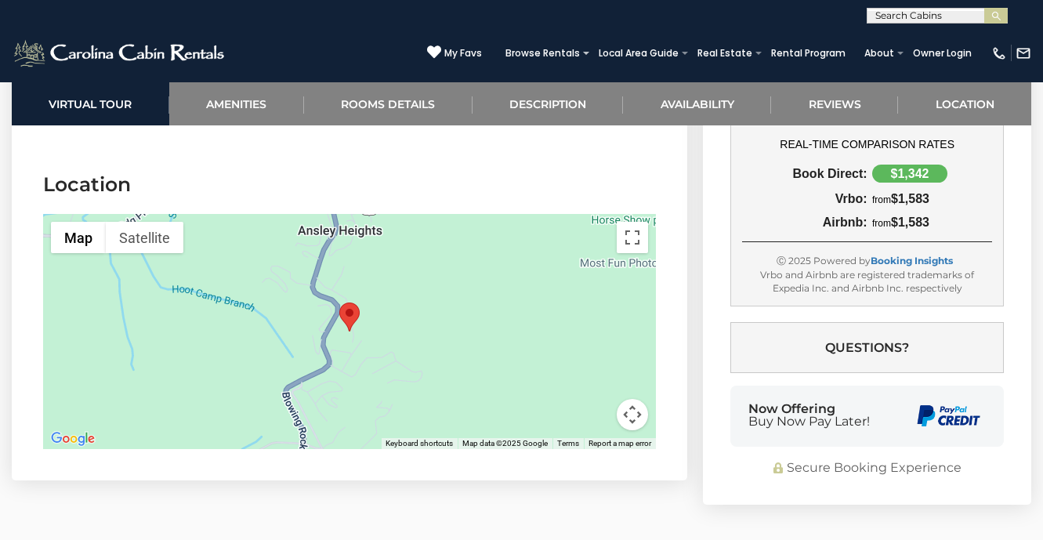
scroll to position [3979, 0]
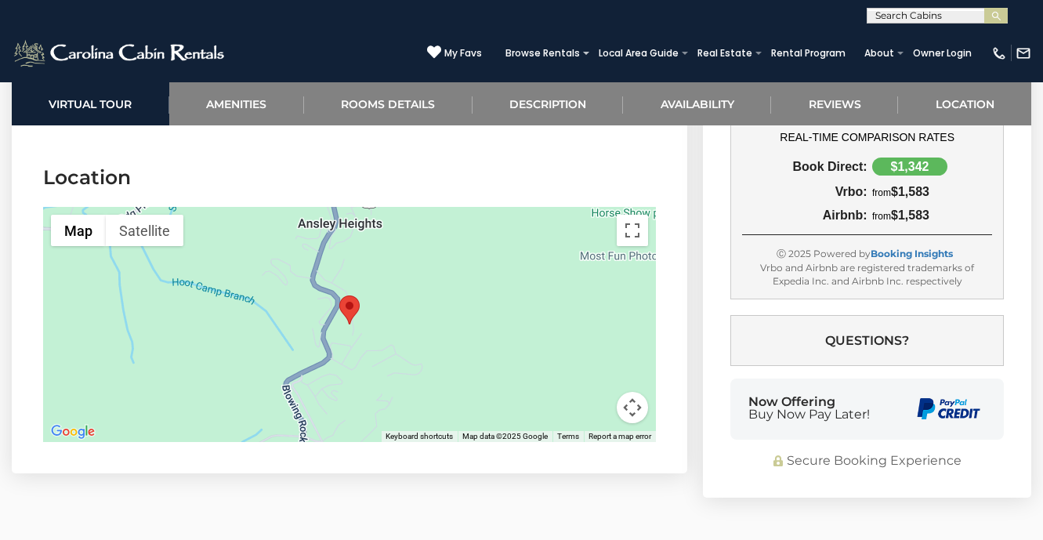
click at [379, 383] on div at bounding box center [349, 324] width 613 height 235
click at [633, 420] on button "Map camera controls" at bounding box center [631, 407] width 31 height 31
click at [594, 399] on button "Zoom out" at bounding box center [592, 407] width 31 height 31
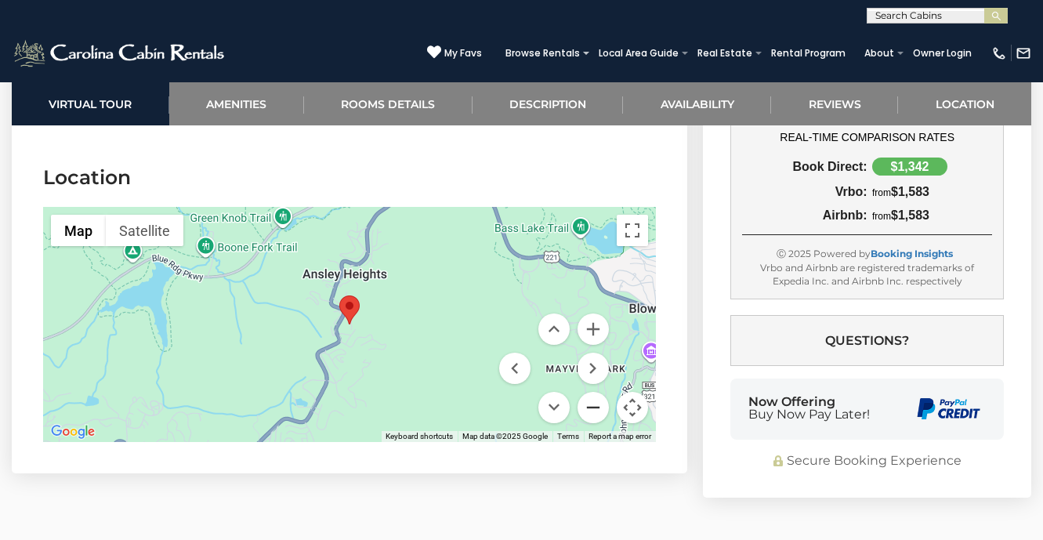
click at [596, 403] on button "Zoom out" at bounding box center [592, 407] width 31 height 31
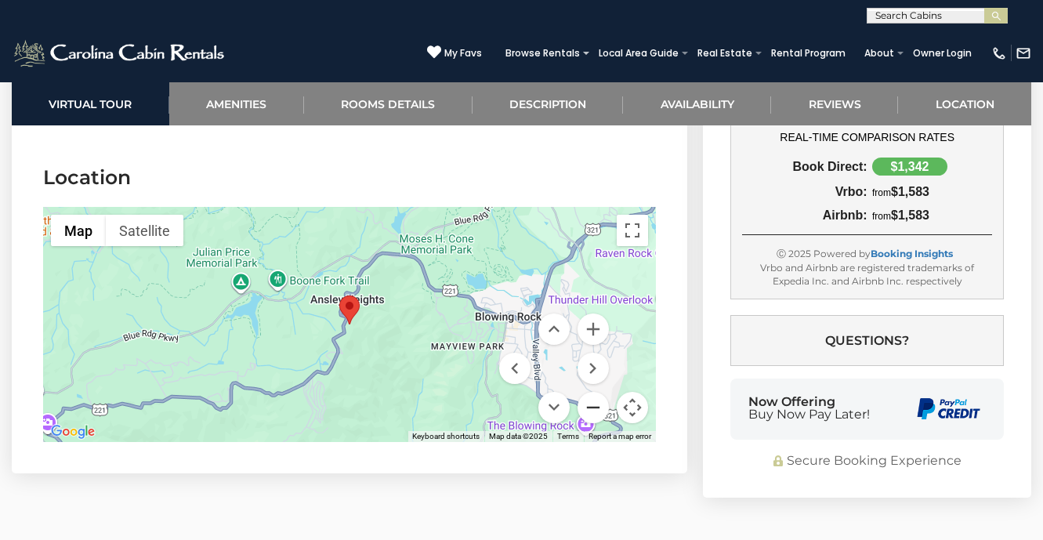
click at [596, 403] on button "Zoom out" at bounding box center [592, 407] width 31 height 31
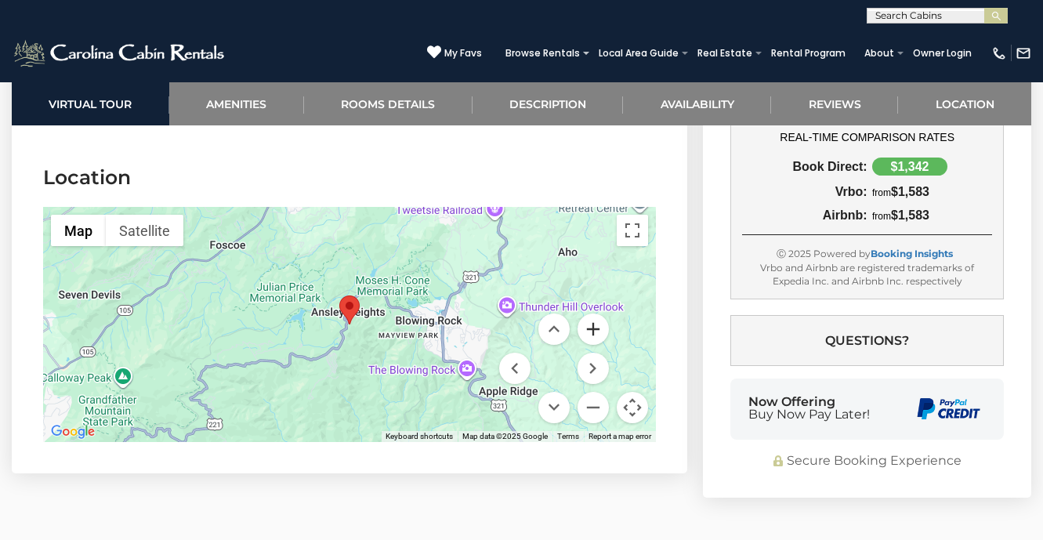
click at [600, 331] on button "Zoom in" at bounding box center [592, 328] width 31 height 31
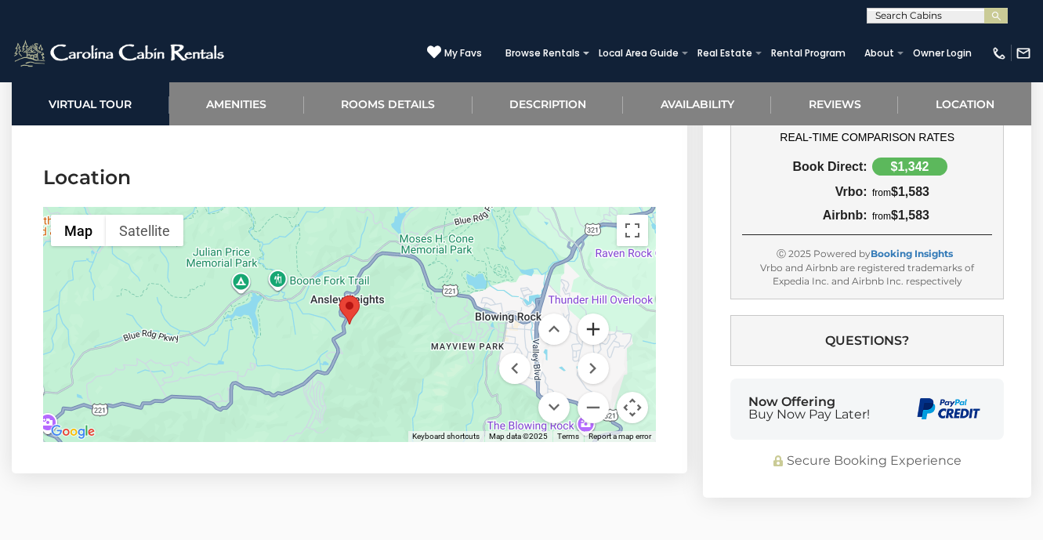
click at [600, 331] on button "Zoom in" at bounding box center [592, 328] width 31 height 31
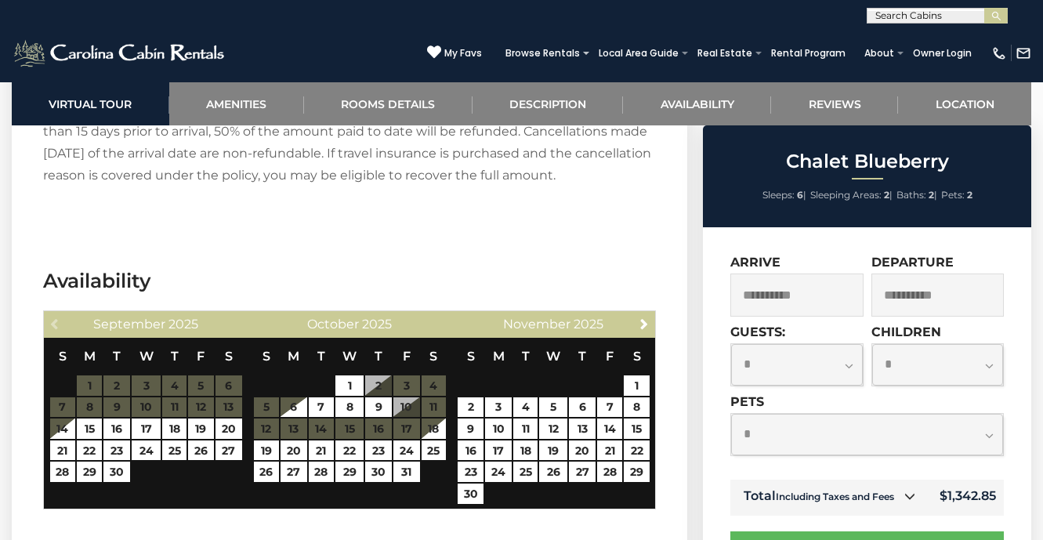
scroll to position [3102, 0]
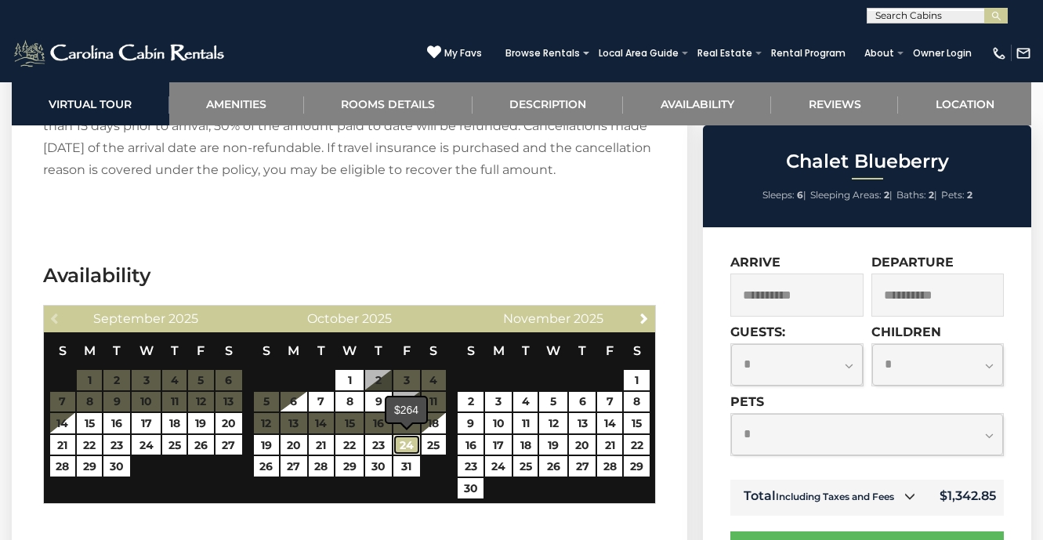
click at [404, 445] on link "24" at bounding box center [406, 445] width 27 height 20
type input "**********"
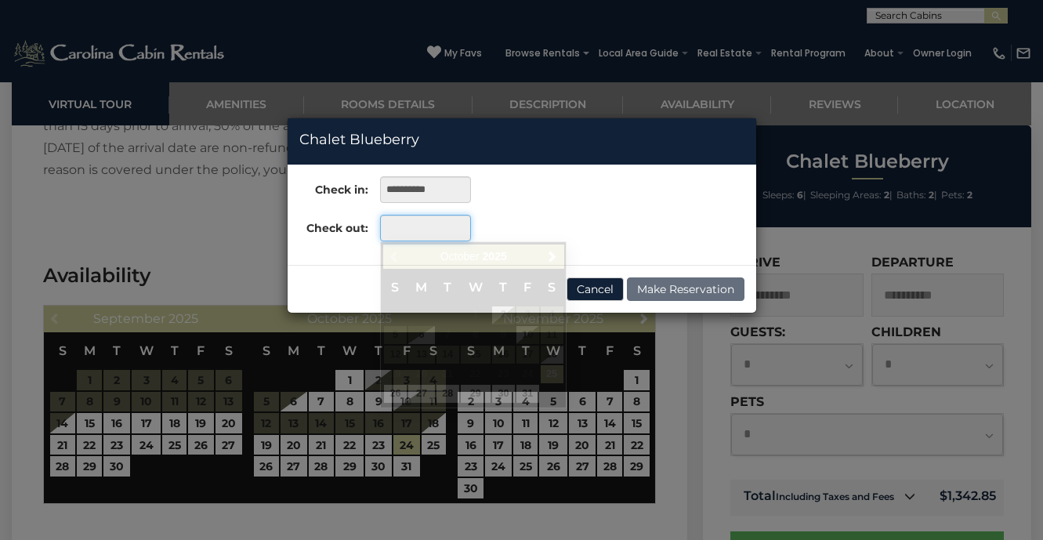
click at [428, 236] on input "text" at bounding box center [425, 228] width 90 height 27
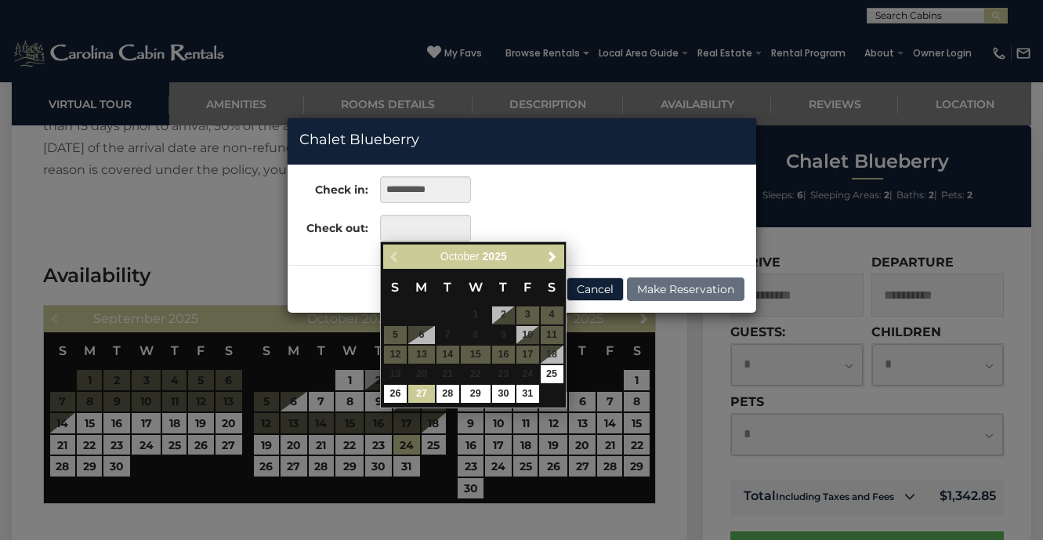
click at [419, 393] on link "27" at bounding box center [421, 394] width 27 height 18
type input "**********"
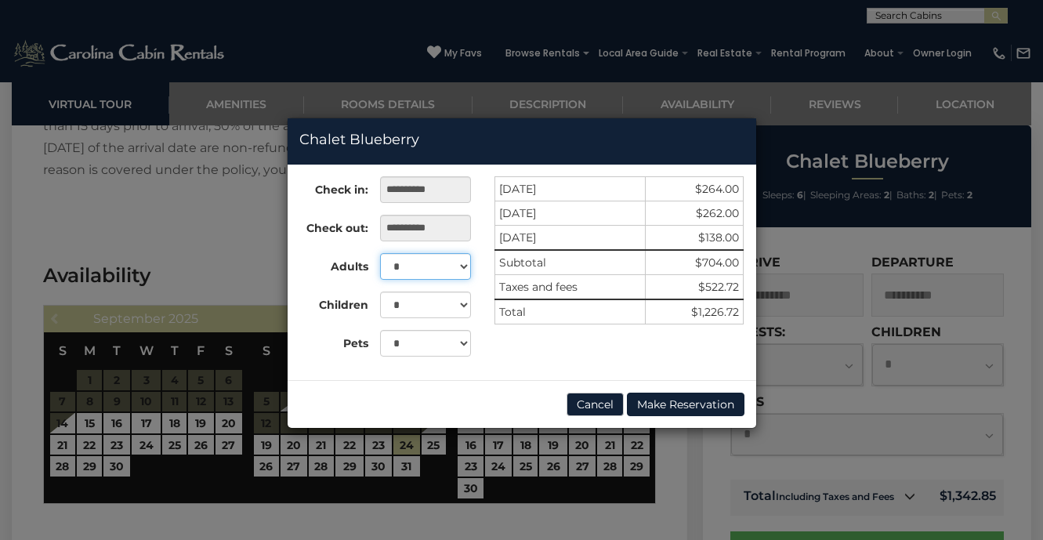
click at [411, 269] on select "* * * * * *" at bounding box center [425, 266] width 90 height 27
select select "*"
click at [398, 341] on select "* * *" at bounding box center [425, 343] width 90 height 27
select select "*"
click at [588, 408] on button "Cancel" at bounding box center [594, 403] width 57 height 23
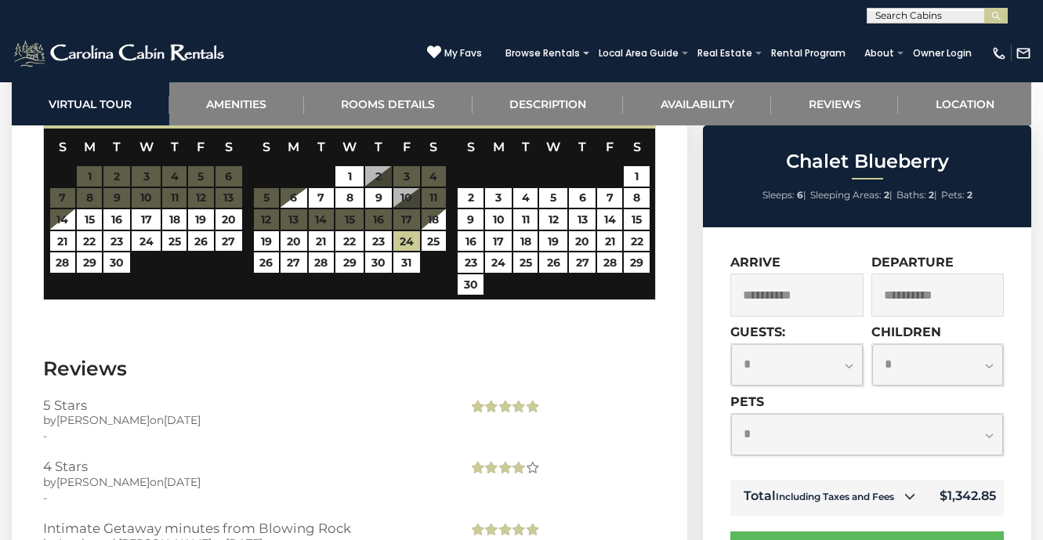
scroll to position [3305, 0]
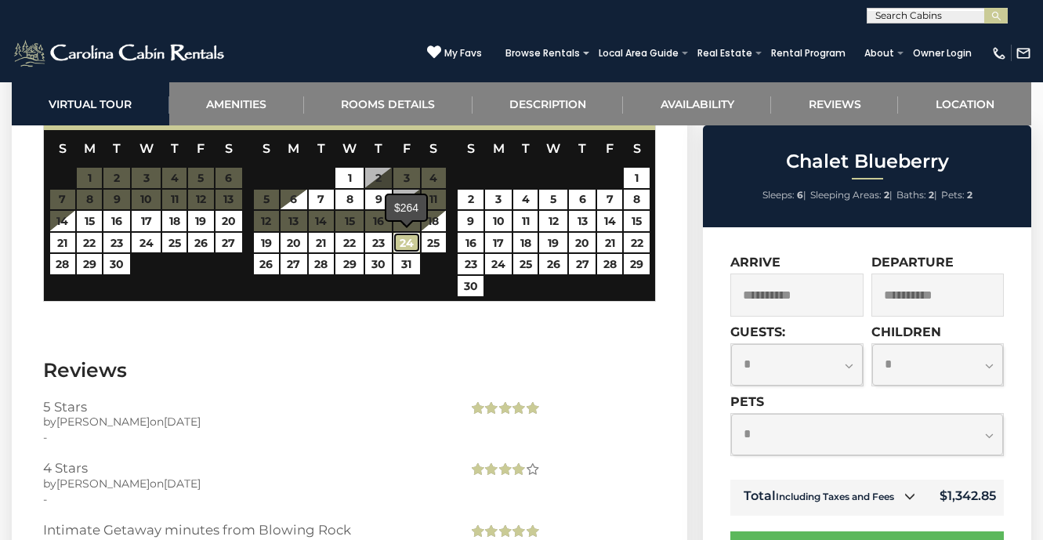
click at [408, 241] on link "24" at bounding box center [406, 243] width 27 height 20
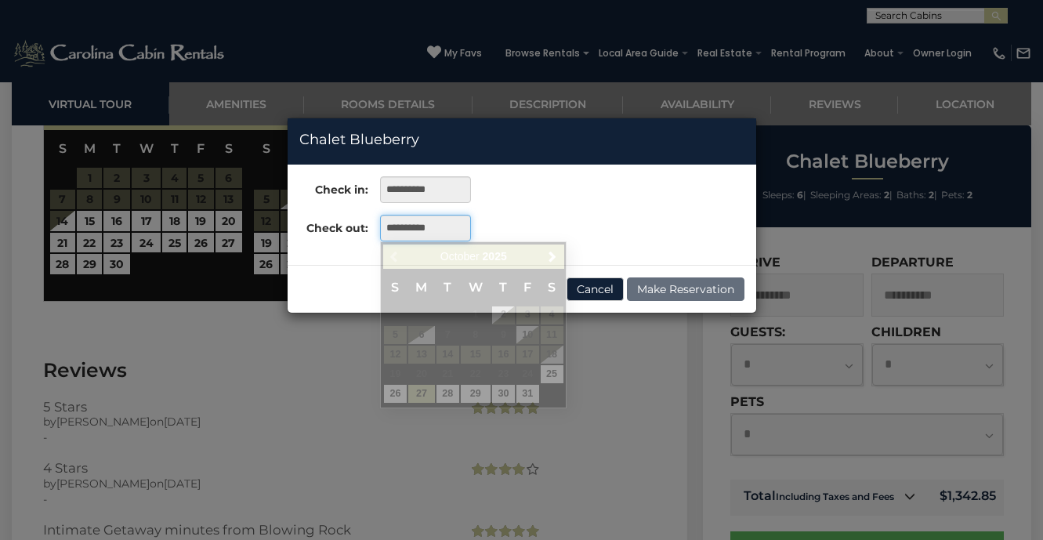
click at [410, 234] on input "**********" at bounding box center [425, 228] width 90 height 27
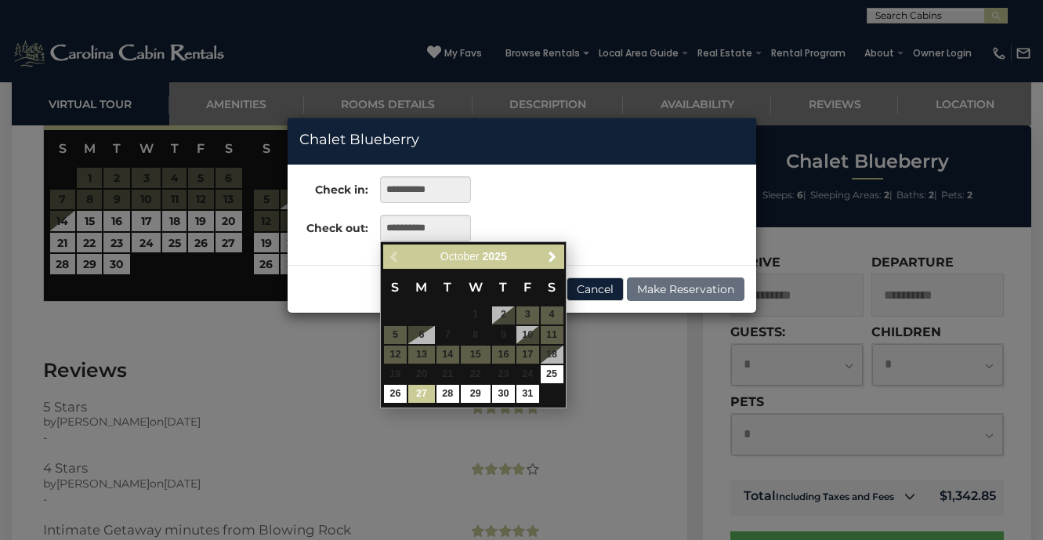
click at [424, 399] on link "27" at bounding box center [421, 394] width 27 height 18
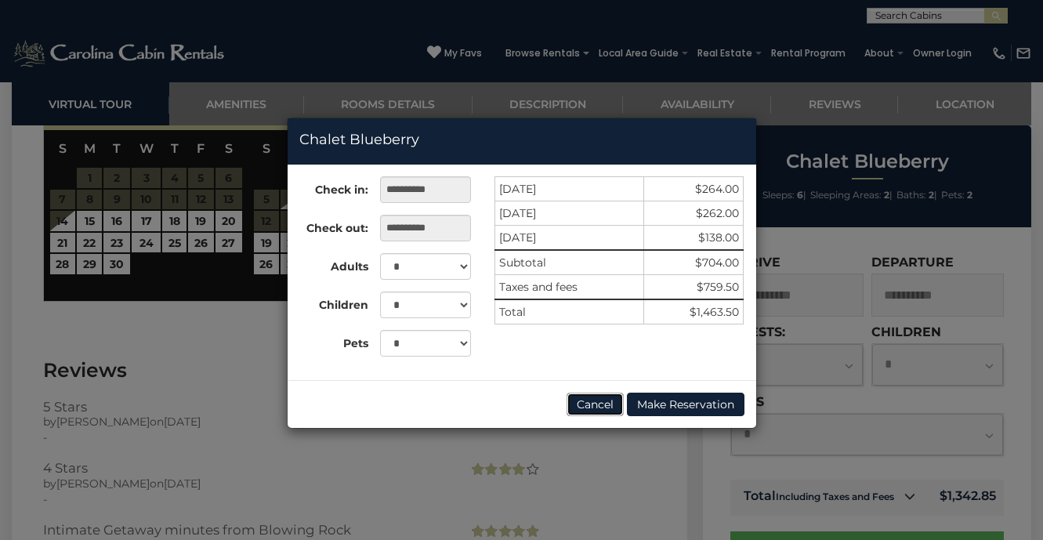
click at [591, 404] on button "Cancel" at bounding box center [594, 403] width 57 height 23
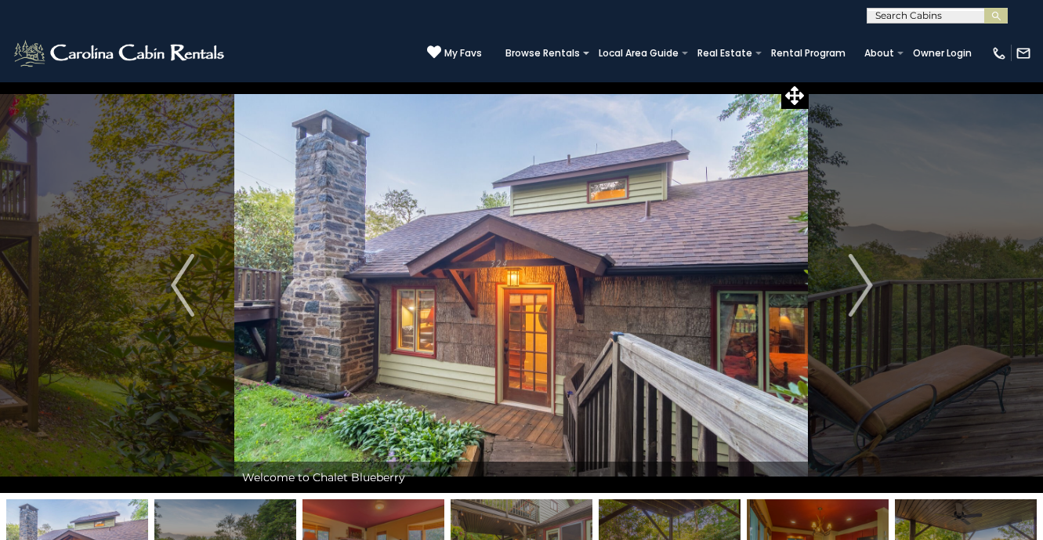
scroll to position [0, 0]
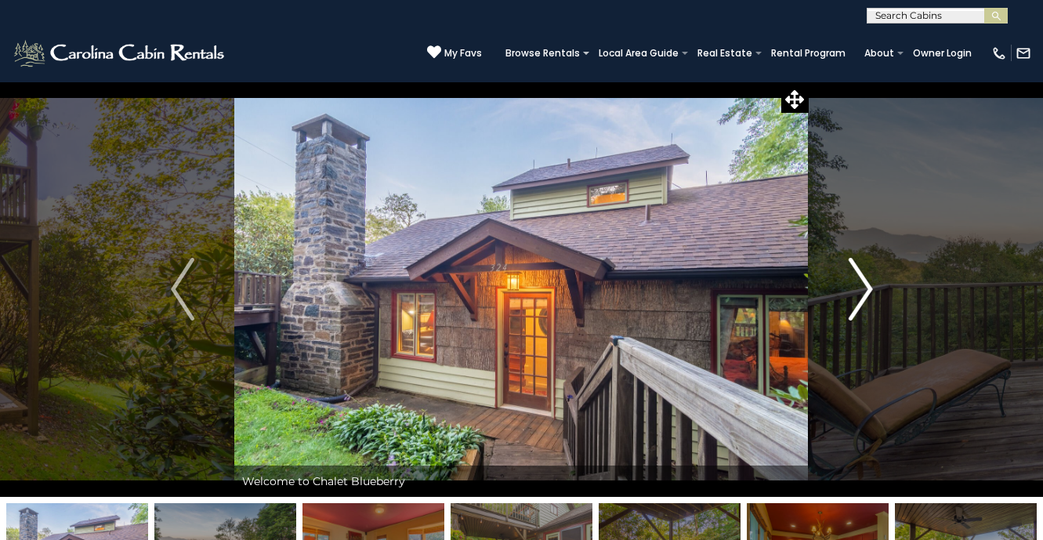
click at [857, 280] on img "Next" at bounding box center [859, 289] width 23 height 63
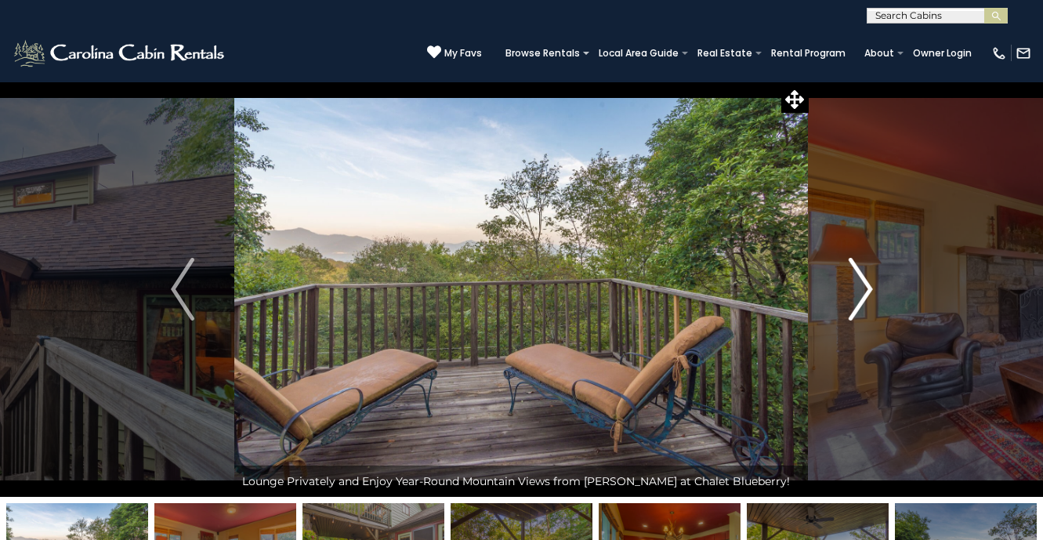
click at [857, 280] on img "Next" at bounding box center [859, 289] width 23 height 63
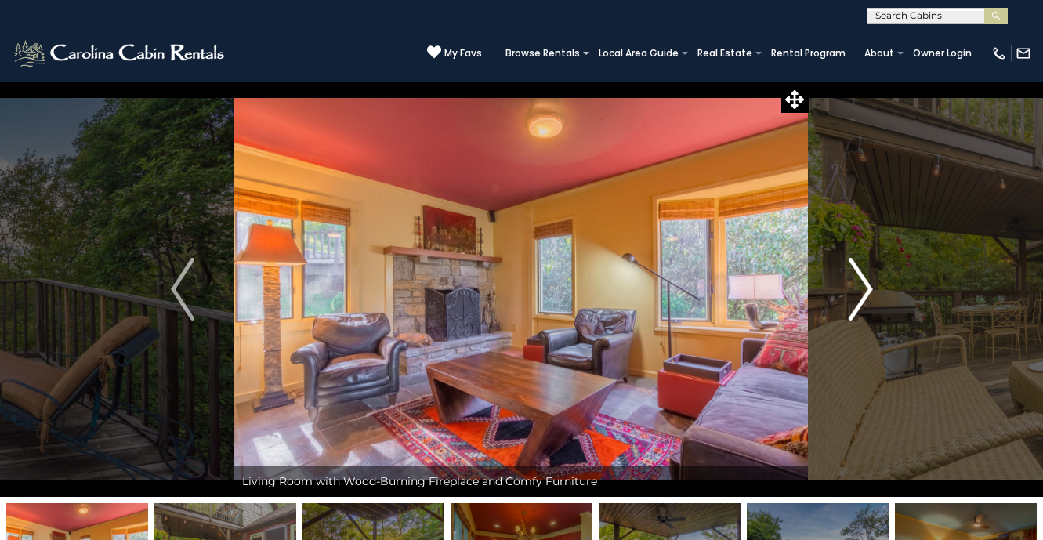
click at [857, 279] on img "Next" at bounding box center [859, 289] width 23 height 63
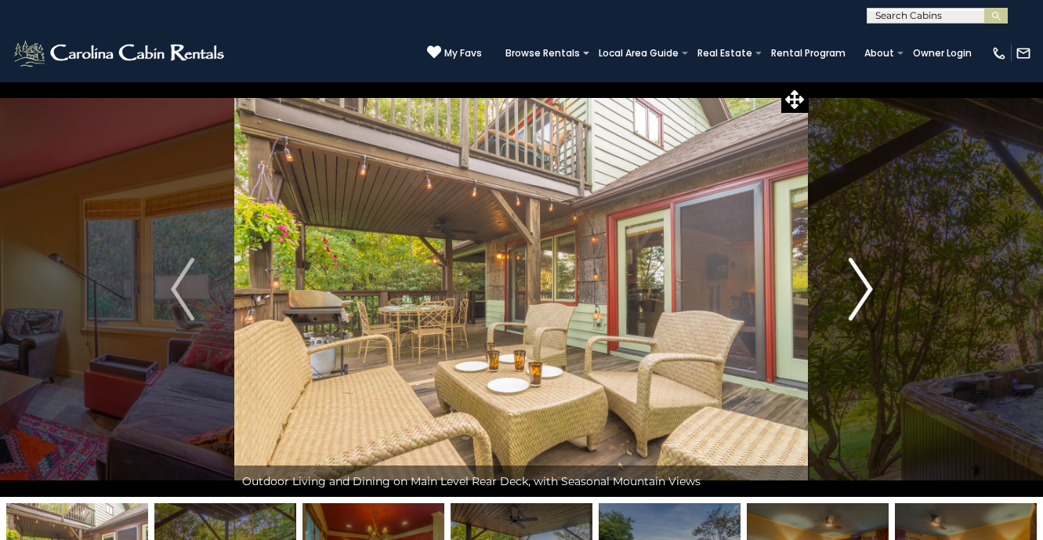
click at [857, 279] on img "Next" at bounding box center [859, 289] width 23 height 63
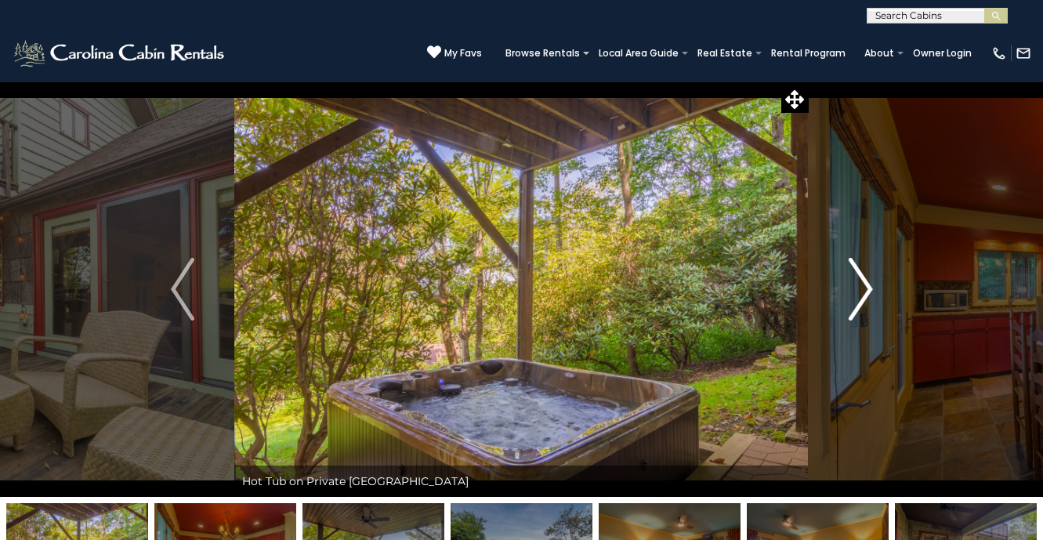
click at [857, 279] on img "Next" at bounding box center [859, 289] width 23 height 63
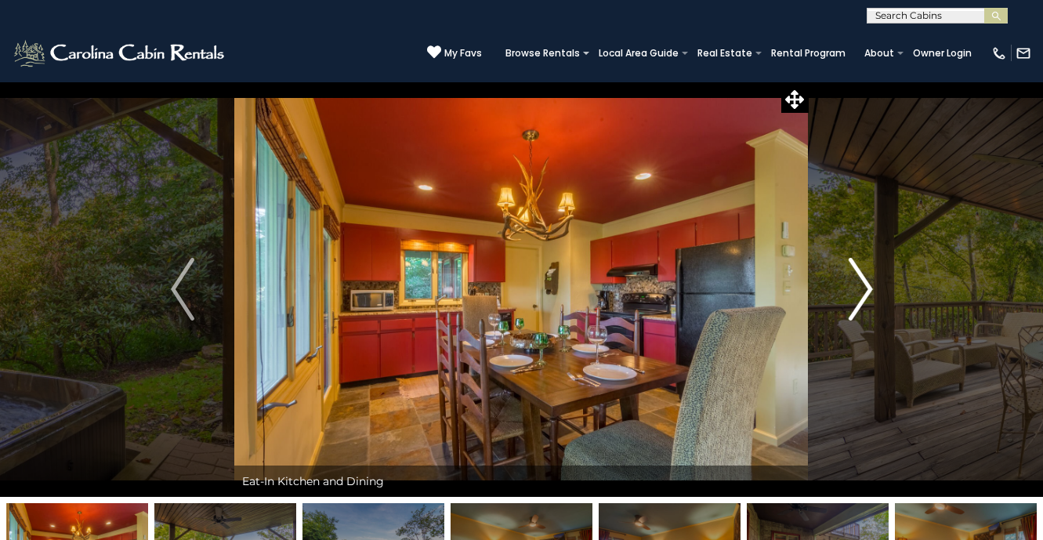
click at [857, 279] on img "Next" at bounding box center [859, 289] width 23 height 63
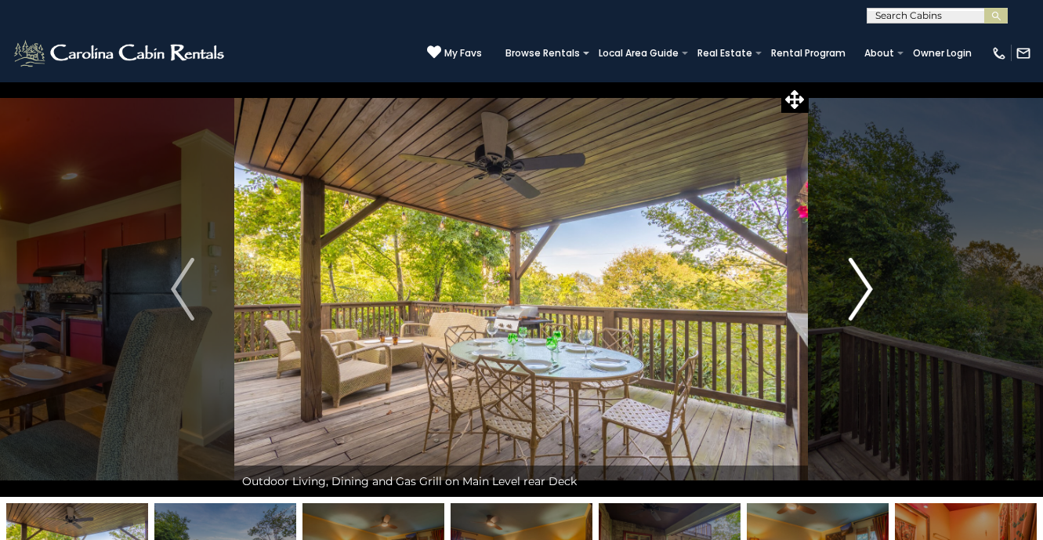
click at [857, 279] on img "Next" at bounding box center [859, 289] width 23 height 63
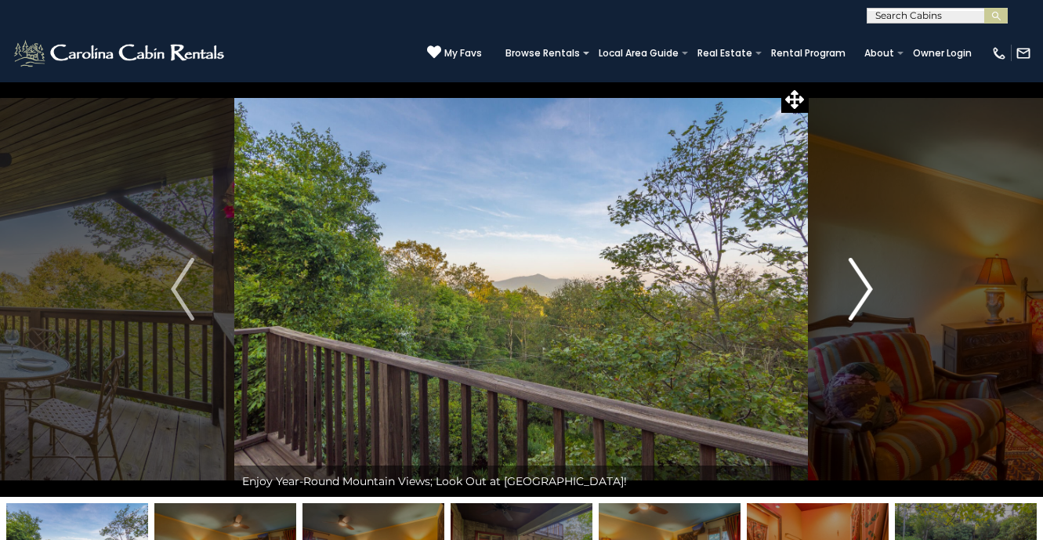
click at [867, 289] on img "Next" at bounding box center [859, 289] width 23 height 63
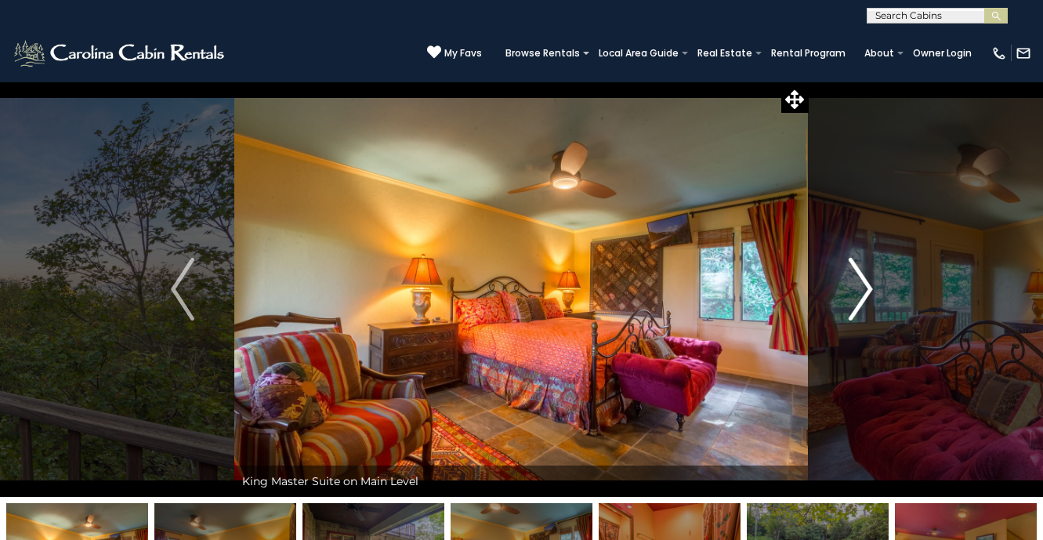
click at [867, 289] on img "Next" at bounding box center [859, 289] width 23 height 63
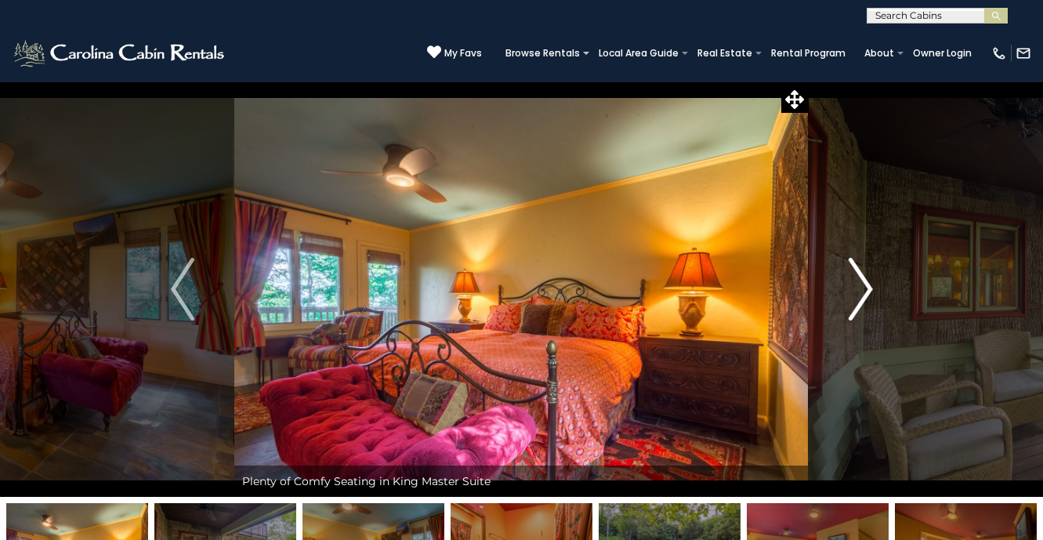
click at [867, 289] on img "Next" at bounding box center [859, 289] width 23 height 63
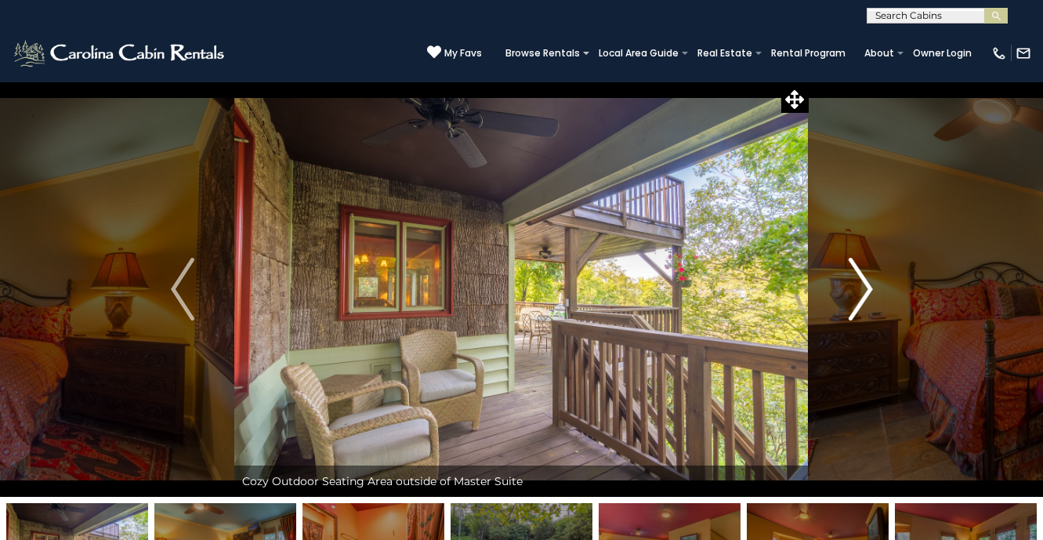
click at [867, 290] on img "Next" at bounding box center [859, 289] width 23 height 63
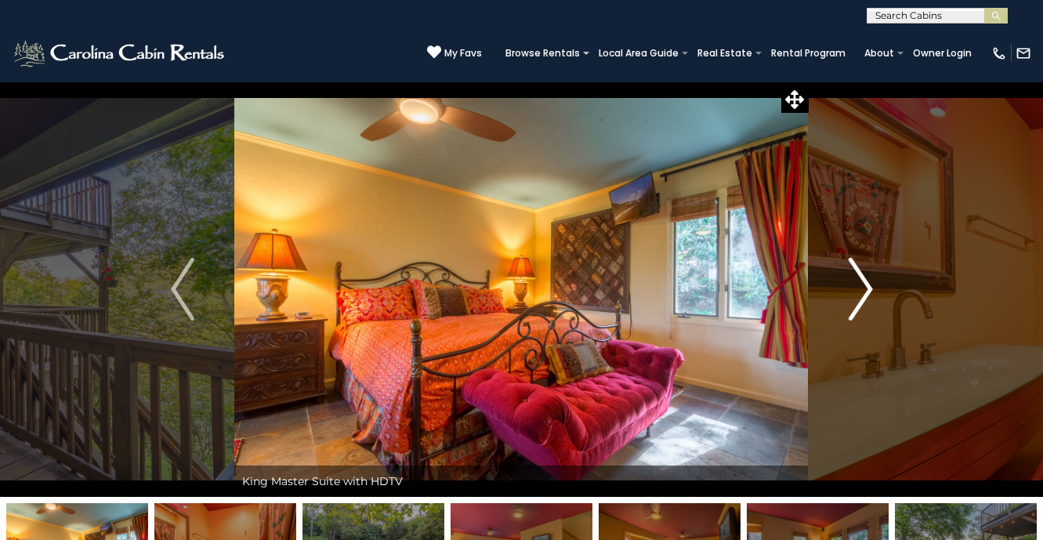
click at [867, 291] on img "Next" at bounding box center [859, 289] width 23 height 63
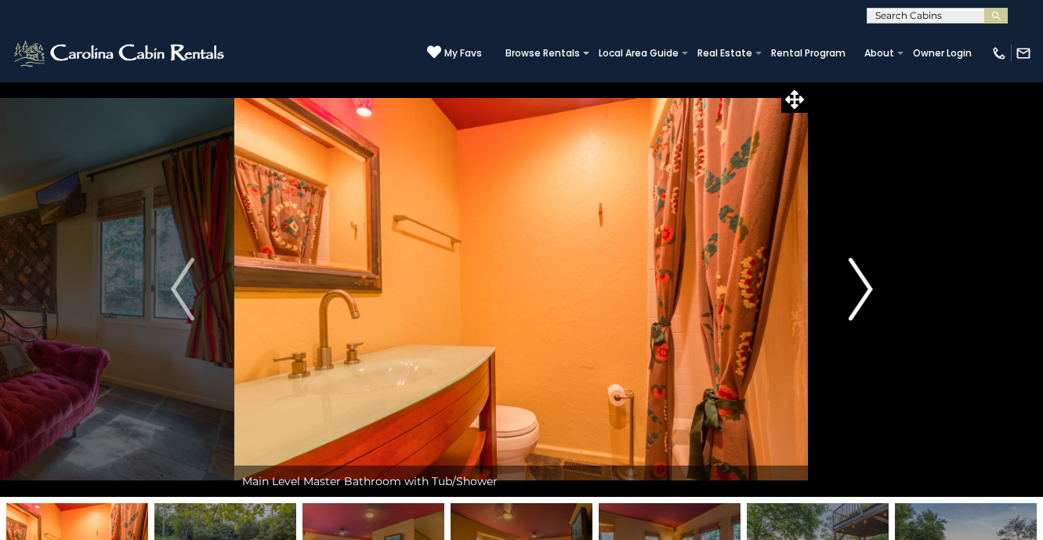
click at [867, 291] on img "Next" at bounding box center [859, 289] width 23 height 63
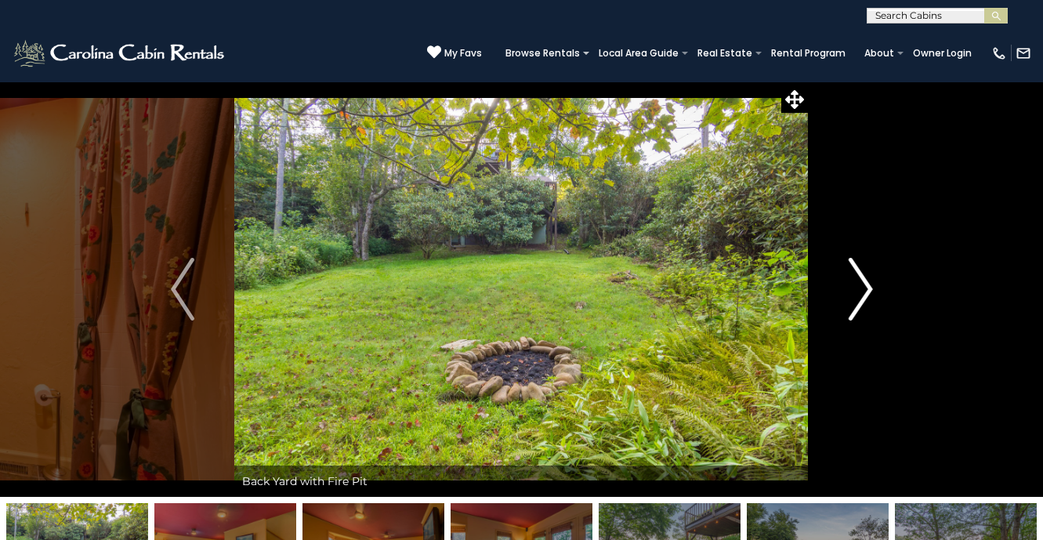
click at [867, 291] on img "Next" at bounding box center [859, 289] width 23 height 63
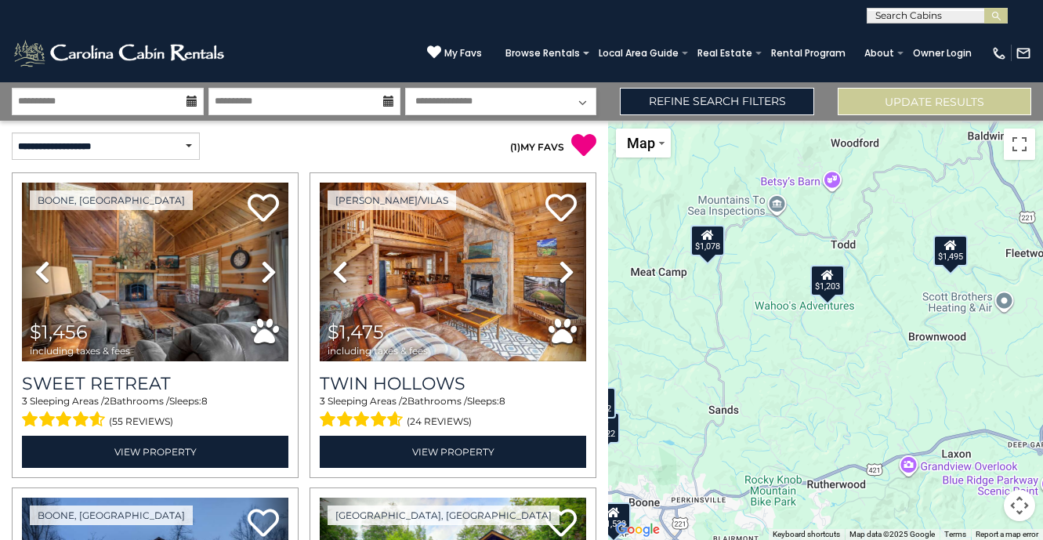
select select "*********"
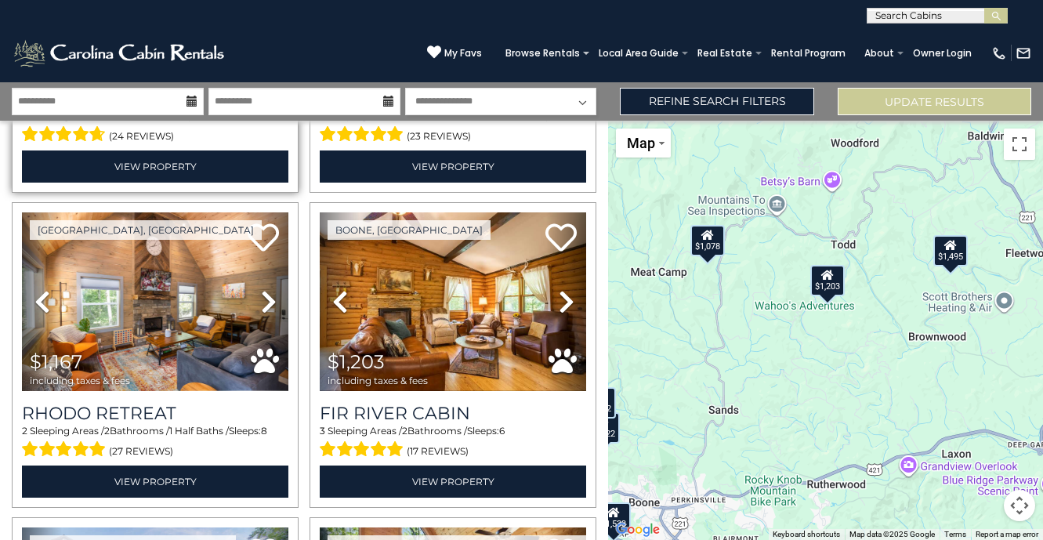
scroll to position [6278, 0]
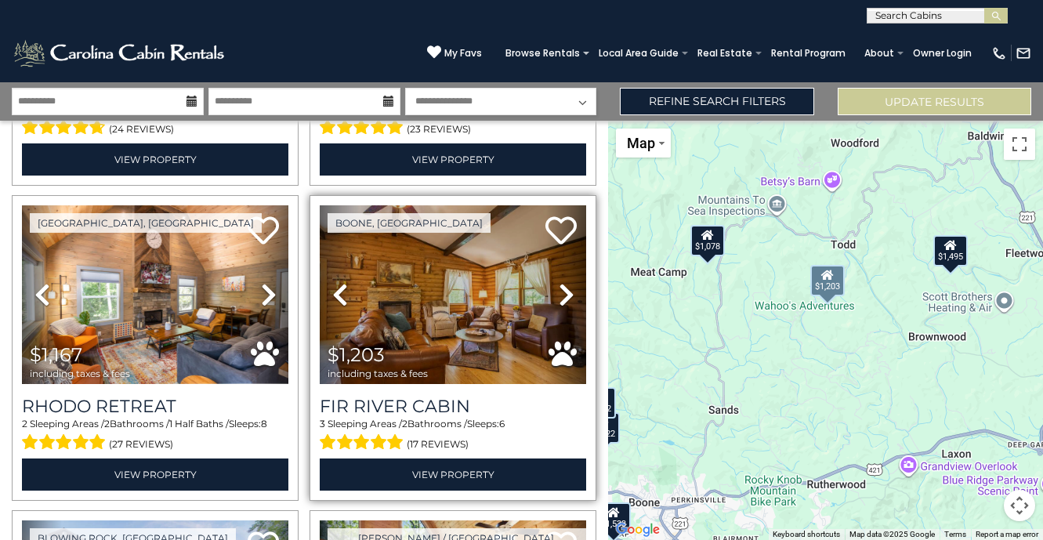
click at [558, 302] on link "Next" at bounding box center [566, 294] width 40 height 179
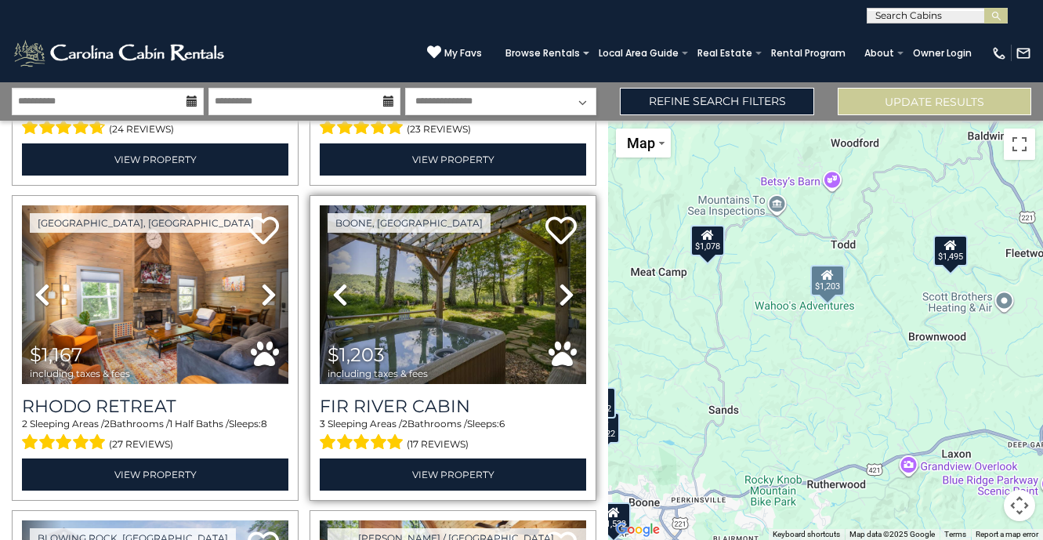
click at [559, 302] on icon at bounding box center [566, 294] width 16 height 25
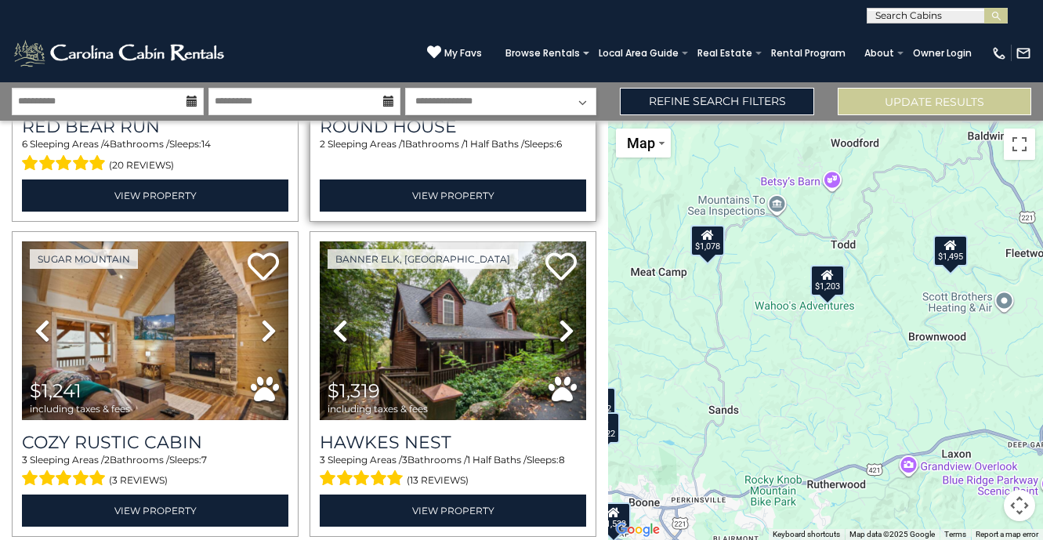
scroll to position [8766, 0]
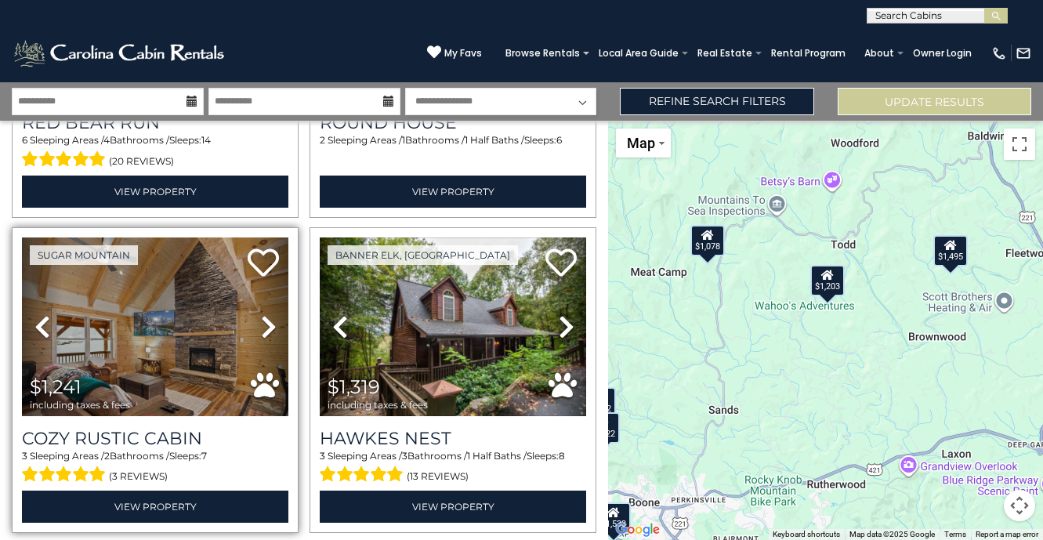
click at [265, 334] on icon at bounding box center [269, 326] width 16 height 25
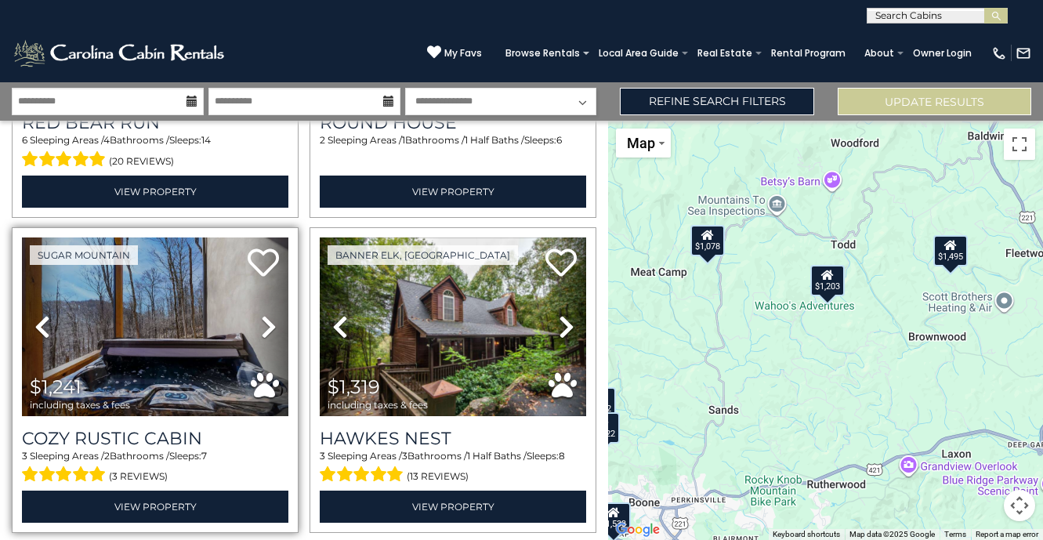
click at [269, 322] on icon at bounding box center [269, 326] width 16 height 25
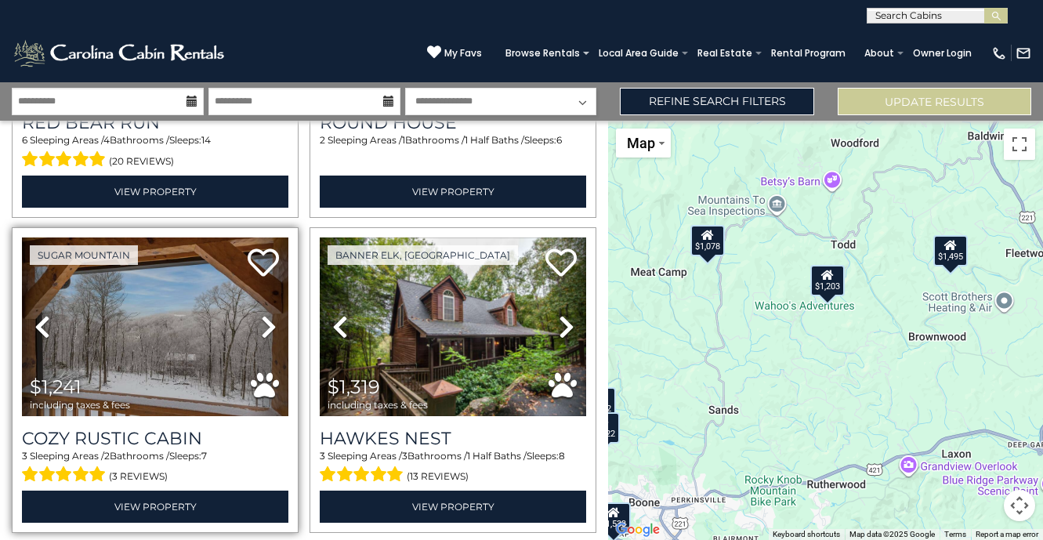
click at [268, 322] on icon at bounding box center [269, 326] width 16 height 25
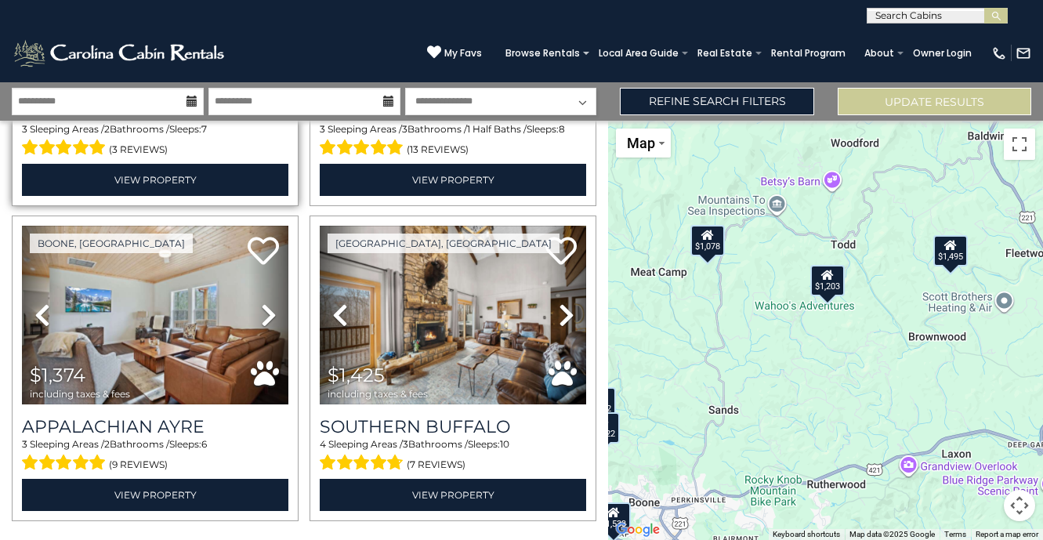
scroll to position [9170, 0]
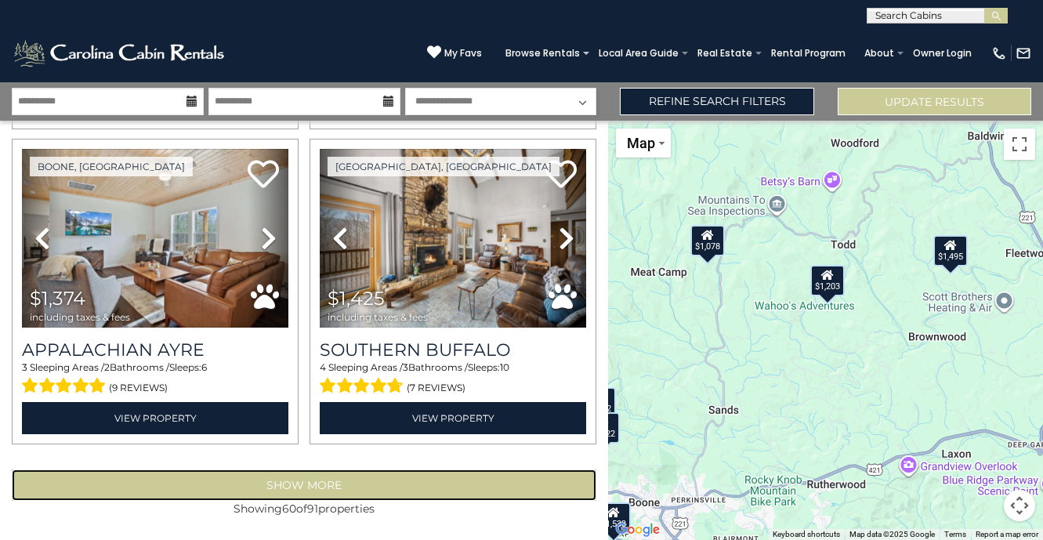
click at [220, 489] on button "Show More" at bounding box center [304, 484] width 584 height 31
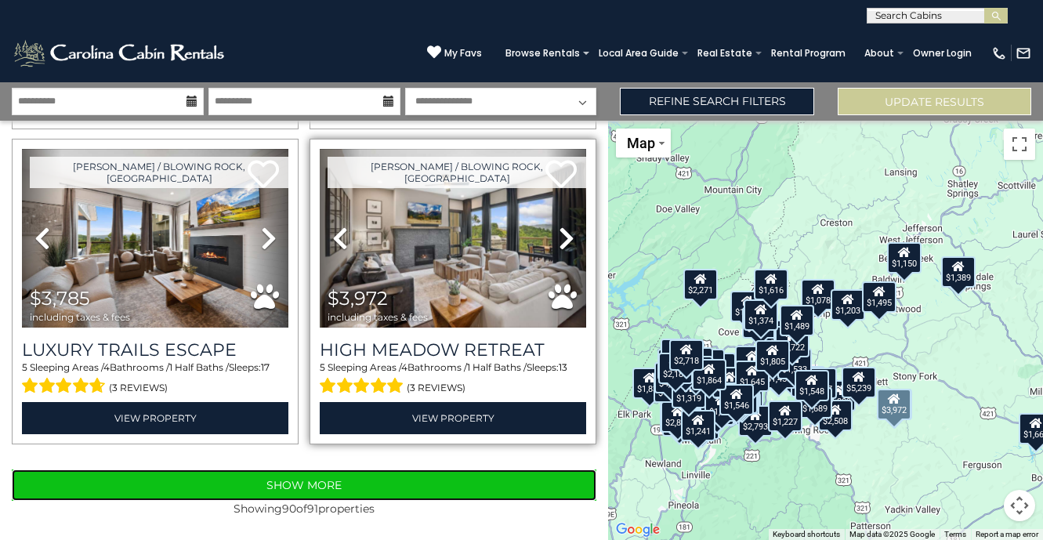
scroll to position [13893, 0]
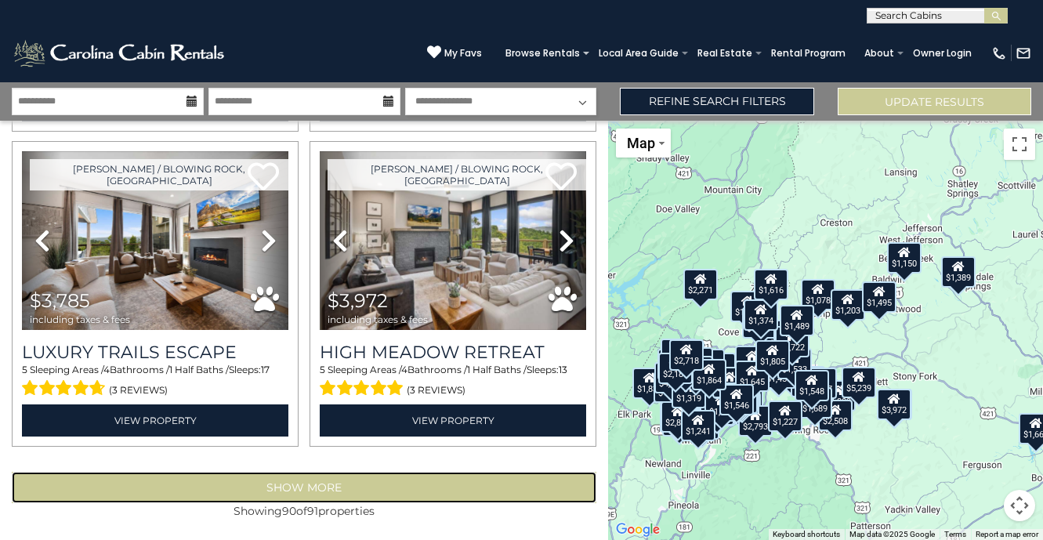
click at [363, 496] on button "Show More" at bounding box center [304, 487] width 584 height 31
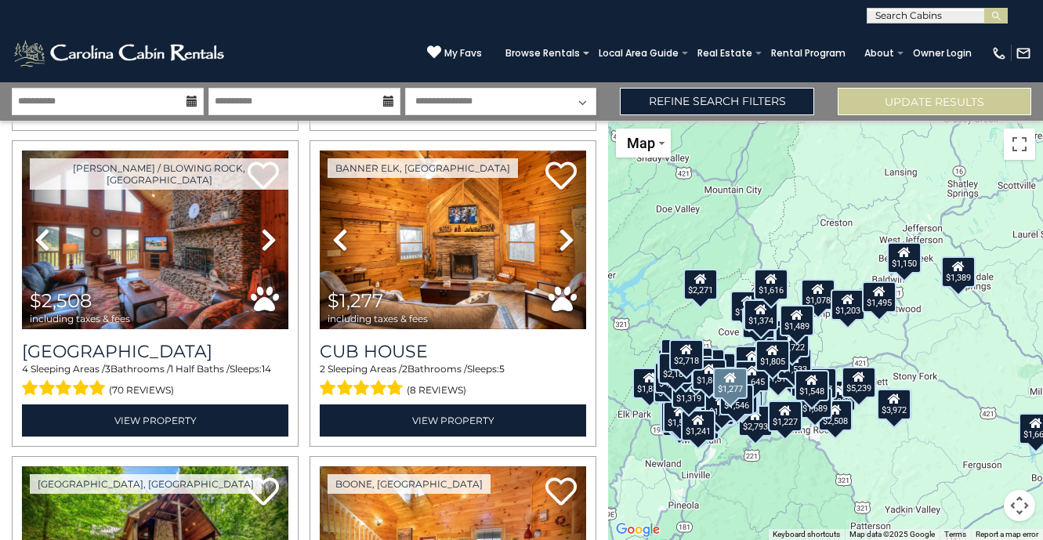
scroll to position [3814, 0]
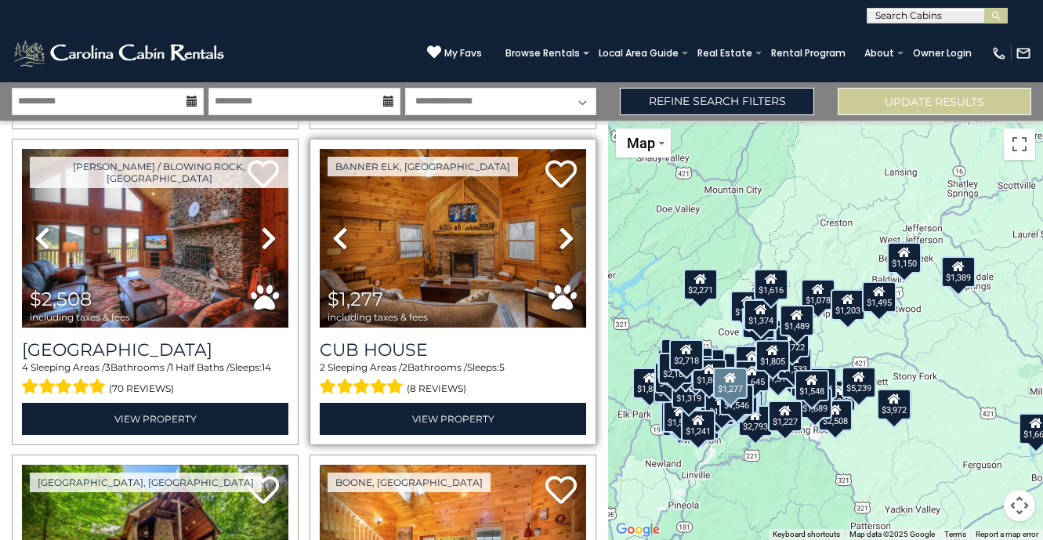
click at [566, 244] on icon at bounding box center [566, 238] width 16 height 25
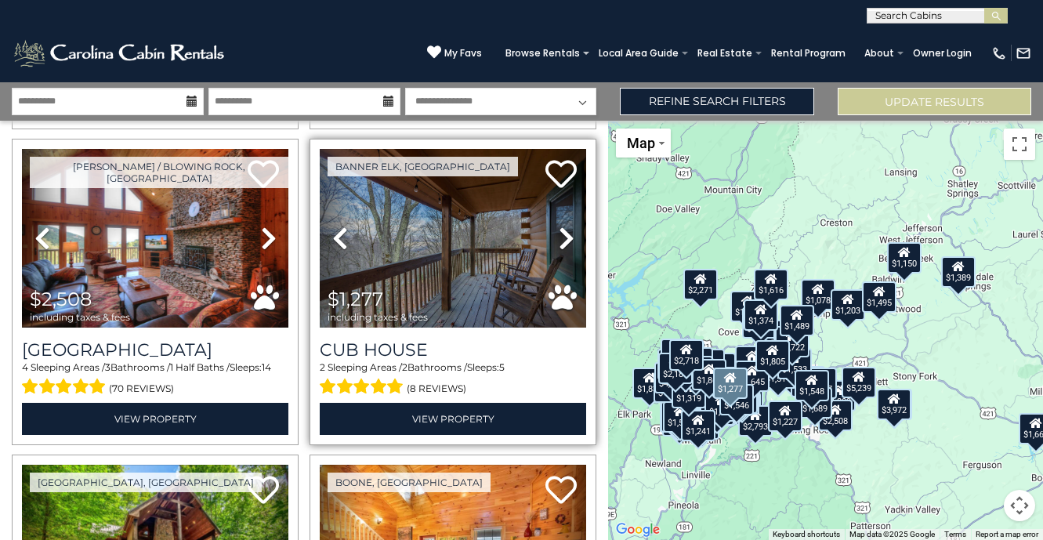
click at [566, 244] on icon at bounding box center [566, 238] width 16 height 25
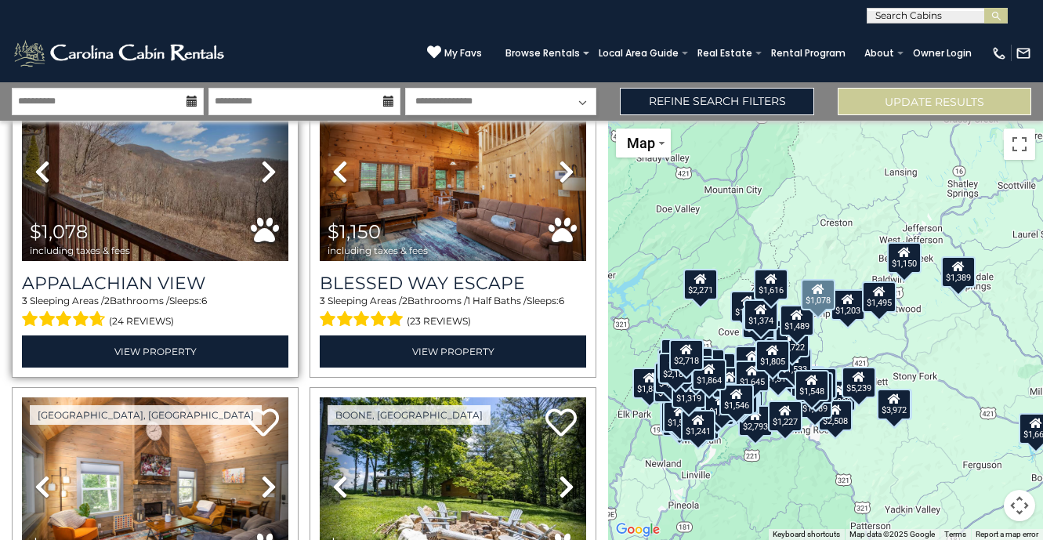
scroll to position [6091, 0]
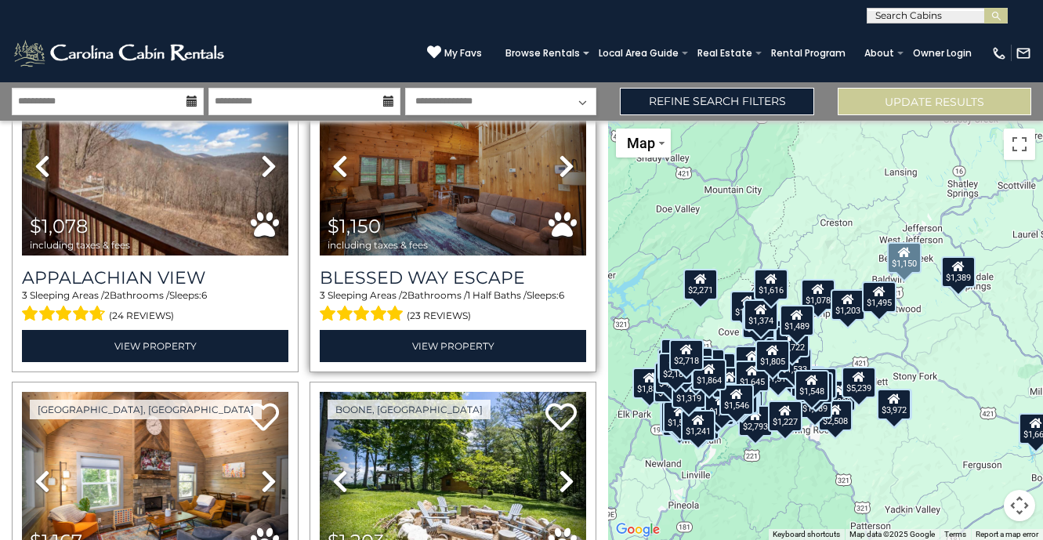
click at [556, 168] on link "Next" at bounding box center [566, 166] width 40 height 179
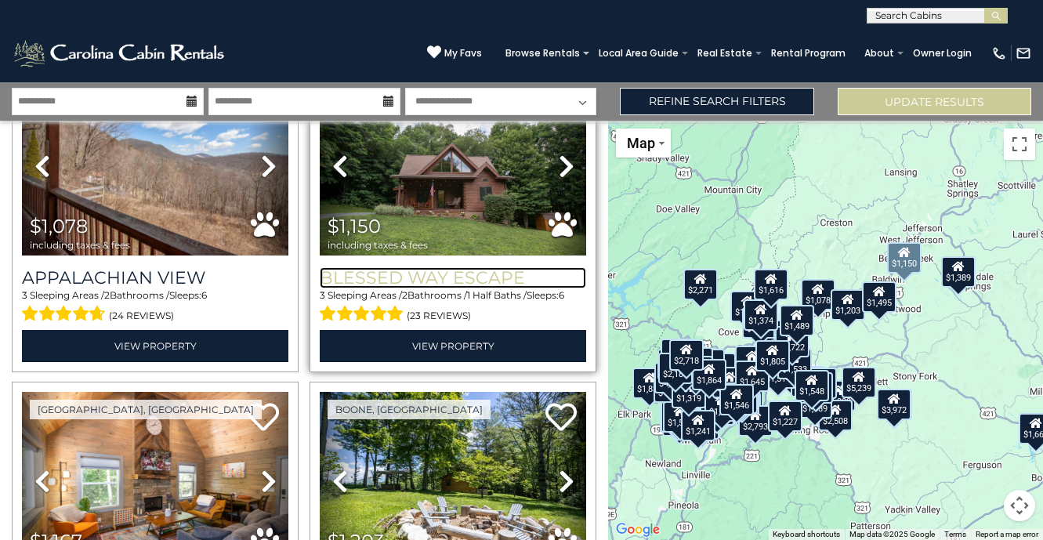
click at [394, 283] on h3 "Blessed Way Escape" at bounding box center [453, 277] width 266 height 21
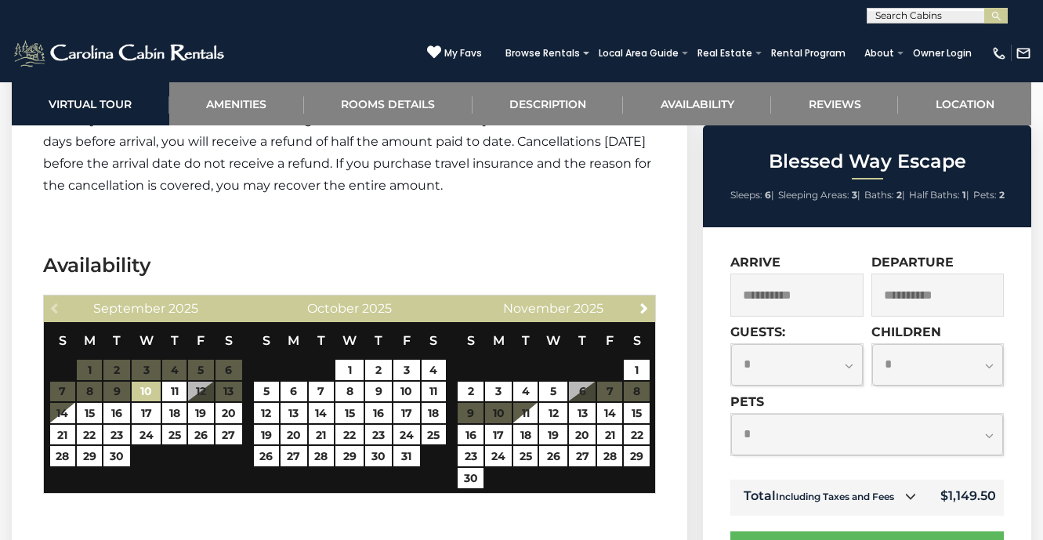
scroll to position [2715, 0]
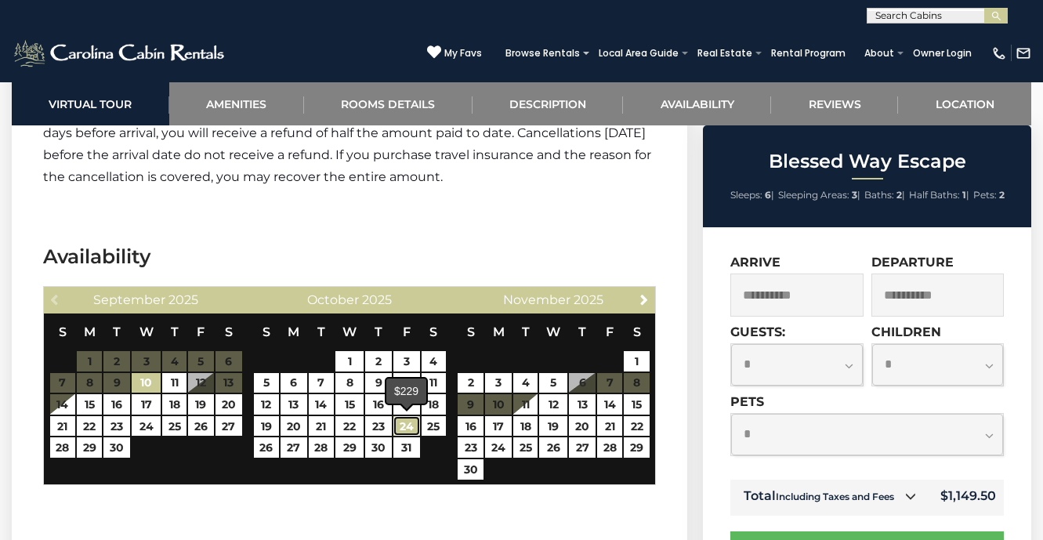
click at [404, 425] on link "24" at bounding box center [406, 426] width 27 height 20
type input "**********"
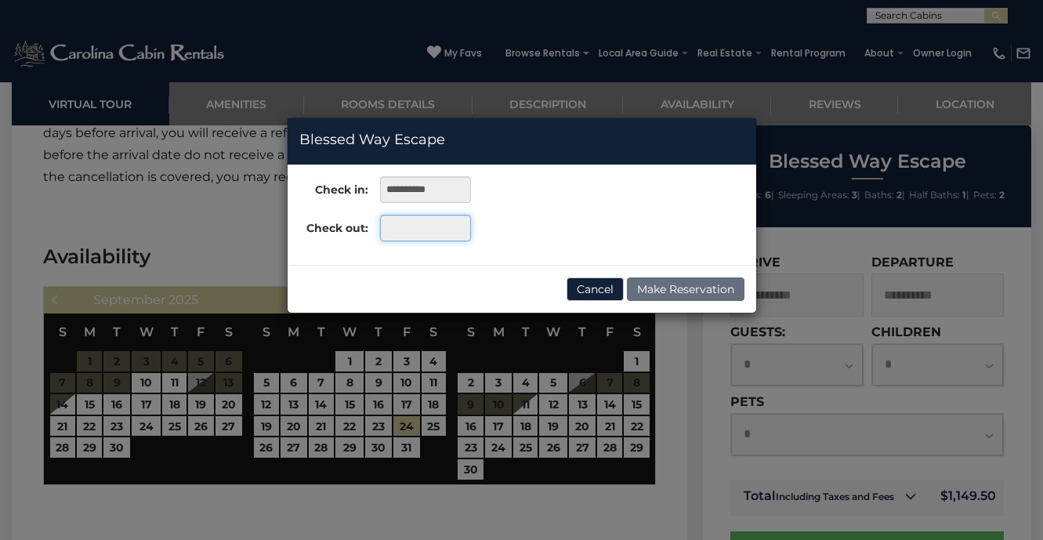
click at [429, 229] on input "text" at bounding box center [425, 228] width 90 height 27
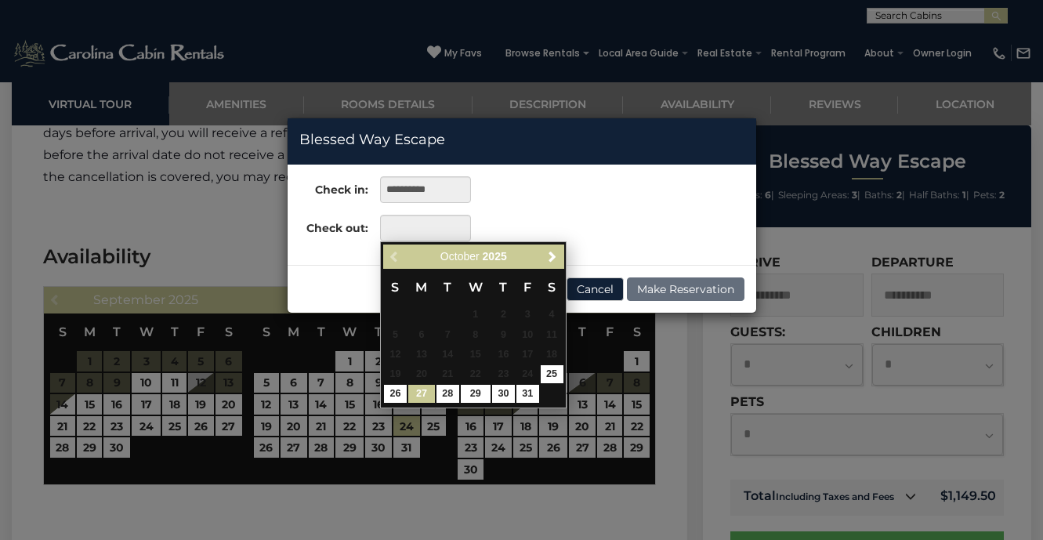
click at [416, 391] on link "27" at bounding box center [421, 394] width 27 height 18
type input "**********"
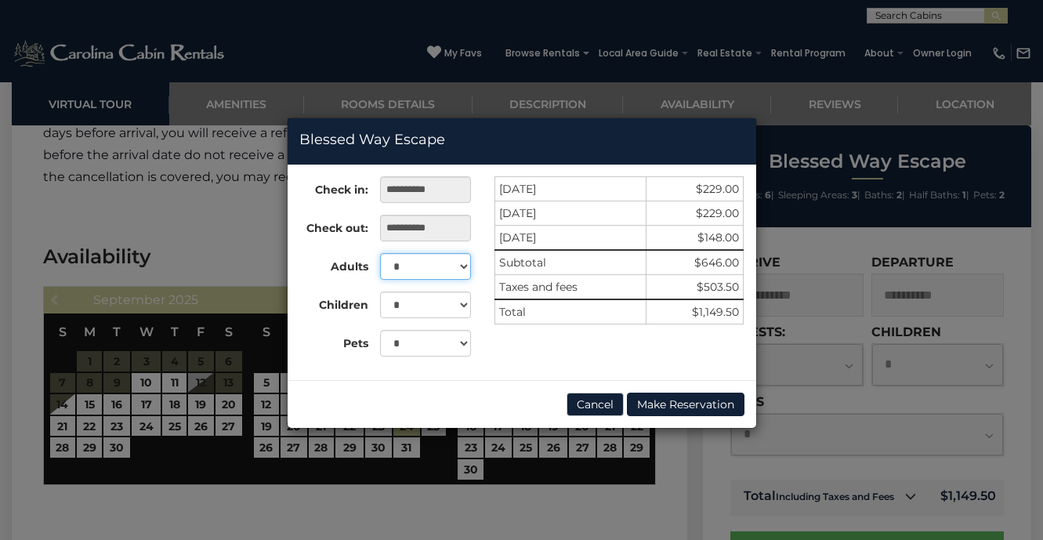
click at [430, 266] on select "* * * * * *" at bounding box center [425, 266] width 90 height 27
select select "*"
click at [407, 344] on select "* * *" at bounding box center [425, 343] width 90 height 27
select select "*"
click at [588, 399] on button "Cancel" at bounding box center [594, 403] width 57 height 23
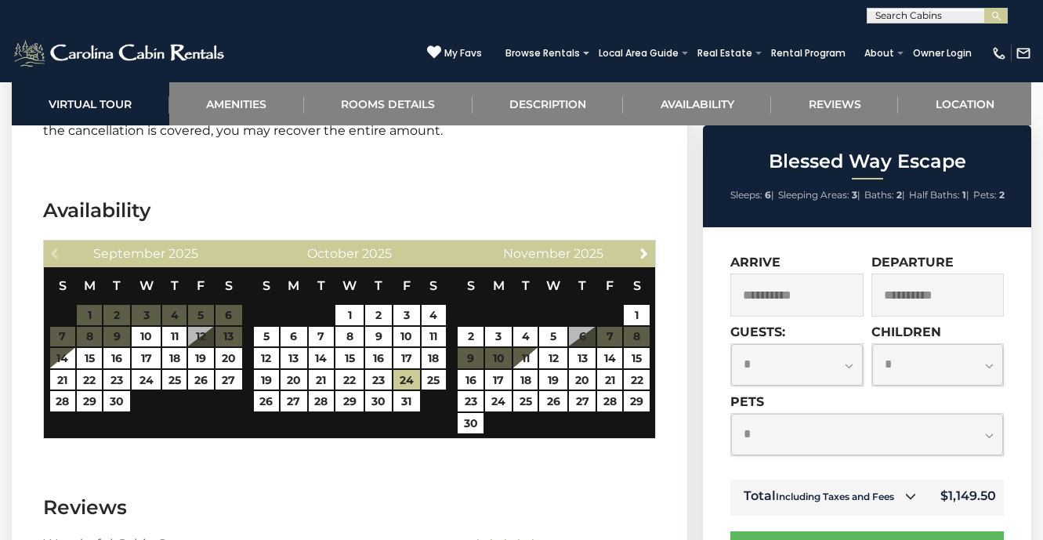
scroll to position [2759, 0]
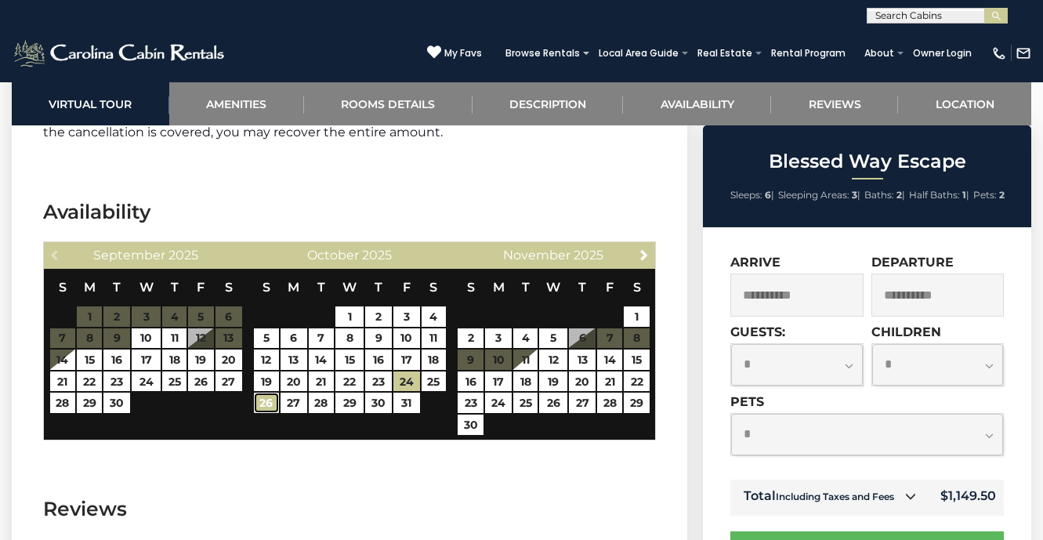
click at [270, 402] on link "26" at bounding box center [266, 402] width 25 height 20
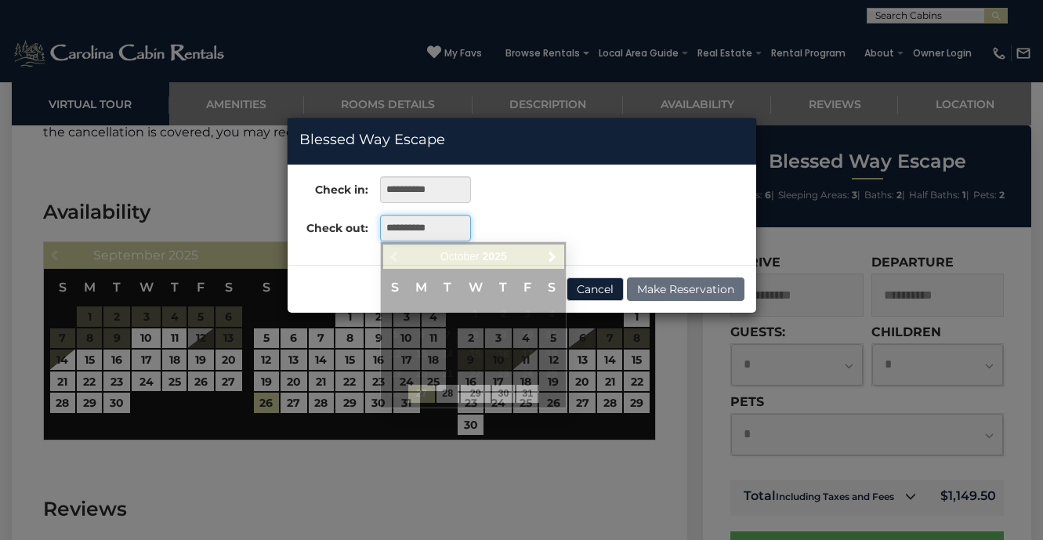
click at [446, 228] on input "**********" at bounding box center [425, 228] width 90 height 27
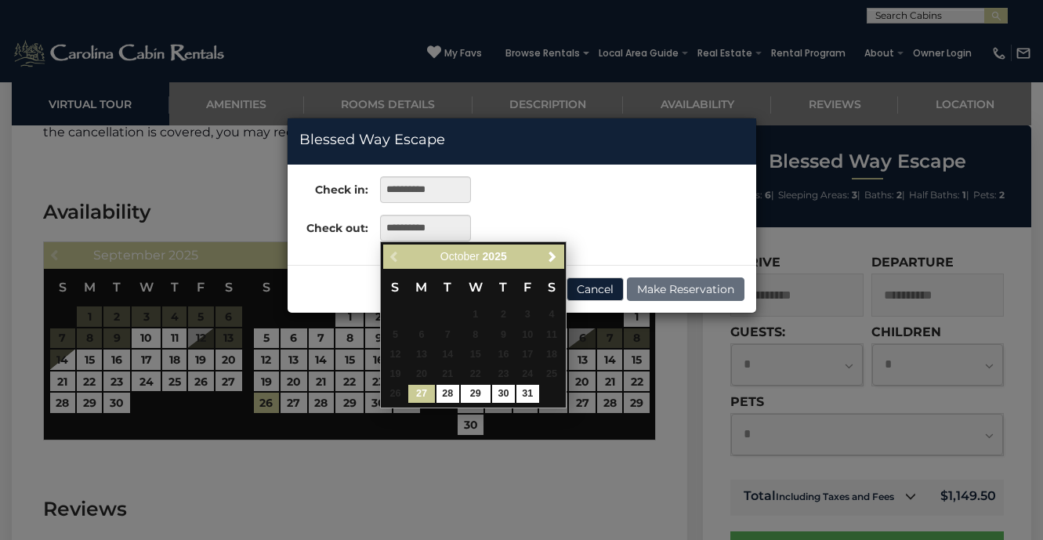
click at [416, 396] on link "27" at bounding box center [421, 394] width 27 height 18
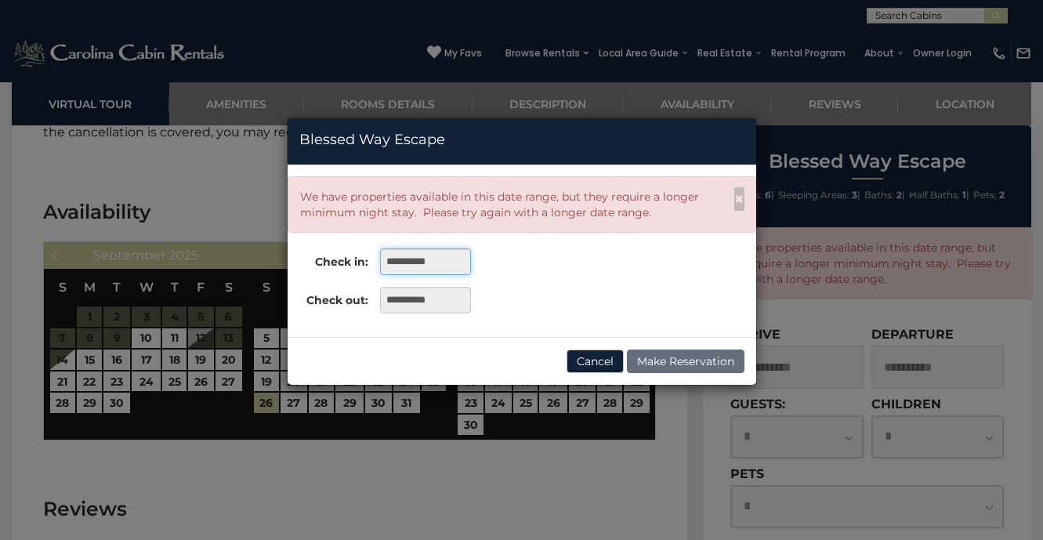
click at [402, 261] on input "**********" at bounding box center [425, 261] width 90 height 27
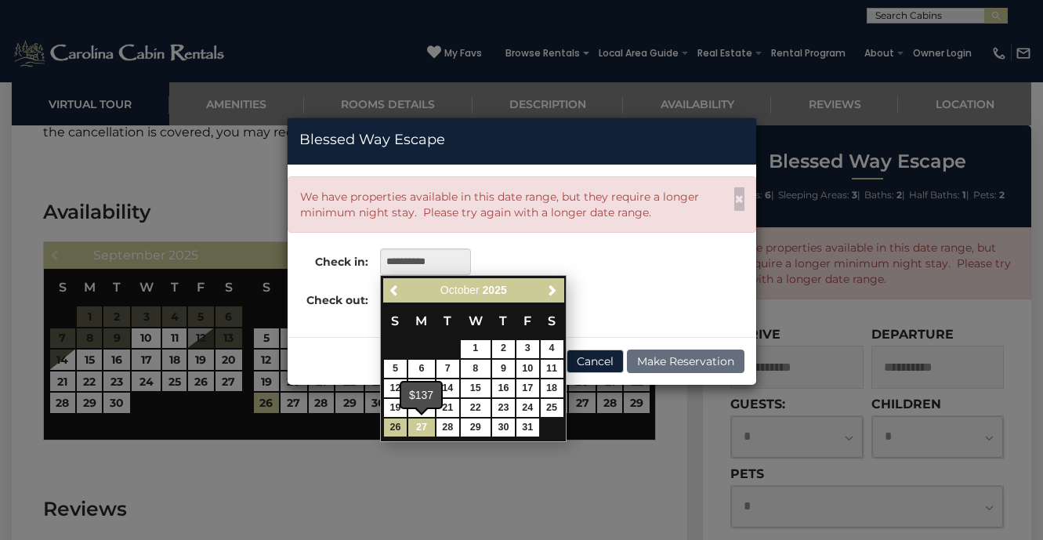
click at [428, 429] on link "27" at bounding box center [421, 427] width 27 height 18
type input "**********"
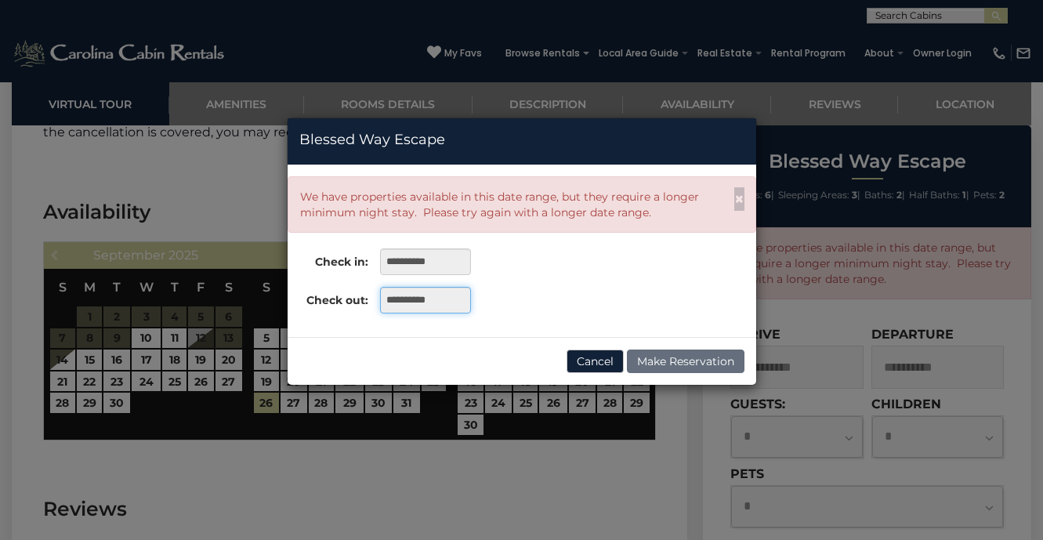
click at [427, 302] on input "**********" at bounding box center [425, 300] width 90 height 27
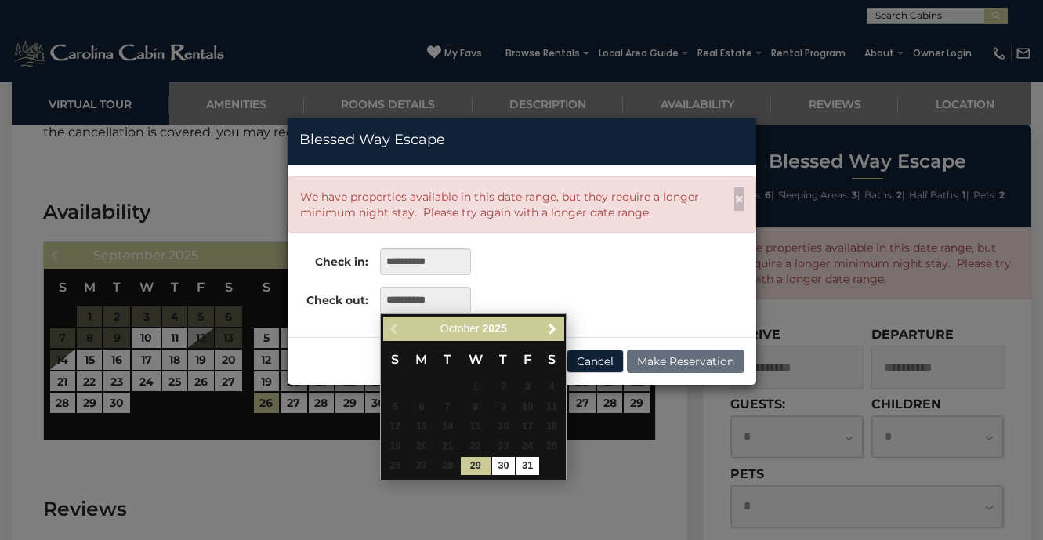
click at [392, 327] on div "Previous Next October 2025" at bounding box center [473, 328] width 180 height 24
click at [415, 259] on input "**********" at bounding box center [425, 261] width 90 height 27
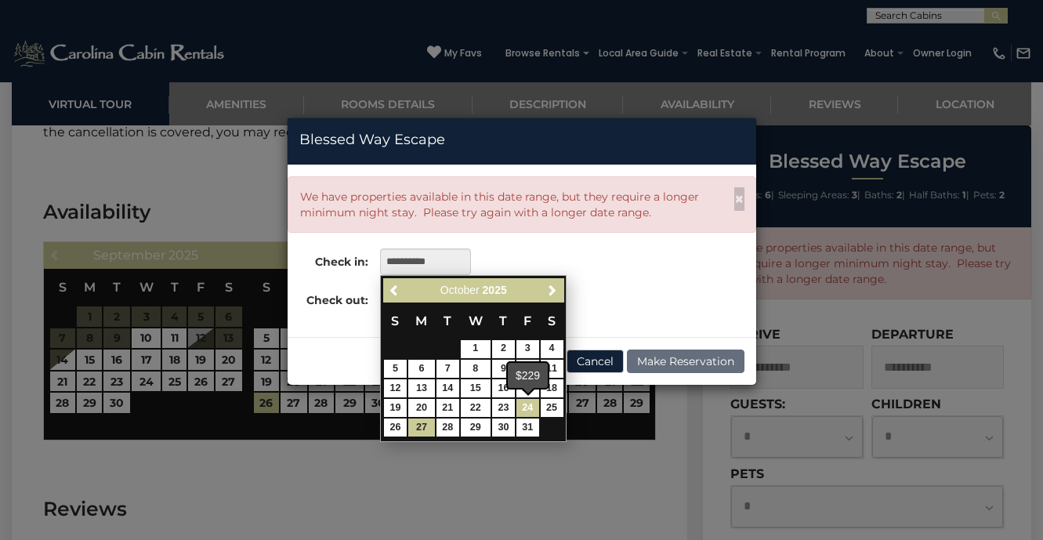
click at [523, 407] on link "24" at bounding box center [527, 408] width 23 height 18
type input "**********"
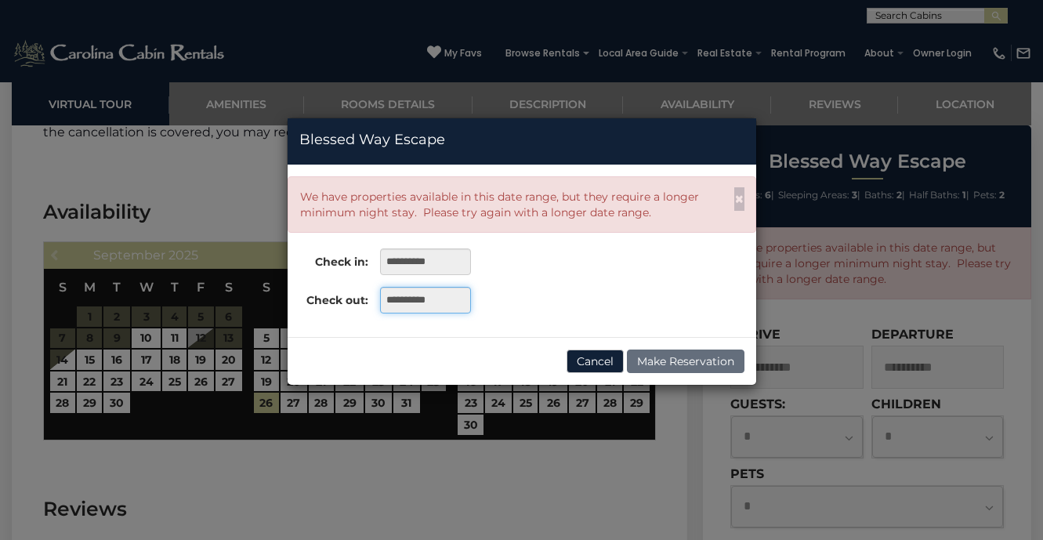
click at [421, 302] on input "**********" at bounding box center [425, 300] width 90 height 27
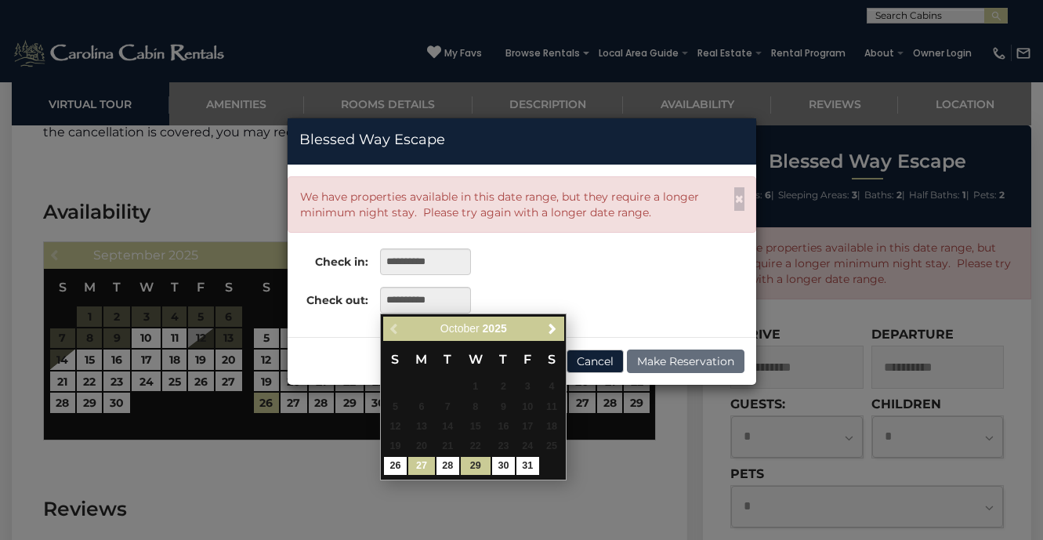
click at [422, 460] on link "27" at bounding box center [421, 466] width 27 height 18
type input "**********"
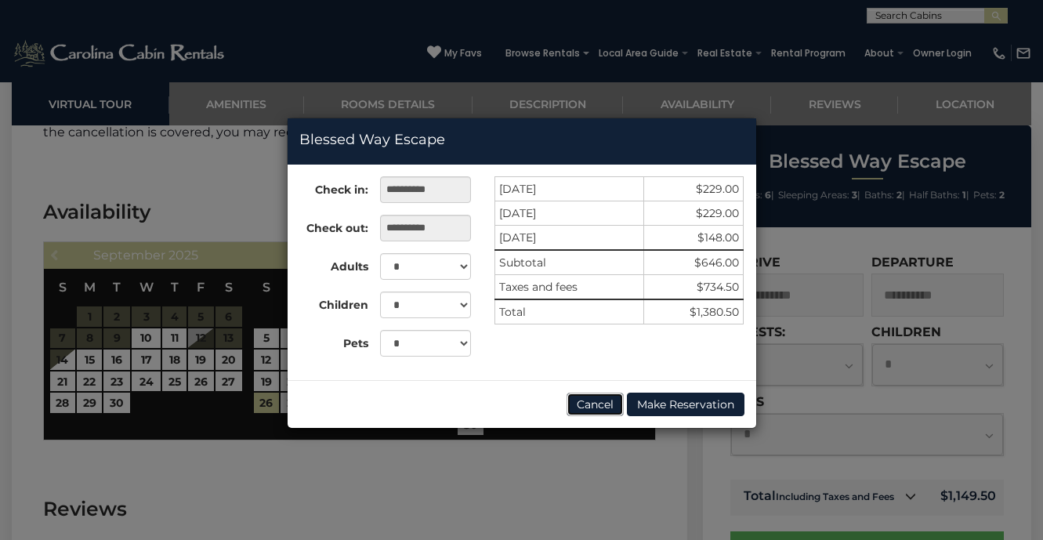
click at [569, 396] on button "Cancel" at bounding box center [594, 403] width 57 height 23
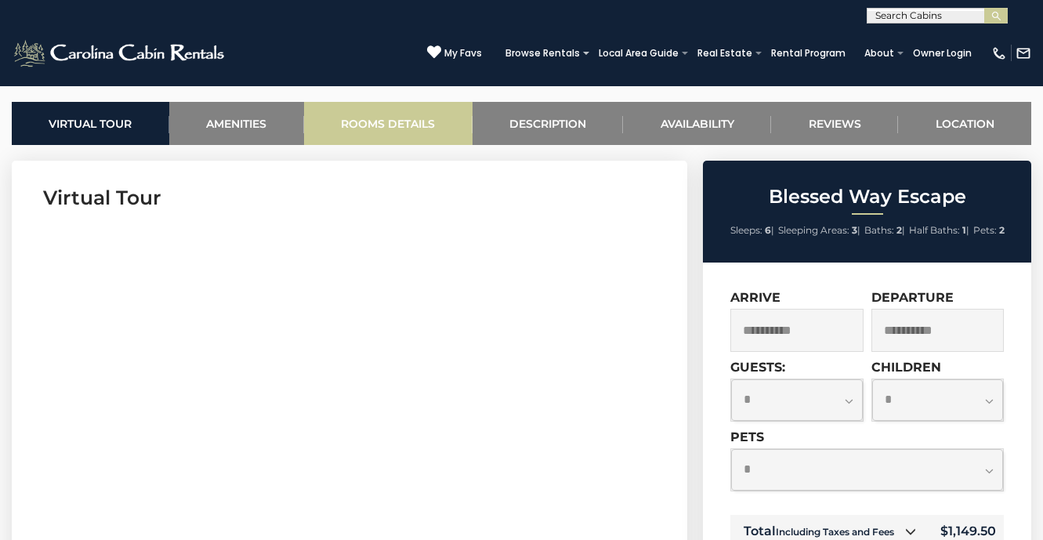
scroll to position [543, 0]
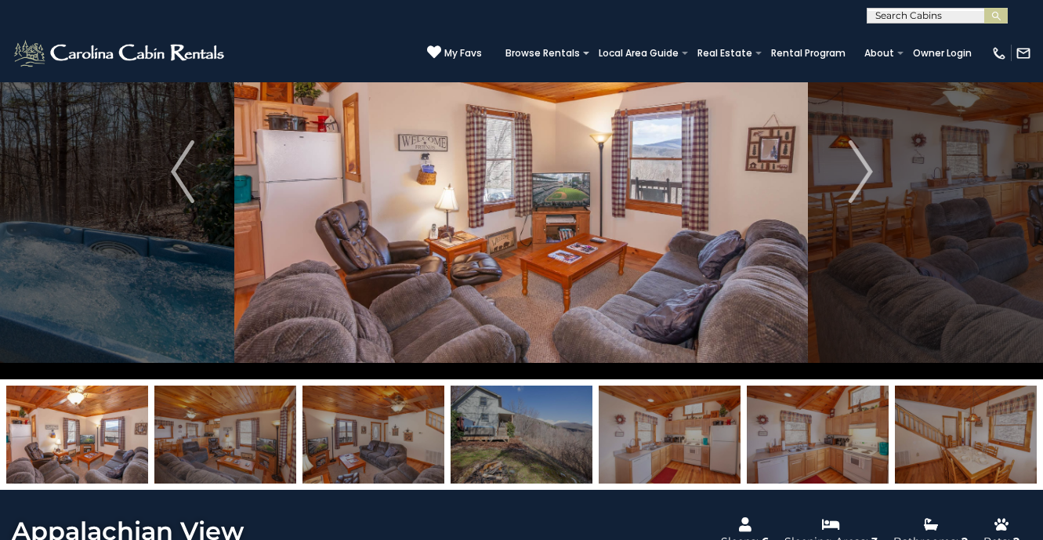
scroll to position [121, 0]
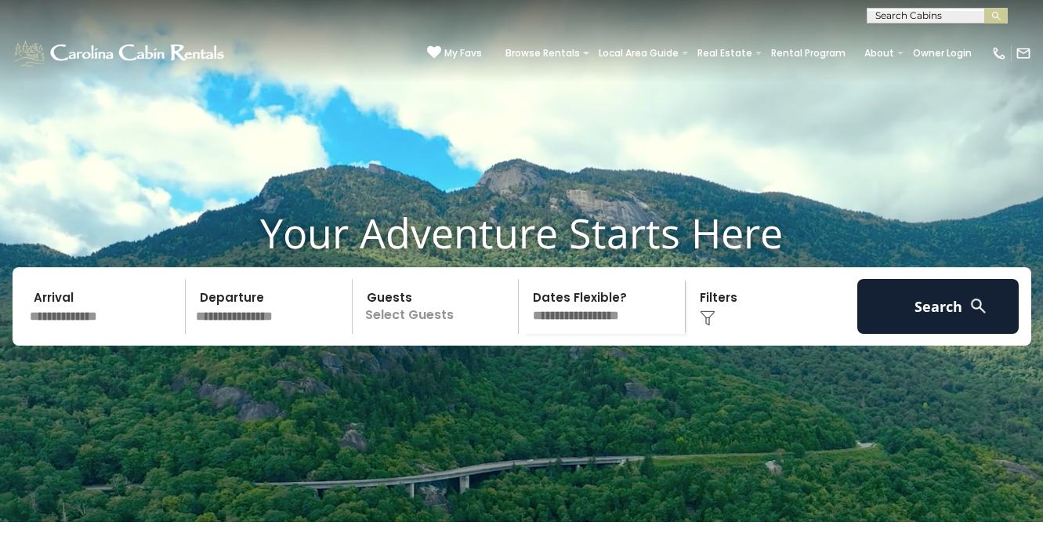
click at [115, 334] on input "text" at bounding box center [105, 306] width 162 height 55
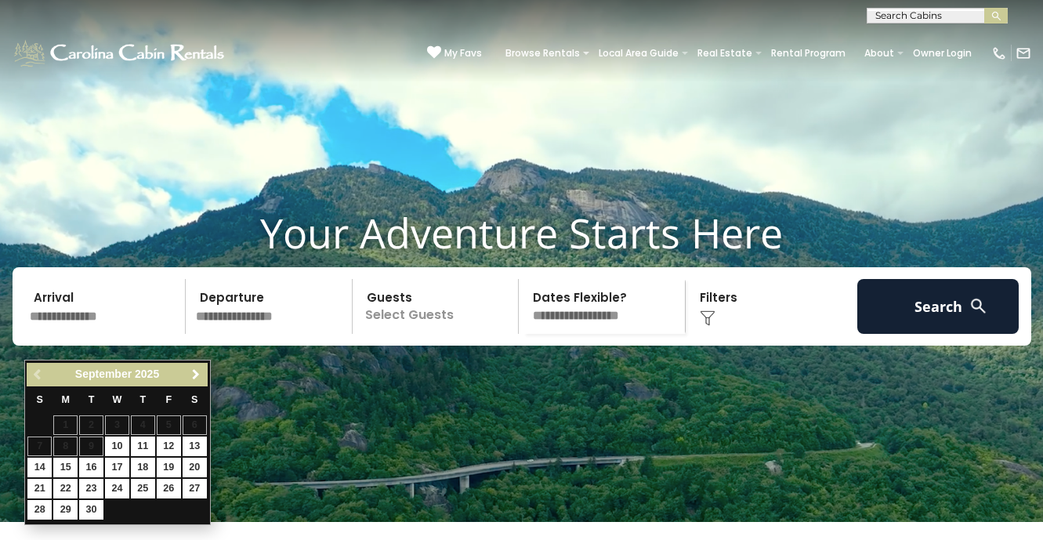
click at [199, 373] on span "Next" at bounding box center [196, 374] width 13 height 13
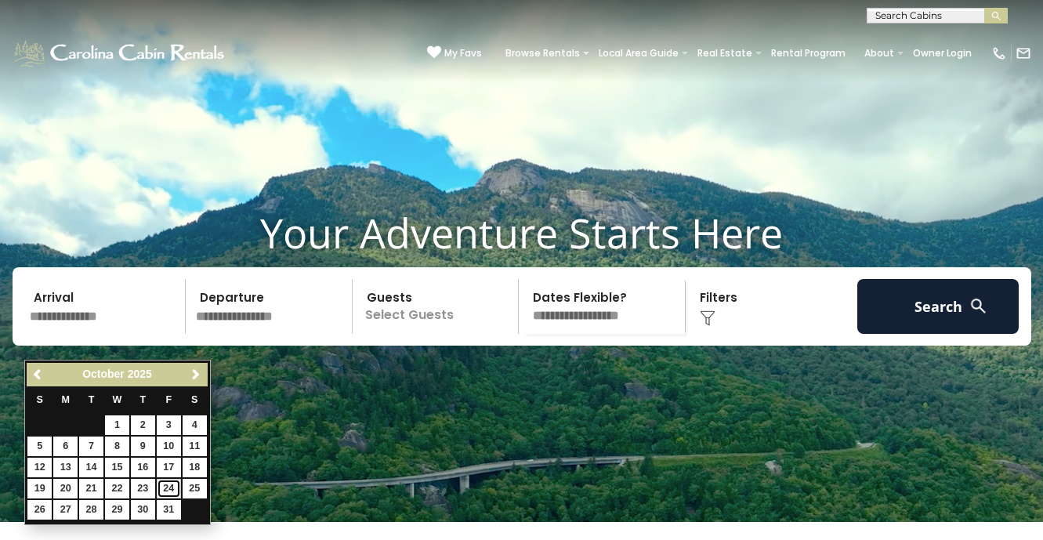
click at [169, 490] on link "24" at bounding box center [169, 489] width 24 height 20
type input "********"
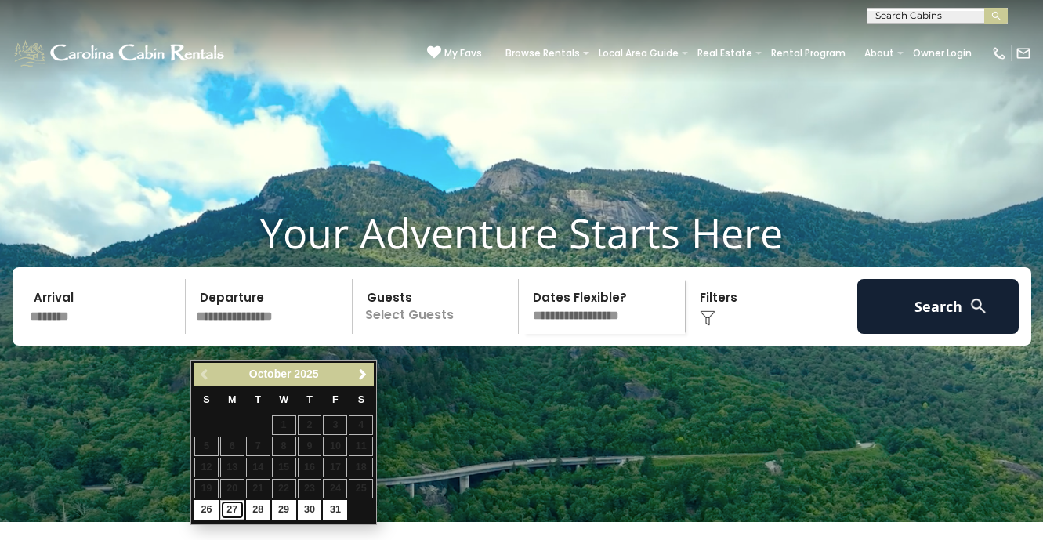
click at [233, 509] on link "27" at bounding box center [232, 510] width 24 height 20
type input "********"
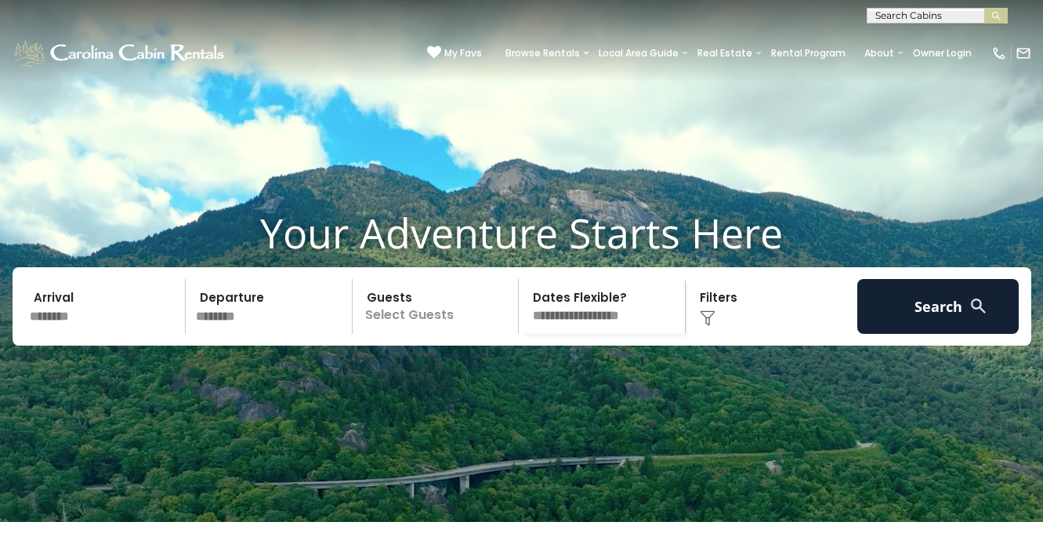
click at [457, 332] on p "Select Guests" at bounding box center [437, 306] width 161 height 55
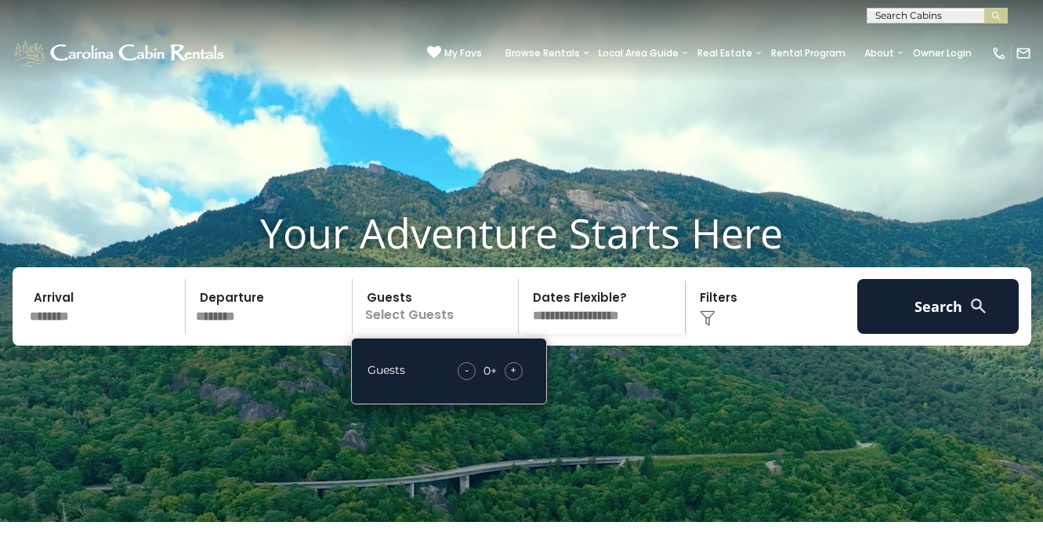
click at [515, 378] on span "+" at bounding box center [513, 370] width 6 height 16
click at [584, 334] on select "**********" at bounding box center [603, 306] width 161 height 55
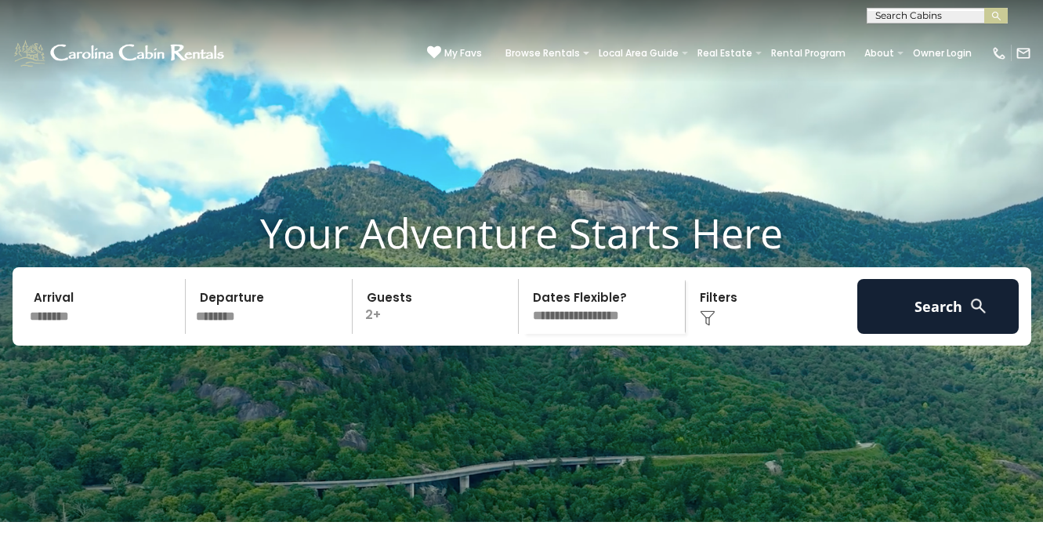
click at [700, 326] on img at bounding box center [707, 318] width 16 height 16
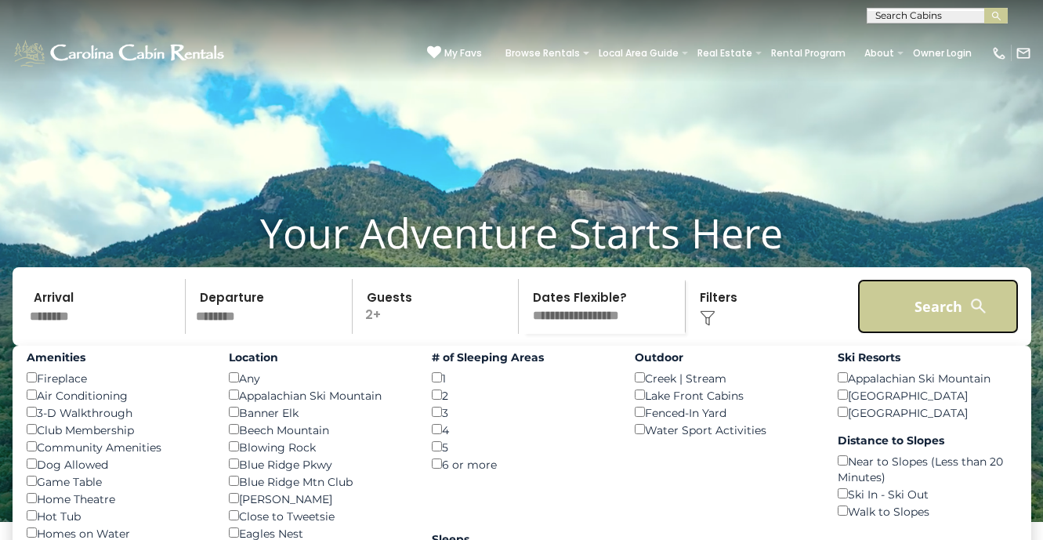
click at [930, 318] on button "Search" at bounding box center [938, 306] width 162 height 55
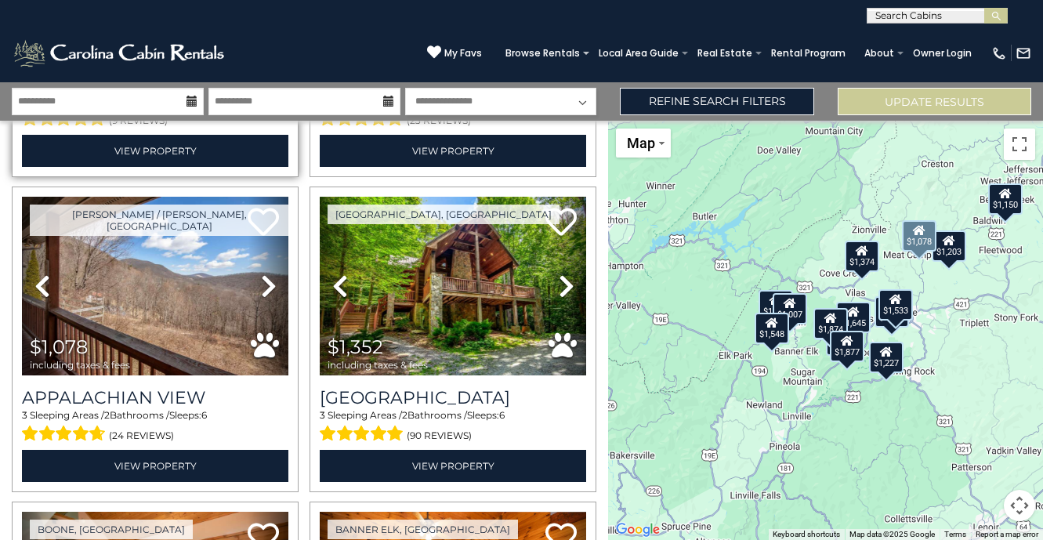
scroll to position [304, 0]
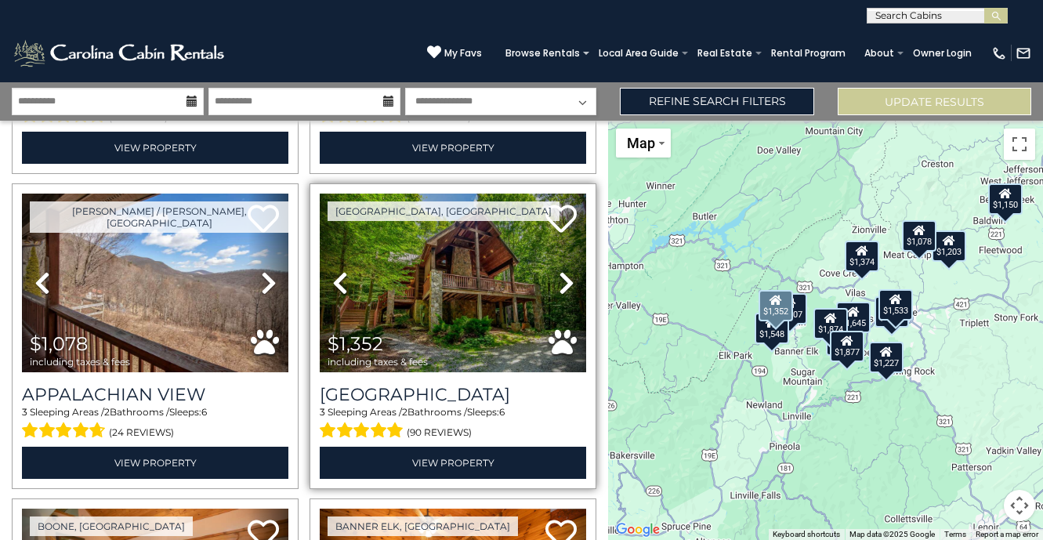
click at [564, 280] on icon at bounding box center [566, 282] width 16 height 25
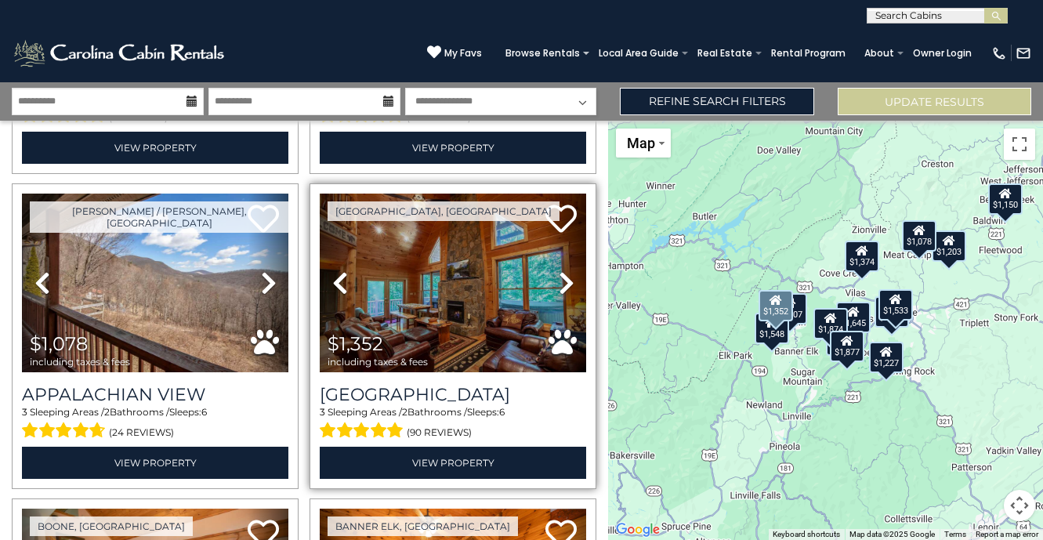
click at [564, 280] on icon at bounding box center [566, 282] width 16 height 25
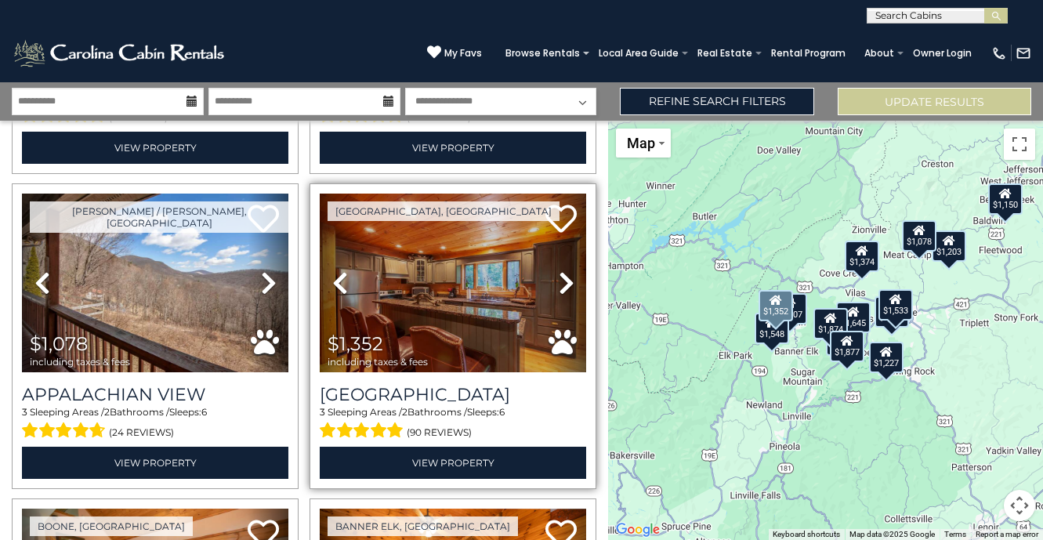
click at [564, 280] on icon at bounding box center [566, 282] width 16 height 25
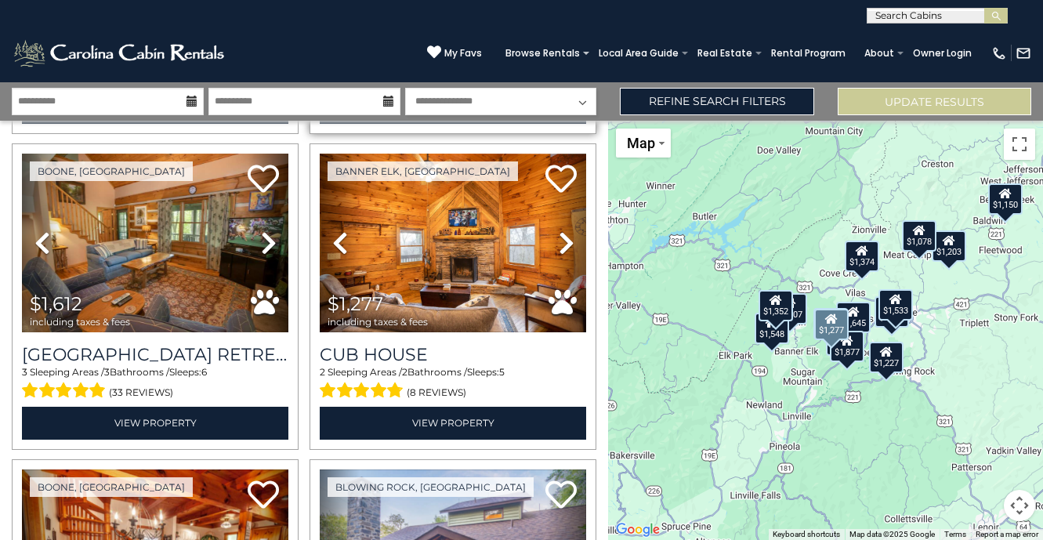
scroll to position [660, 0]
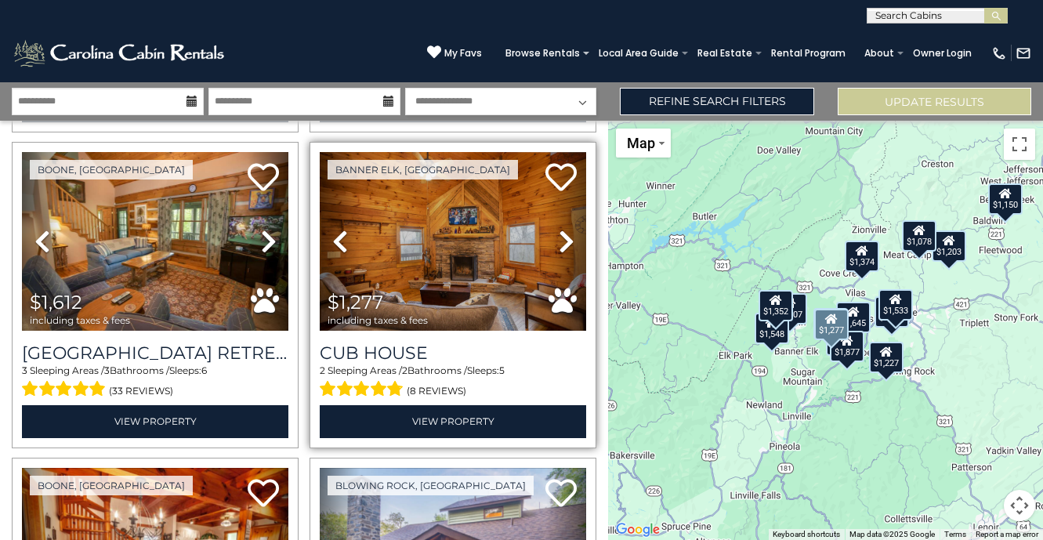
click at [563, 238] on icon at bounding box center [566, 241] width 16 height 25
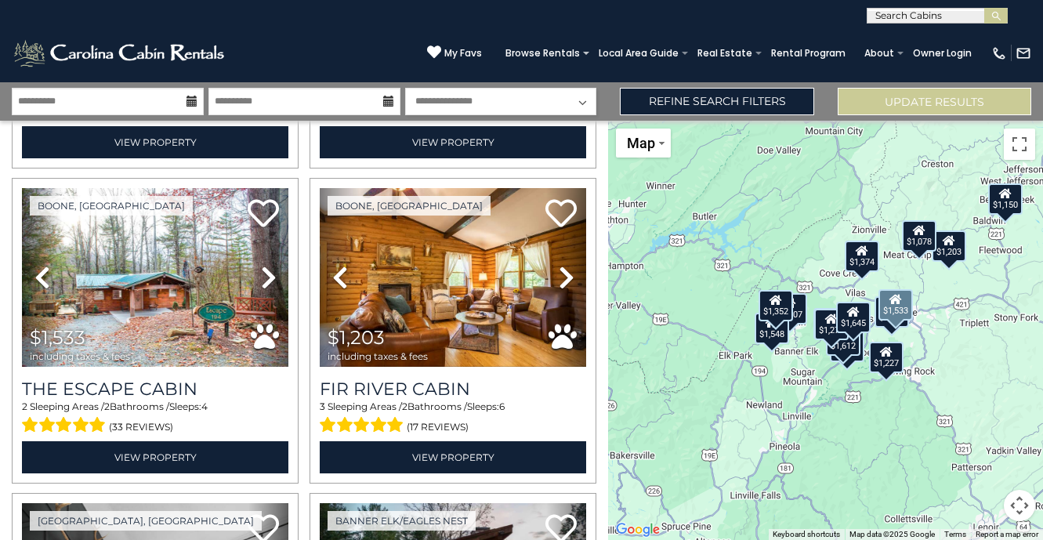
scroll to position [1571, 0]
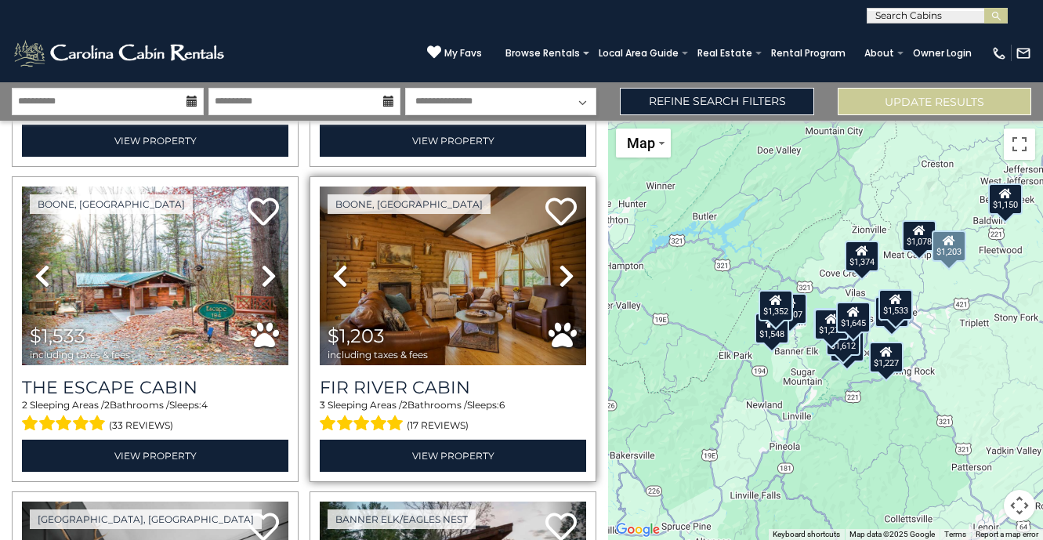
click at [573, 276] on icon at bounding box center [566, 275] width 16 height 25
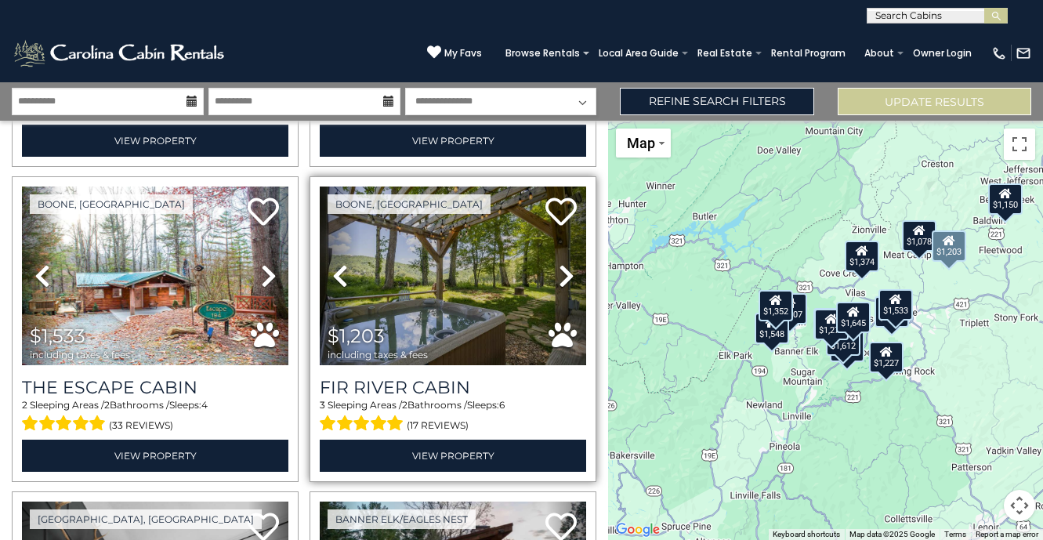
click at [572, 273] on icon at bounding box center [566, 275] width 16 height 25
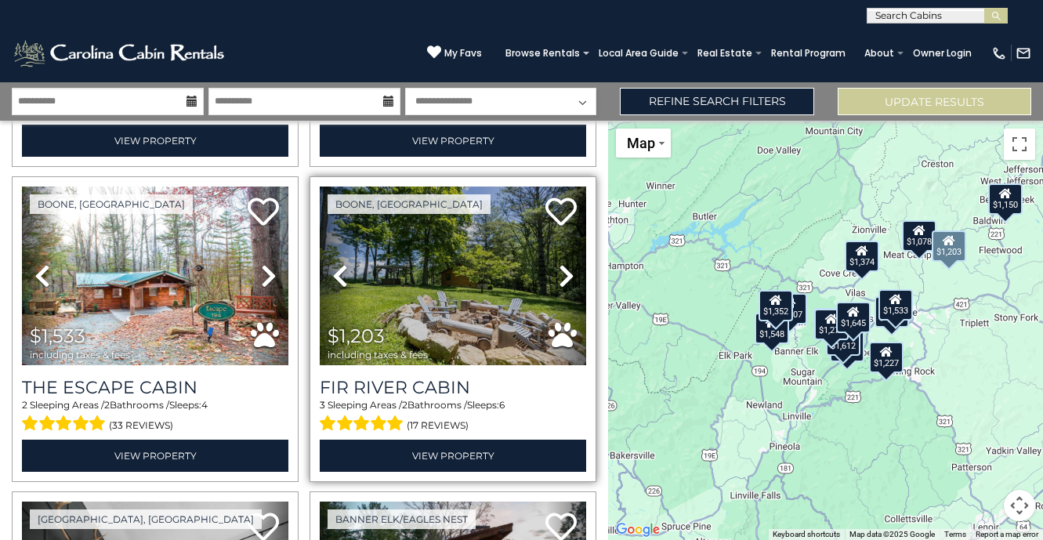
click at [572, 273] on icon at bounding box center [566, 275] width 16 height 25
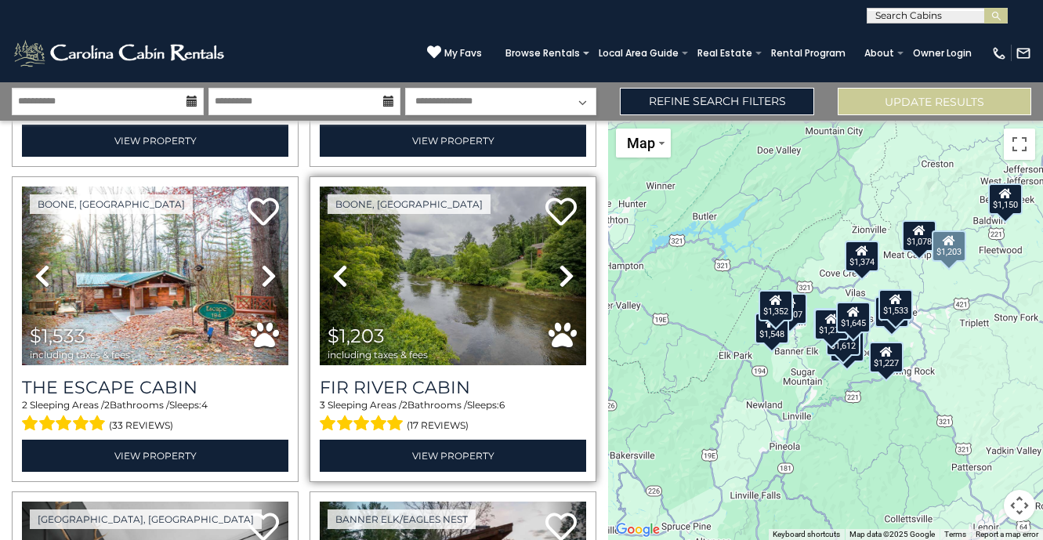
click at [572, 273] on icon at bounding box center [566, 275] width 16 height 25
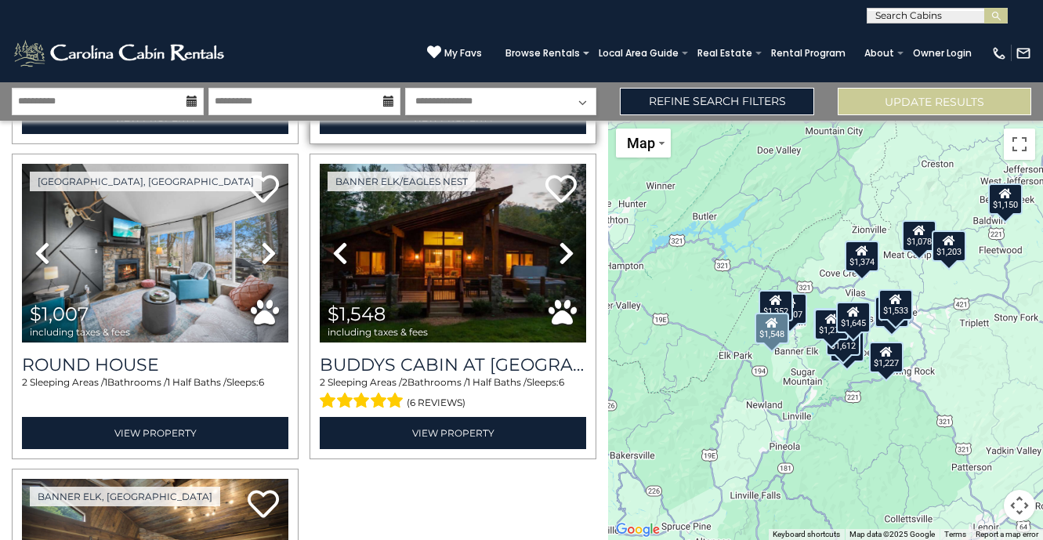
scroll to position [1913, 0]
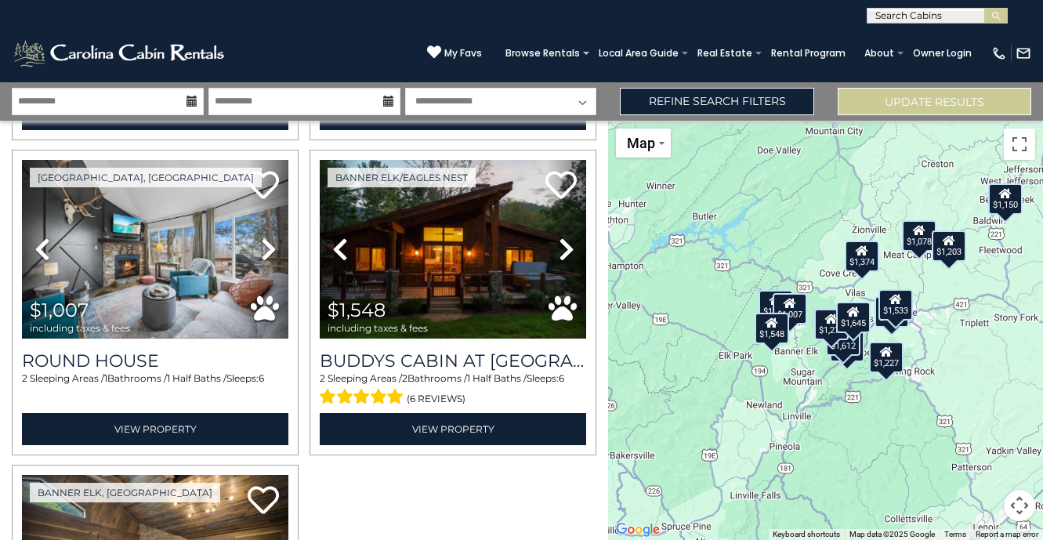
click at [699, 308] on div "$1,877 $1,150 $1,078 $1,352 $1,612 $1,277 $1,483 $1,227 $1,645 $1,374 $1,533 $1…" at bounding box center [825, 330] width 435 height 419
click at [697, 308] on div "$1,877 $1,150 $1,078 $1,352 $1,612 $1,277 $1,483 $1,227 $1,645 $1,374 $1,533 $1…" at bounding box center [825, 330] width 435 height 419
click at [766, 271] on div "$1,877 $1,150 $1,078 $1,352 $1,612 $1,277 $1,483 $1,227 $1,645 $1,374 $1,533 $1…" at bounding box center [825, 330] width 435 height 419
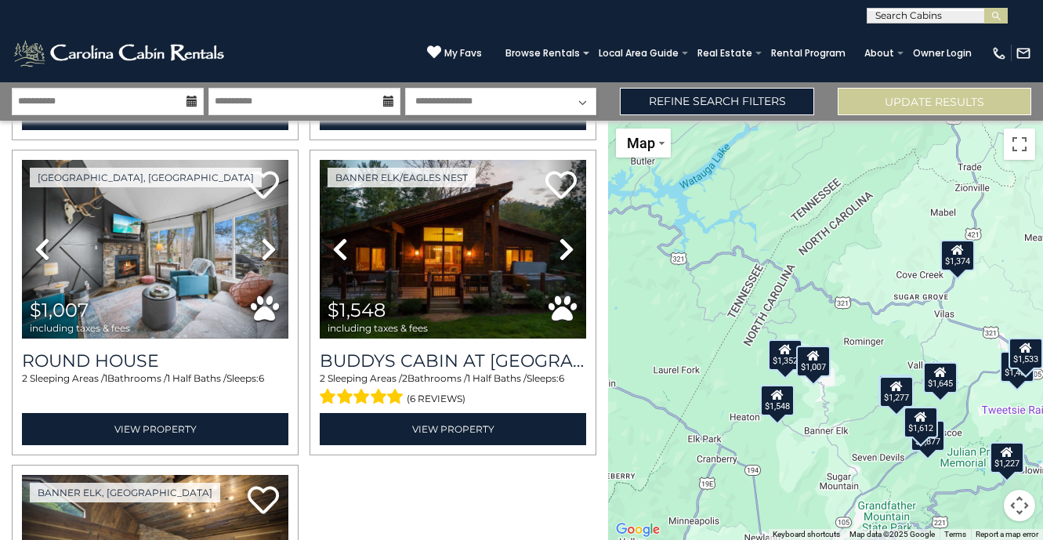
click at [851, 331] on div "$1,877 $1,150 $1,078 $1,352 $1,612 $1,277 $1,483 $1,227 $1,645 $1,374 $1,533 $1…" at bounding box center [825, 330] width 435 height 419
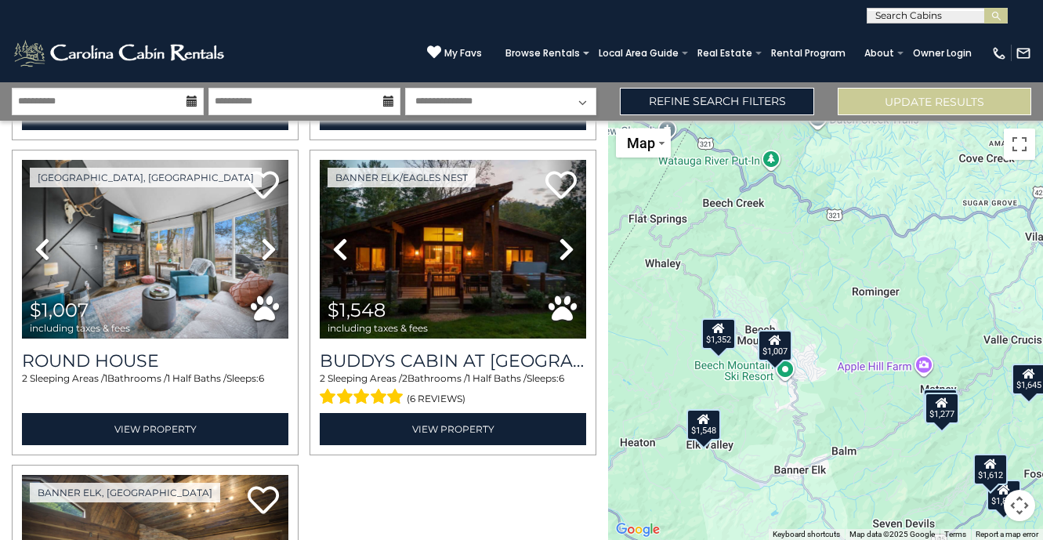
drag, startPoint x: 768, startPoint y: 352, endPoint x: 768, endPoint y: 266, distance: 86.2
click at [768, 266] on div "$1,877 $1,150 $1,078 $1,352 $1,612 $1,277 $1,483 $1,227 $1,645 $1,374 $1,533 $1…" at bounding box center [825, 330] width 435 height 419
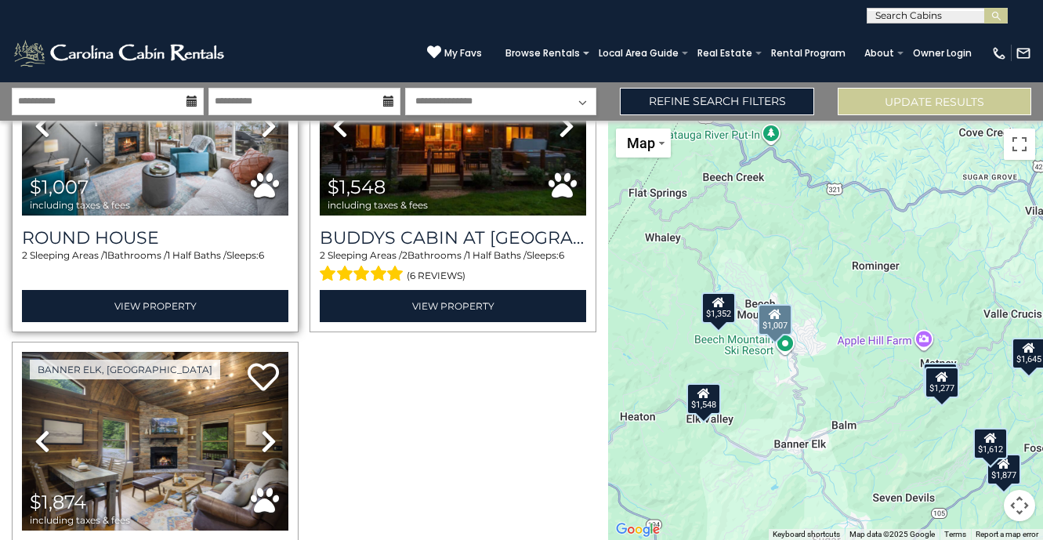
scroll to position [2022, 0]
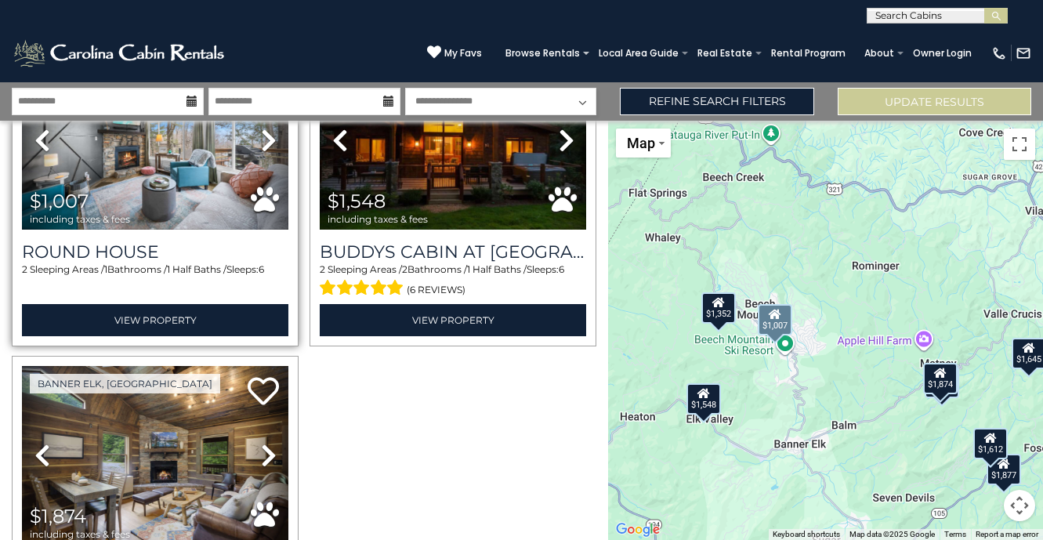
click at [132, 264] on div "2 Sleeping Areas / 1 Bathrooms / 1 Half Baths / Sleeps: 6" at bounding box center [155, 281] width 266 height 38
click at [112, 211] on div "$1,007 including taxes & fees" at bounding box center [84, 208] width 108 height 34
click at [62, 197] on span "$1,007" at bounding box center [59, 201] width 59 height 23
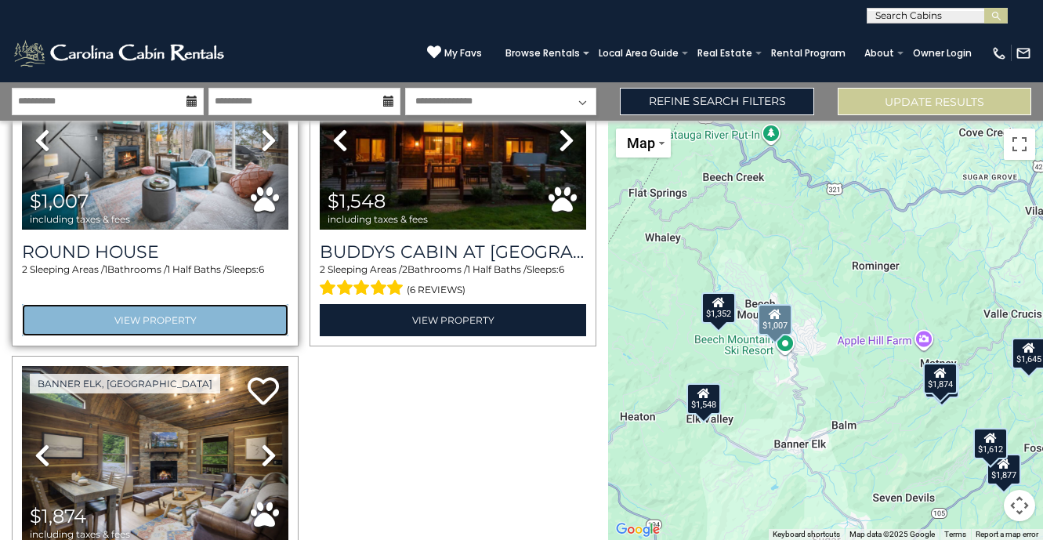
click at [85, 308] on link "View Property" at bounding box center [155, 320] width 266 height 32
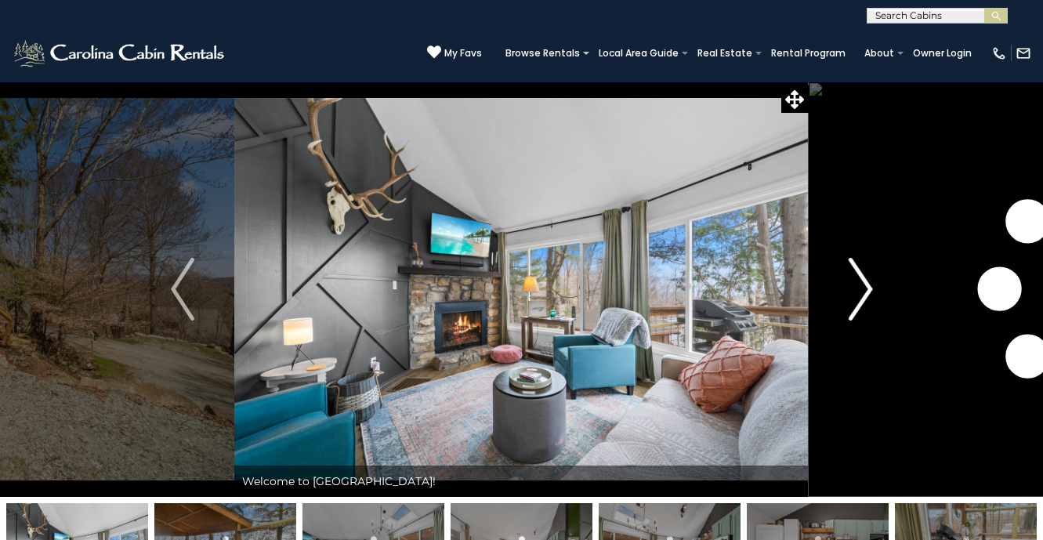
click at [860, 301] on img "Next" at bounding box center [859, 289] width 23 height 63
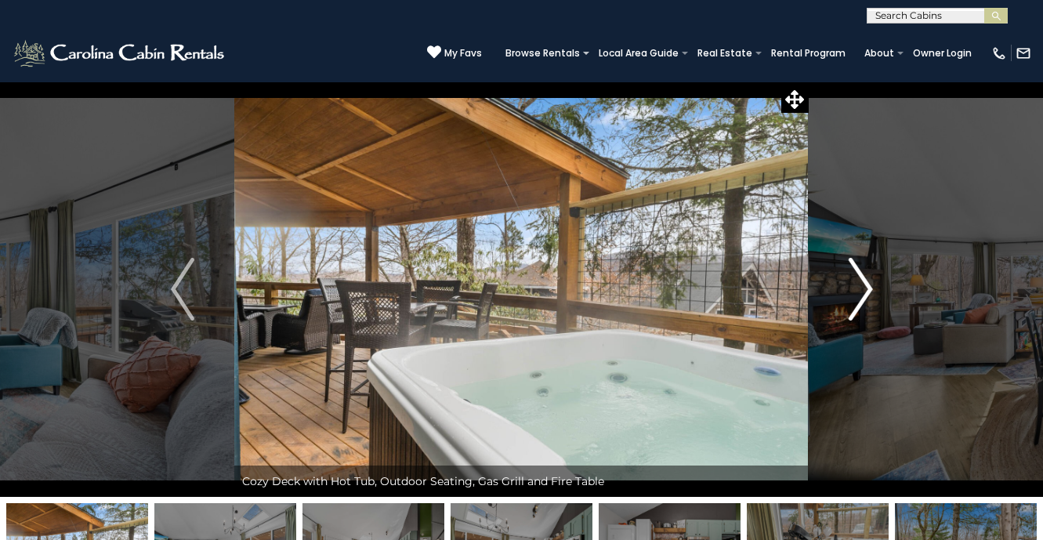
click at [860, 301] on img "Next" at bounding box center [859, 289] width 23 height 63
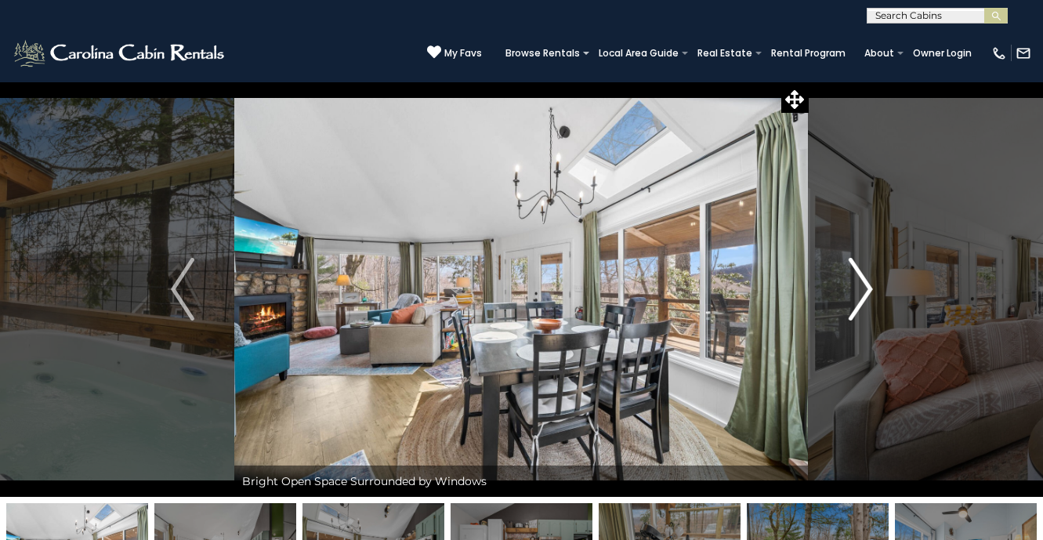
click at [860, 301] on img "Next" at bounding box center [859, 289] width 23 height 63
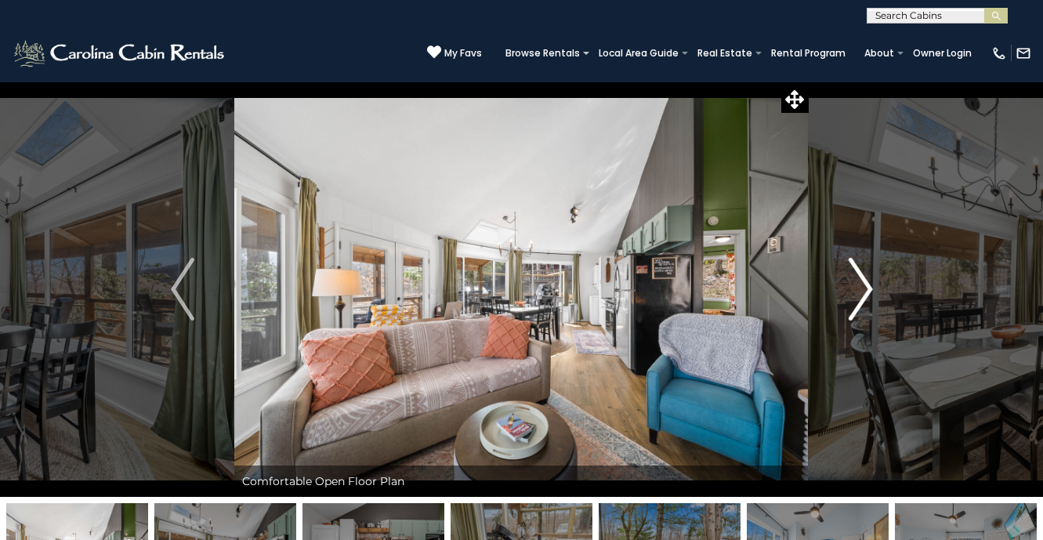
click at [860, 301] on img "Next" at bounding box center [859, 289] width 23 height 63
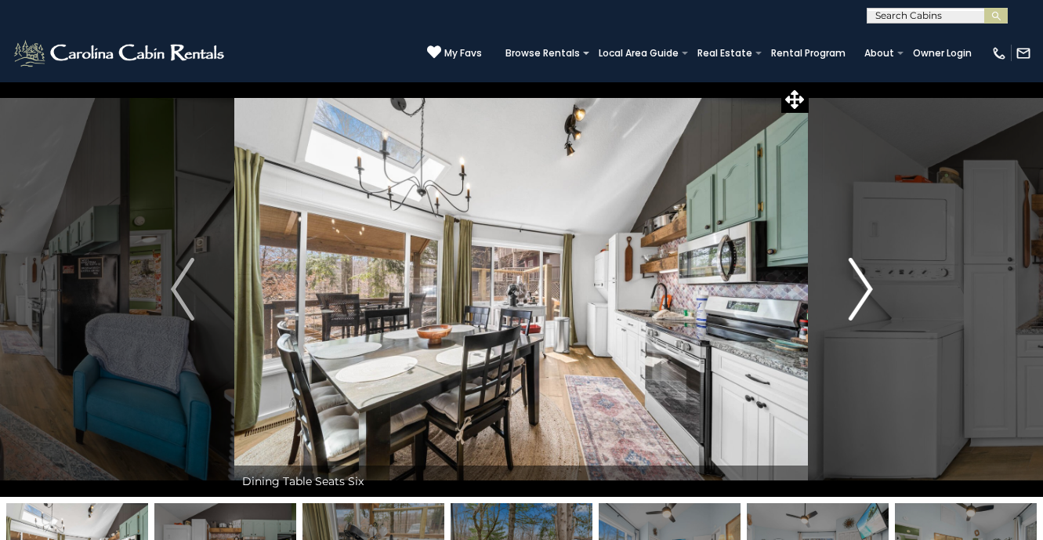
click at [860, 301] on img "Next" at bounding box center [859, 289] width 23 height 63
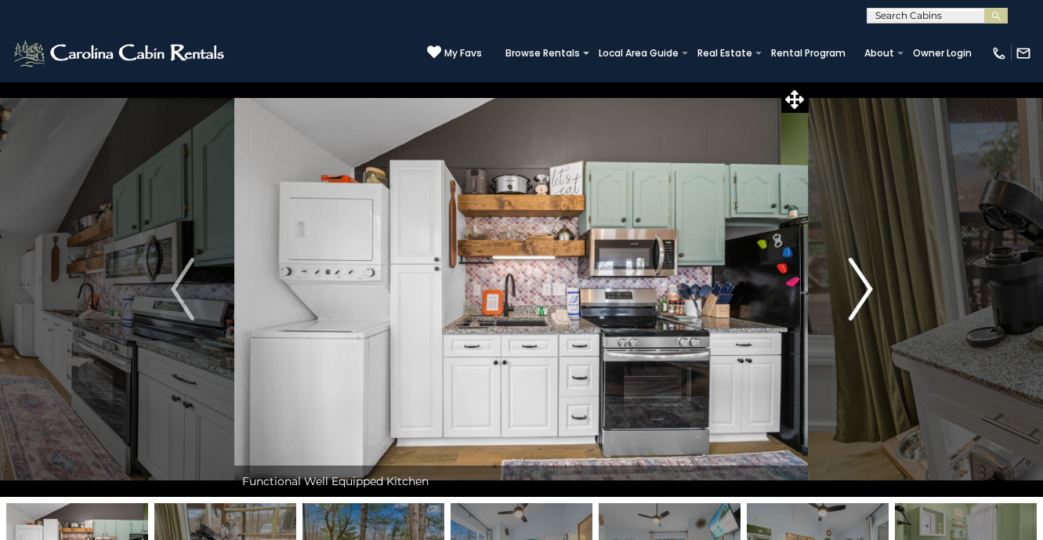
click at [860, 301] on img "Next" at bounding box center [859, 289] width 23 height 63
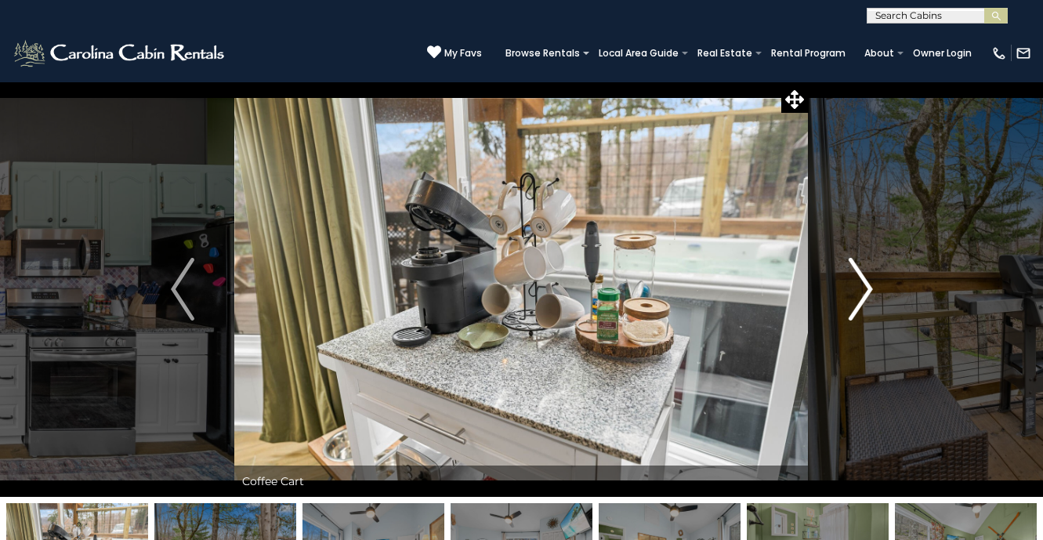
click at [860, 301] on img "Next" at bounding box center [859, 289] width 23 height 63
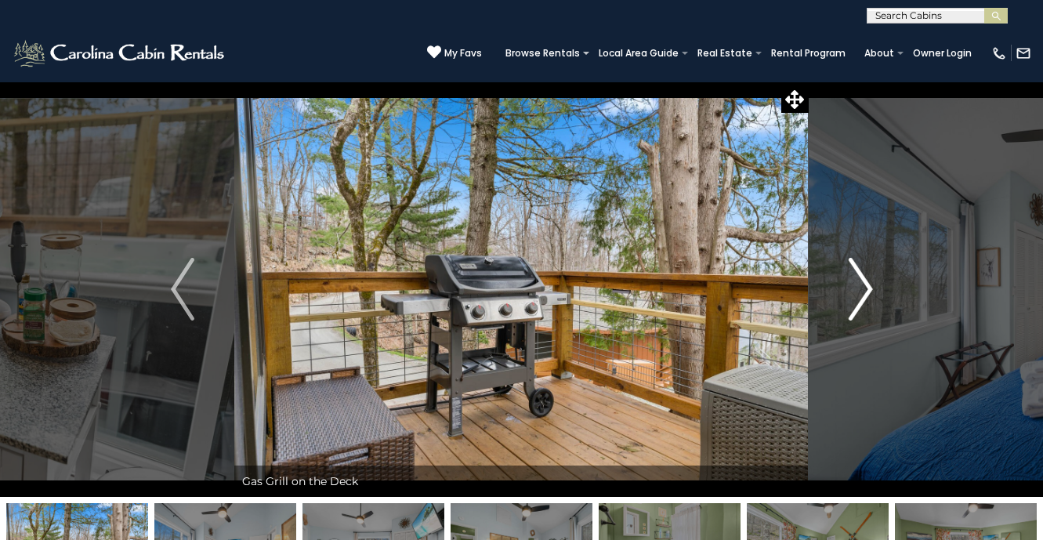
click at [860, 301] on img "Next" at bounding box center [859, 289] width 23 height 63
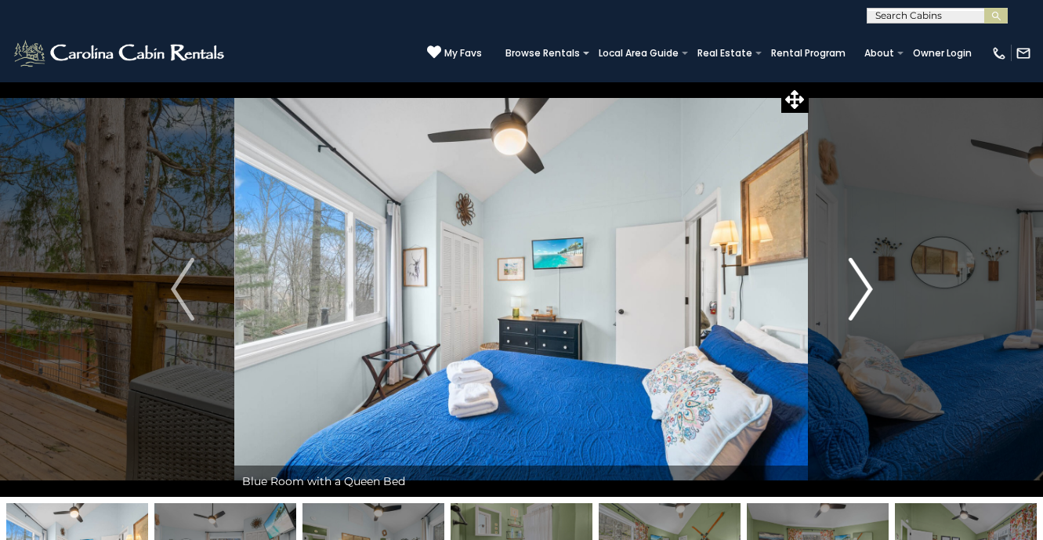
click at [860, 301] on img "Next" at bounding box center [859, 289] width 23 height 63
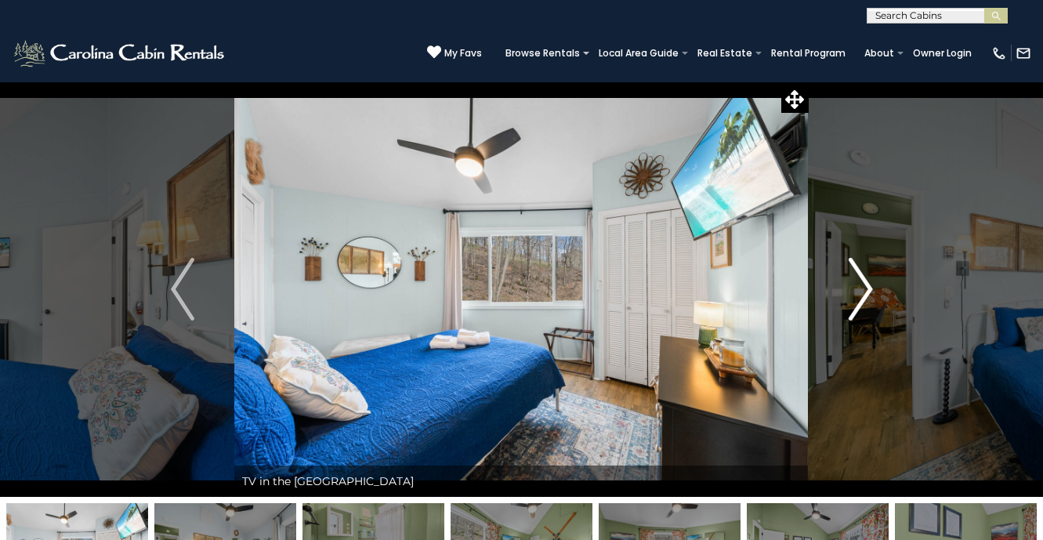
click at [860, 301] on img "Next" at bounding box center [859, 289] width 23 height 63
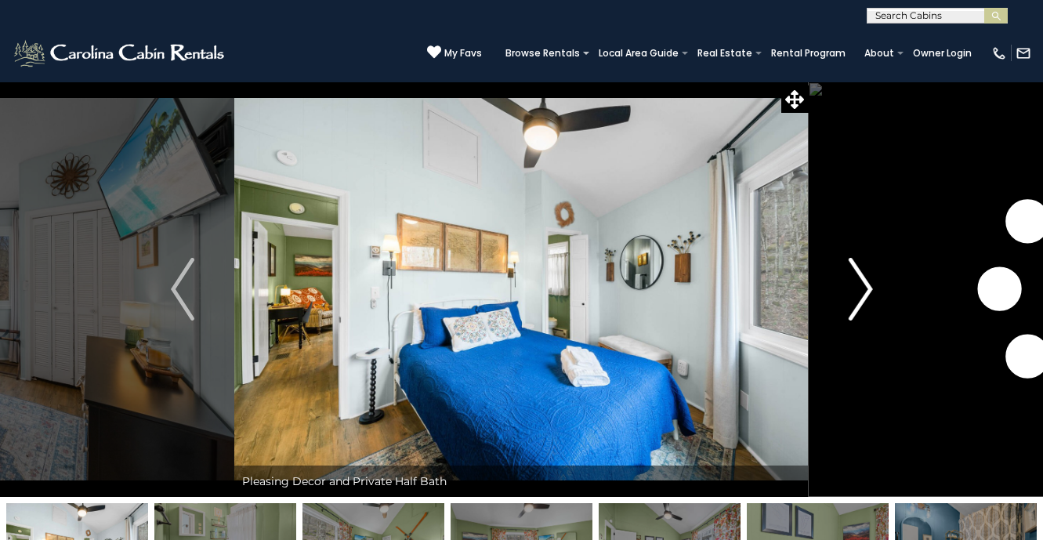
click at [860, 301] on img "Next" at bounding box center [859, 289] width 23 height 63
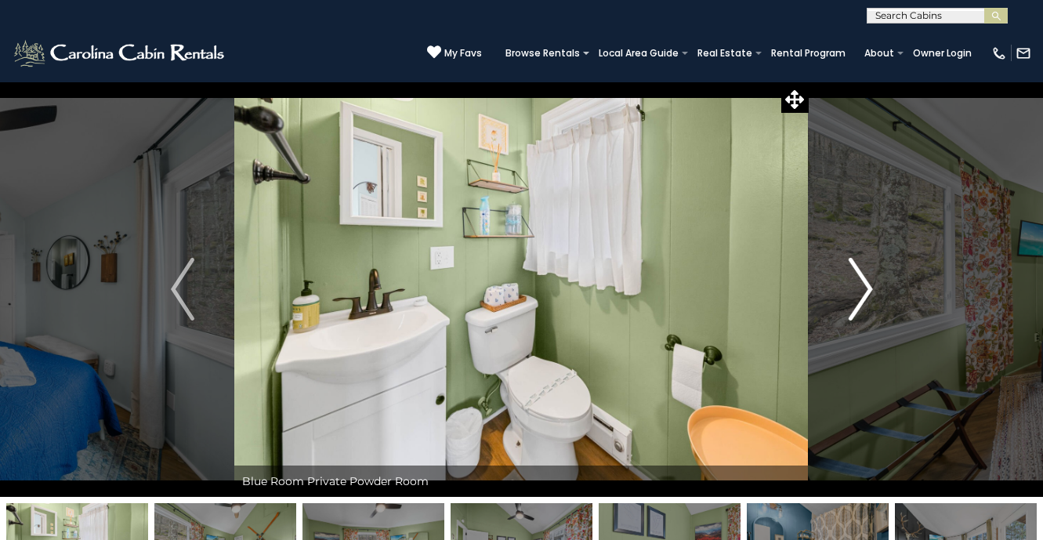
click at [860, 302] on img "Next" at bounding box center [859, 289] width 23 height 63
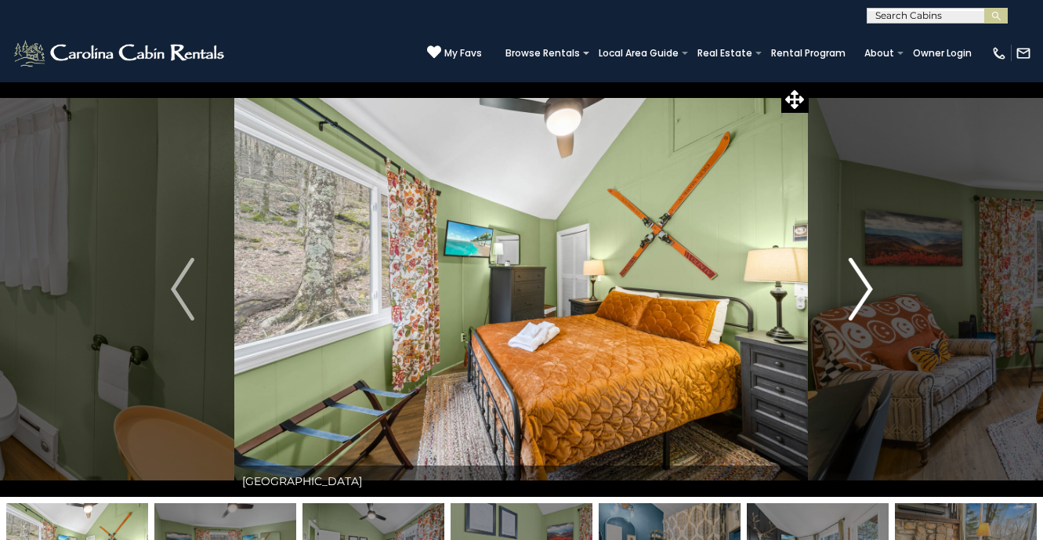
click at [860, 302] on img "Next" at bounding box center [859, 289] width 23 height 63
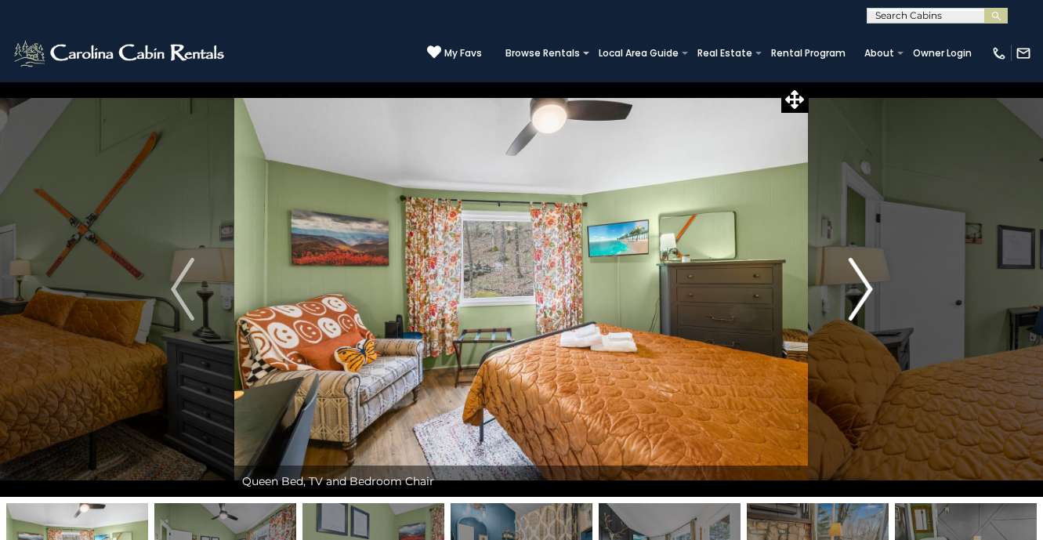
click at [860, 302] on img "Next" at bounding box center [859, 289] width 23 height 63
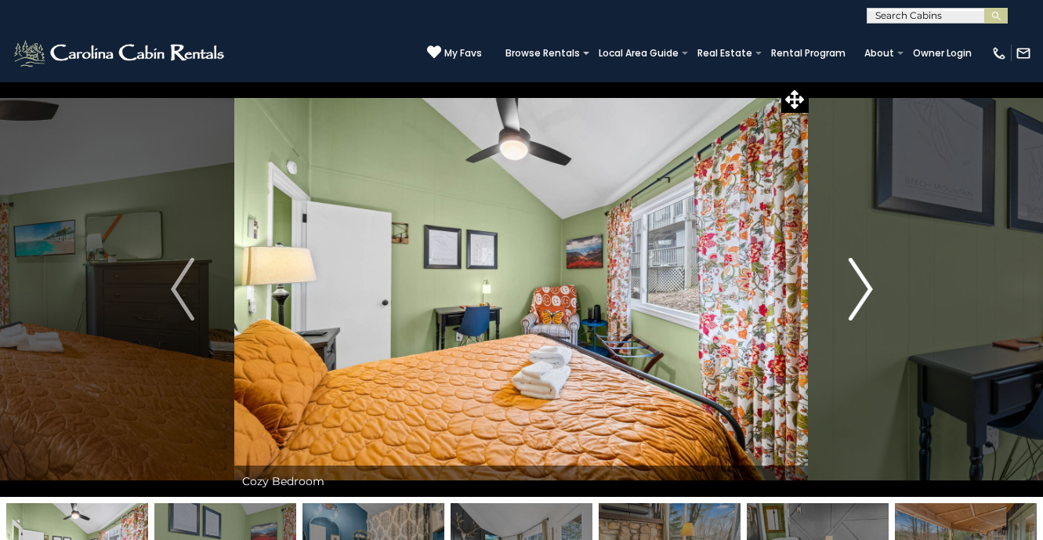
click at [860, 303] on img "Next" at bounding box center [859, 289] width 23 height 63
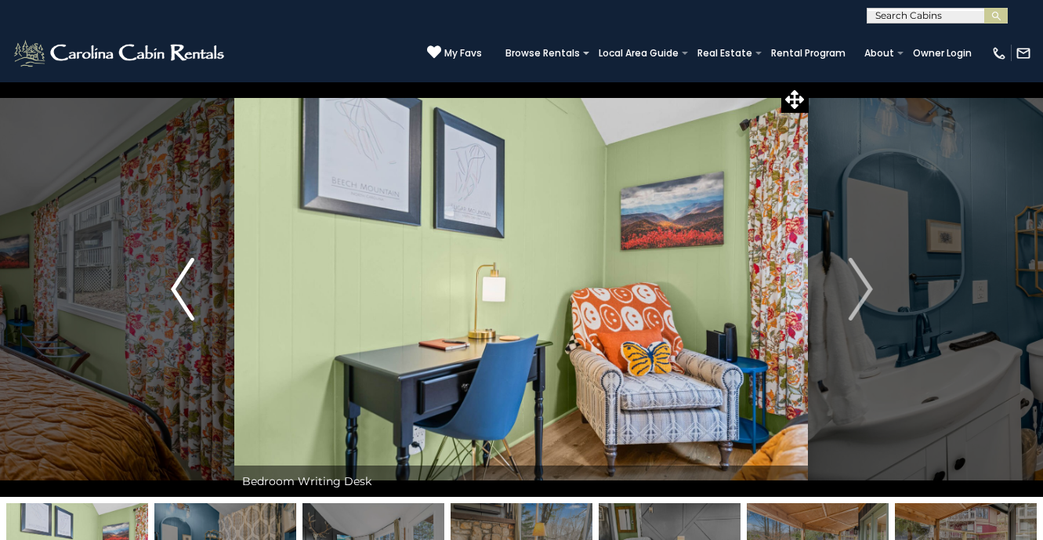
click at [179, 300] on img "Previous" at bounding box center [182, 289] width 23 height 63
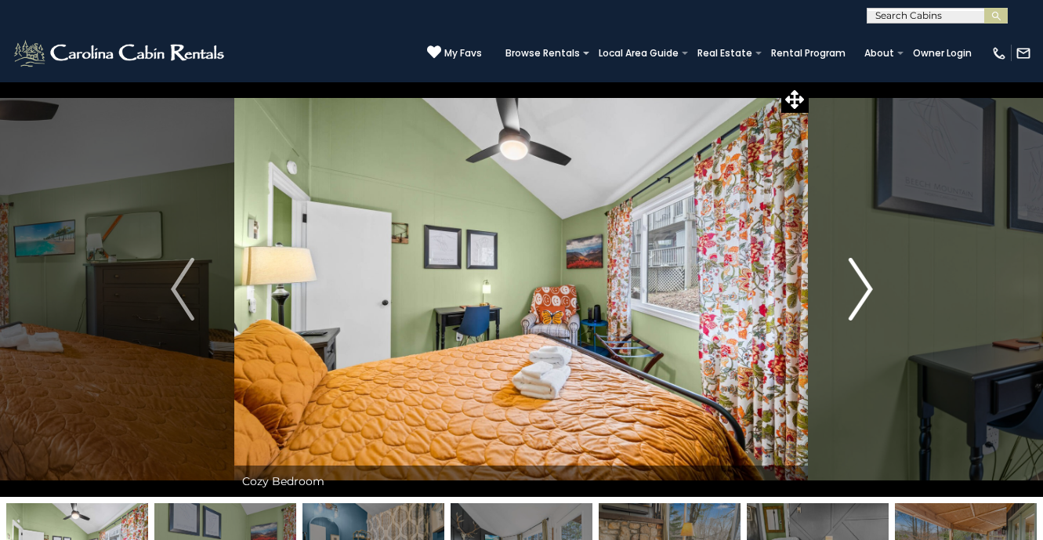
click at [874, 298] on button "Next" at bounding box center [860, 288] width 104 height 415
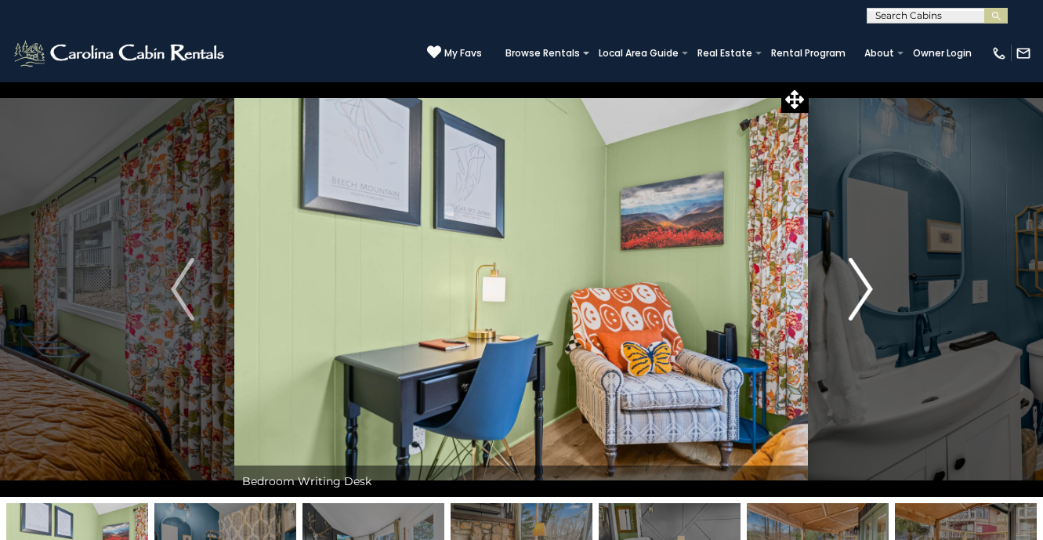
click at [873, 298] on button "Next" at bounding box center [860, 288] width 104 height 415
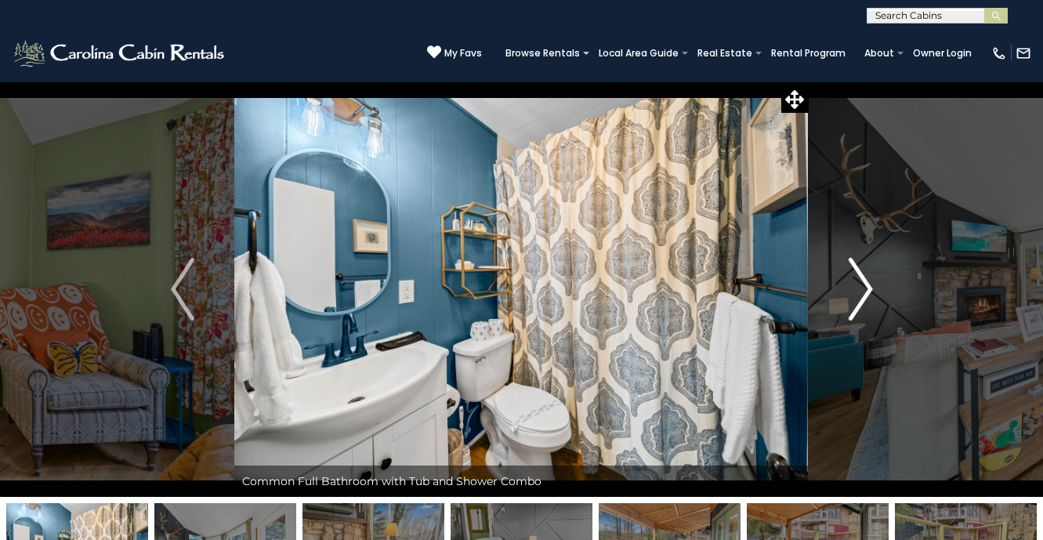
click at [873, 298] on button "Next" at bounding box center [860, 288] width 104 height 415
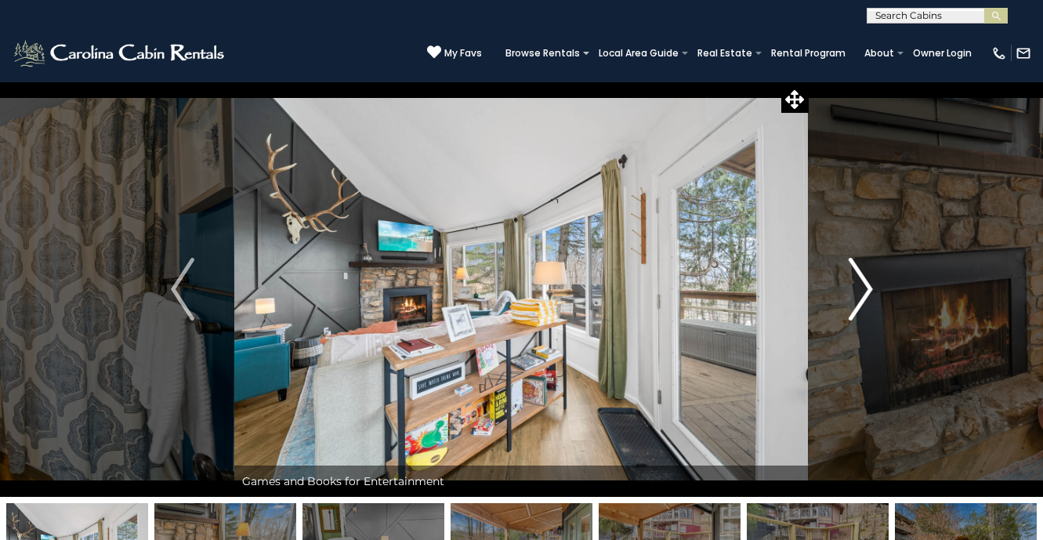
click at [873, 298] on button "Next" at bounding box center [860, 288] width 104 height 415
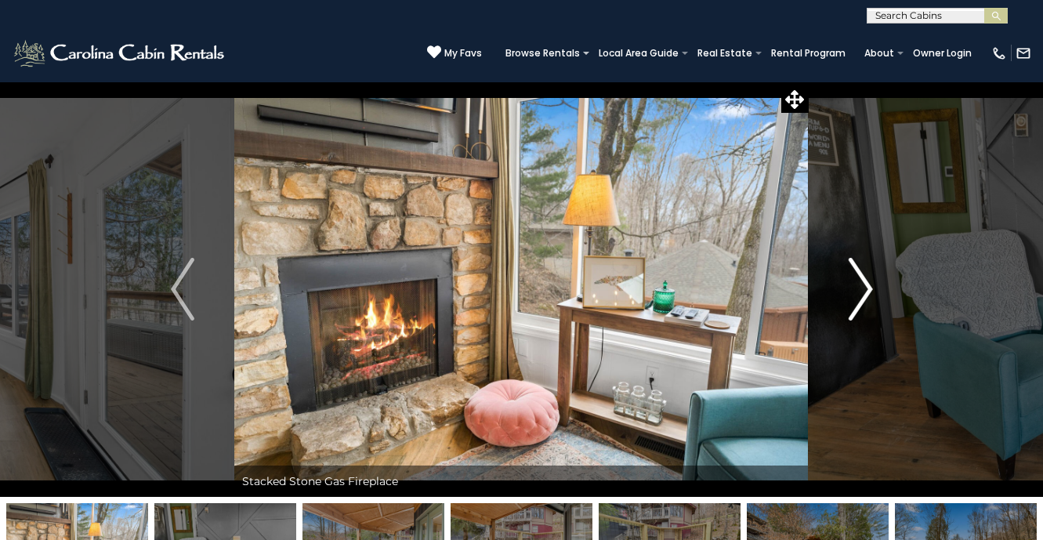
click at [870, 298] on img "Next" at bounding box center [859, 289] width 23 height 63
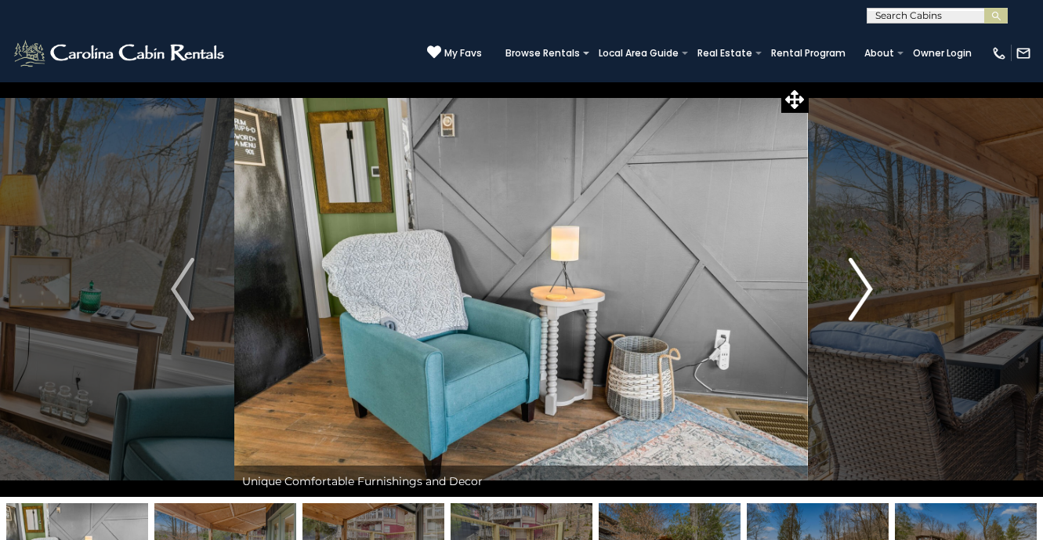
click at [870, 298] on img "Next" at bounding box center [859, 289] width 23 height 63
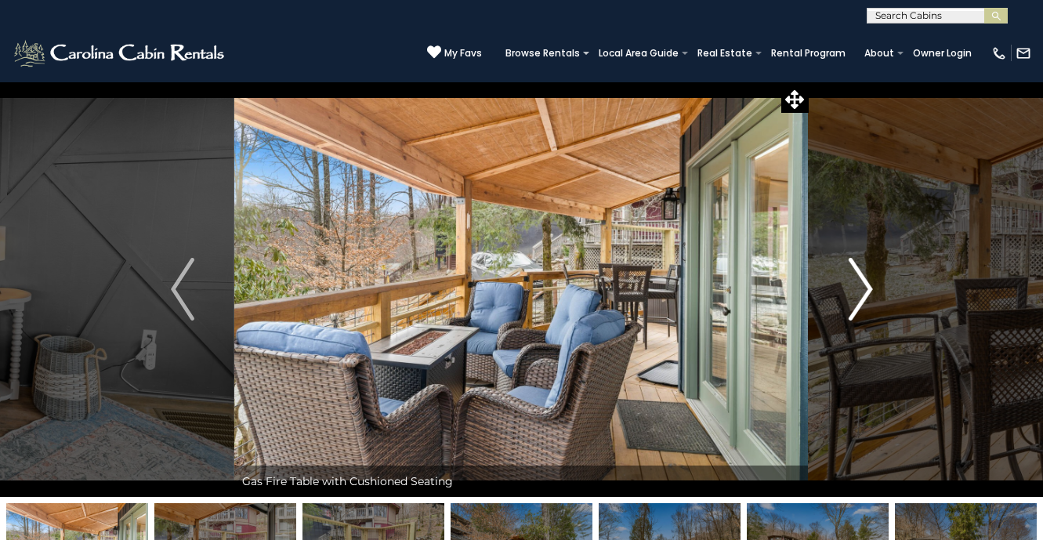
click at [870, 299] on img "Next" at bounding box center [859, 289] width 23 height 63
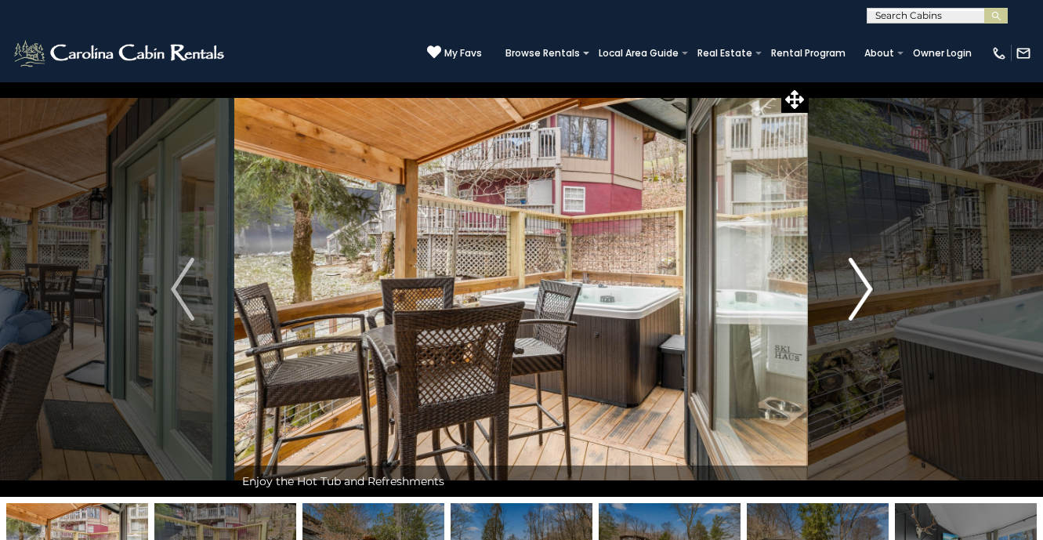
click at [870, 299] on img "Next" at bounding box center [859, 289] width 23 height 63
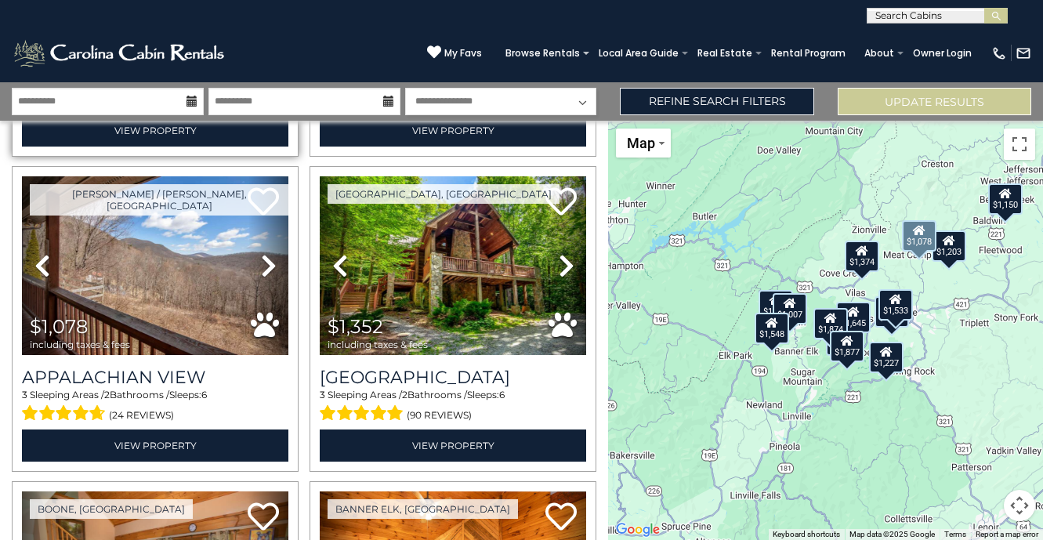
scroll to position [329, 0]
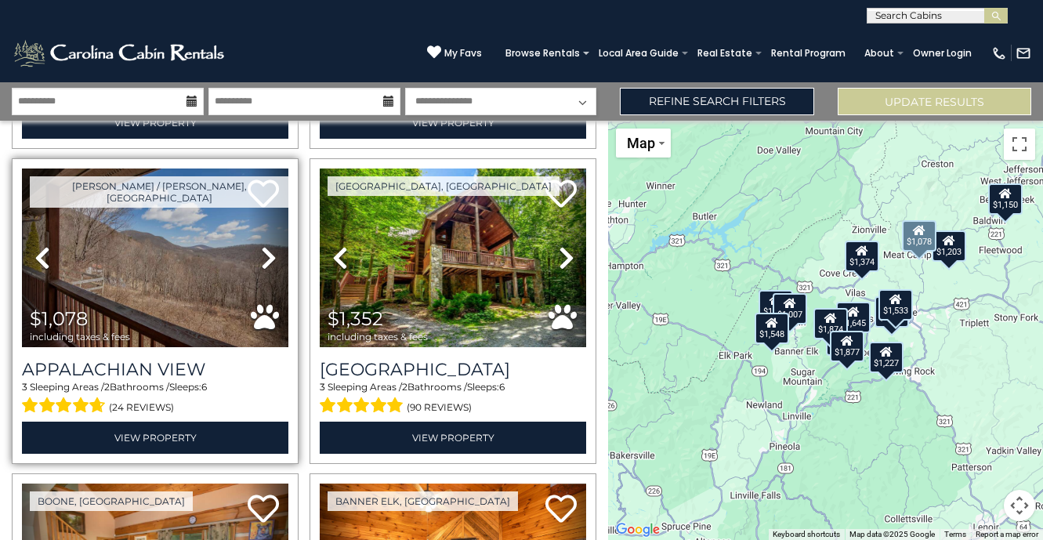
click at [270, 261] on icon at bounding box center [269, 257] width 16 height 25
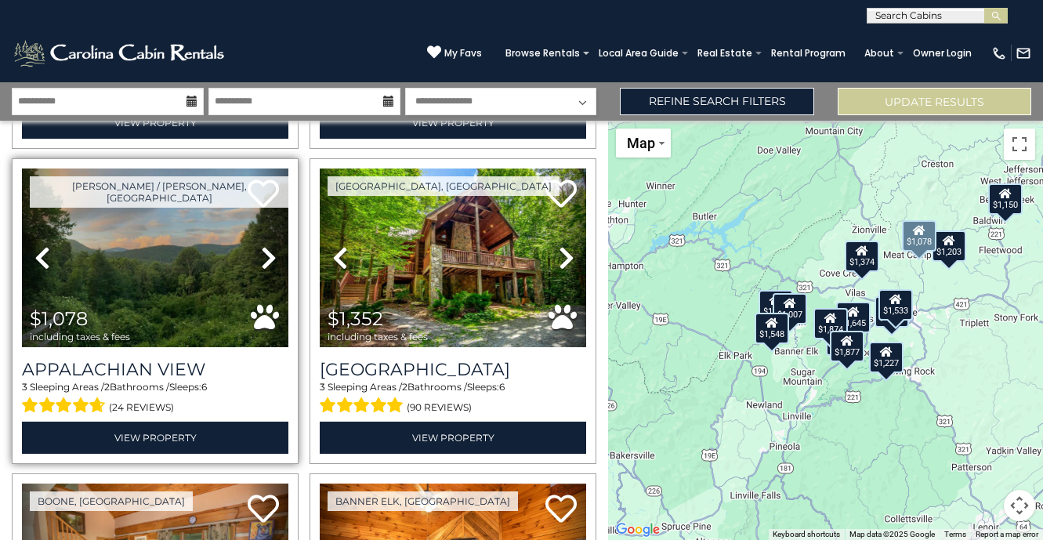
click at [270, 261] on icon at bounding box center [269, 257] width 16 height 25
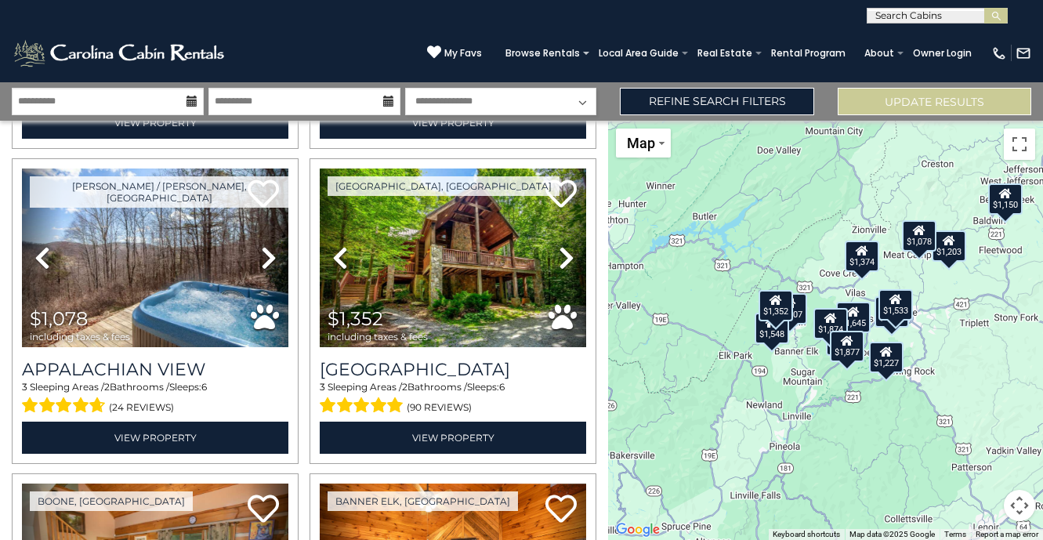
click at [814, 379] on div "$1,877 $1,150 $1,078 $1,352 $1,612 $1,277 $1,483 $1,227 $1,645 $1,374 $1,533 $1…" at bounding box center [825, 330] width 435 height 419
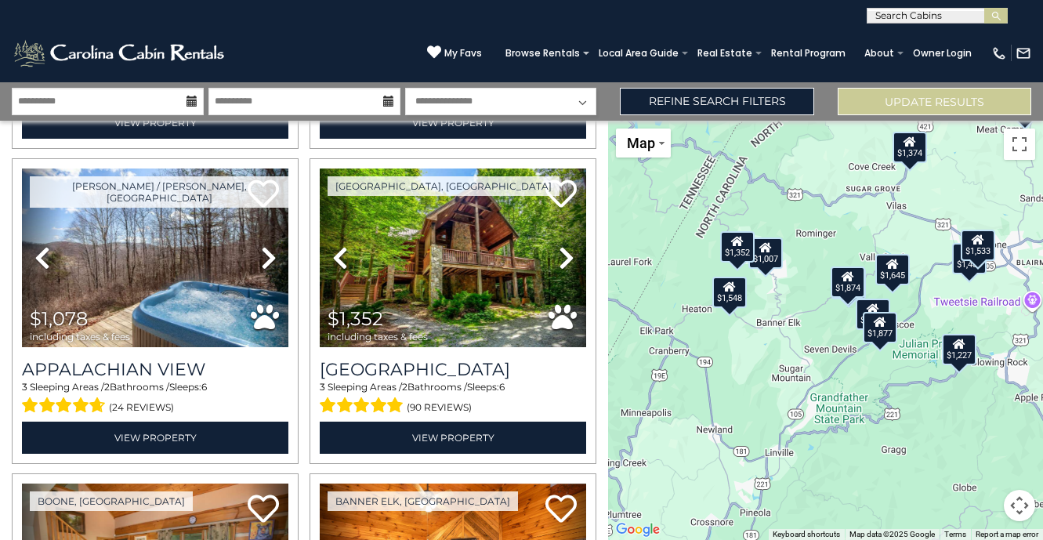
click at [804, 336] on div "$1,877 $1,150 $1,078 $1,352 $1,612 $1,277 $1,483 $1,227 $1,645 $1,374 $1,533 $1…" at bounding box center [825, 330] width 435 height 419
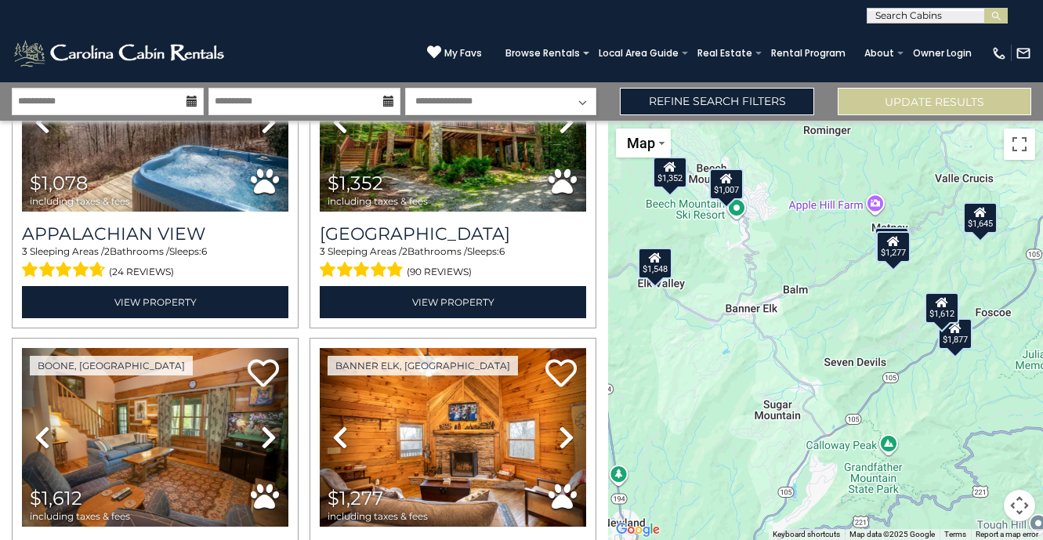
scroll to position [0, 0]
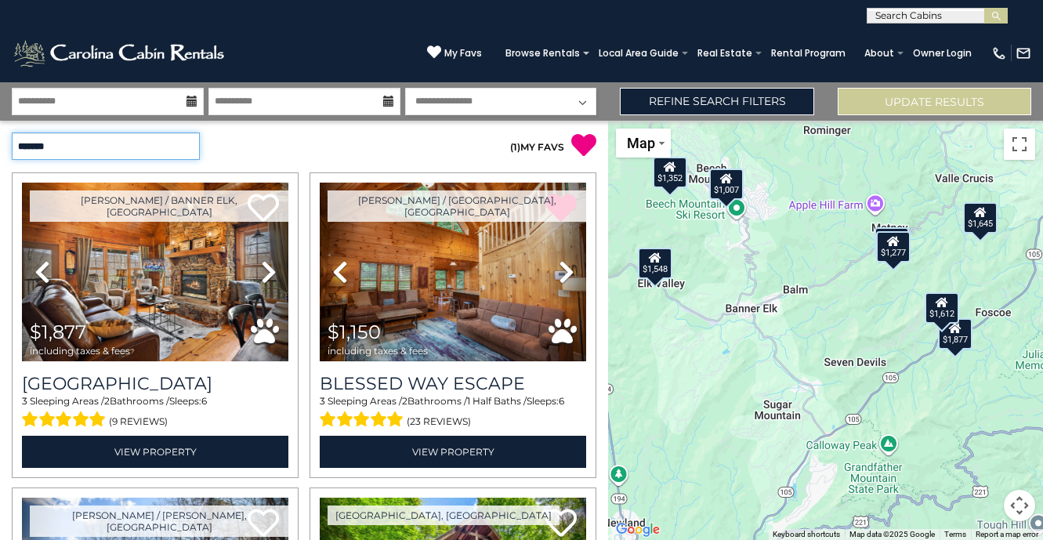
click at [135, 138] on select "**********" at bounding box center [106, 145] width 188 height 27
select select "*********"
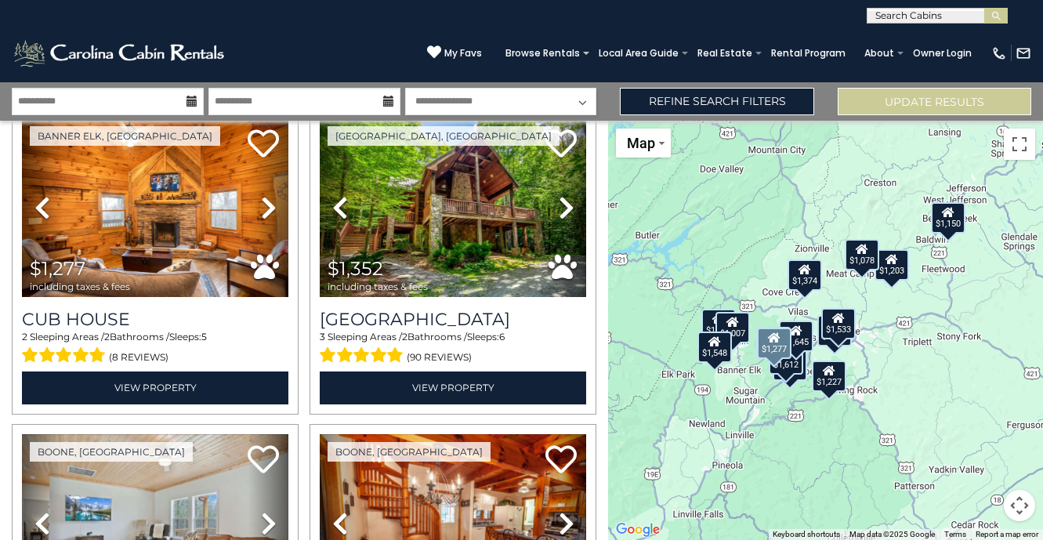
scroll to position [695, 0]
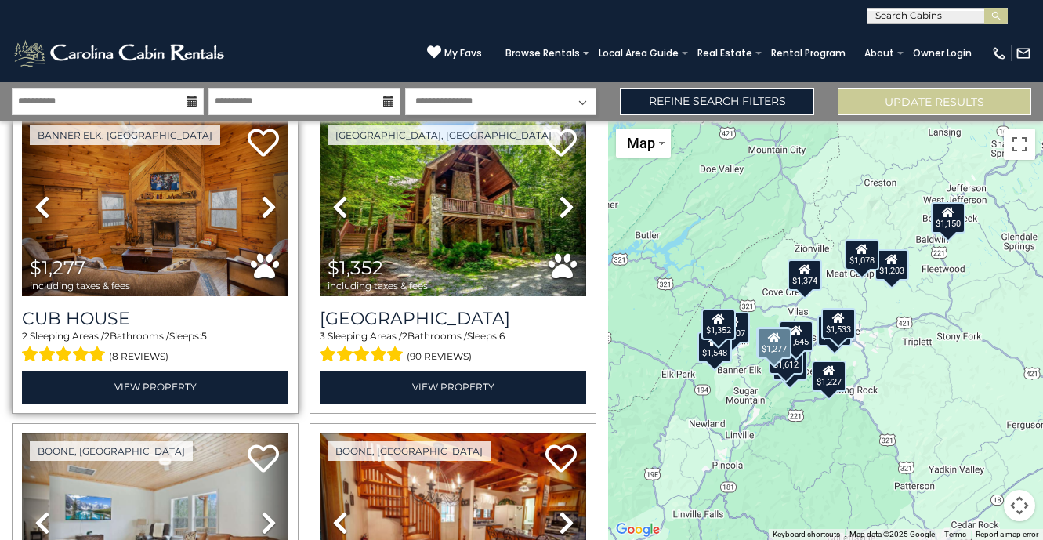
click at [273, 206] on icon at bounding box center [269, 206] width 16 height 25
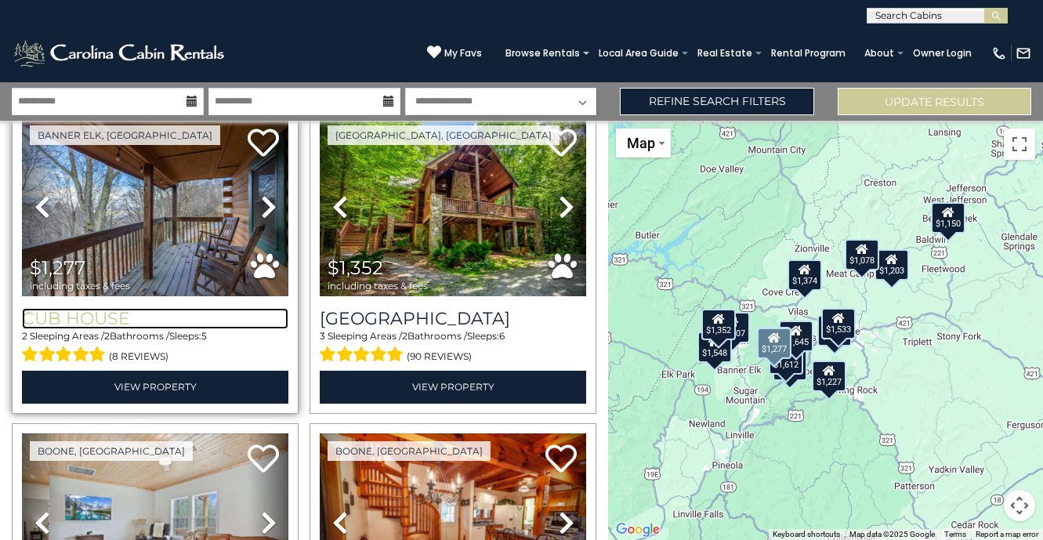
click at [145, 308] on h3 "Cub House" at bounding box center [155, 318] width 266 height 21
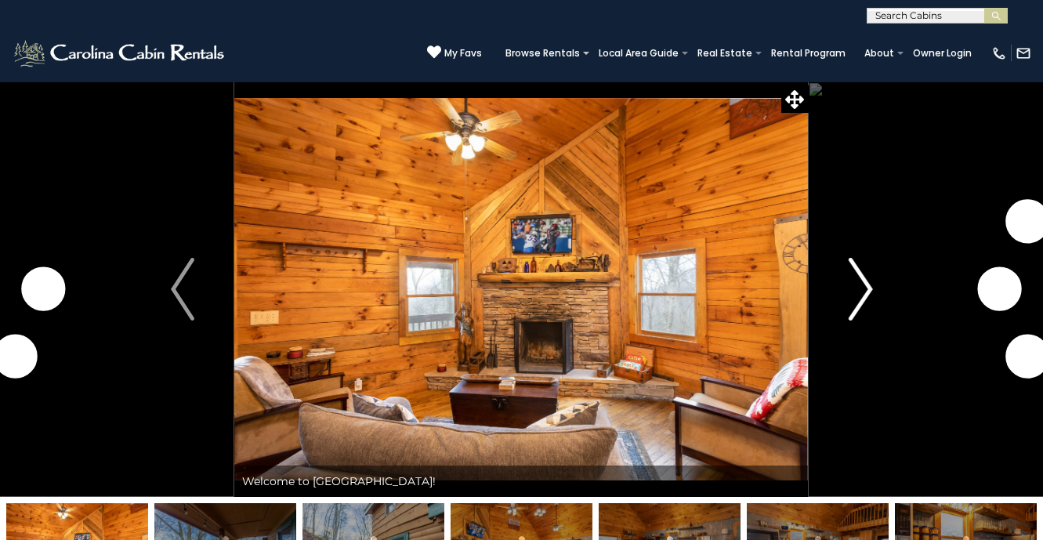
click at [862, 284] on img "Next" at bounding box center [859, 289] width 23 height 63
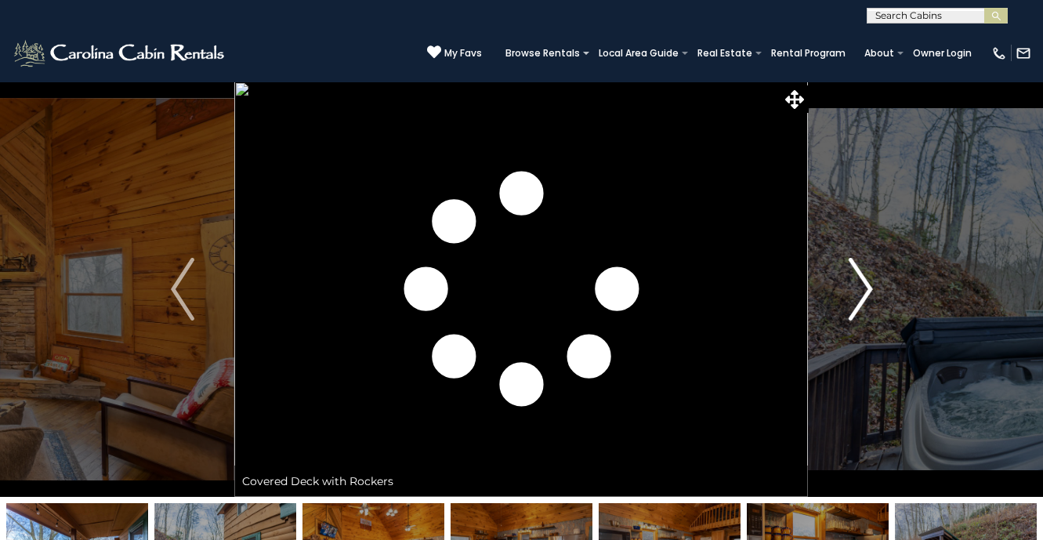
click at [864, 286] on img "Next" at bounding box center [859, 289] width 23 height 63
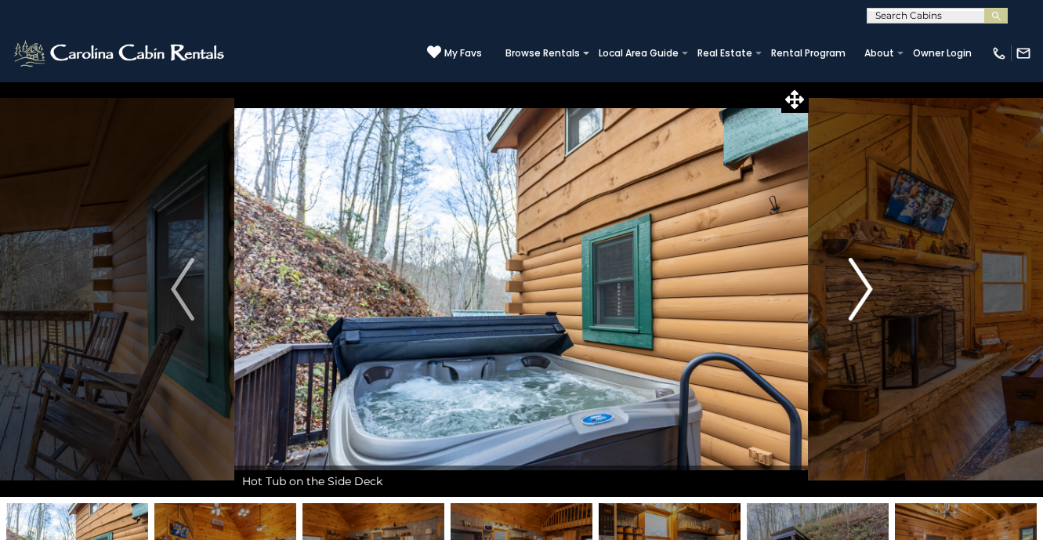
click at [864, 286] on img "Next" at bounding box center [859, 289] width 23 height 63
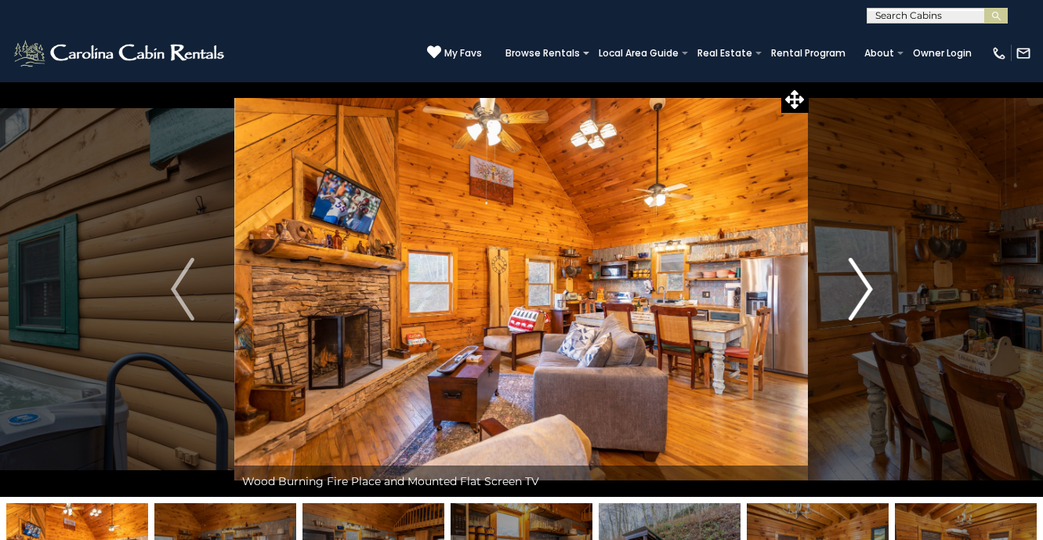
click at [864, 286] on img "Next" at bounding box center [859, 289] width 23 height 63
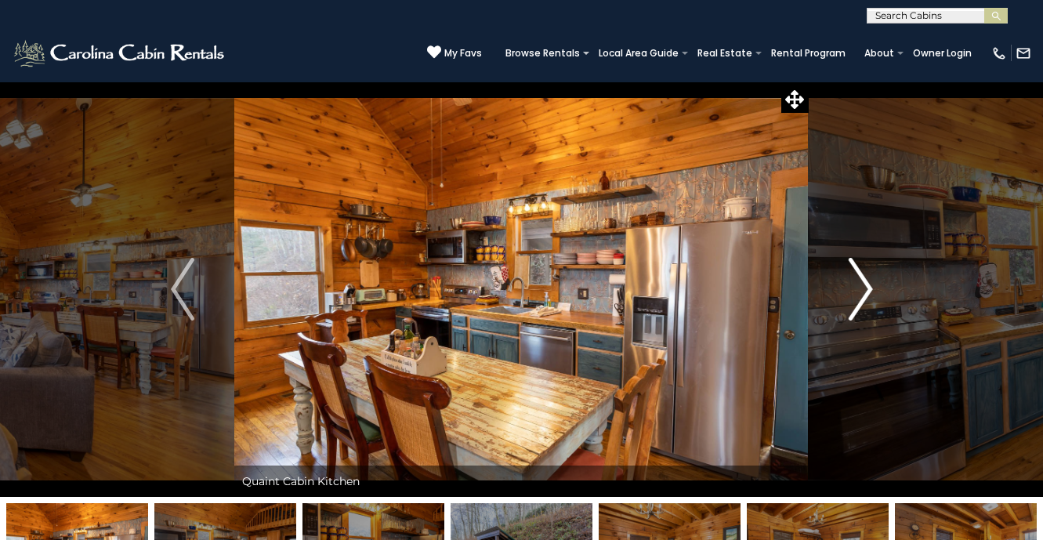
click at [864, 286] on img "Next" at bounding box center [859, 289] width 23 height 63
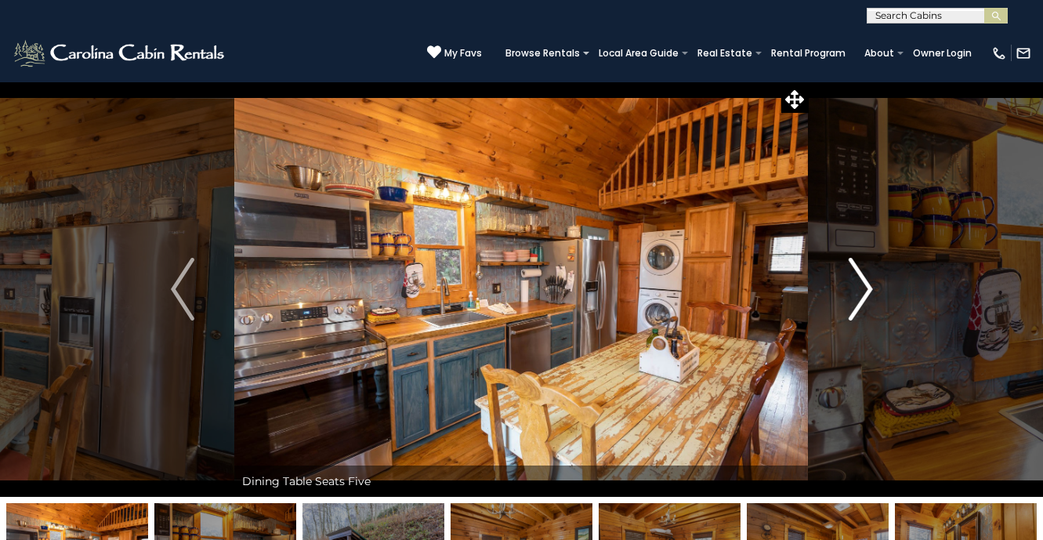
click at [864, 286] on img "Next" at bounding box center [859, 289] width 23 height 63
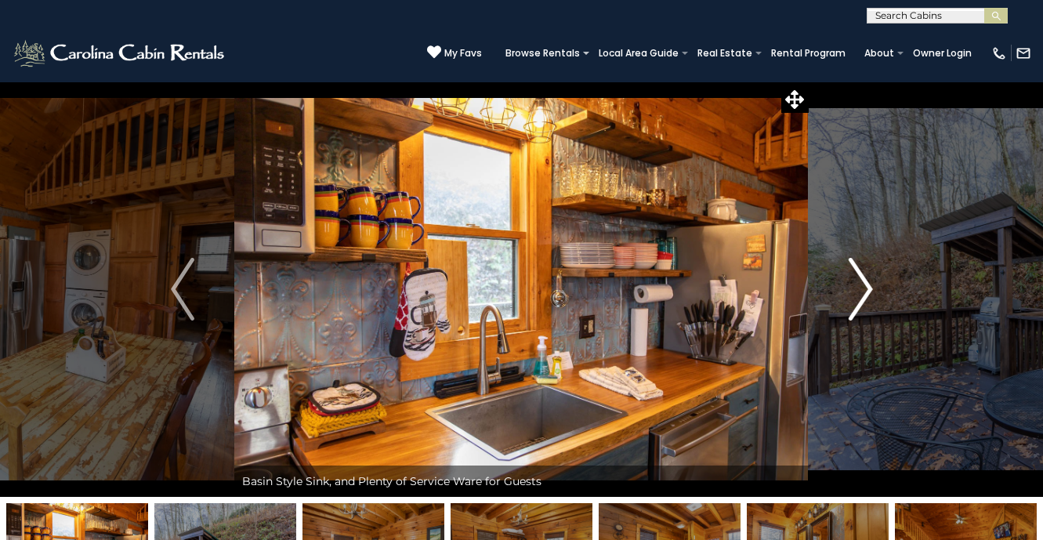
click at [864, 286] on img "Next" at bounding box center [859, 289] width 23 height 63
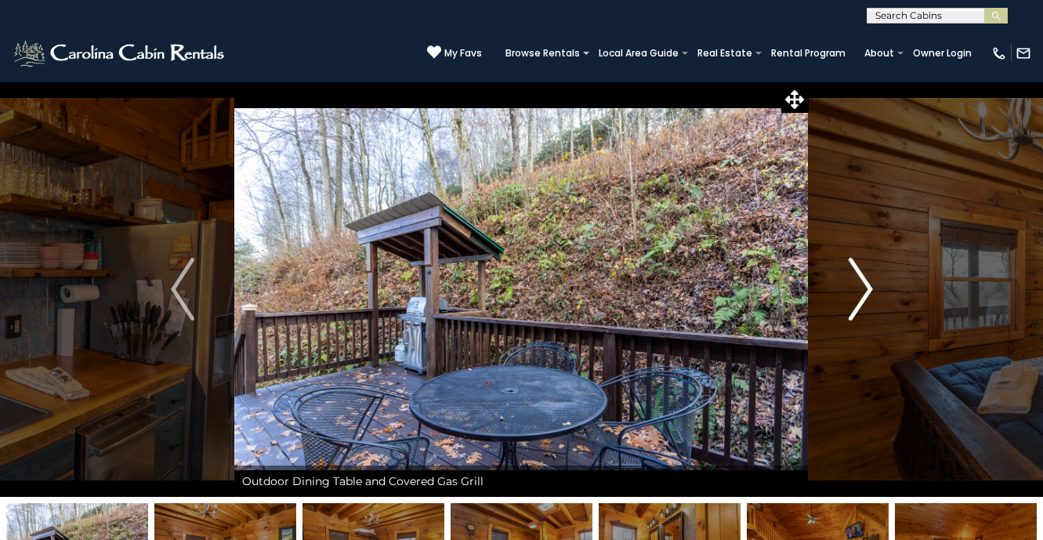
click at [864, 286] on img "Next" at bounding box center [859, 289] width 23 height 63
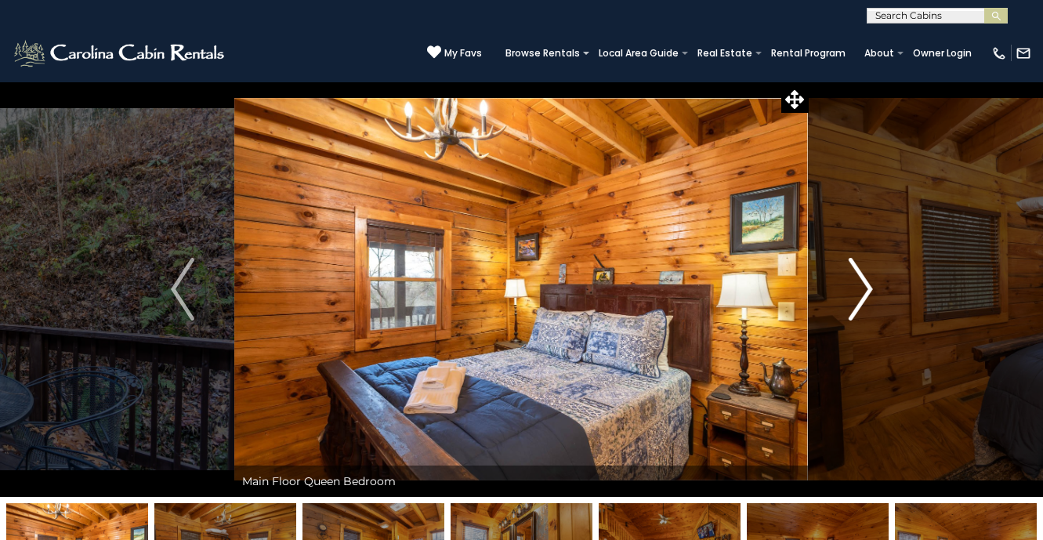
click at [864, 286] on img "Next" at bounding box center [859, 289] width 23 height 63
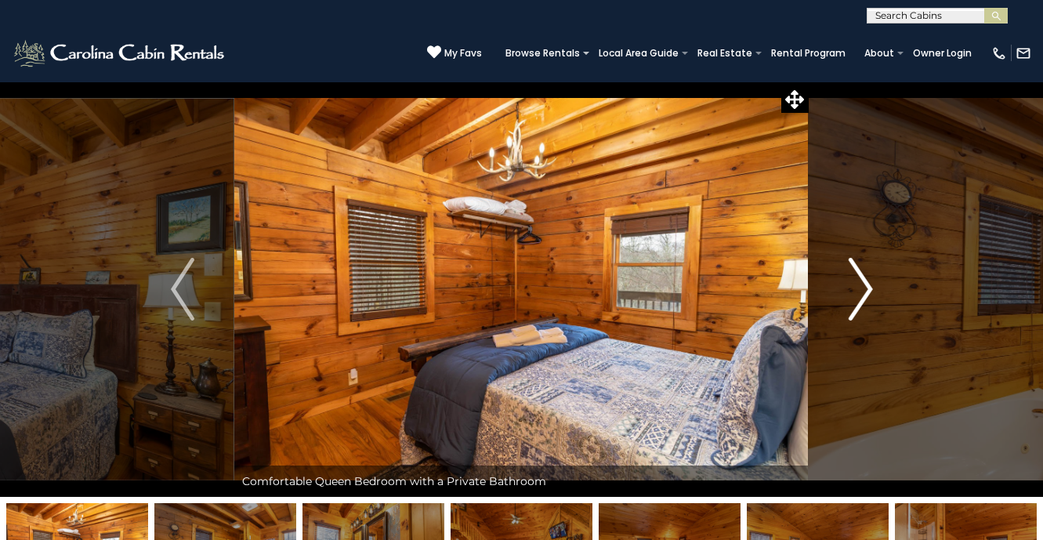
click at [864, 286] on img "Next" at bounding box center [859, 289] width 23 height 63
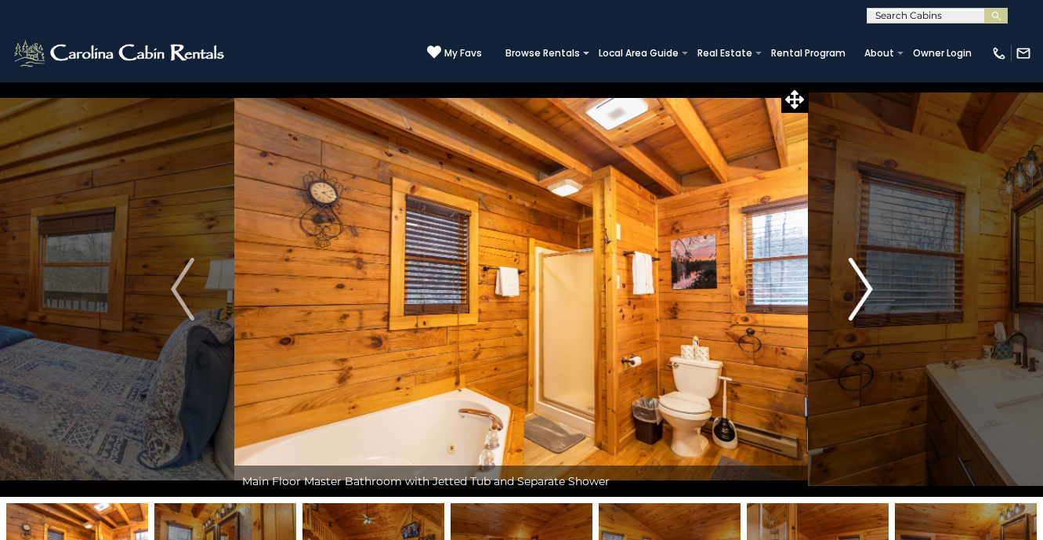
click at [864, 287] on img "Next" at bounding box center [859, 289] width 23 height 63
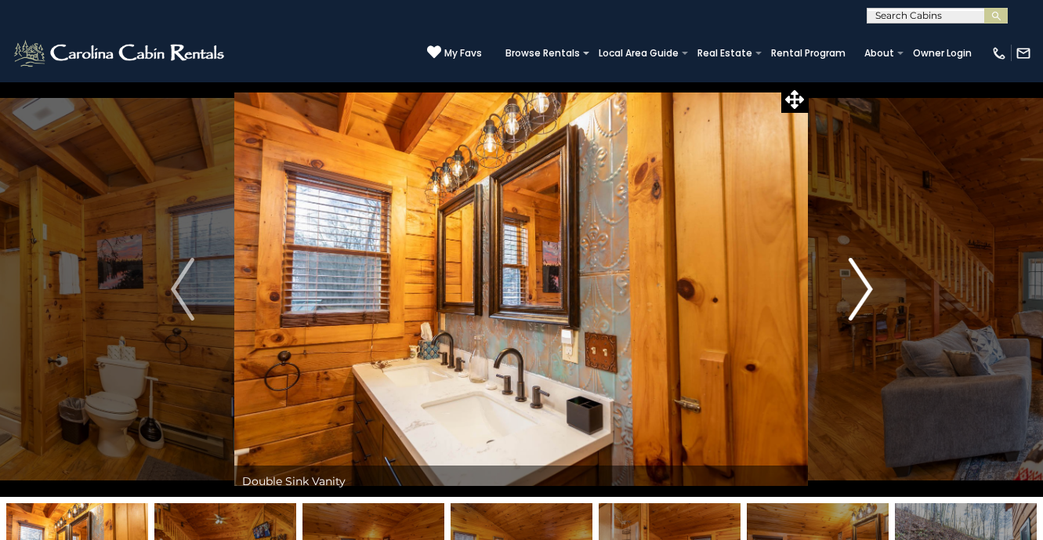
click at [864, 287] on img "Next" at bounding box center [859, 289] width 23 height 63
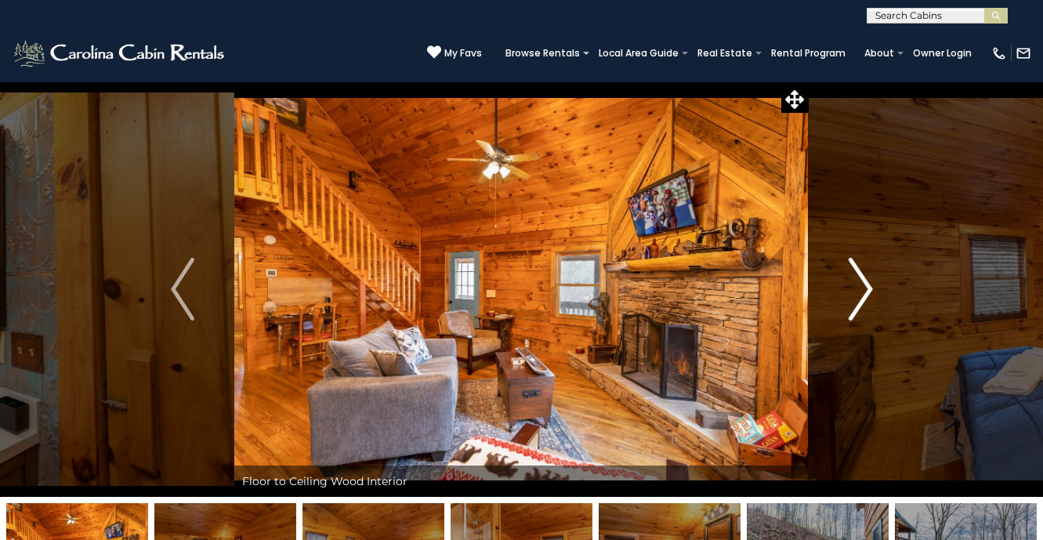
click at [864, 287] on img "Next" at bounding box center [859, 289] width 23 height 63
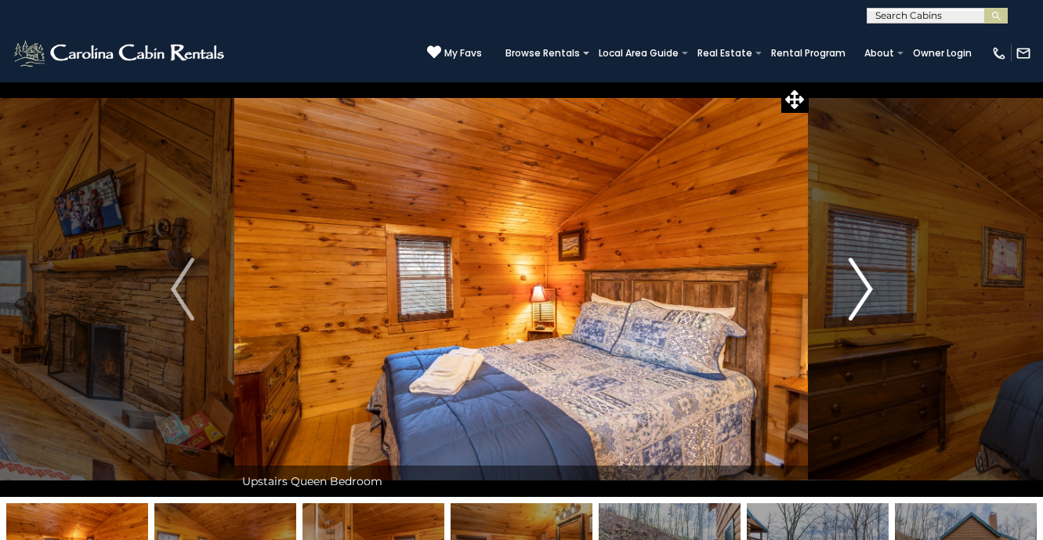
click at [864, 287] on img "Next" at bounding box center [859, 289] width 23 height 63
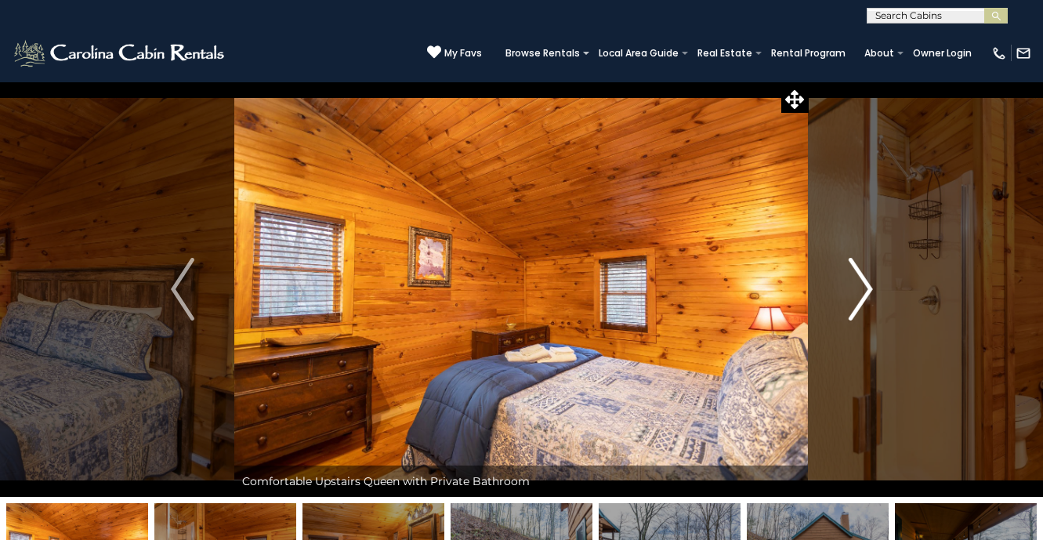
click at [863, 287] on img "Next" at bounding box center [859, 289] width 23 height 63
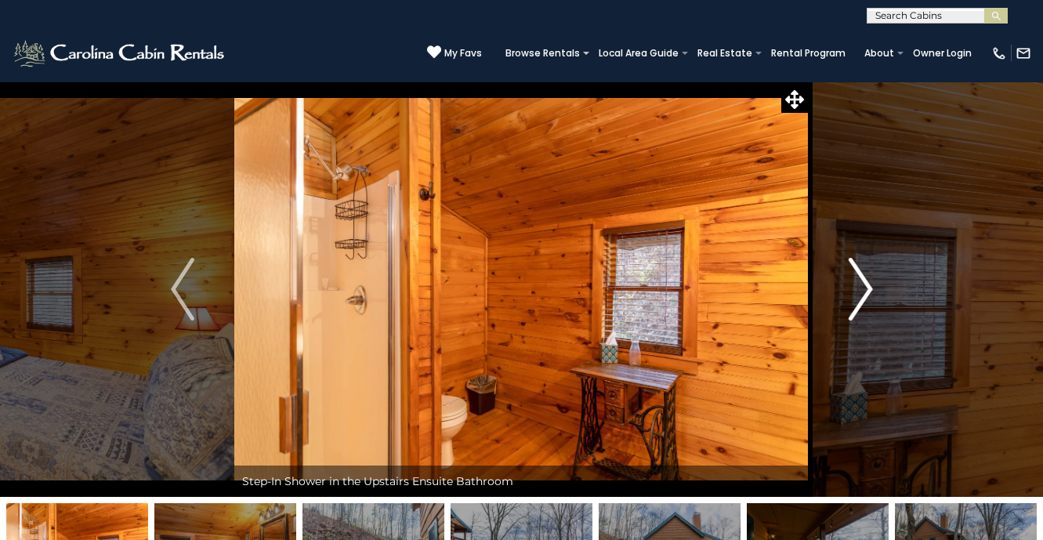
click at [863, 287] on img "Next" at bounding box center [859, 289] width 23 height 63
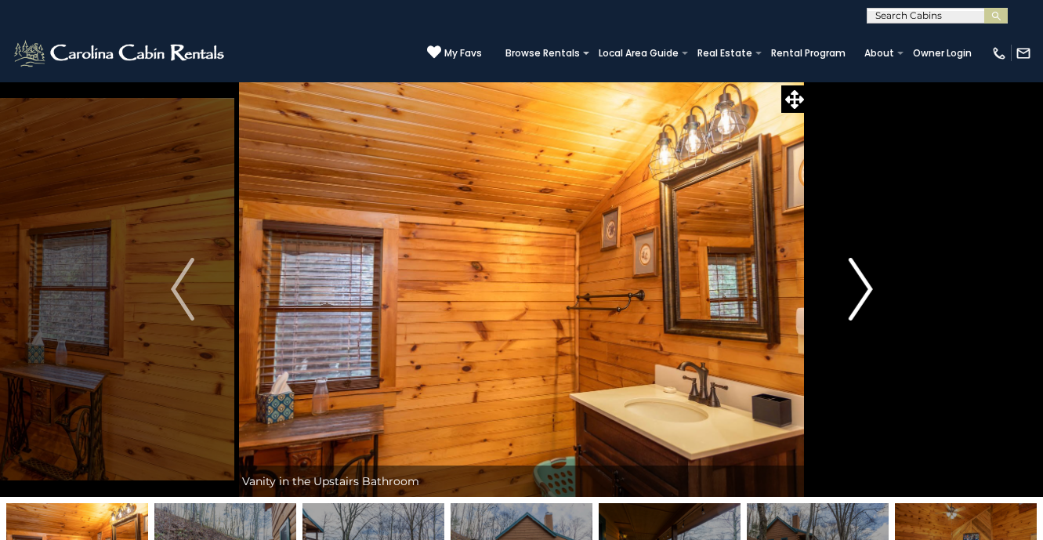
click at [863, 287] on img "Next" at bounding box center [859, 289] width 23 height 63
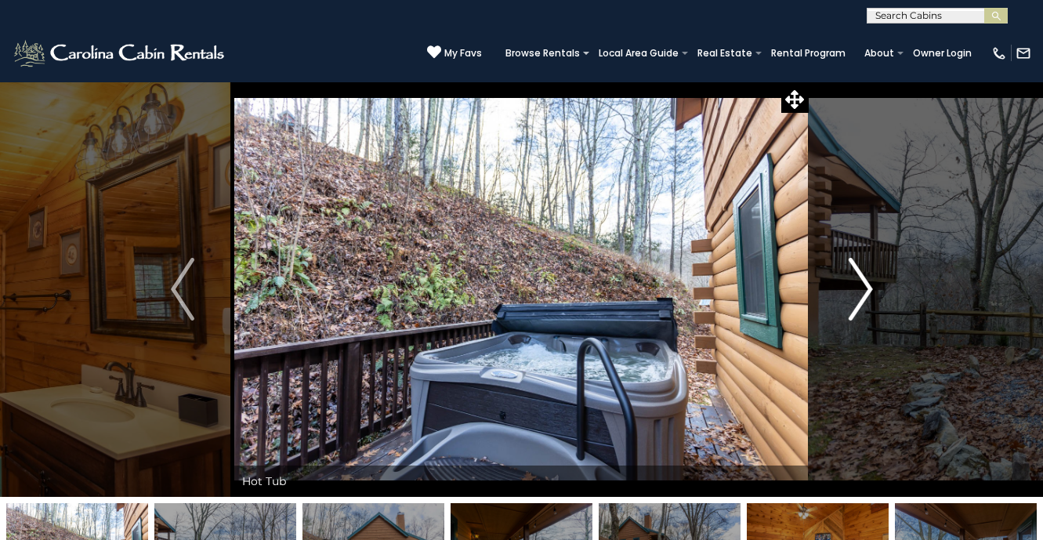
click at [863, 287] on img "Next" at bounding box center [859, 289] width 23 height 63
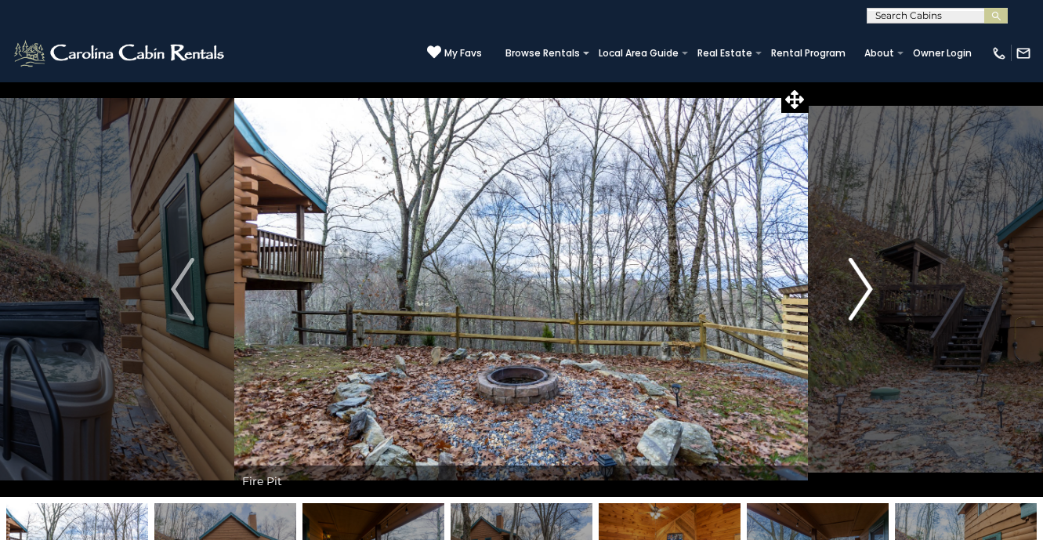
click at [867, 267] on img "Next" at bounding box center [859, 289] width 23 height 63
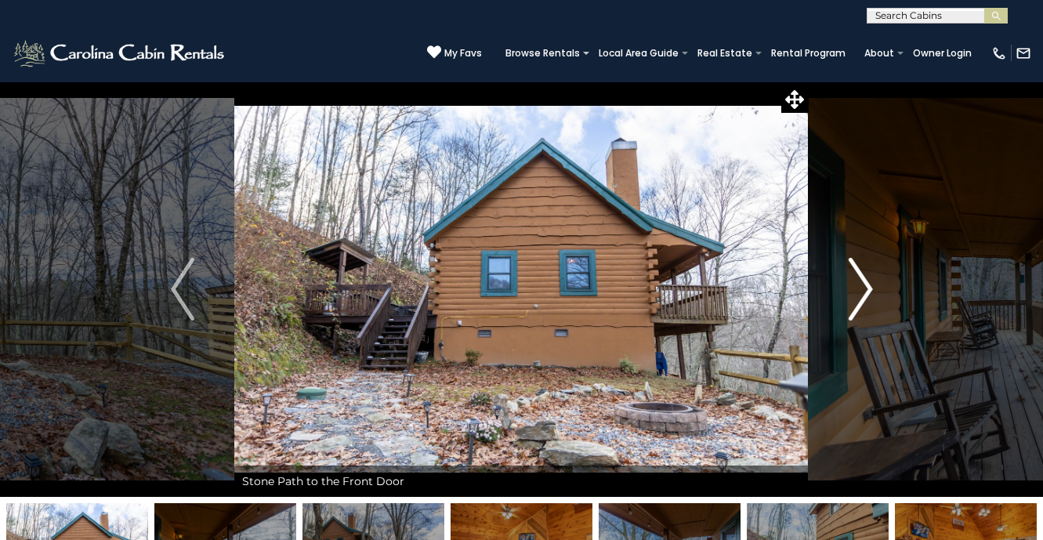
click at [867, 267] on img "Next" at bounding box center [859, 289] width 23 height 63
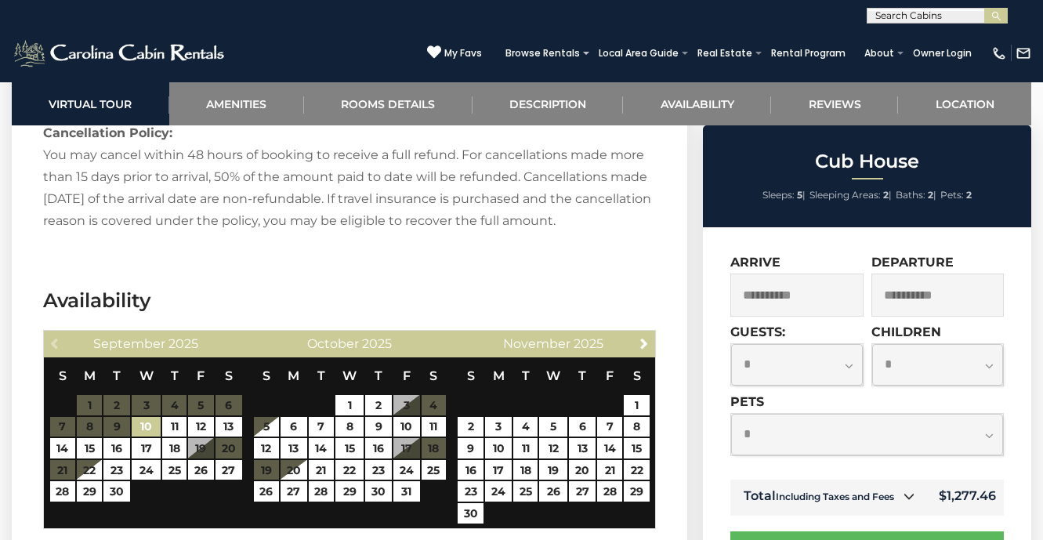
scroll to position [2376, 0]
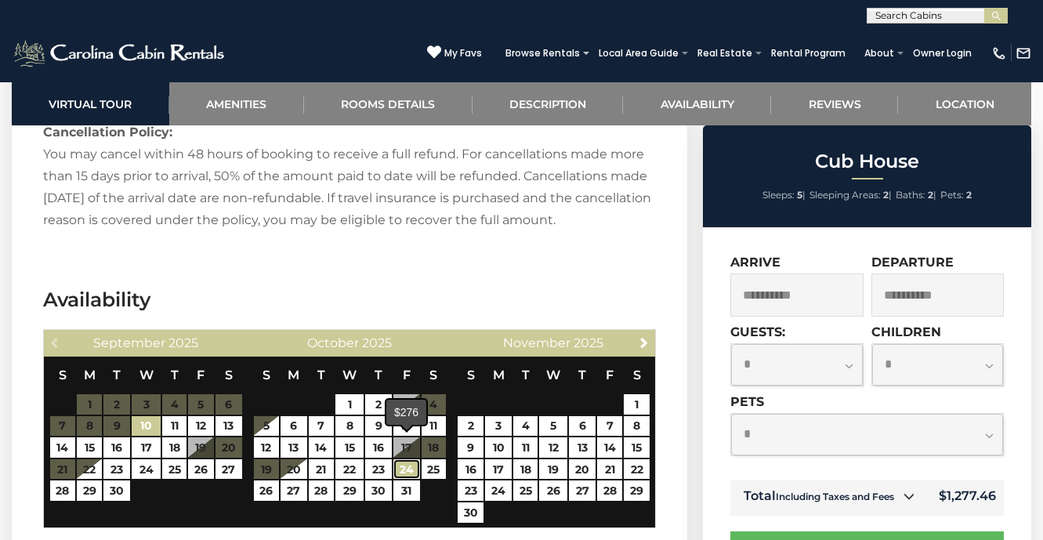
click at [404, 459] on link "24" at bounding box center [406, 469] width 27 height 20
type input "**********"
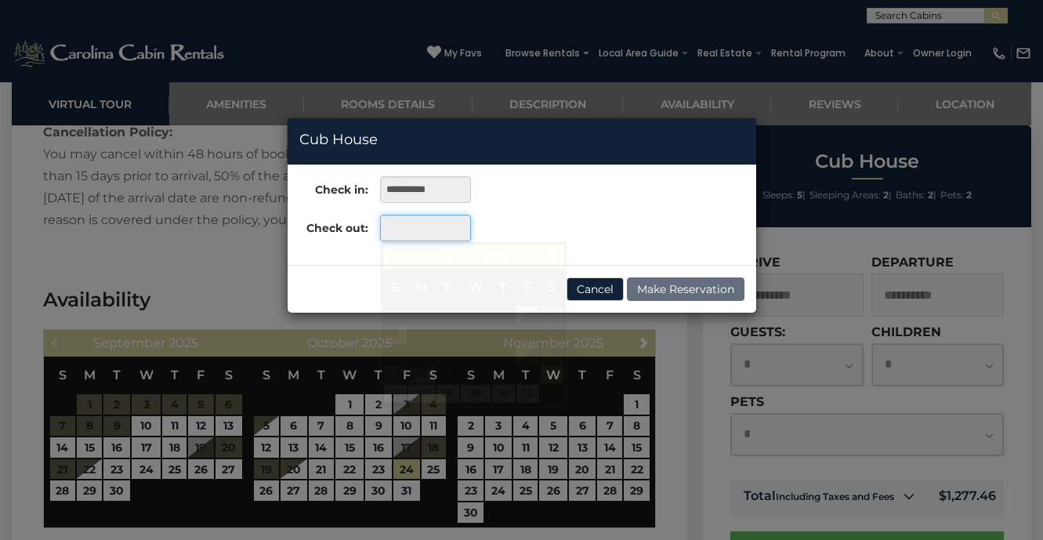
click at [410, 225] on input "text" at bounding box center [425, 228] width 90 height 27
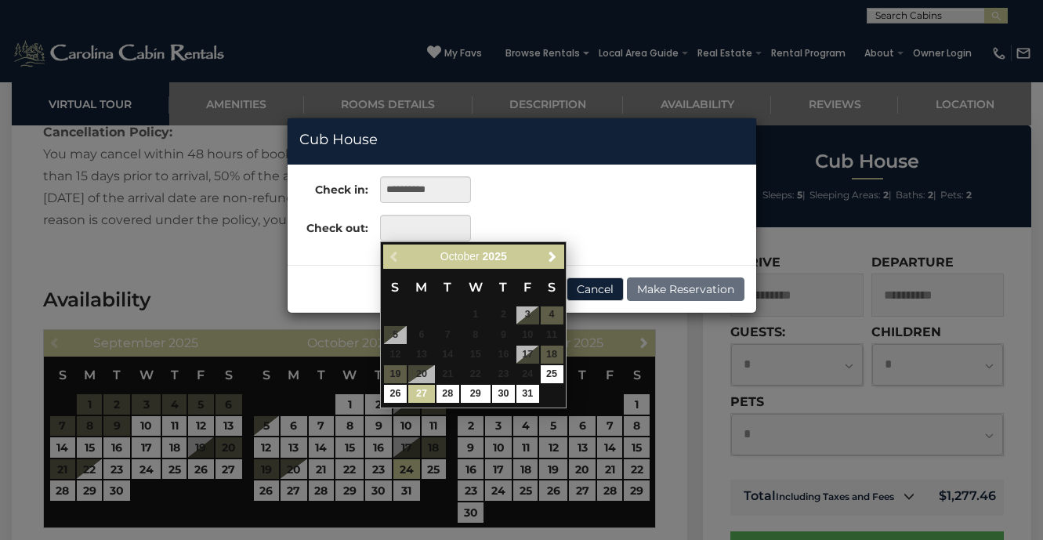
click at [423, 392] on link "27" at bounding box center [421, 394] width 27 height 18
type input "**********"
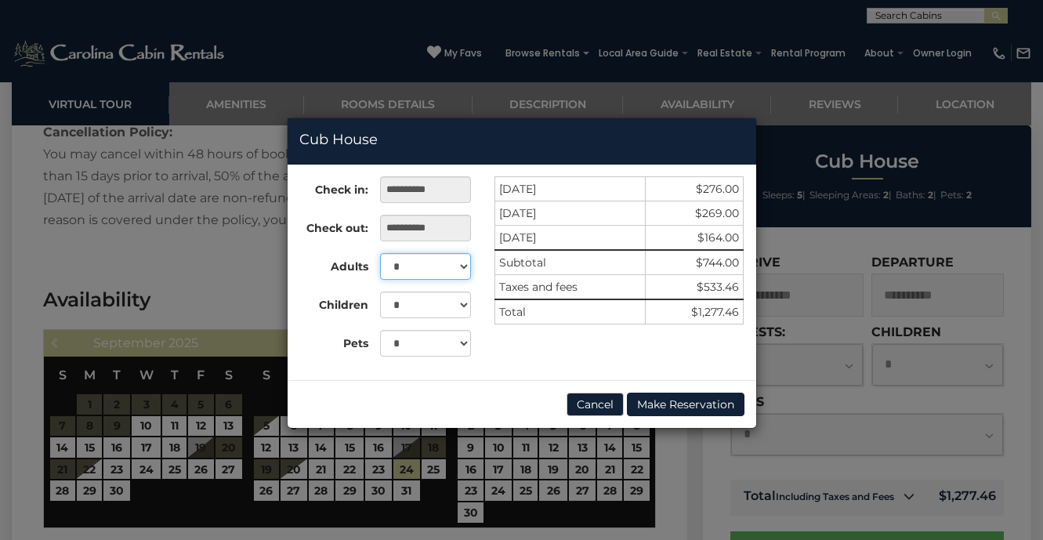
click at [436, 270] on select "* * * * *" at bounding box center [425, 266] width 90 height 27
select select "*"
click at [403, 341] on select "* * *" at bounding box center [425, 343] width 90 height 27
select select "*"
click at [576, 405] on button "Cancel" at bounding box center [594, 403] width 57 height 23
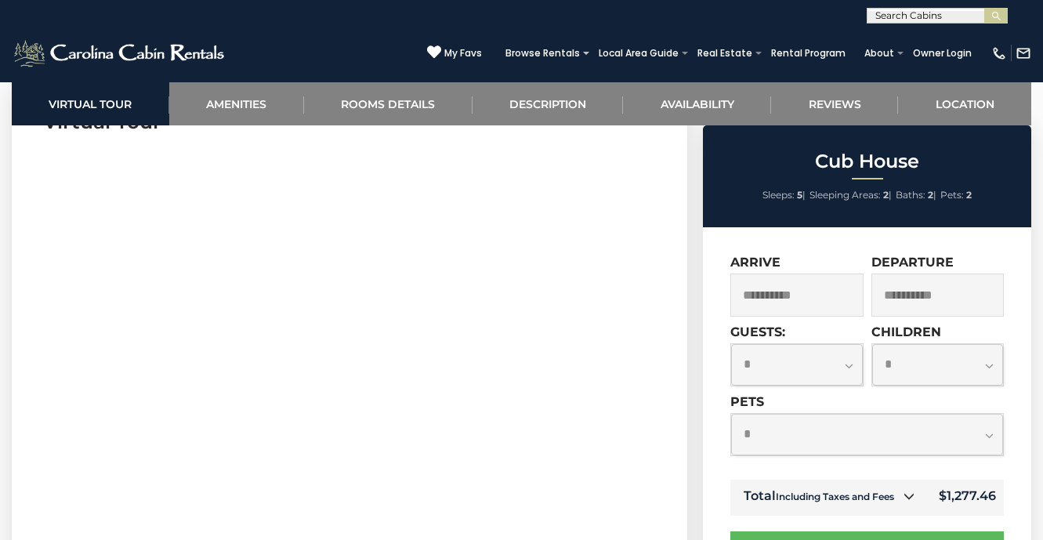
scroll to position [589, 0]
